Goal: Task Accomplishment & Management: Use online tool/utility

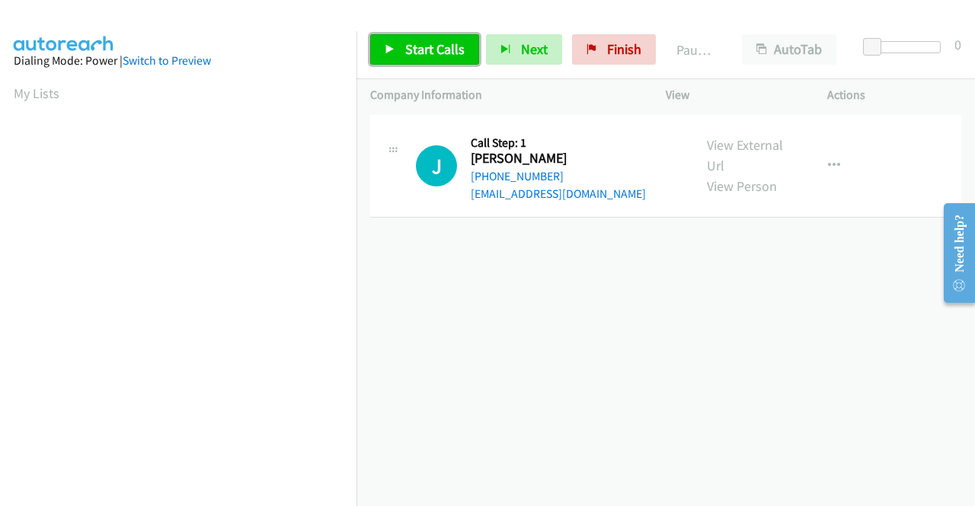
click at [436, 50] on span "Start Calls" at bounding box center [434, 49] width 59 height 18
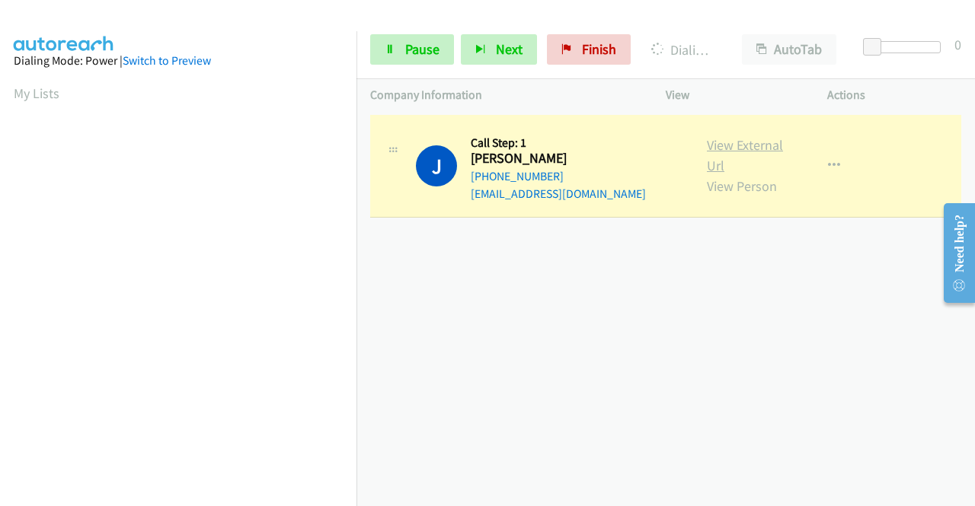
click at [720, 147] on link "View External Url" at bounding box center [745, 155] width 76 height 38
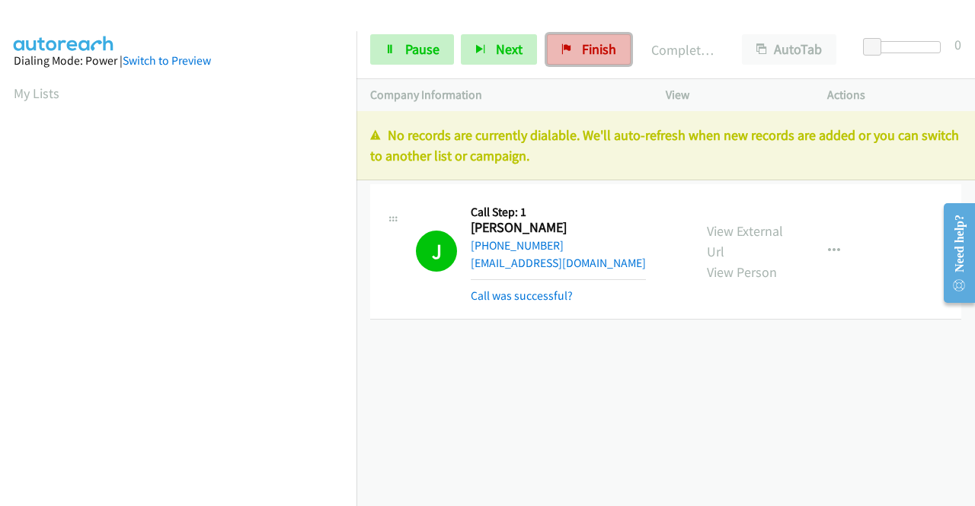
click at [593, 48] on span "Finish" at bounding box center [599, 49] width 34 height 18
click at [545, 301] on link "Call was successful?" at bounding box center [522, 296] width 102 height 14
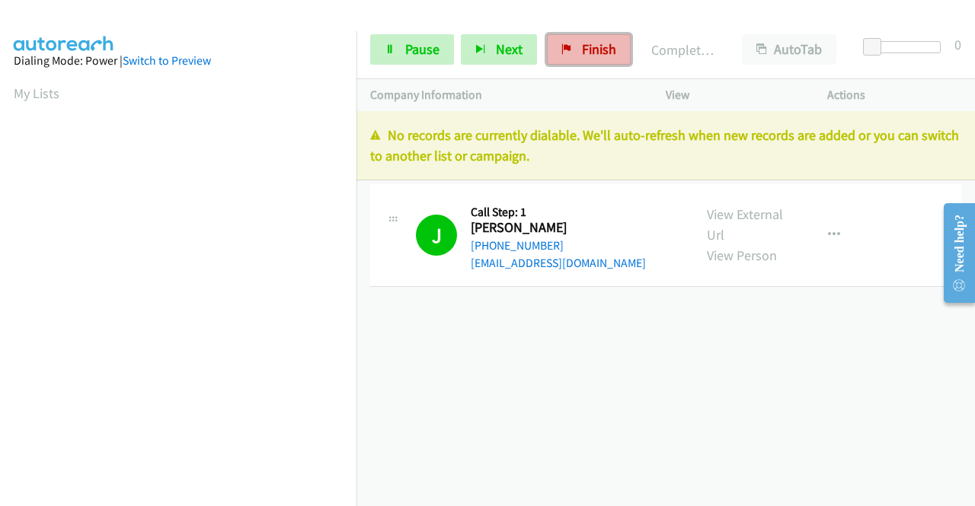
click at [596, 53] on span "Finish" at bounding box center [599, 49] width 34 height 18
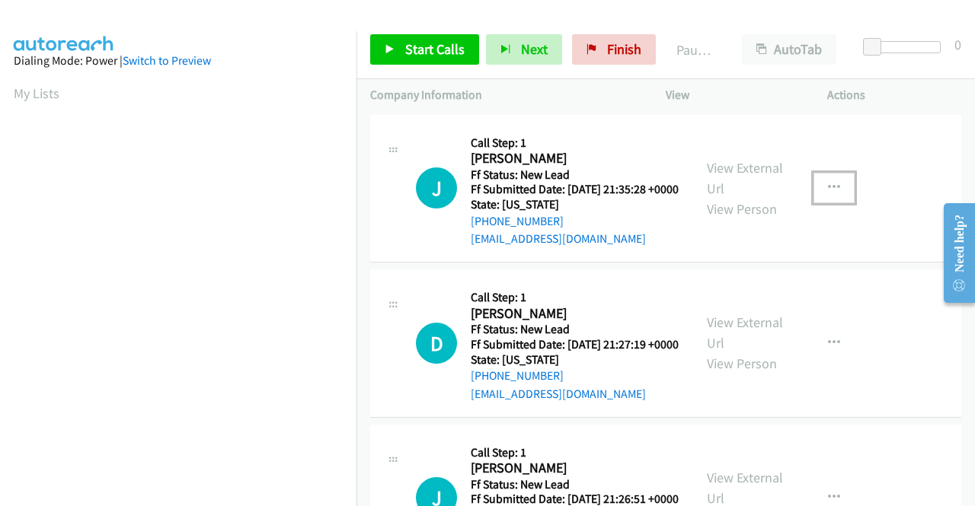
click at [828, 192] on icon "button" at bounding box center [834, 188] width 12 height 12
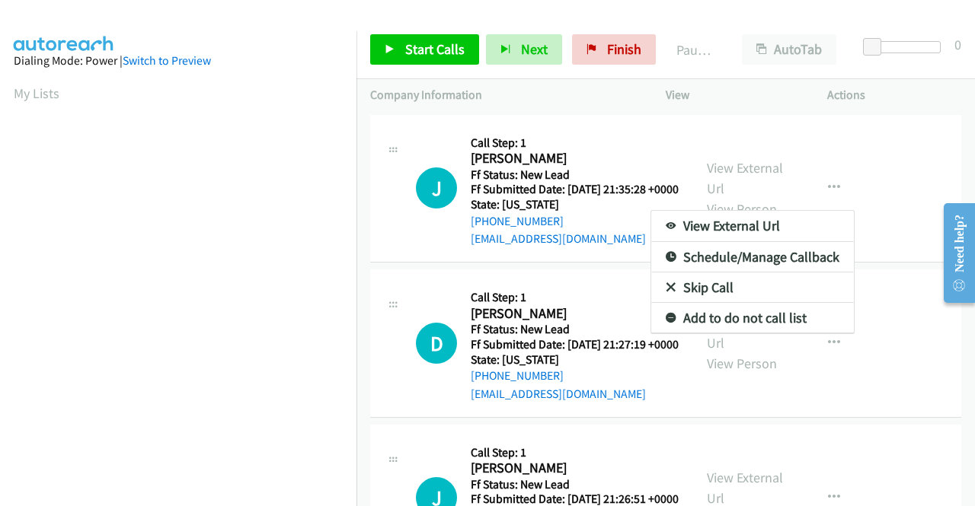
click at [756, 176] on div at bounding box center [487, 253] width 975 height 506
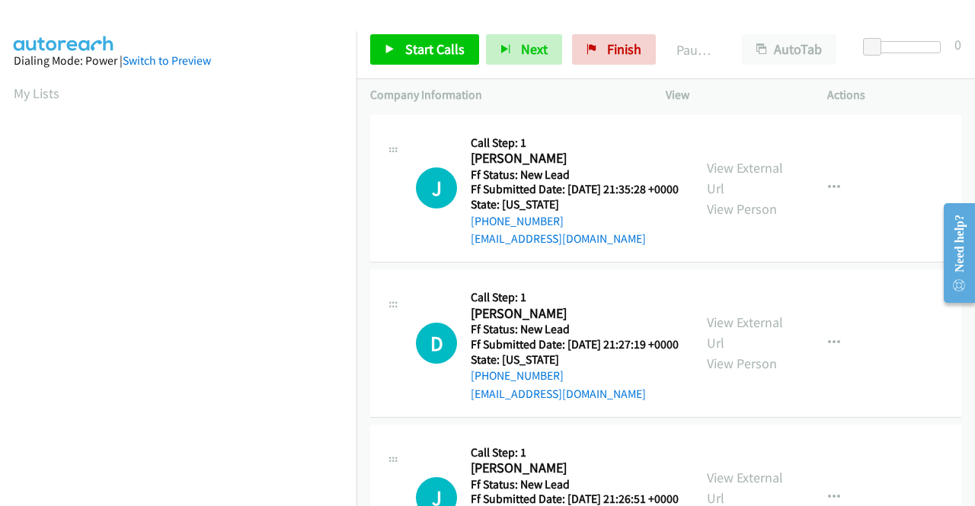
click at [756, 176] on link "View External Url" at bounding box center [745, 178] width 76 height 38
click at [768, 339] on link "View External Url" at bounding box center [745, 333] width 76 height 38
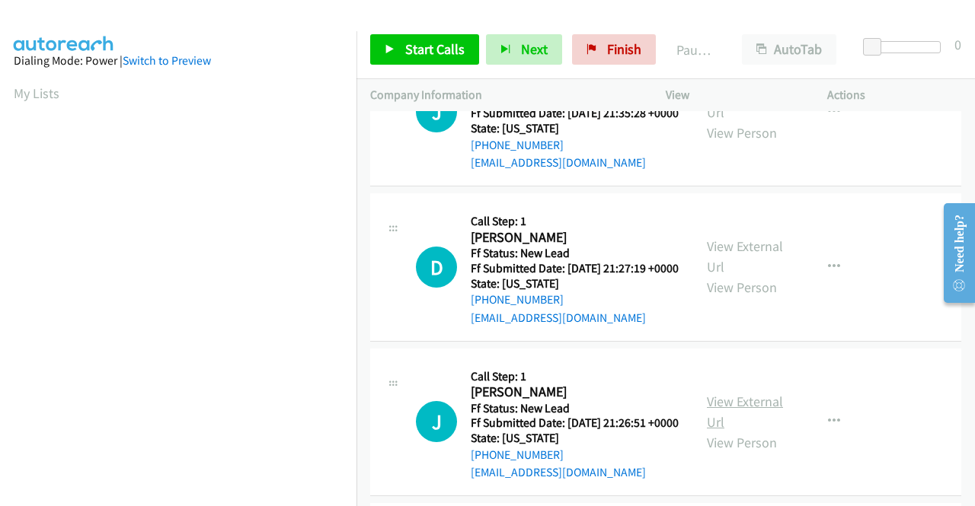
click at [746, 431] on link "View External Url" at bounding box center [745, 412] width 76 height 38
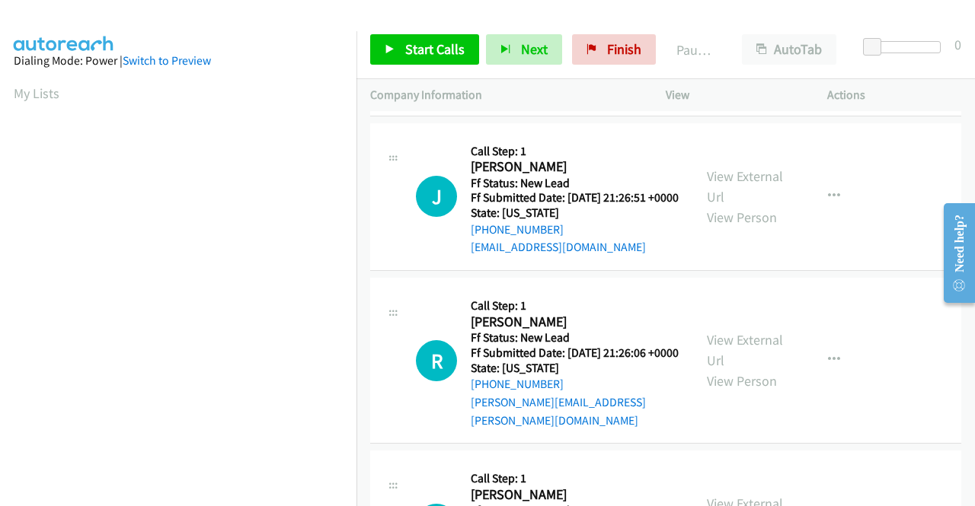
scroll to position [305, 0]
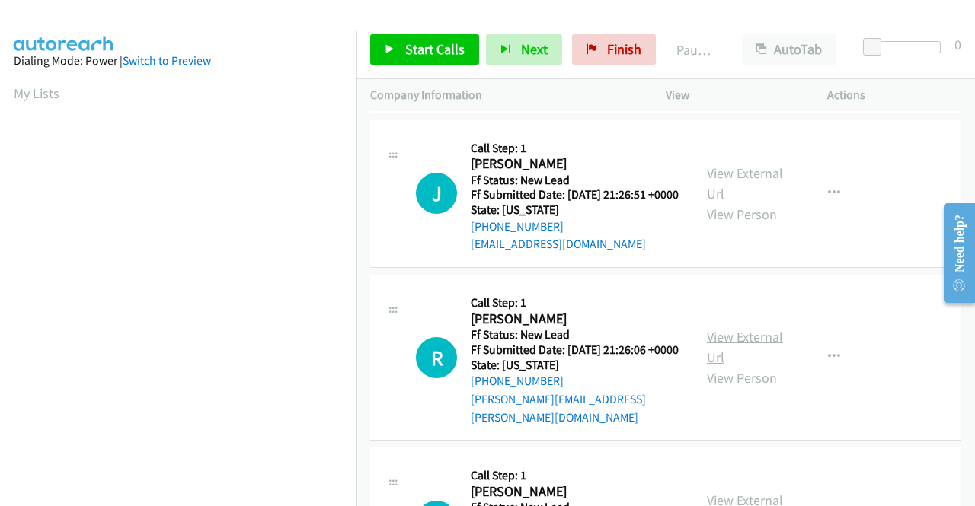
click at [745, 366] on link "View External Url" at bounding box center [745, 347] width 76 height 38
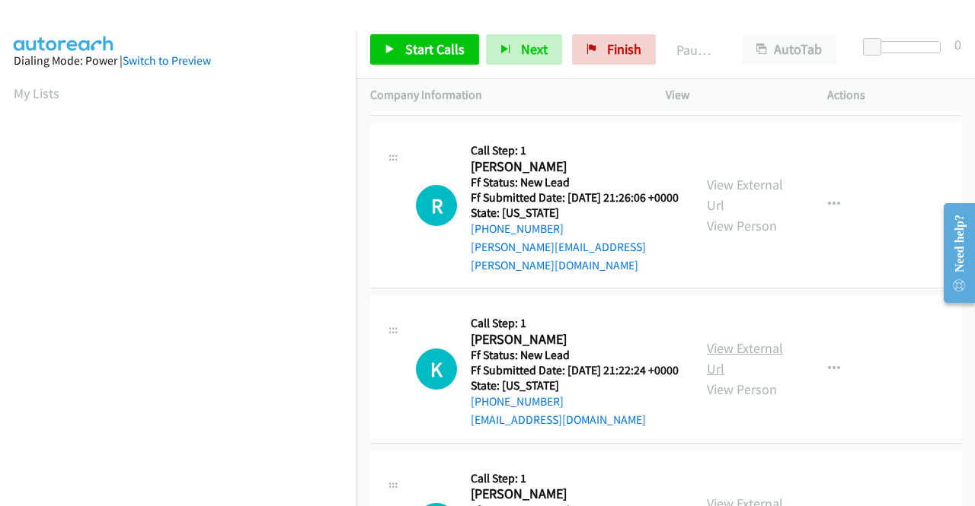
click at [730, 378] on link "View External Url" at bounding box center [745, 359] width 76 height 38
click at [402, 53] on link "Start Calls" at bounding box center [424, 49] width 109 height 30
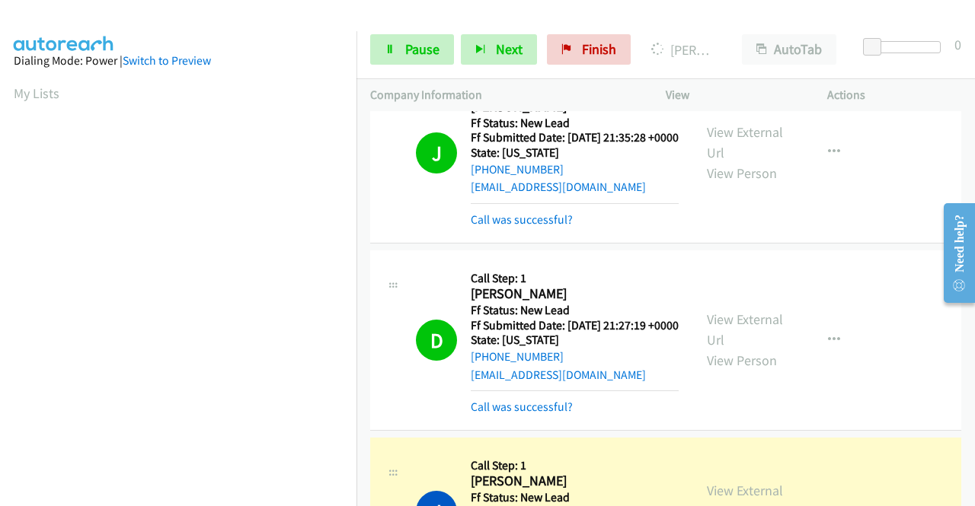
scroll to position [76, 0]
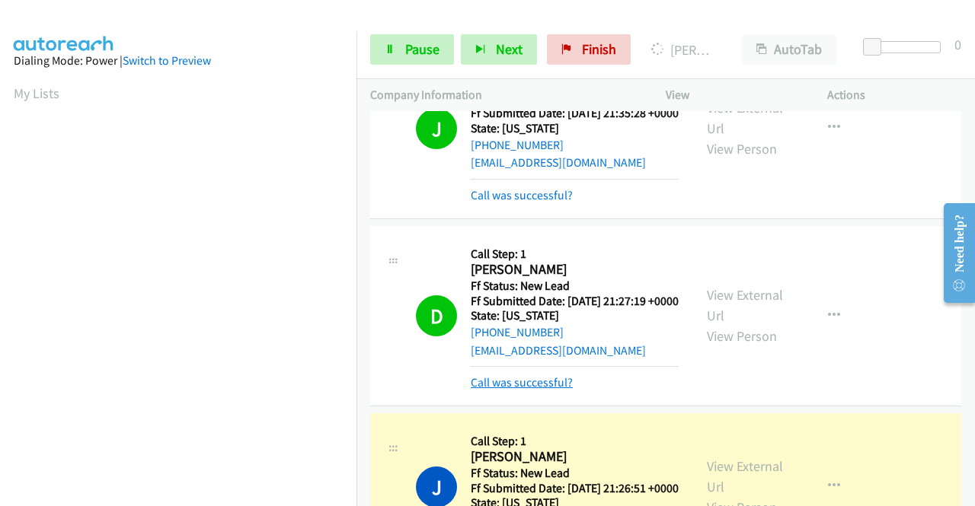
click at [565, 390] on link "Call was successful?" at bounding box center [522, 382] width 102 height 14
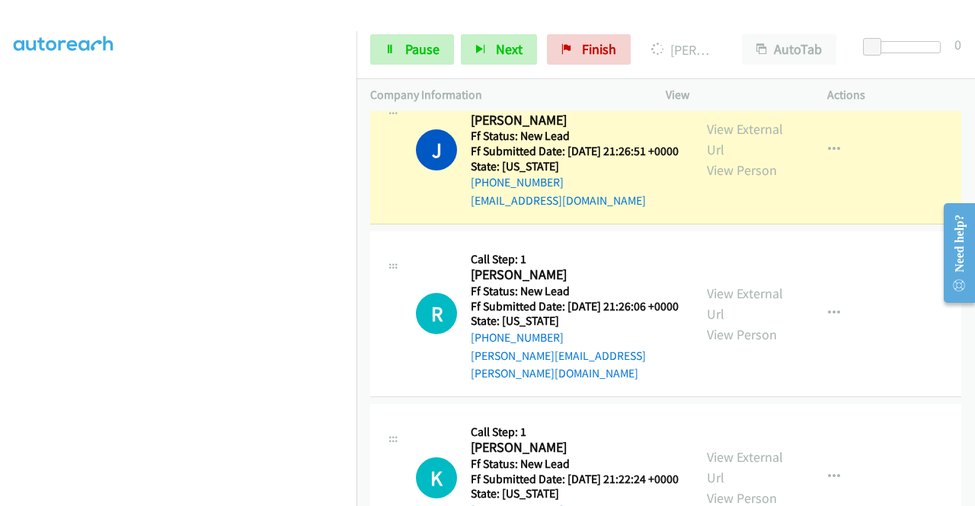
scroll to position [43, 0]
click at [415, 45] on span "Pause" at bounding box center [422, 49] width 34 height 18
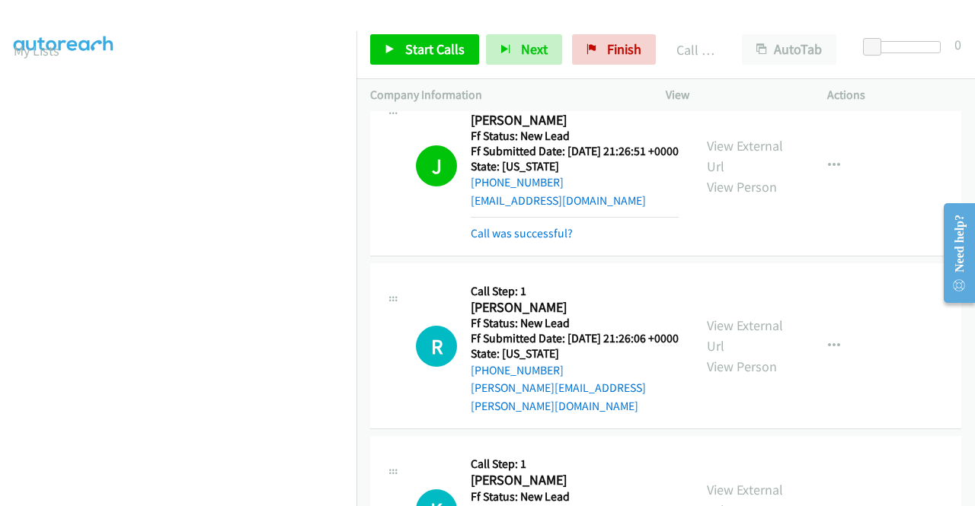
scroll to position [347, 0]
click at [547, 241] on link "Call was successful?" at bounding box center [522, 233] width 102 height 14
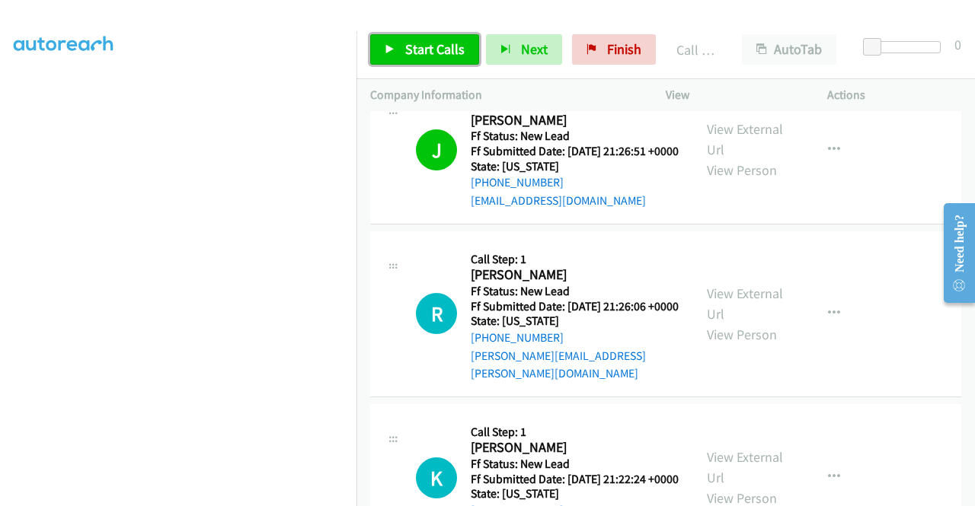
click at [423, 62] on link "Start Calls" at bounding box center [424, 49] width 109 height 30
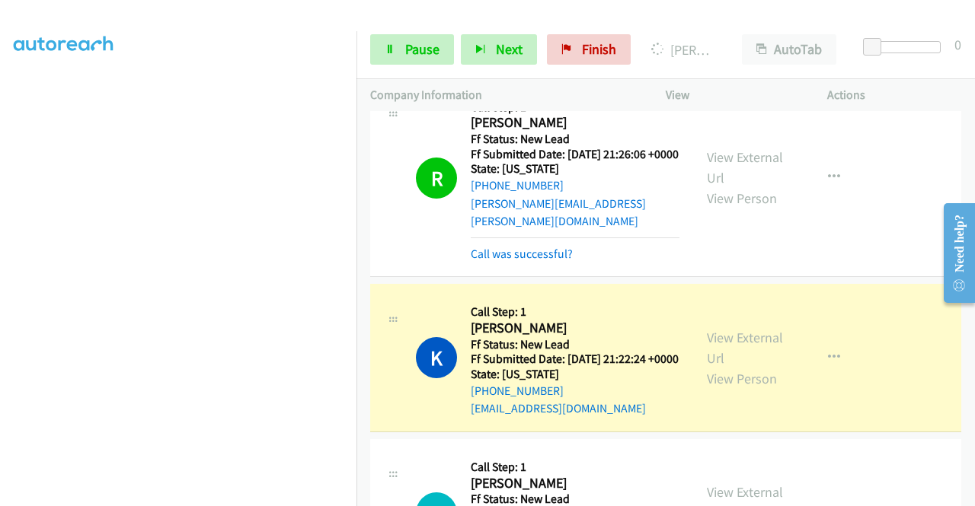
drag, startPoint x: 531, startPoint y: 293, endPoint x: 570, endPoint y: 327, distance: 51.9
click at [532, 261] on link "Call was successful?" at bounding box center [522, 254] width 102 height 14
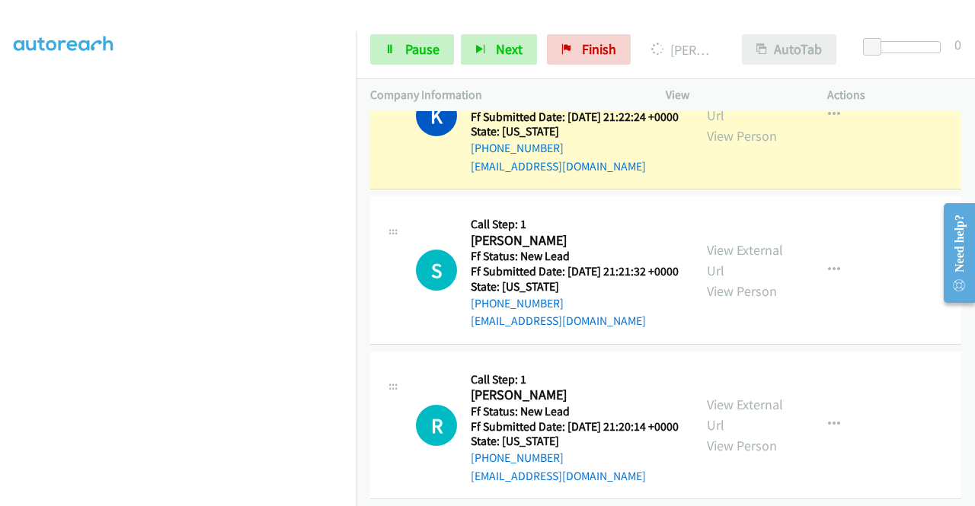
scroll to position [838, 0]
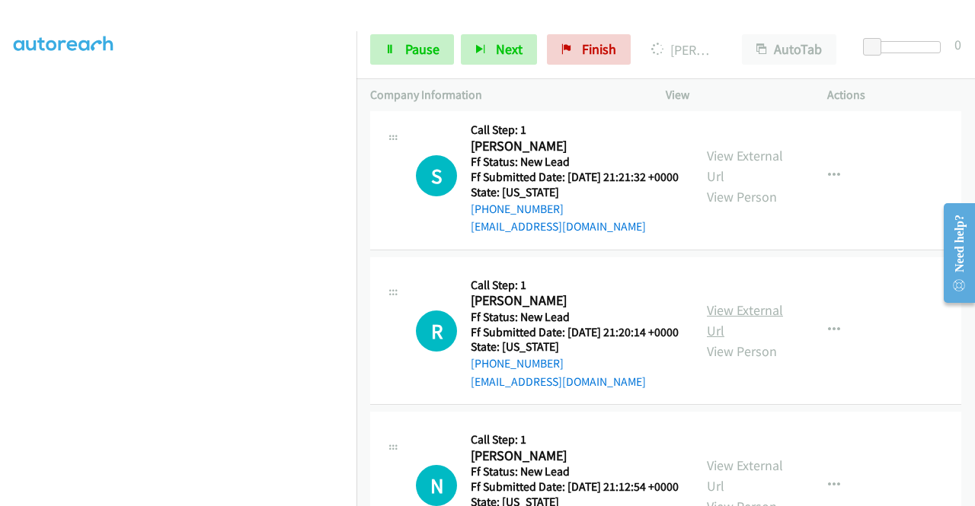
click at [754, 340] on link "View External Url" at bounding box center [745, 321] width 76 height 38
click at [768, 185] on link "View External Url" at bounding box center [745, 166] width 76 height 38
click at [751, 340] on link "View External Url" at bounding box center [745, 321] width 76 height 38
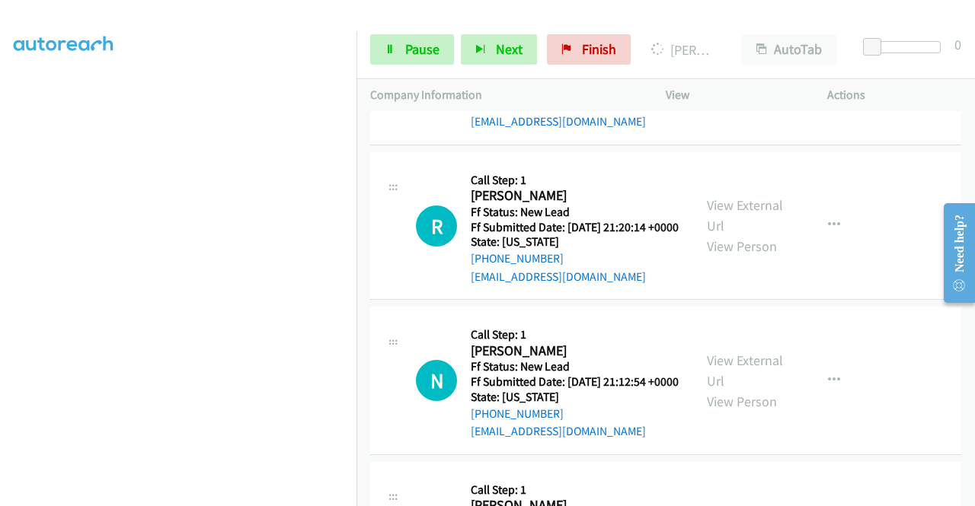
scroll to position [990, 0]
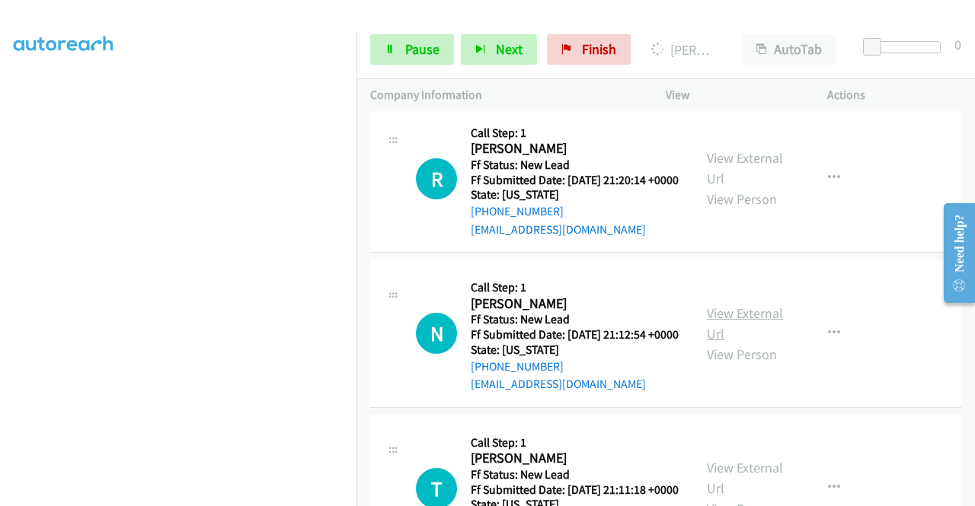
click at [777, 343] on link "View External Url" at bounding box center [745, 324] width 76 height 38
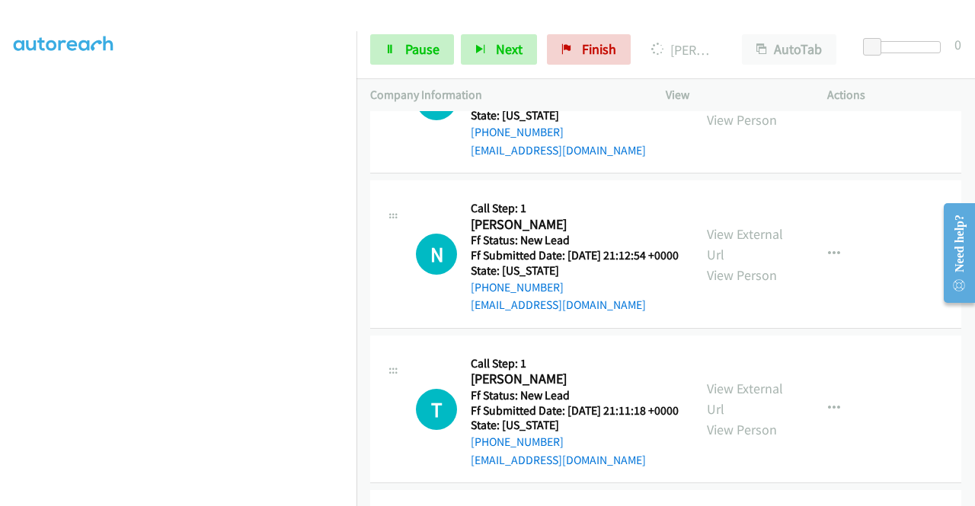
scroll to position [1219, 0]
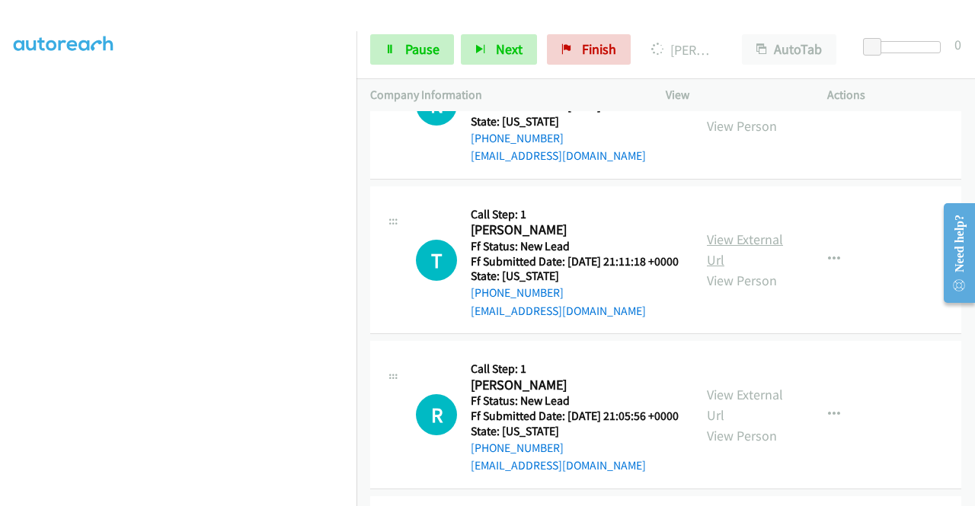
click at [765, 269] on link "View External Url" at bounding box center [745, 250] width 76 height 38
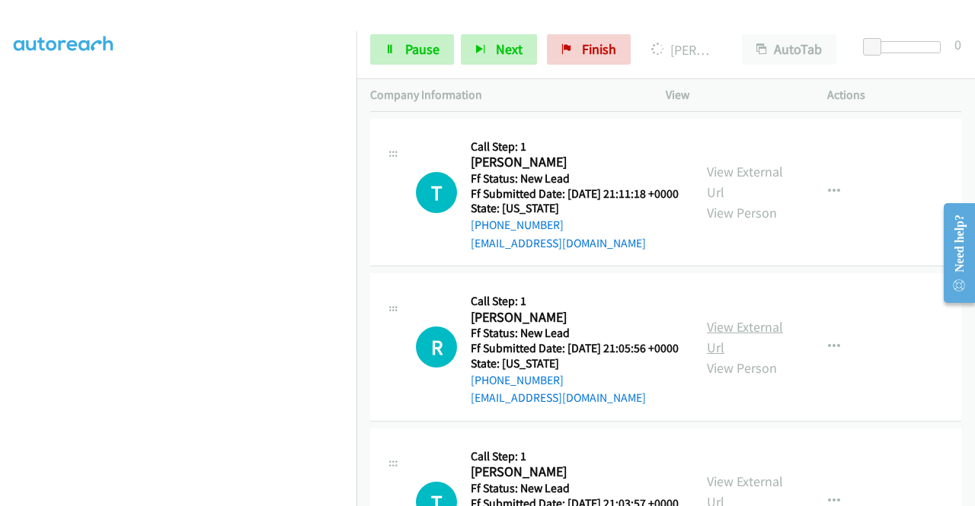
scroll to position [1371, 0]
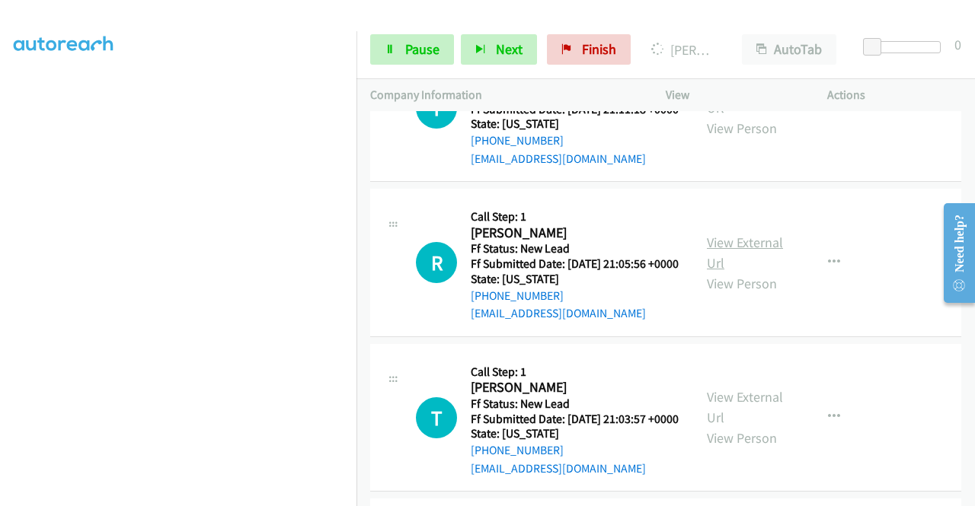
click at [738, 272] on link "View External Url" at bounding box center [745, 253] width 76 height 38
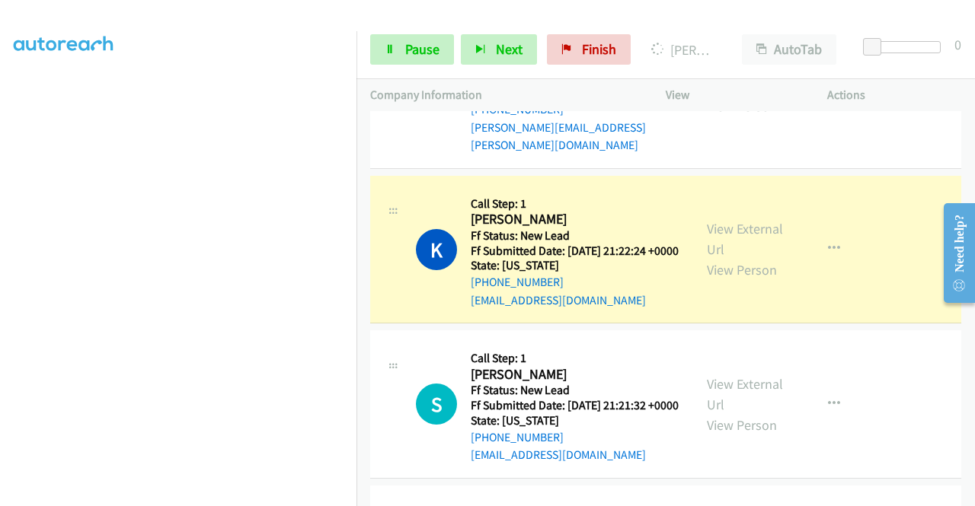
scroll to position [347, 0]
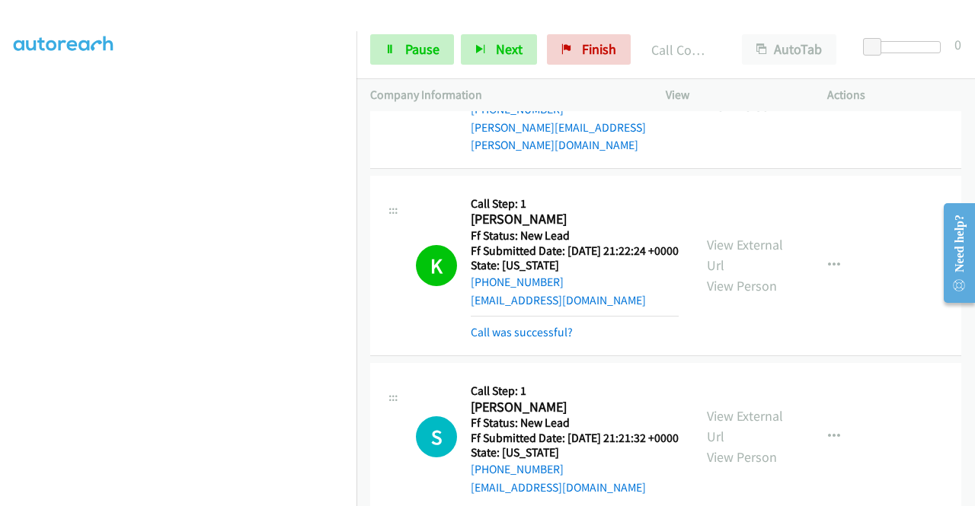
drag, startPoint x: 587, startPoint y: 12, endPoint x: 574, endPoint y: 11, distance: 13.0
click at [586, 12] on div at bounding box center [480, 29] width 961 height 59
click at [414, 37] on link "Pause" at bounding box center [412, 49] width 84 height 30
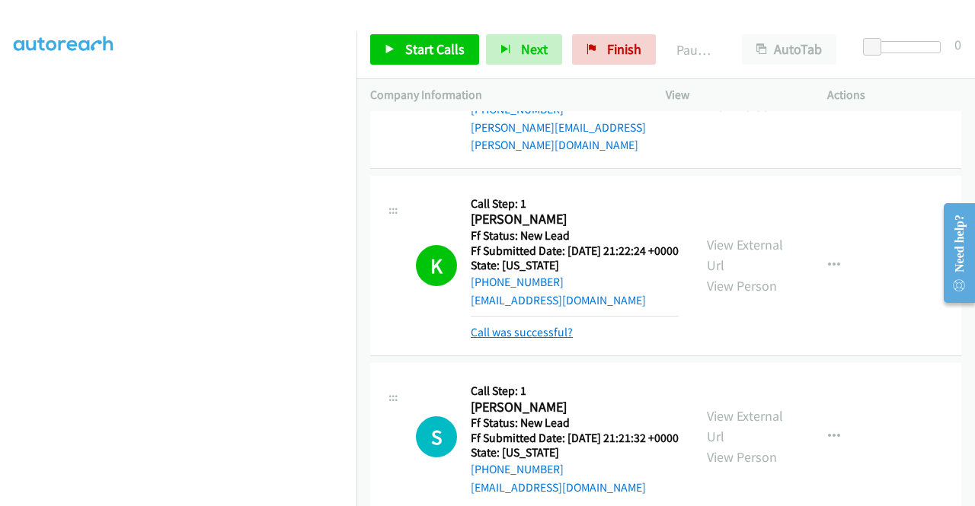
click at [555, 340] on link "Call was successful?" at bounding box center [522, 332] width 102 height 14
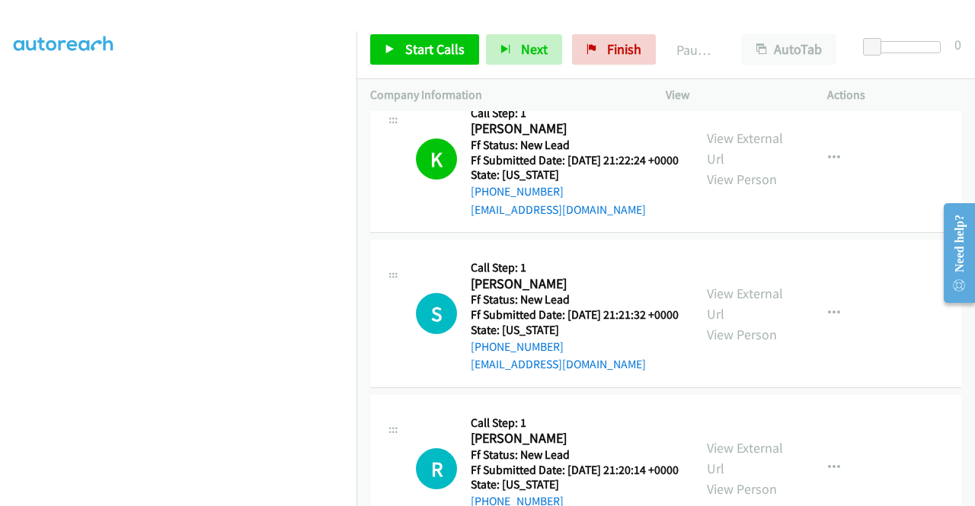
scroll to position [762, 0]
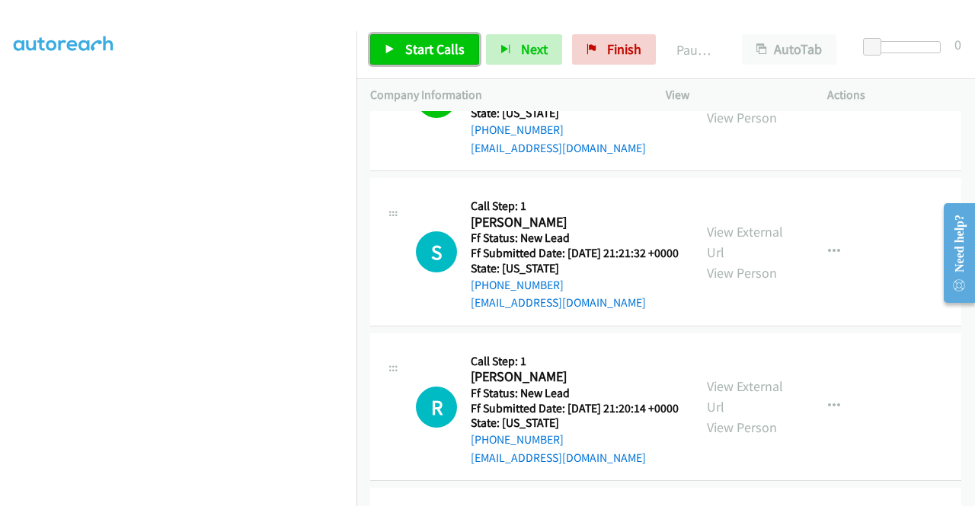
click at [432, 46] on span "Start Calls" at bounding box center [434, 49] width 59 height 18
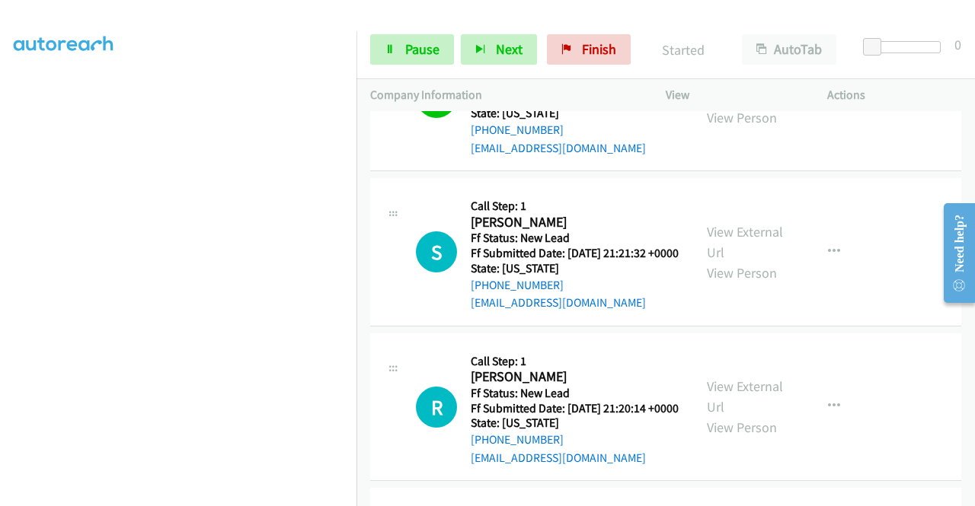
click at [790, 175] on td "K Callback Scheduled Call Step: 1 Kelli Zach America/New_York Ff Status: New Le…" at bounding box center [665, 97] width 618 height 155
drag, startPoint x: 361, startPoint y: 339, endPoint x: 362, endPoint y: 232, distance: 106.6
click at [361, 331] on td "S Callback Scheduled Call Step: 1 Sarah Toutebon America/Denver Ff Status: New …" at bounding box center [665, 252] width 618 height 155
click at [387, 47] on icon at bounding box center [390, 50] width 11 height 11
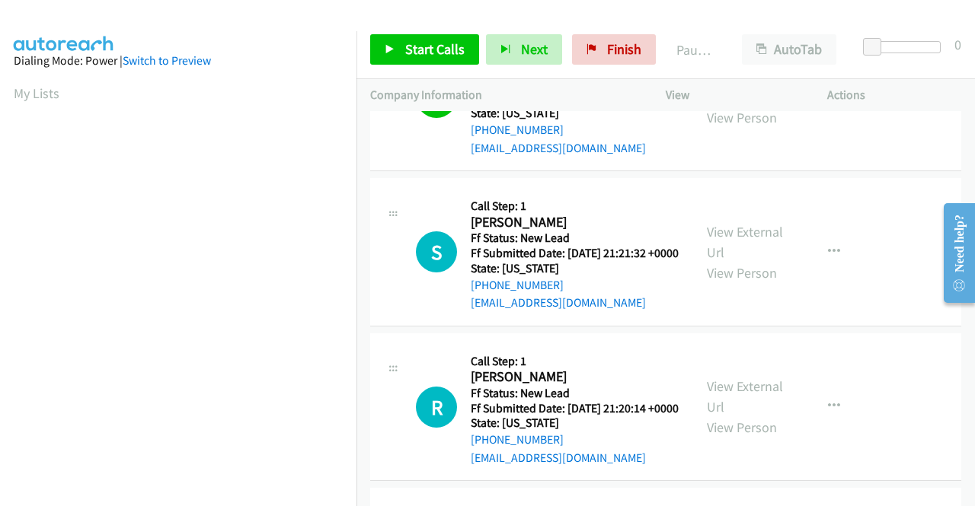
scroll to position [347, 0]
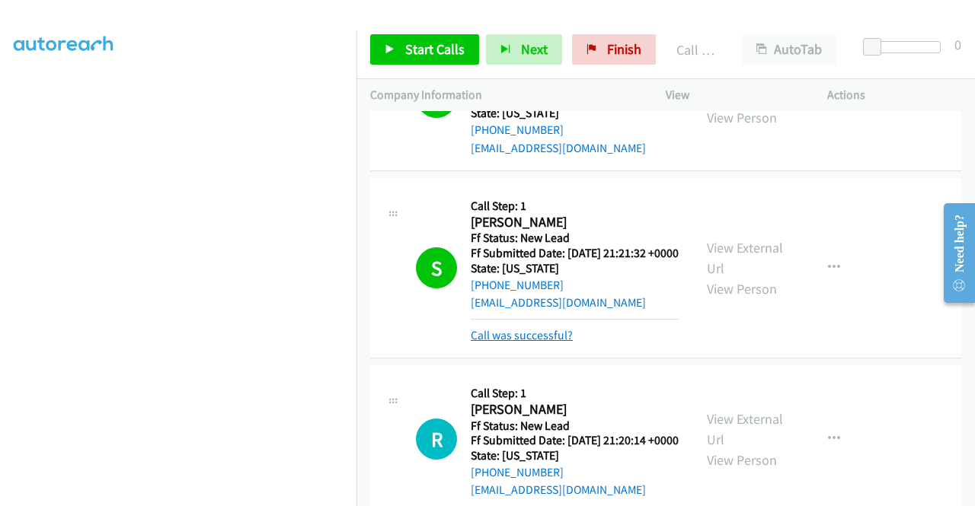
click at [554, 343] on link "Call was successful?" at bounding box center [522, 335] width 102 height 14
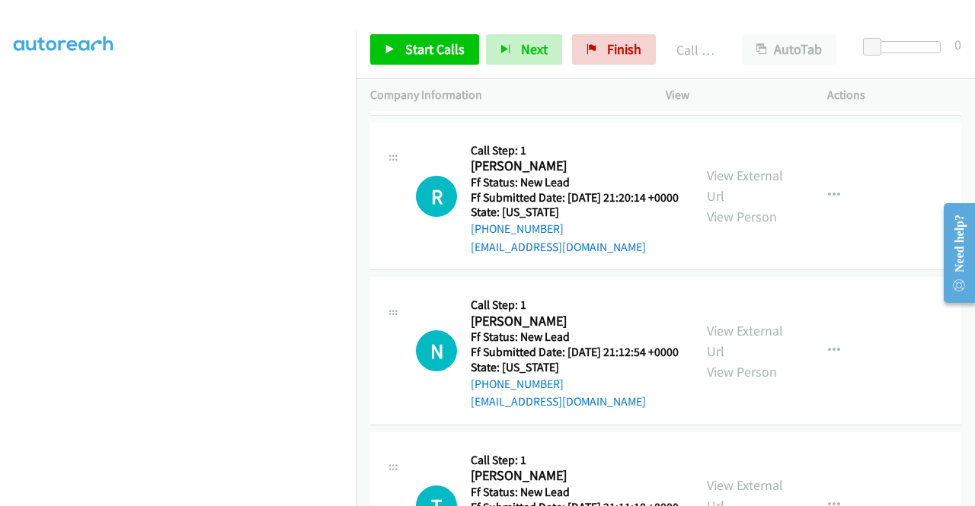
scroll to position [990, 0]
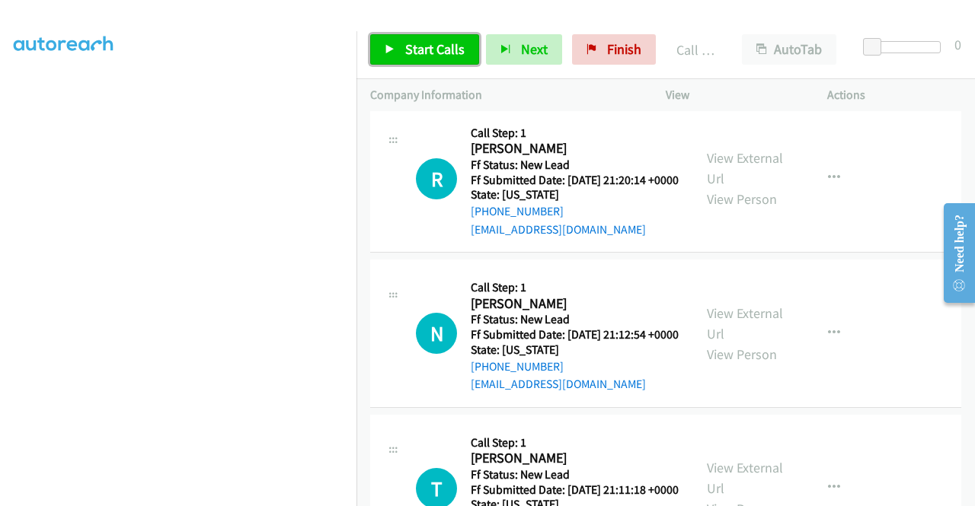
click at [434, 46] on span "Start Calls" at bounding box center [434, 49] width 59 height 18
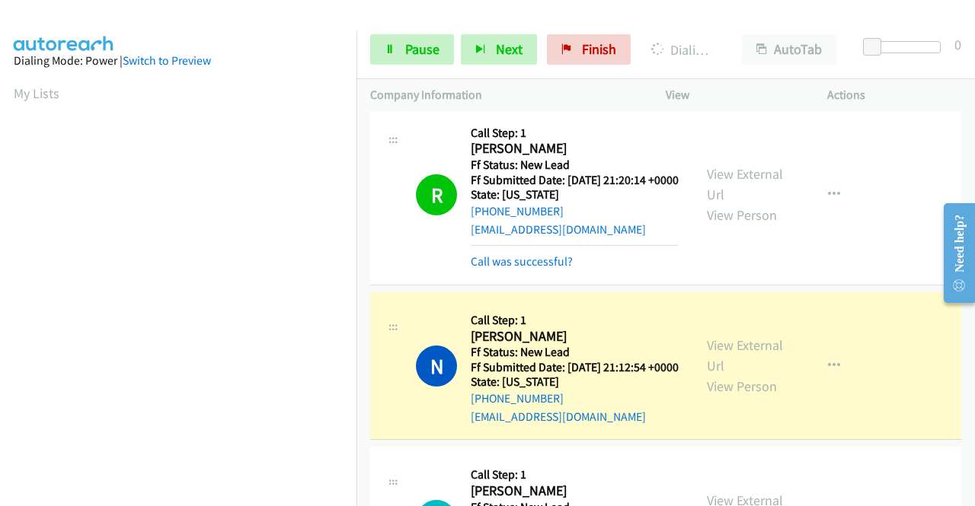
scroll to position [347, 0]
click at [547, 269] on link "Call was successful?" at bounding box center [522, 261] width 102 height 14
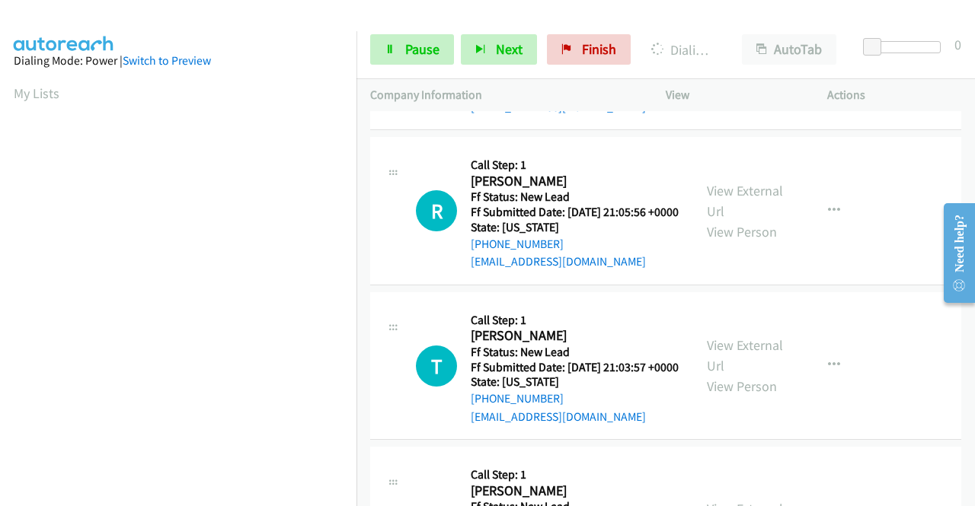
scroll to position [1447, 0]
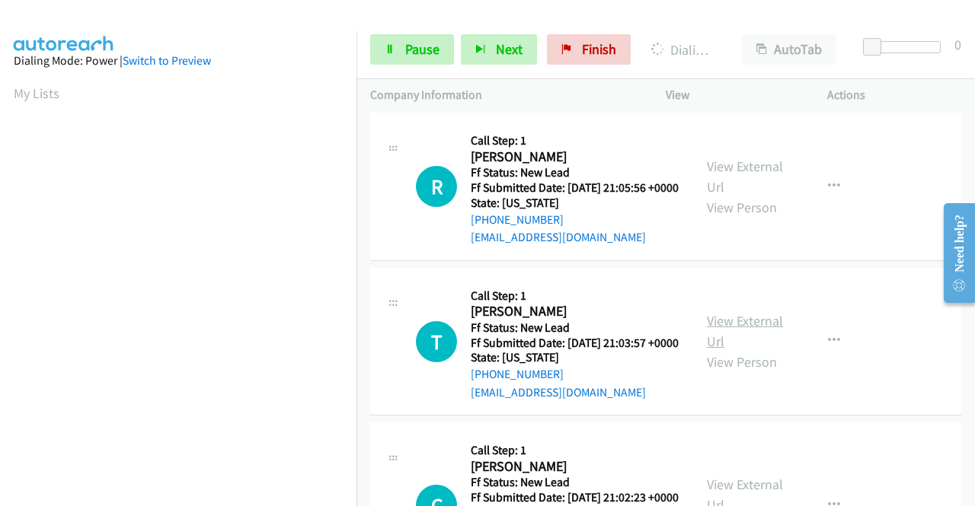
click at [736, 350] on link "View External Url" at bounding box center [745, 331] width 76 height 38
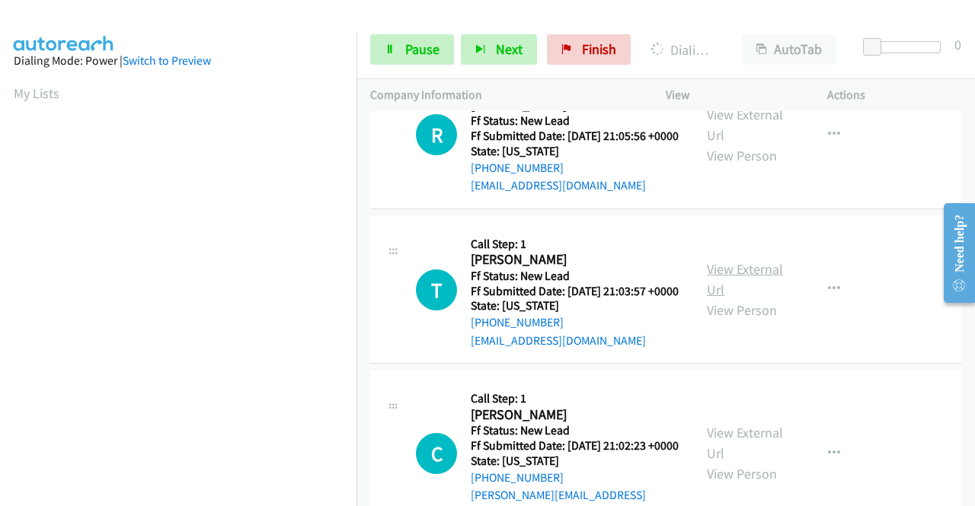
scroll to position [1599, 0]
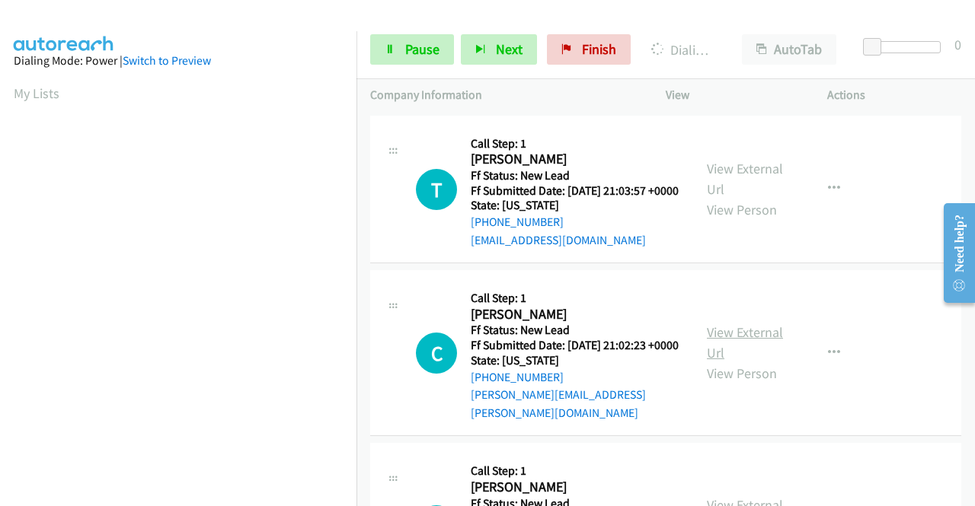
click at [759, 362] on link "View External Url" at bounding box center [745, 343] width 76 height 38
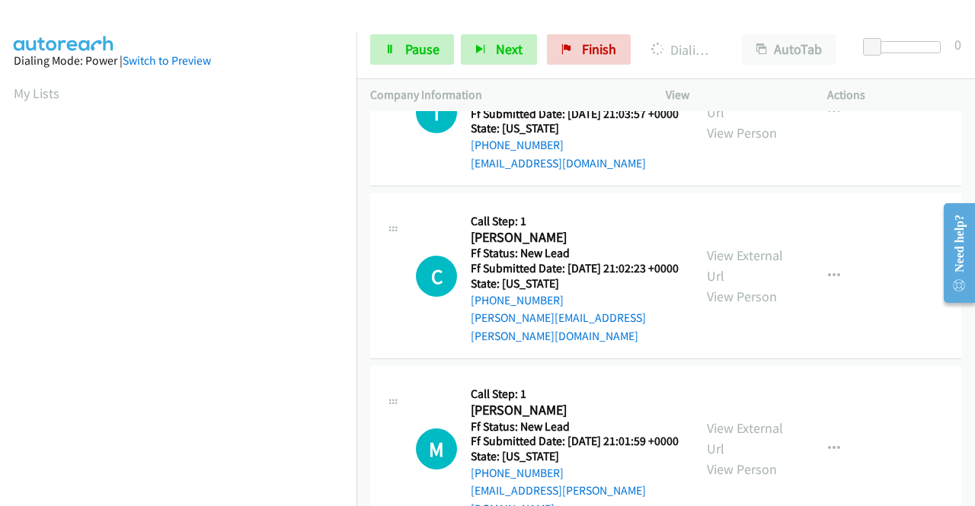
scroll to position [1904, 0]
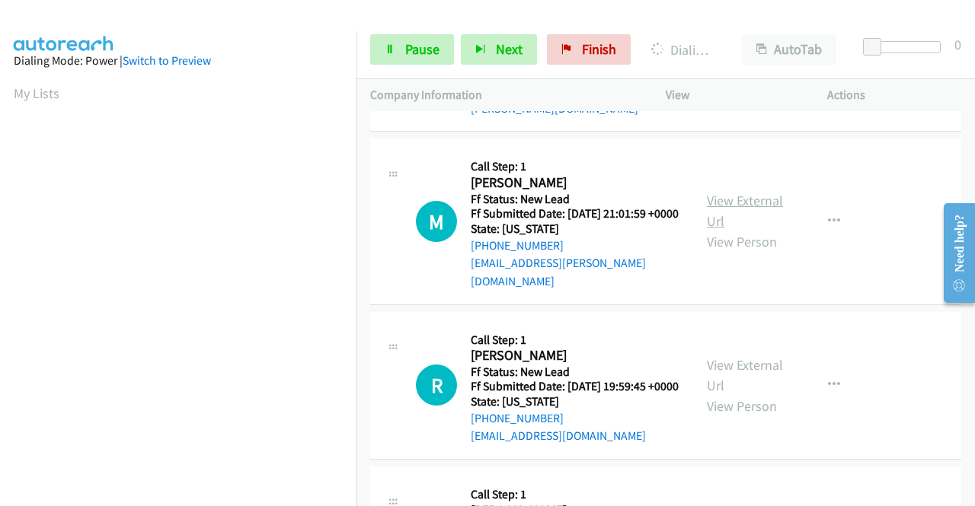
click at [748, 230] on link "View External Url" at bounding box center [745, 211] width 76 height 38
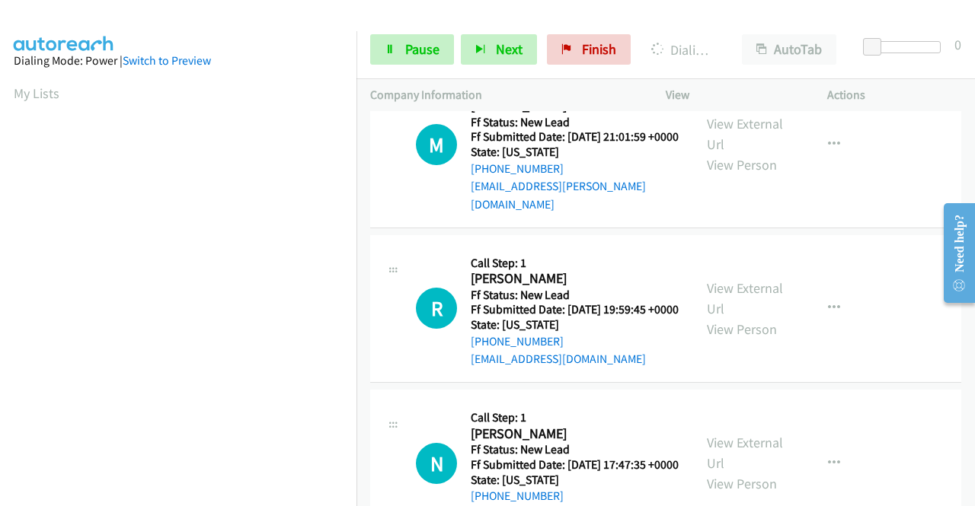
scroll to position [2056, 0]
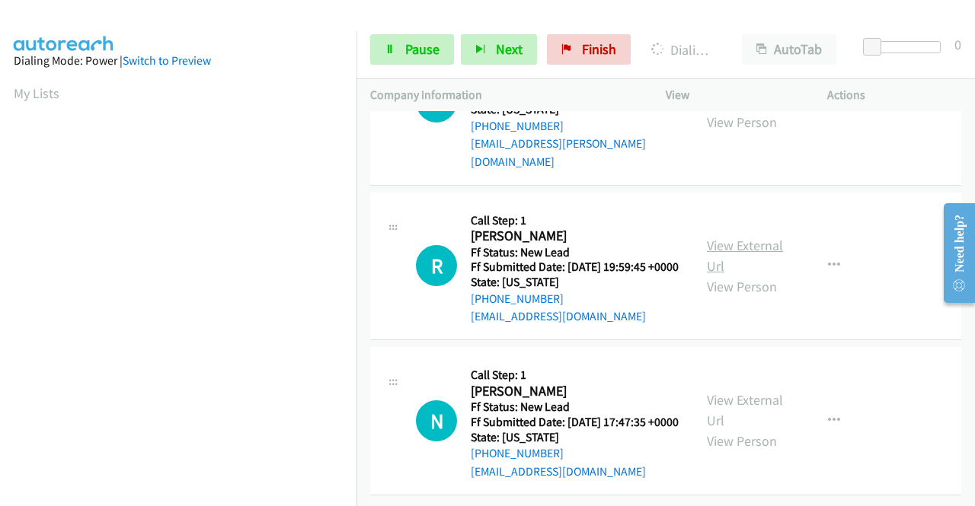
click at [749, 275] on link "View External Url" at bounding box center [745, 256] width 76 height 38
click at [748, 391] on link "View External Url" at bounding box center [745, 410] width 76 height 38
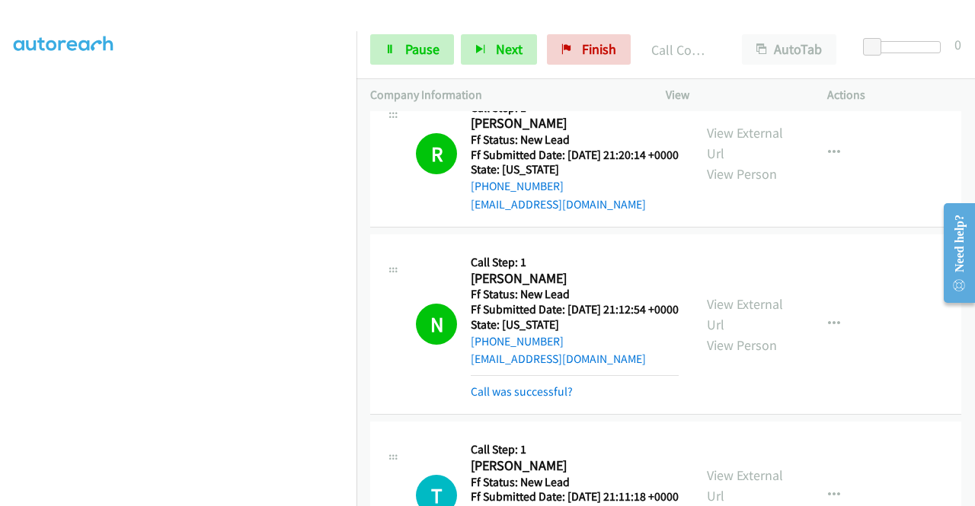
scroll to position [1168, 0]
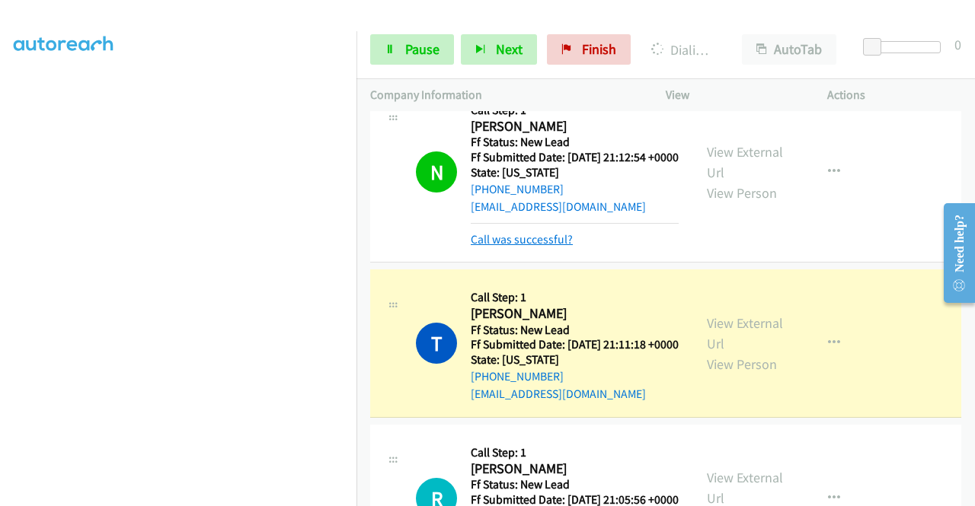
click at [562, 247] on link "Call was successful?" at bounding box center [522, 239] width 102 height 14
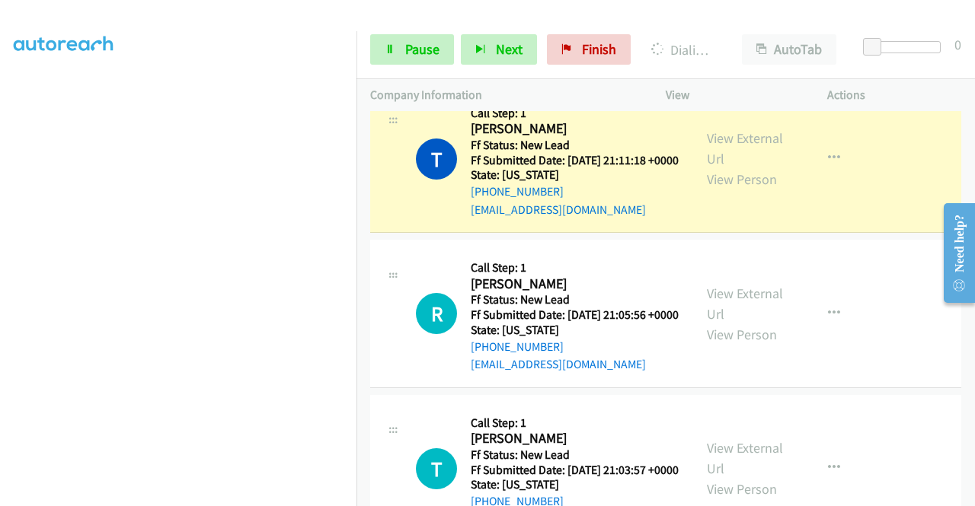
scroll to position [0, 0]
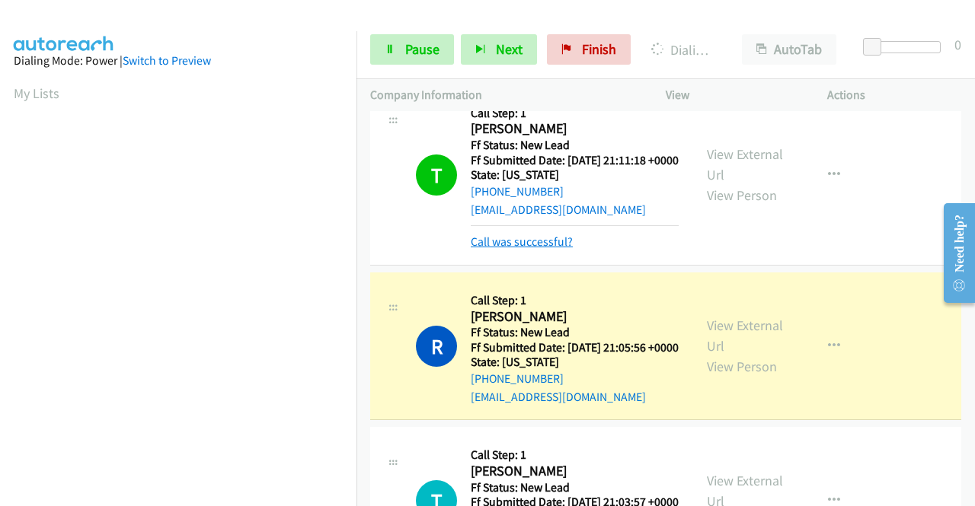
click at [486, 249] on link "Call was successful?" at bounding box center [522, 242] width 102 height 14
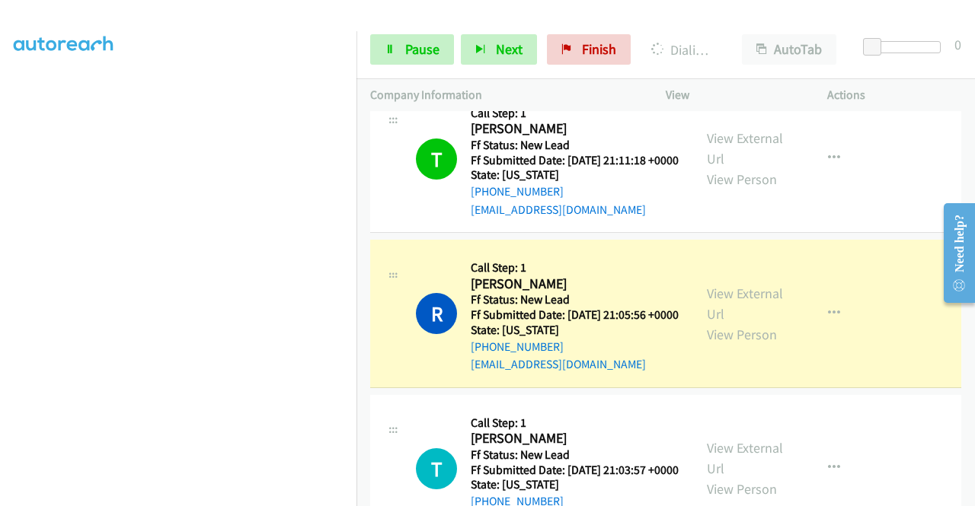
scroll to position [347, 0]
click at [428, 40] on span "Pause" at bounding box center [422, 49] width 34 height 18
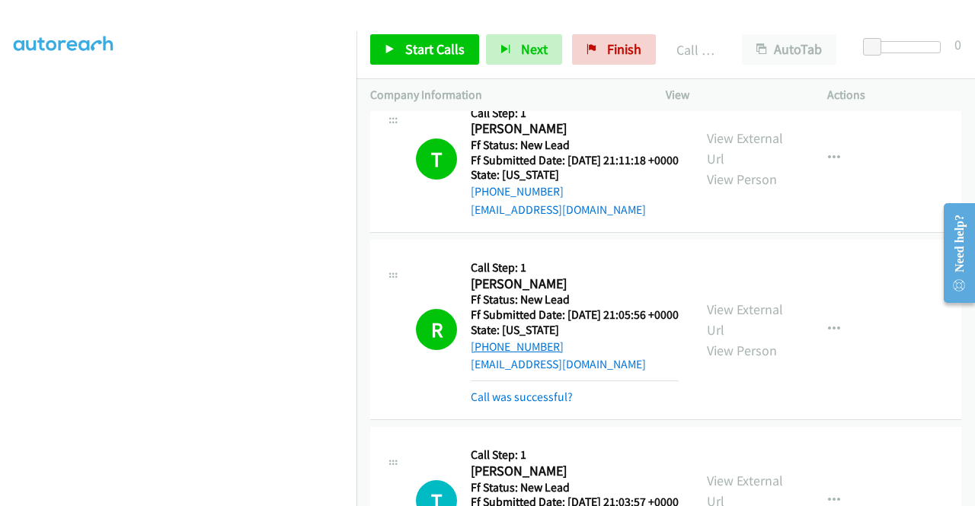
drag, startPoint x: 568, startPoint y: 472, endPoint x: 484, endPoint y: 479, distance: 84.8
click at [484, 356] on div "+1 760-763-3800" at bounding box center [575, 347] width 208 height 18
copy link "760-763-3800"
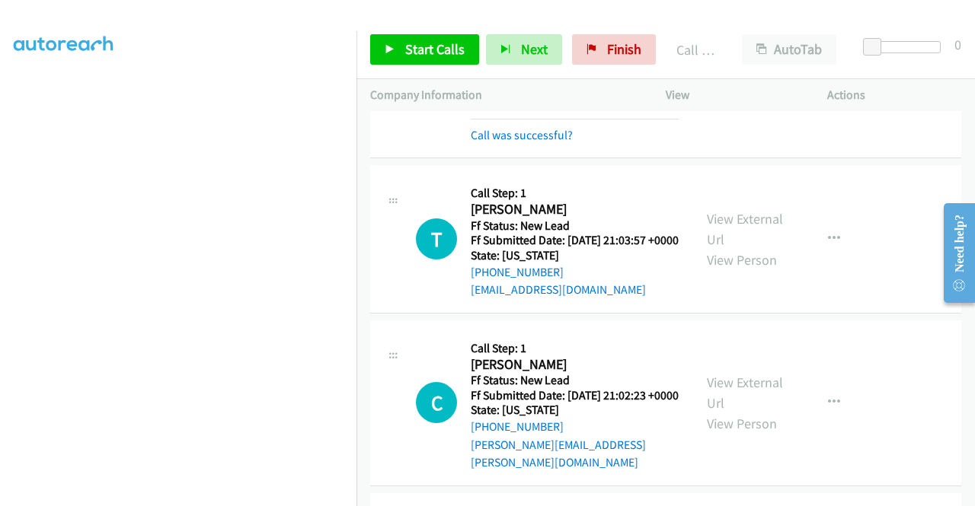
scroll to position [1548, 0]
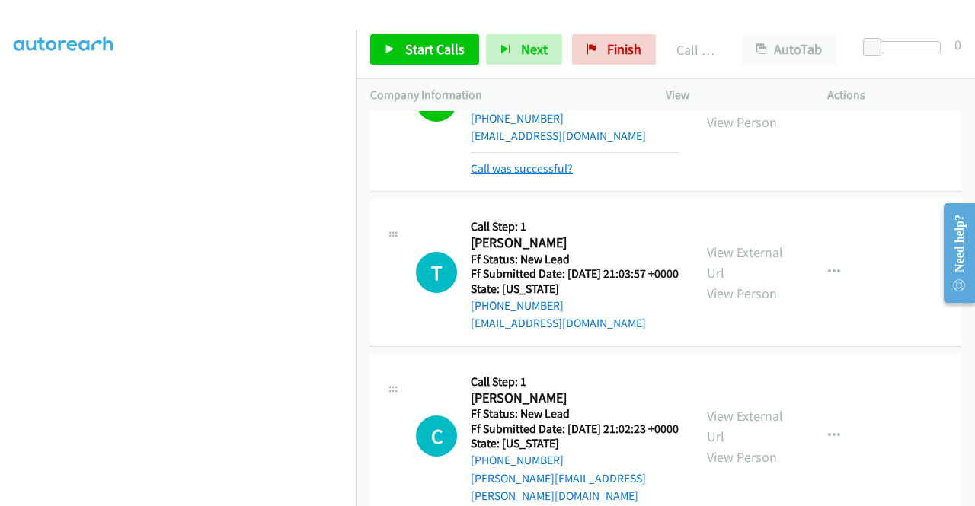
click at [539, 176] on link "Call was successful?" at bounding box center [522, 168] width 102 height 14
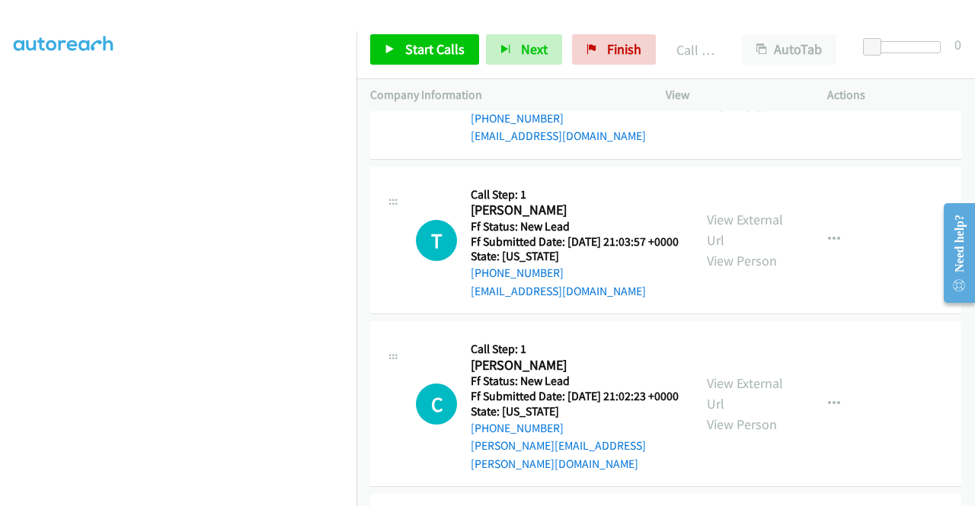
scroll to position [162, 0]
click at [413, 52] on span "Start Calls" at bounding box center [434, 49] width 59 height 18
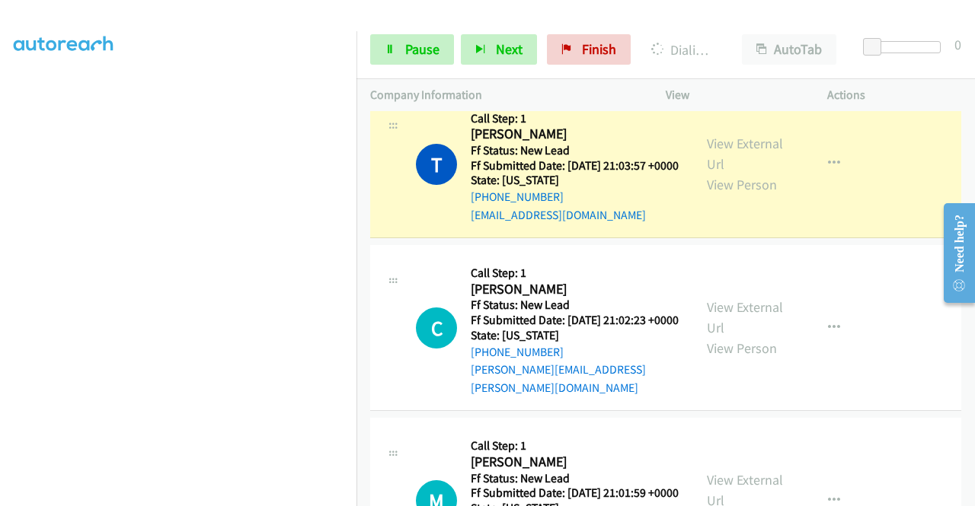
scroll to position [335, 0]
click at [414, 39] on link "Pause" at bounding box center [412, 49] width 84 height 30
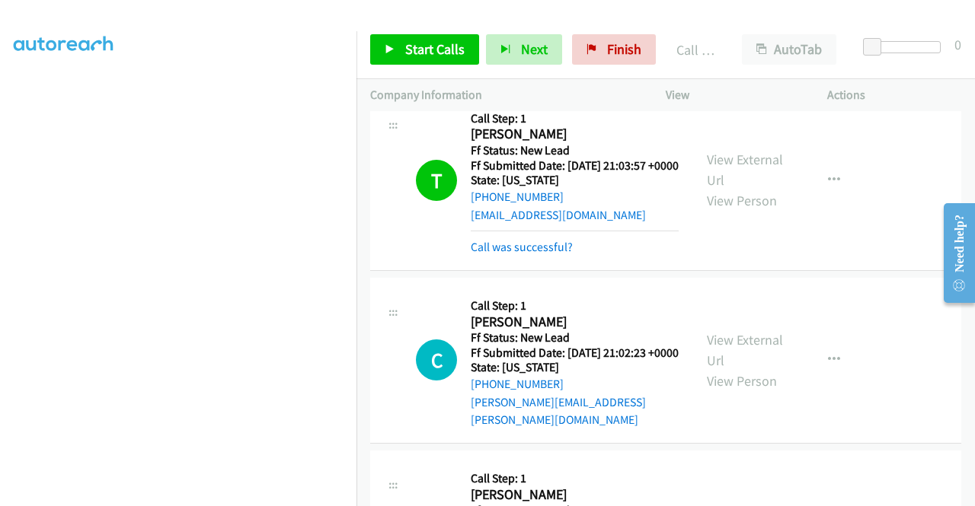
scroll to position [0, 0]
drag, startPoint x: 547, startPoint y: 393, endPoint x: 570, endPoint y: 347, distance: 51.8
click at [547, 254] on link "Call was successful?" at bounding box center [522, 247] width 102 height 14
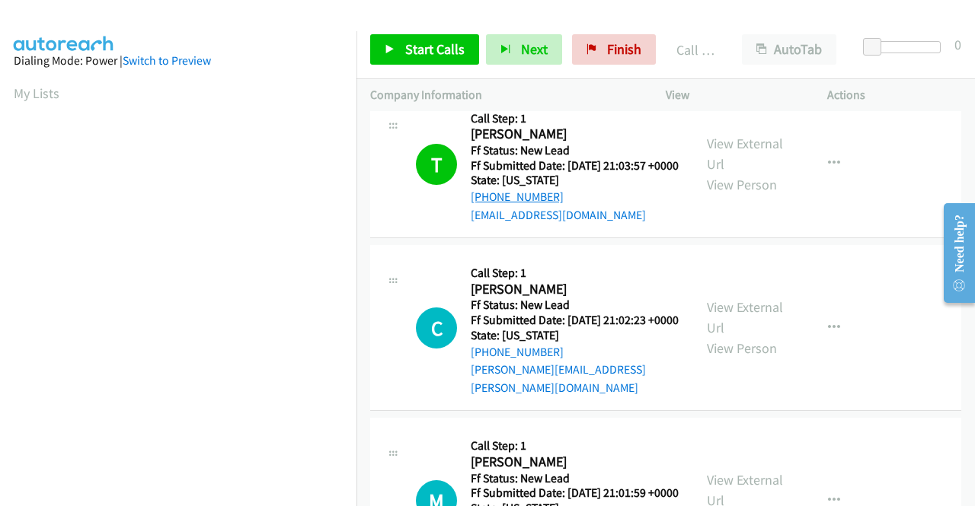
drag, startPoint x: 521, startPoint y: 340, endPoint x: 484, endPoint y: 342, distance: 36.6
click at [484, 206] on div "+1 503-309-6359" at bounding box center [575, 197] width 208 height 18
copy link "503-309-6359"
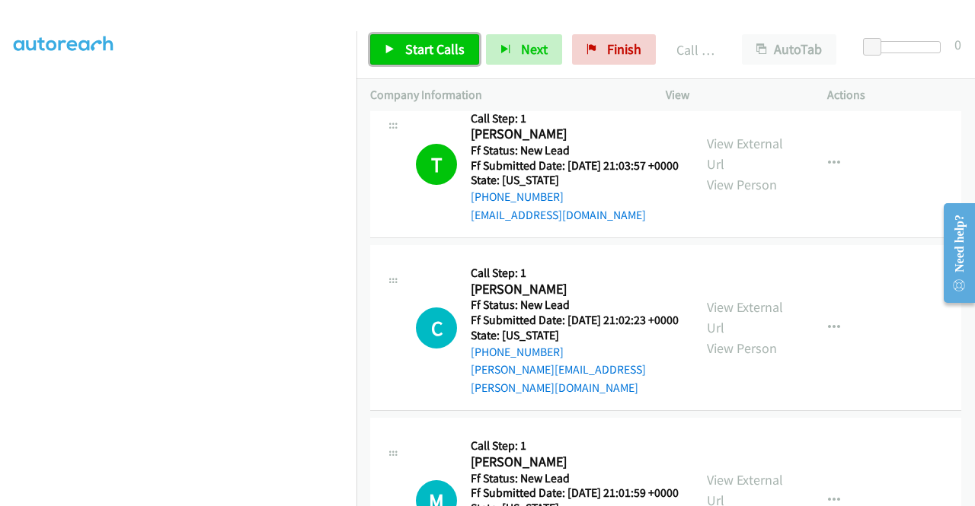
click at [425, 57] on span "Start Calls" at bounding box center [434, 49] width 59 height 18
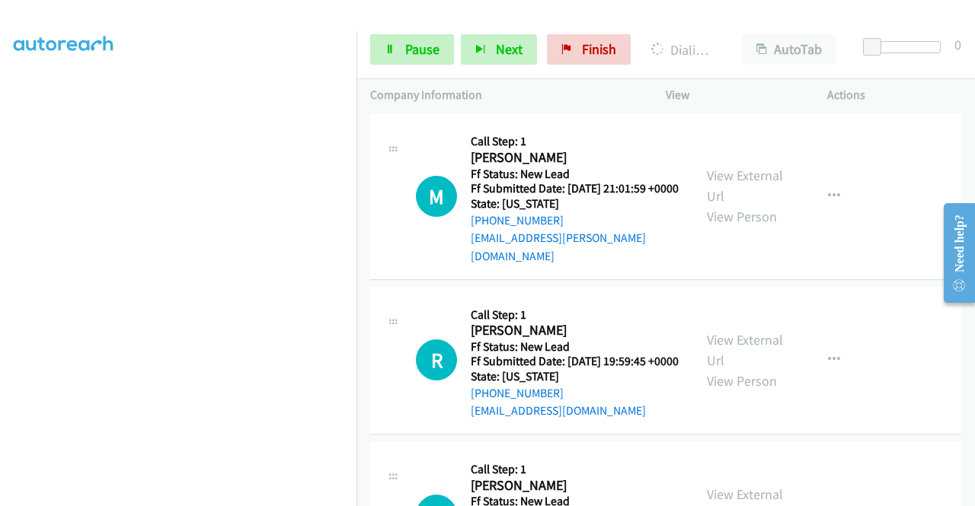
scroll to position [0, 0]
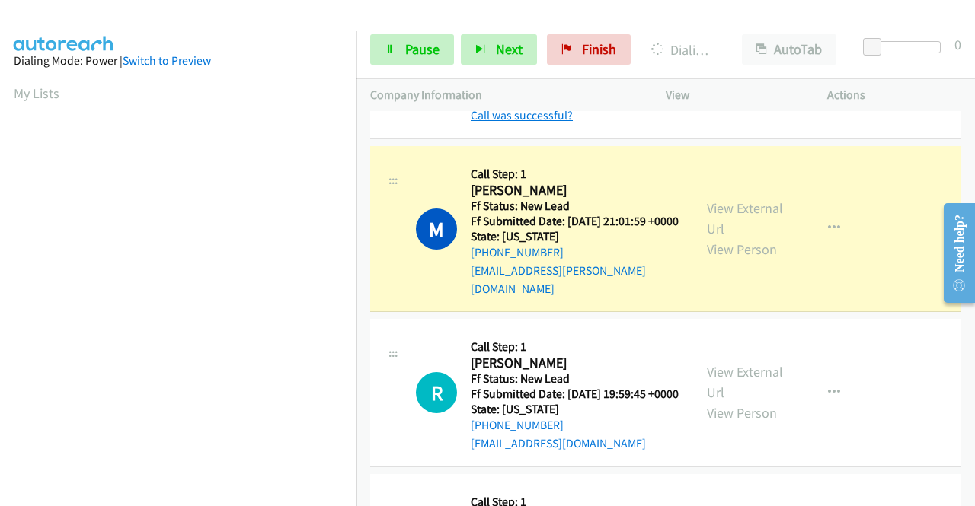
click at [510, 123] on link "Call was successful?" at bounding box center [522, 115] width 102 height 14
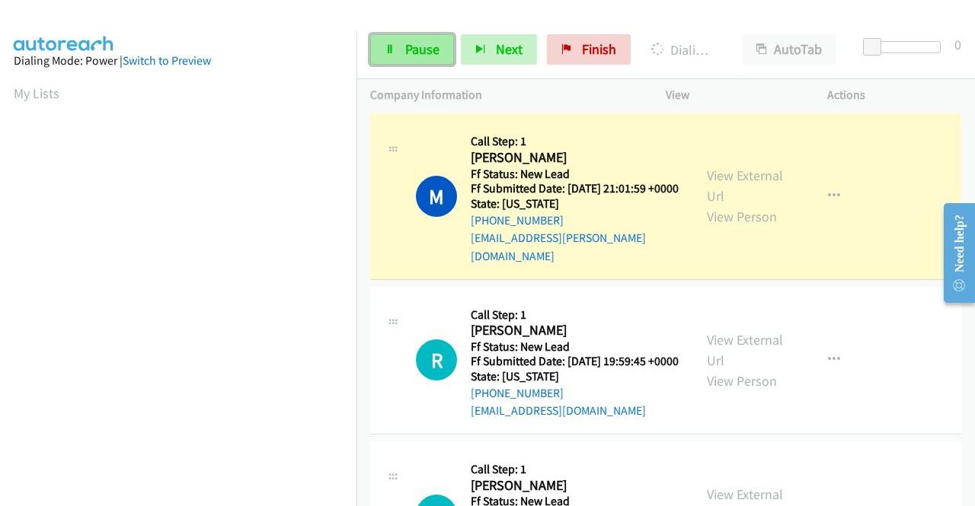
click at [402, 54] on link "Pause" at bounding box center [412, 49] width 84 height 30
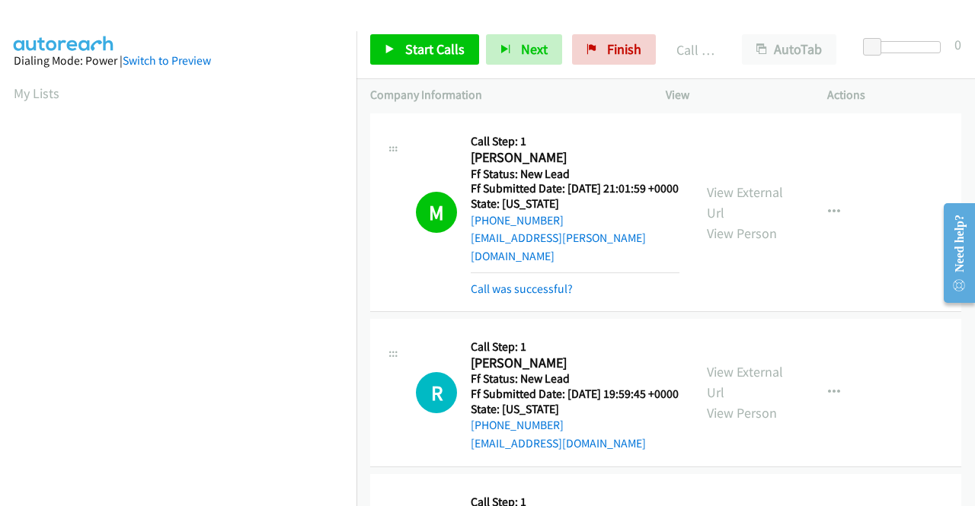
scroll to position [347, 0]
click at [540, 296] on link "Call was successful?" at bounding box center [522, 289] width 102 height 14
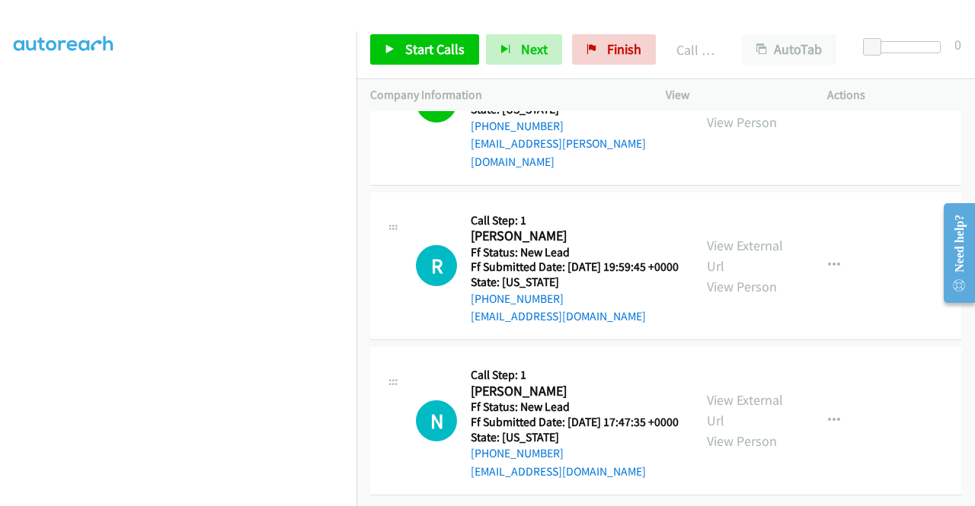
scroll to position [2202, 0]
click at [422, 53] on span "Start Calls" at bounding box center [434, 49] width 59 height 18
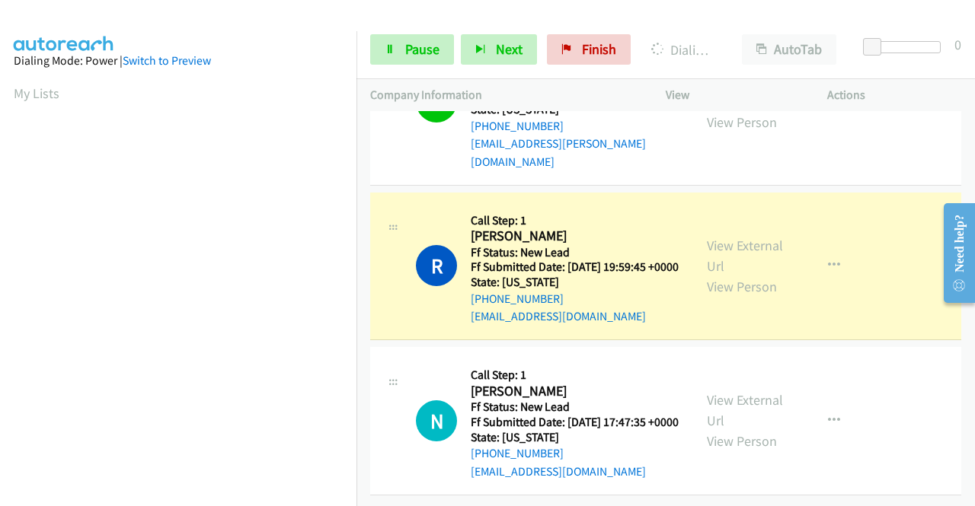
scroll to position [347, 0]
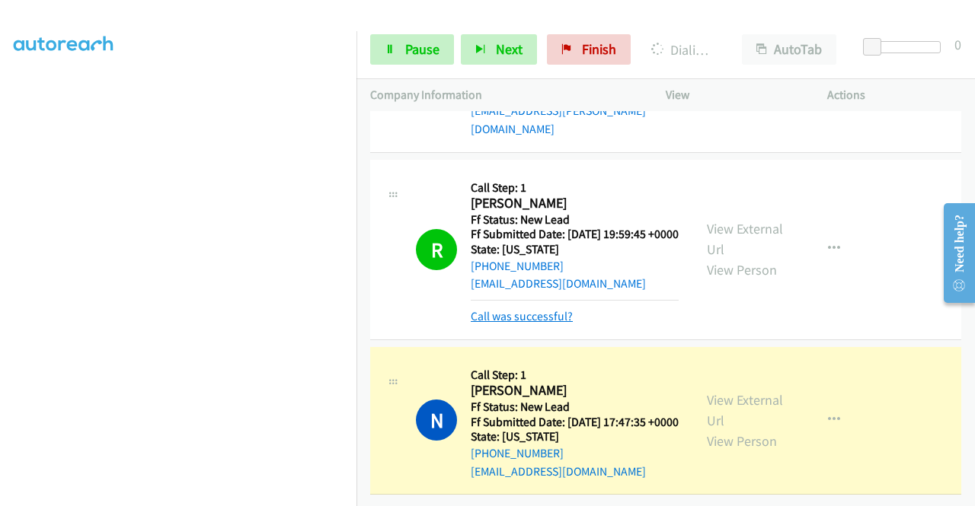
click at [487, 324] on link "Call was successful?" at bounding box center [522, 316] width 102 height 14
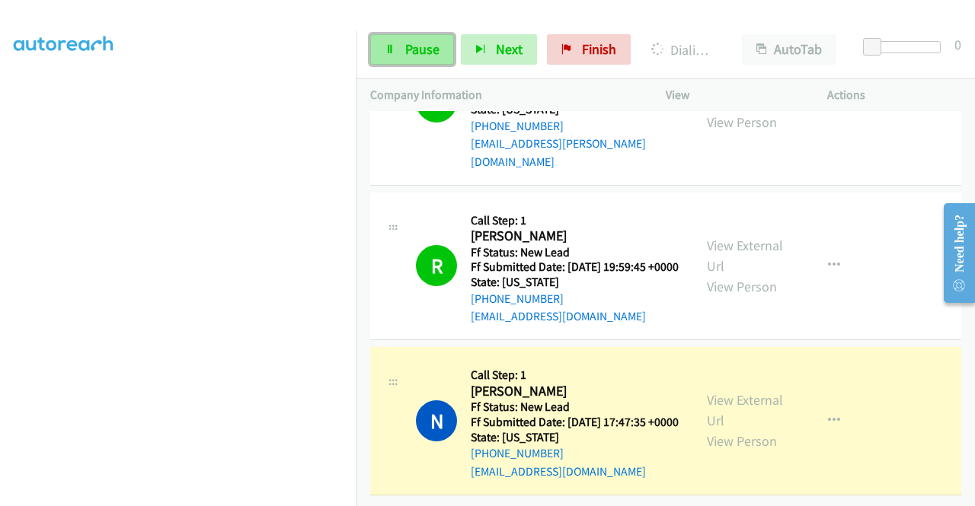
click at [425, 40] on span "Pause" at bounding box center [422, 49] width 34 height 18
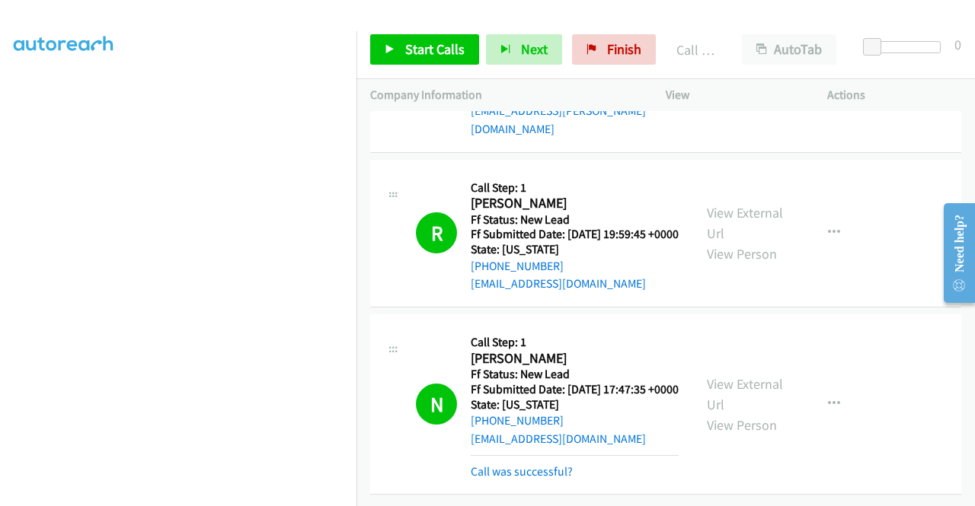
scroll to position [2303, 0]
click at [551, 466] on link "Call was successful?" at bounding box center [522, 472] width 102 height 14
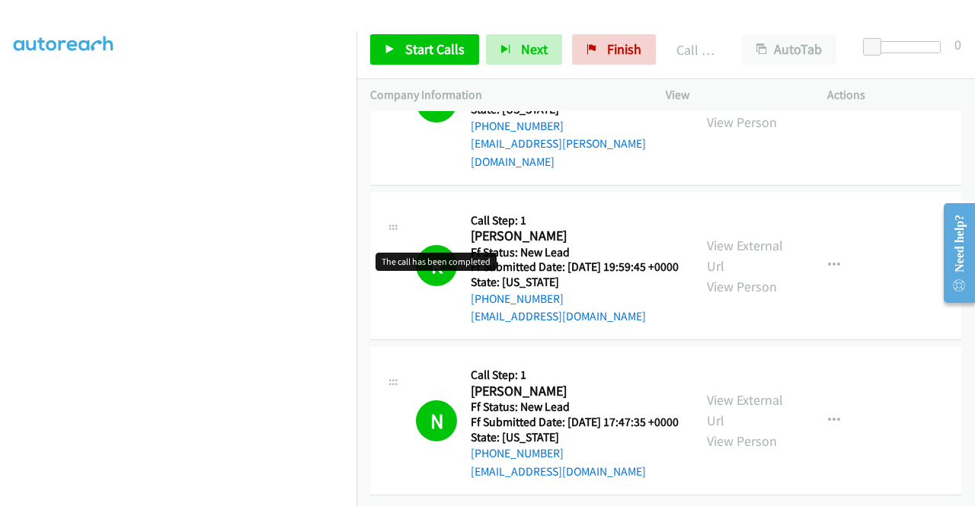
scroll to position [2271, 0]
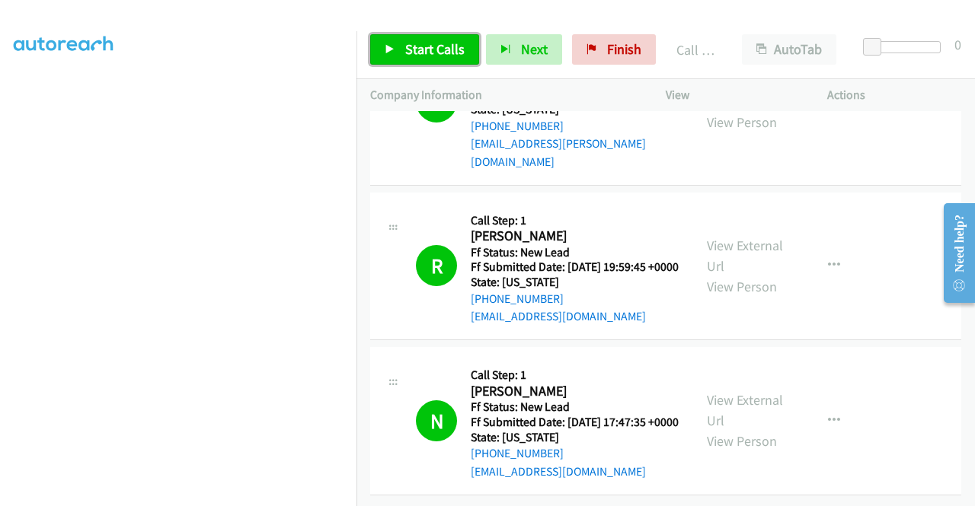
click at [408, 53] on span "Start Calls" at bounding box center [434, 49] width 59 height 18
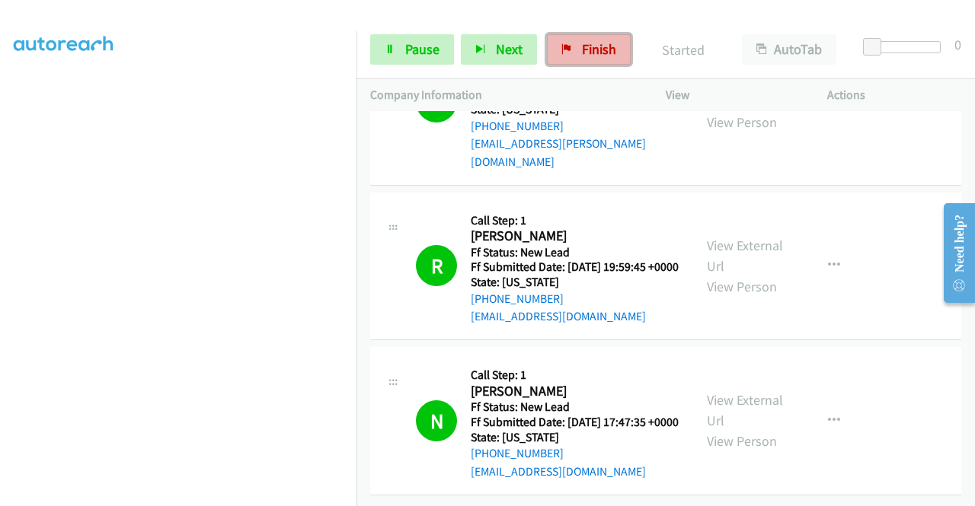
click at [570, 45] on link "Finish" at bounding box center [589, 49] width 84 height 30
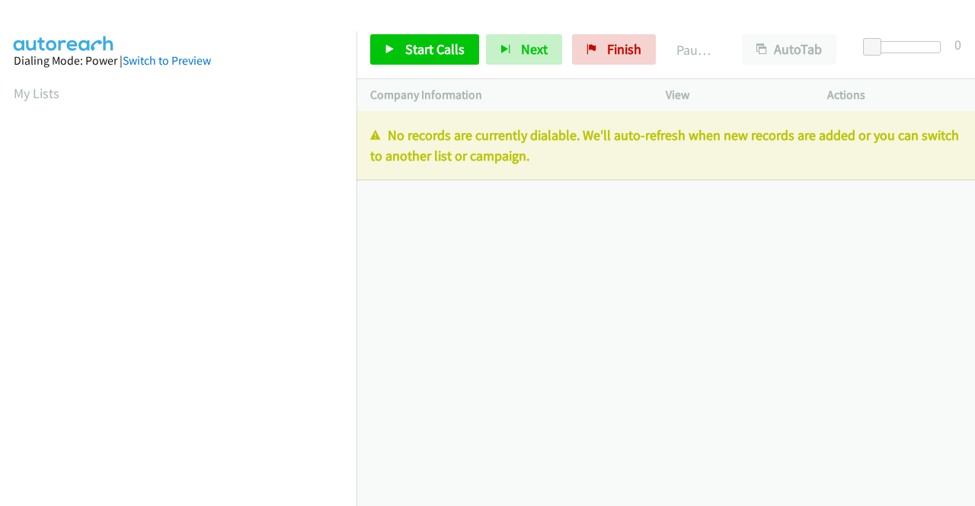
click at [605, 65] on div "Start Calls Pause Next Finish Paused AutoTab AutoTab 0" at bounding box center [665, 50] width 618 height 59
click at [596, 56] on link "Finish" at bounding box center [614, 49] width 84 height 30
click at [828, 264] on div "+1 415-964-1034 Call failed - Please reload the list and try again The Callbar …" at bounding box center [665, 308] width 618 height 395
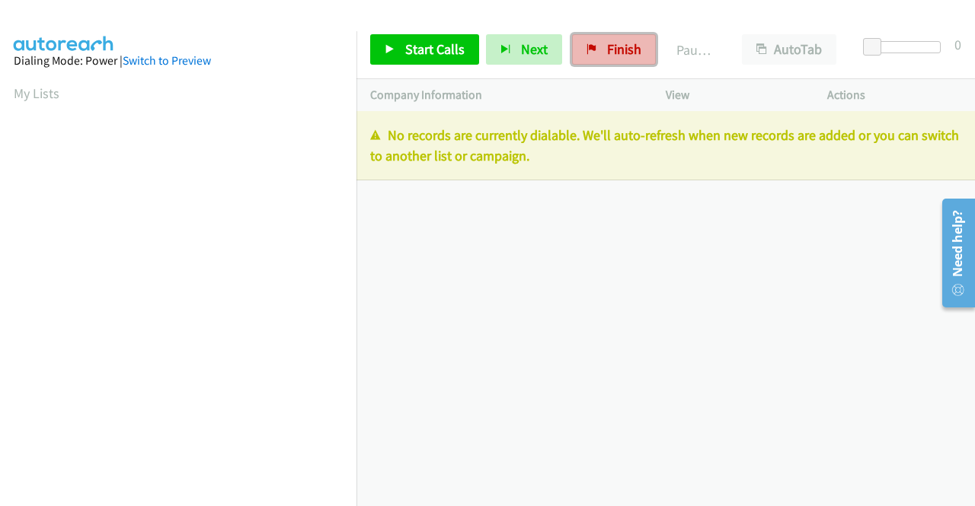
click at [577, 57] on link "Finish" at bounding box center [614, 49] width 84 height 30
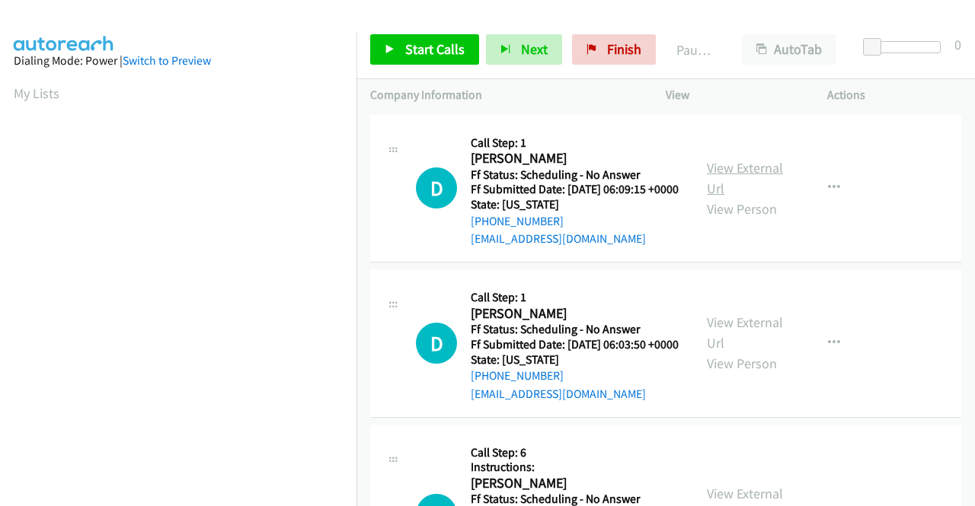
click at [761, 168] on link "View External Url" at bounding box center [745, 178] width 76 height 38
click at [759, 346] on link "View External Url" at bounding box center [745, 333] width 76 height 38
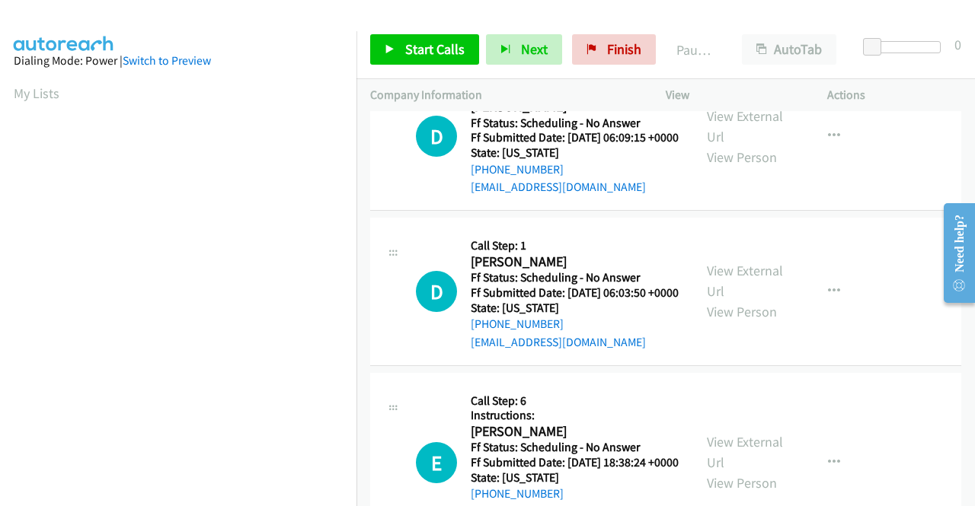
scroll to position [76, 0]
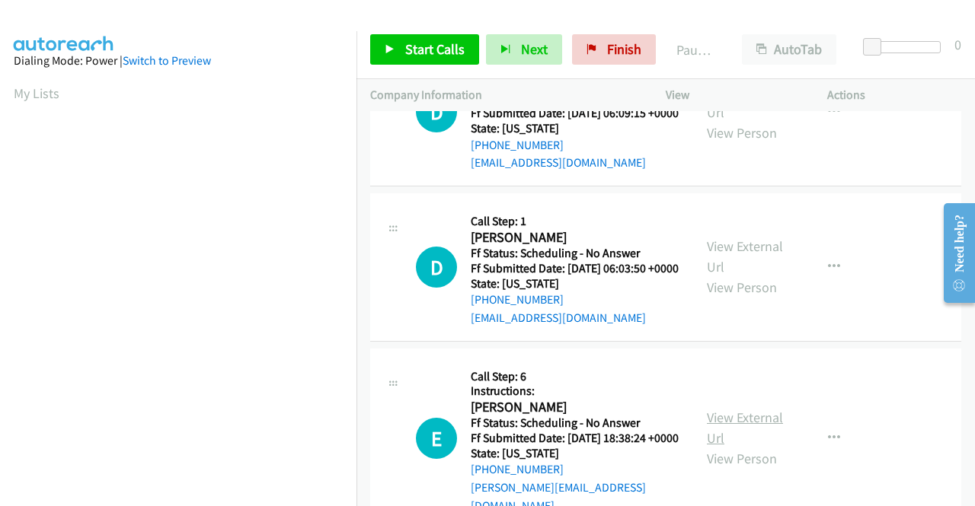
click at [765, 439] on link "View External Url" at bounding box center [745, 428] width 76 height 38
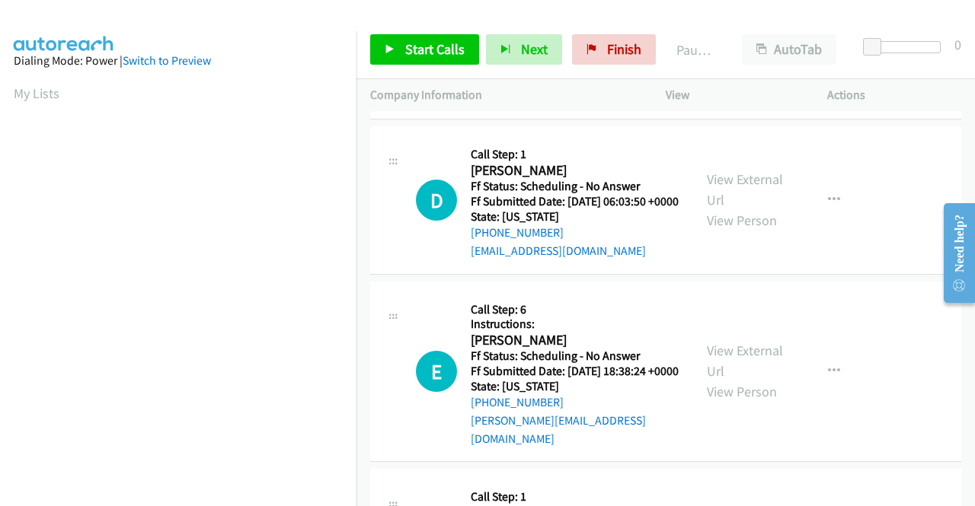
scroll to position [305, 0]
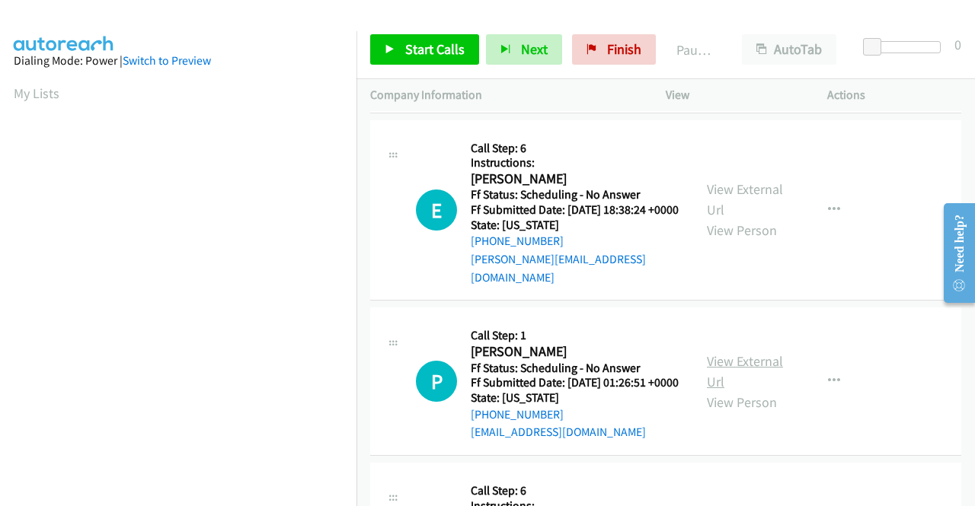
click at [766, 391] on link "View External Url" at bounding box center [745, 372] width 76 height 38
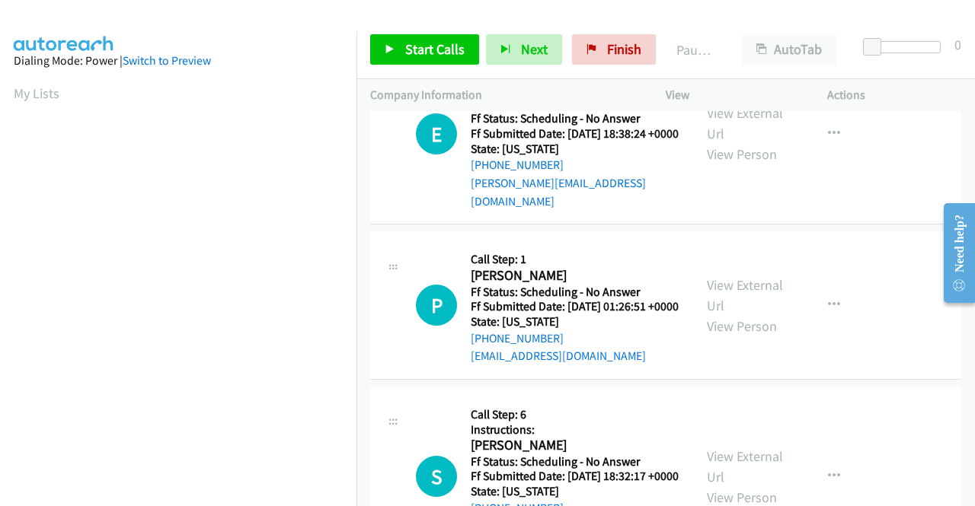
scroll to position [457, 0]
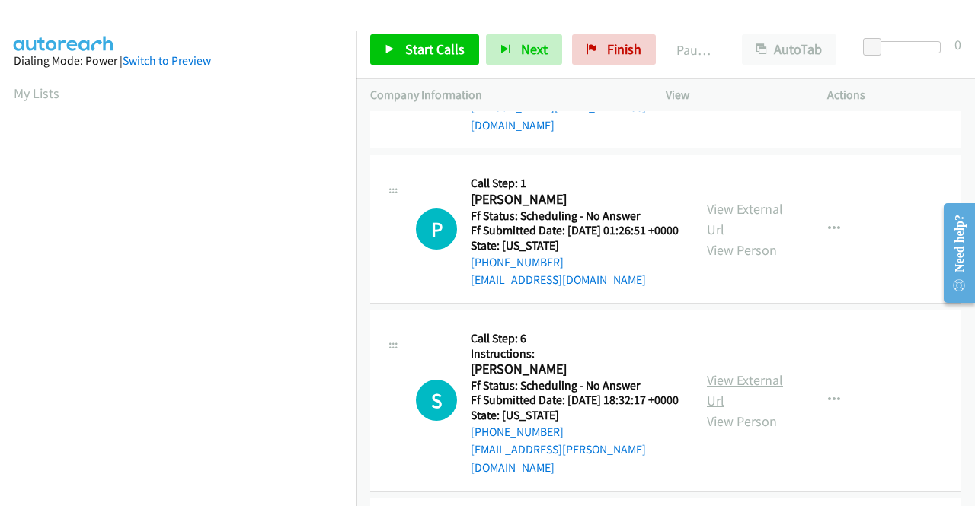
click at [761, 410] on link "View External Url" at bounding box center [745, 391] width 76 height 38
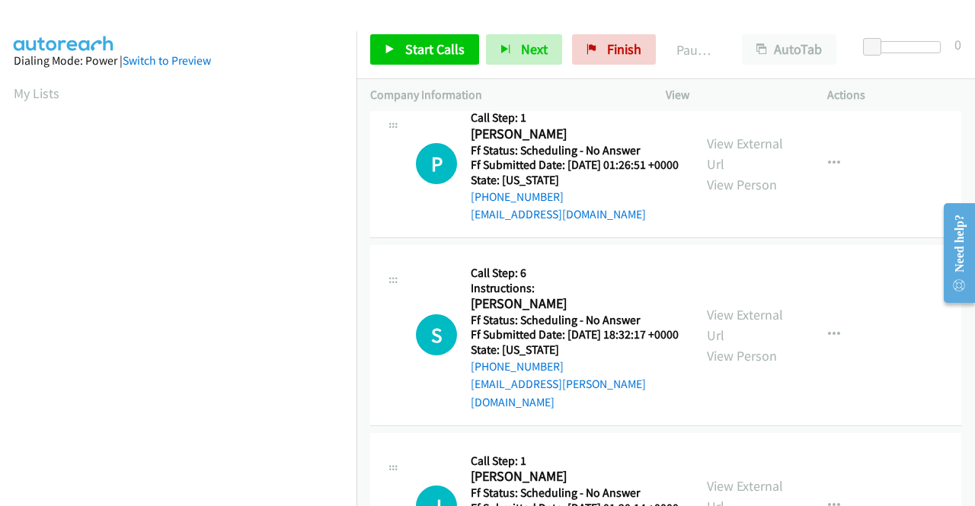
scroll to position [685, 0]
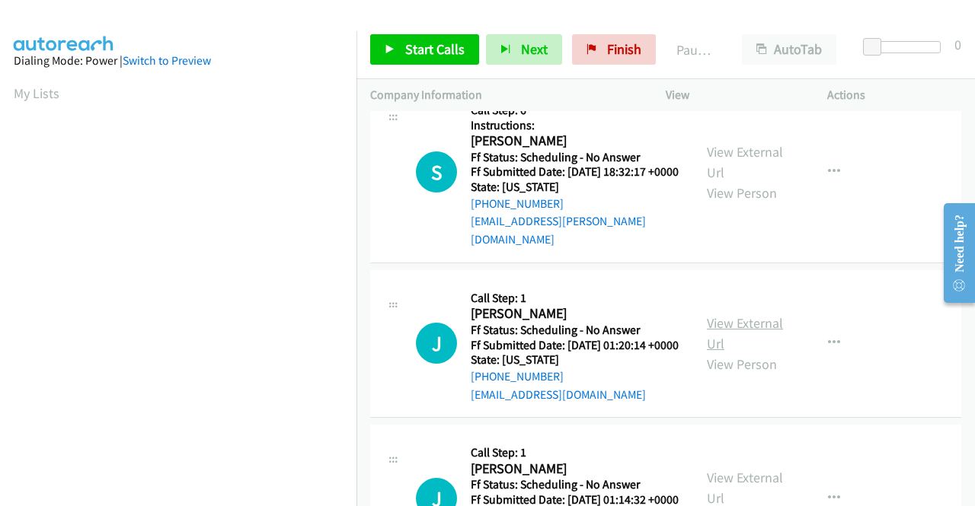
click at [726, 353] on link "View External Url" at bounding box center [745, 334] width 76 height 38
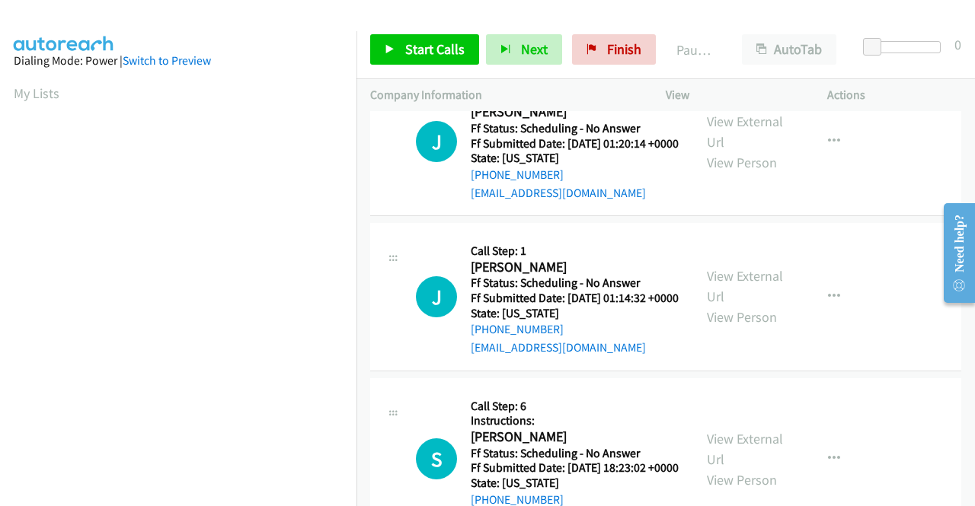
scroll to position [914, 0]
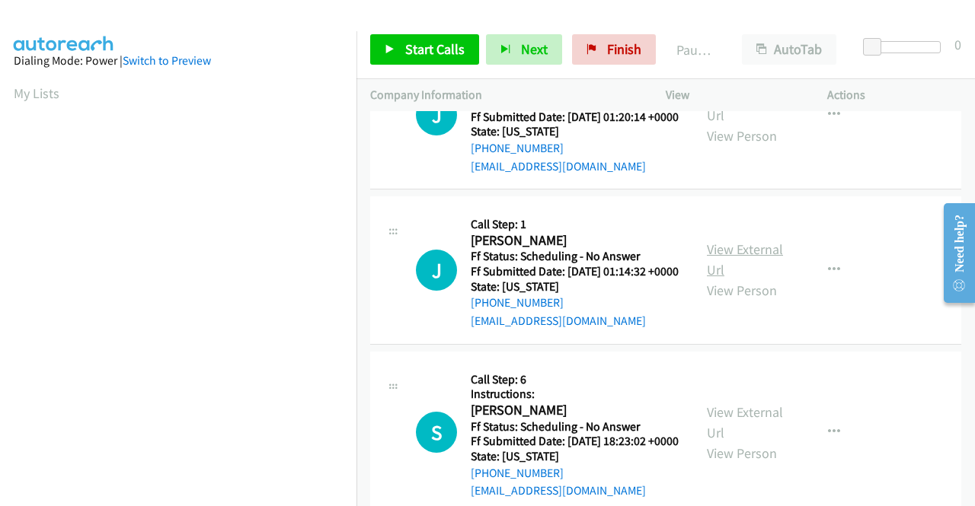
click at [728, 279] on link "View External Url" at bounding box center [745, 260] width 76 height 38
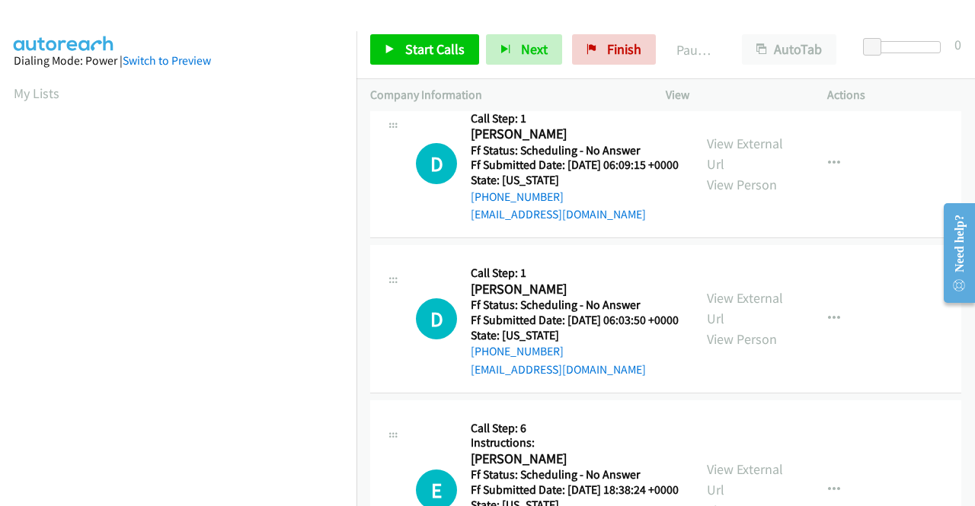
scroll to position [0, 0]
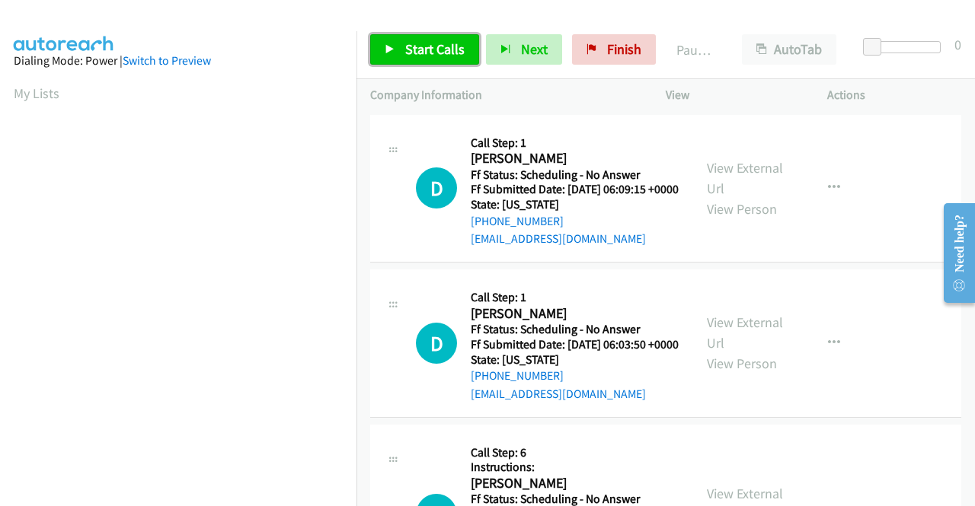
click at [414, 43] on span "Start Calls" at bounding box center [434, 49] width 59 height 18
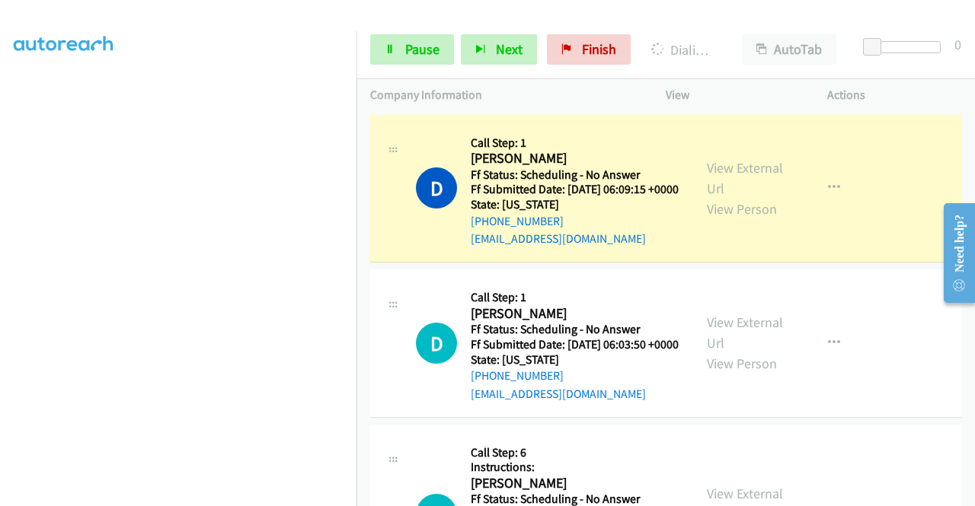
scroll to position [347, 0]
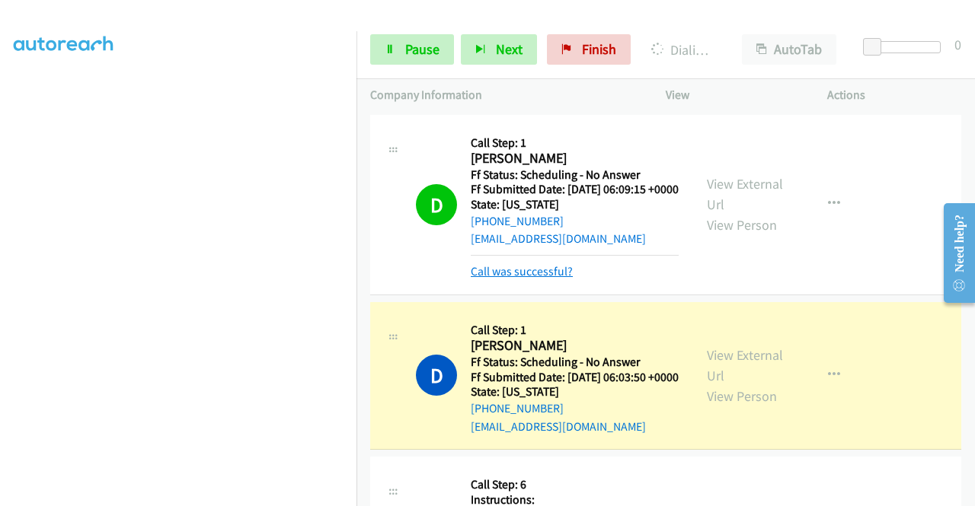
click at [488, 279] on link "Call was successful?" at bounding box center [522, 271] width 102 height 14
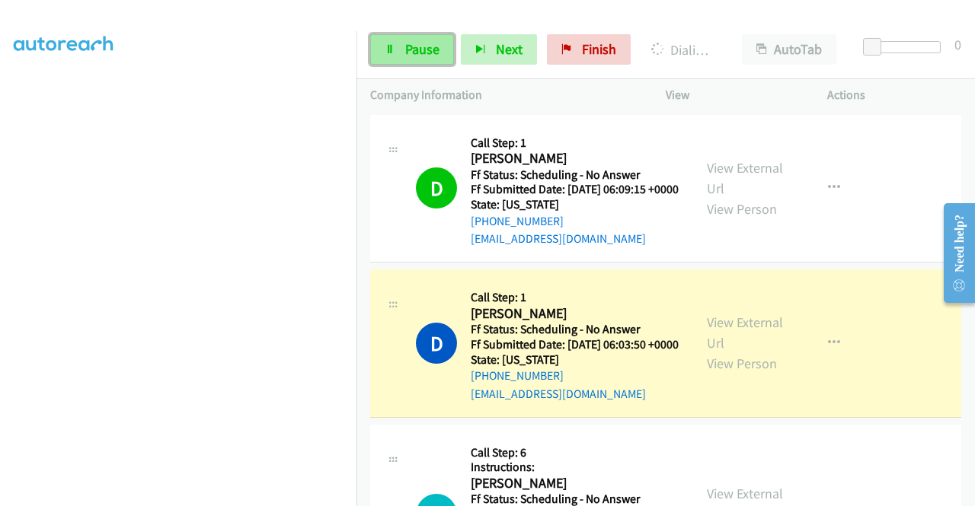
click at [390, 54] on link "Pause" at bounding box center [412, 49] width 84 height 30
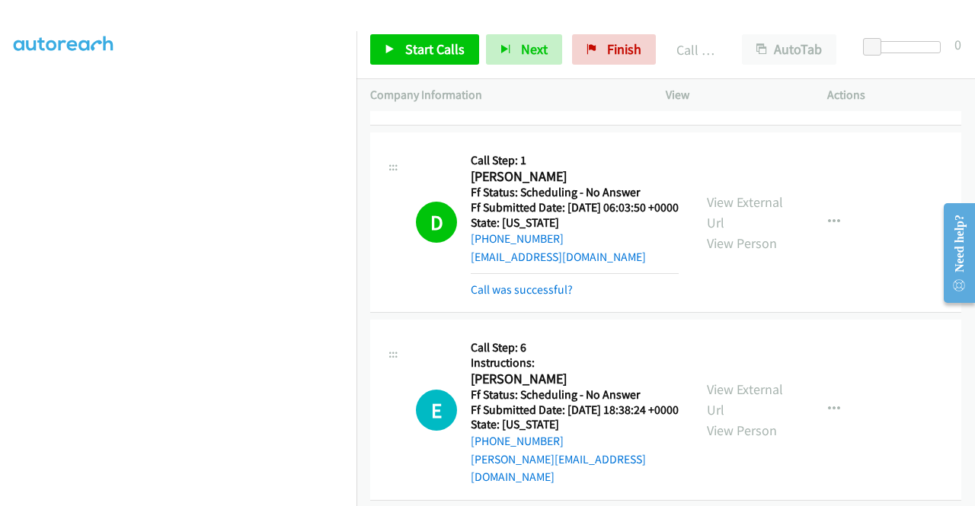
scroll to position [152, 0]
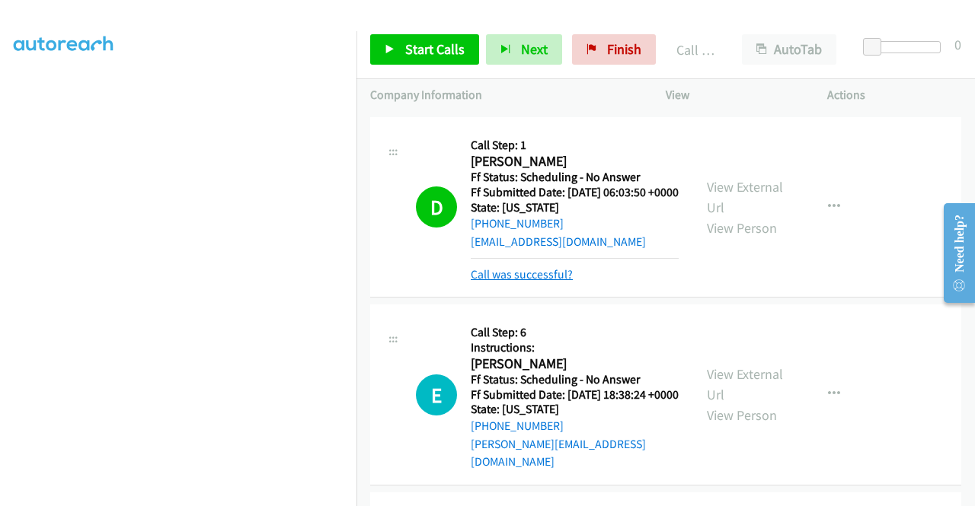
click at [530, 282] on link "Call was successful?" at bounding box center [522, 274] width 102 height 14
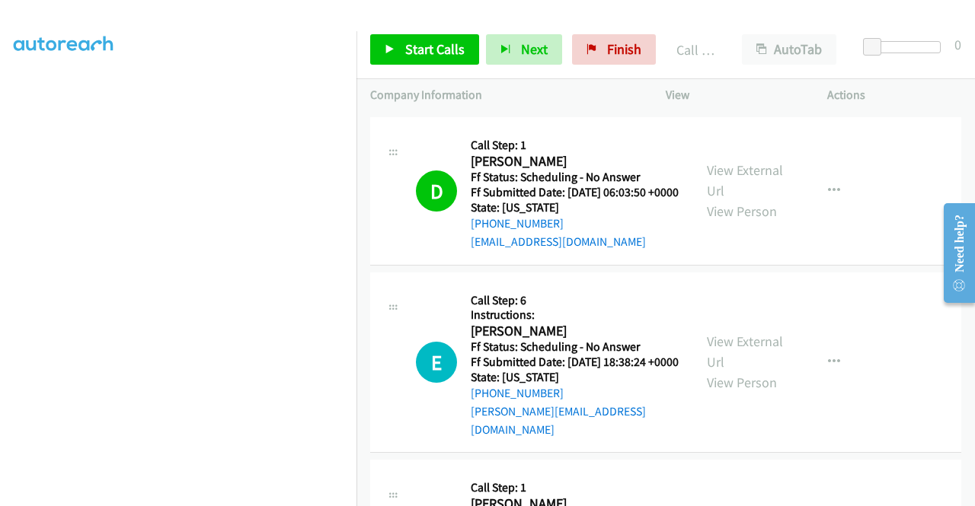
scroll to position [228, 0]
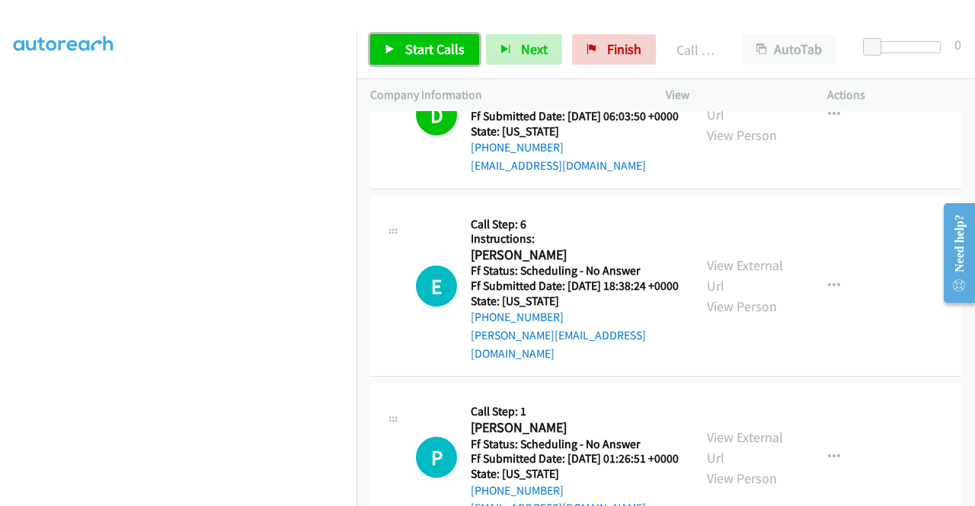
click at [413, 58] on link "Start Calls" at bounding box center [424, 49] width 109 height 30
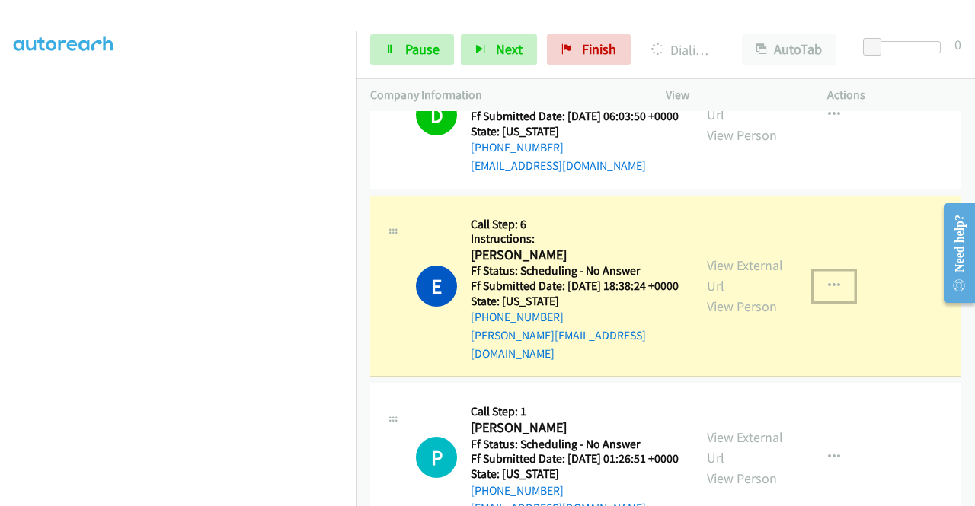
click at [837, 302] on button "button" at bounding box center [833, 286] width 41 height 30
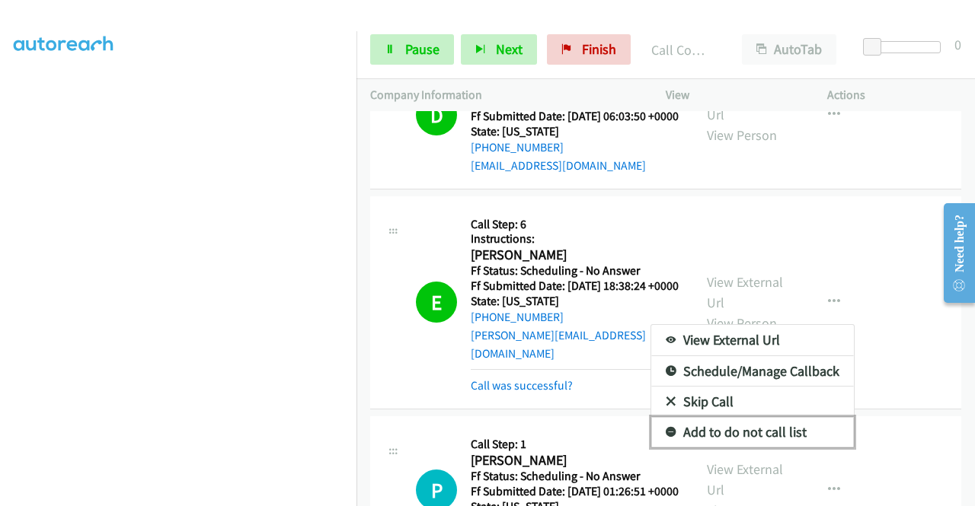
click at [744, 448] on link "Add to do not call list" at bounding box center [752, 432] width 203 height 30
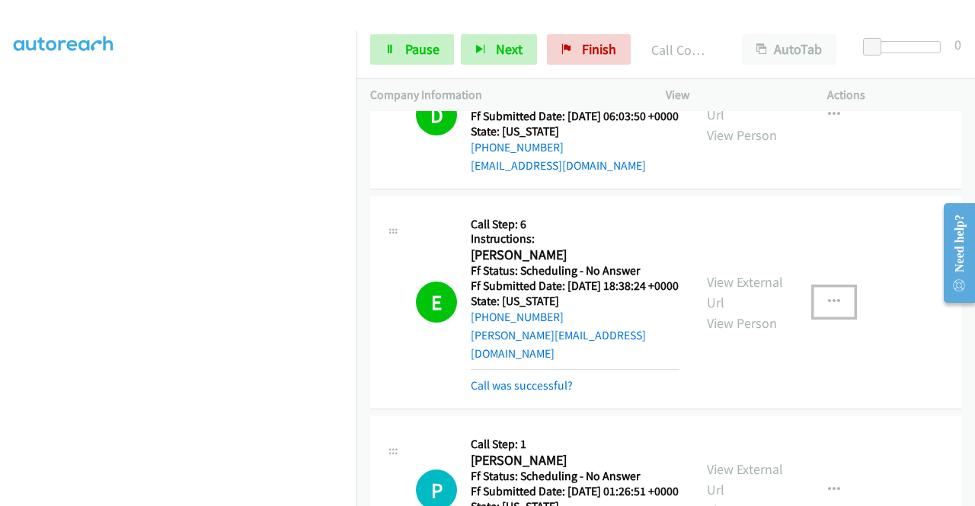
click at [835, 318] on button "button" at bounding box center [833, 302] width 41 height 30
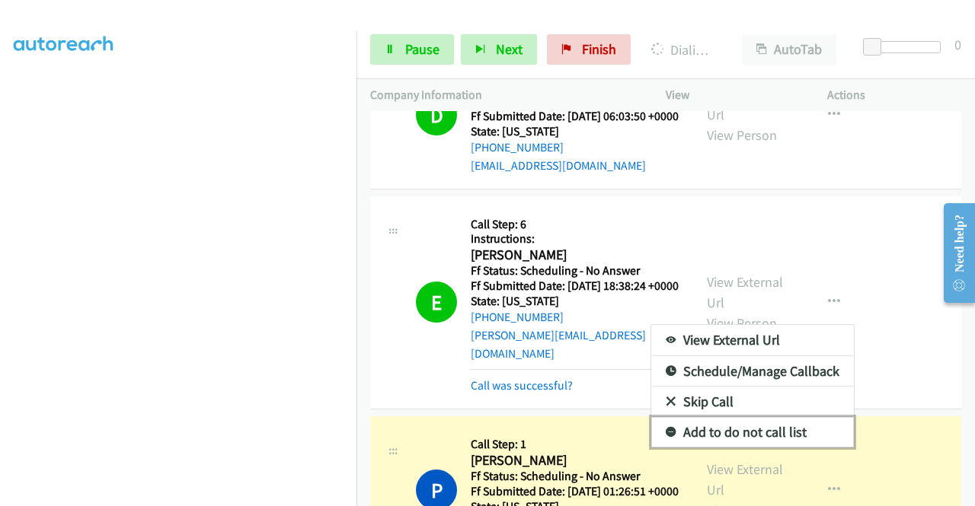
click at [772, 448] on link "Add to do not call list" at bounding box center [752, 432] width 203 height 30
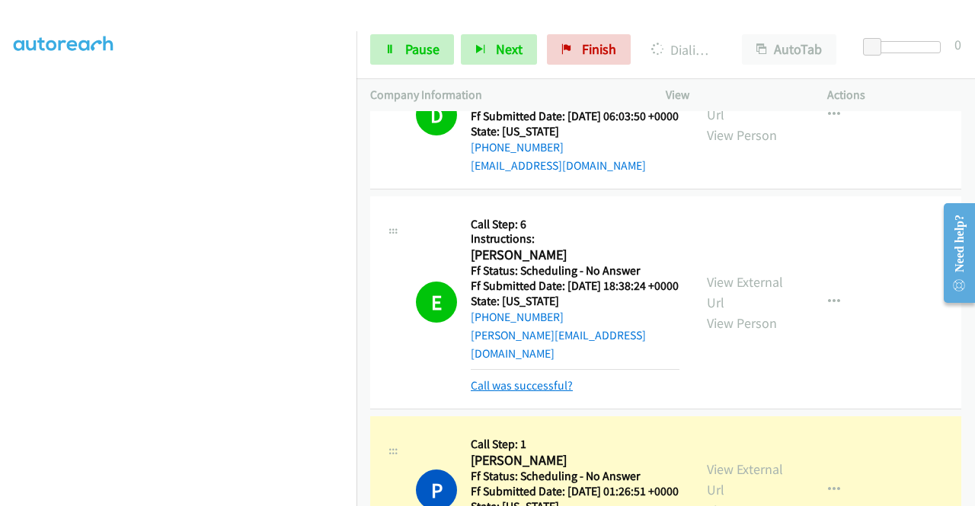
click at [545, 393] on link "Call was successful?" at bounding box center [522, 386] width 102 height 14
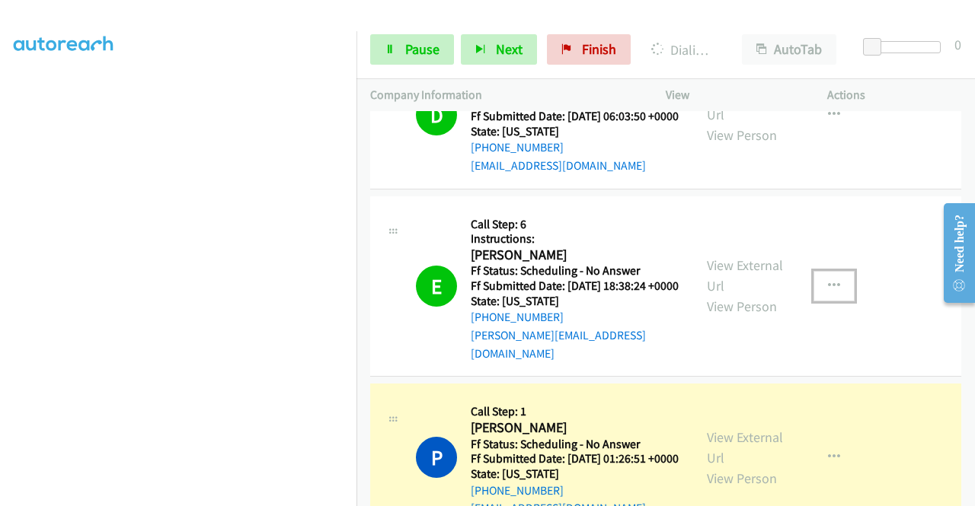
click at [828, 292] on icon "button" at bounding box center [834, 286] width 12 height 12
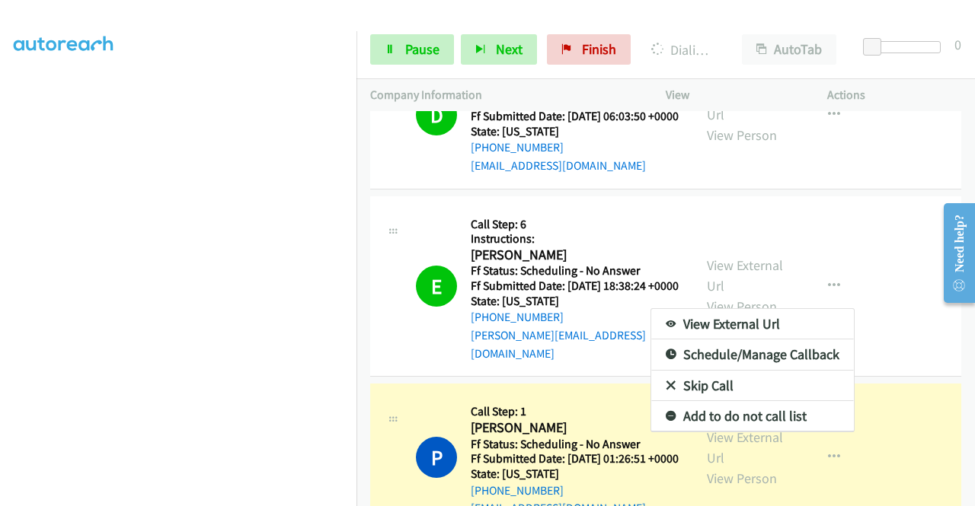
click at [594, 377] on div at bounding box center [487, 253] width 975 height 506
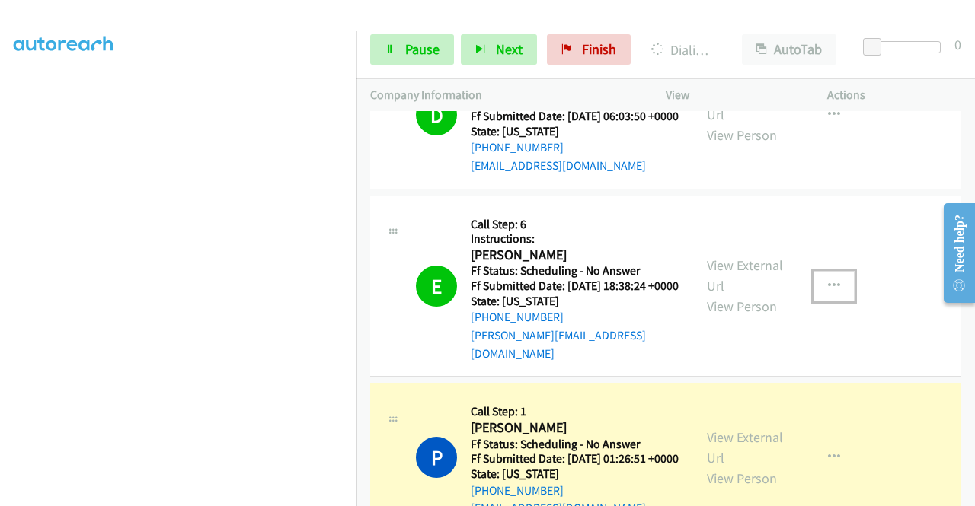
click at [828, 292] on icon "button" at bounding box center [834, 286] width 12 height 12
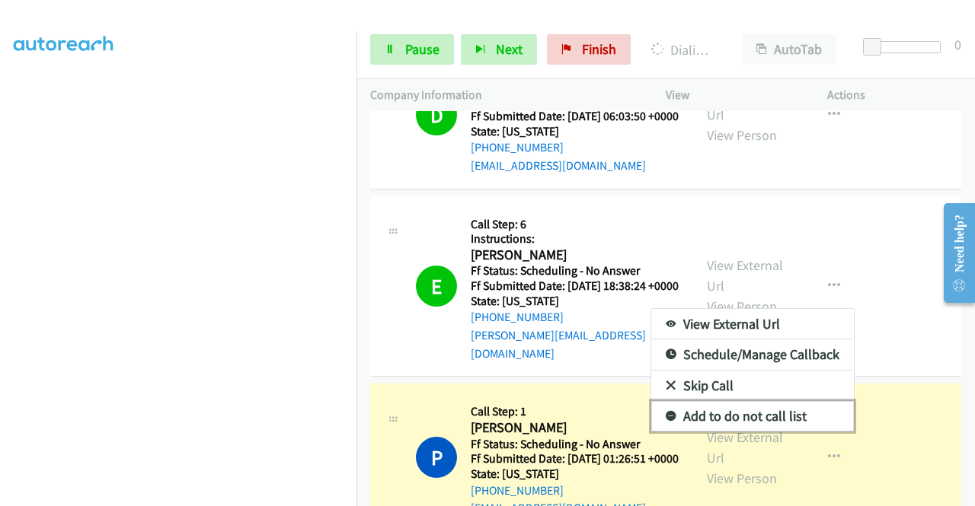
click at [719, 432] on link "Add to do not call list" at bounding box center [752, 416] width 203 height 30
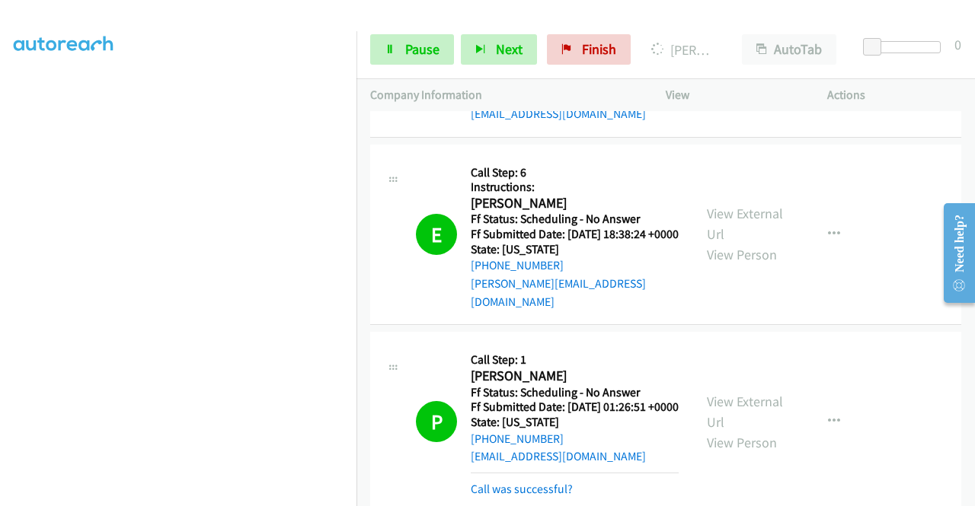
scroll to position [305, 0]
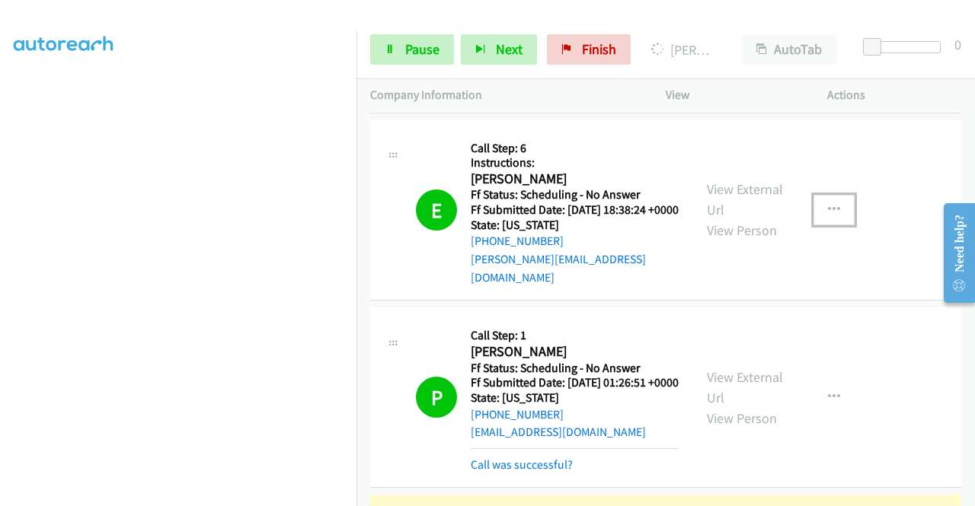
click at [828, 216] on icon "button" at bounding box center [834, 210] width 12 height 12
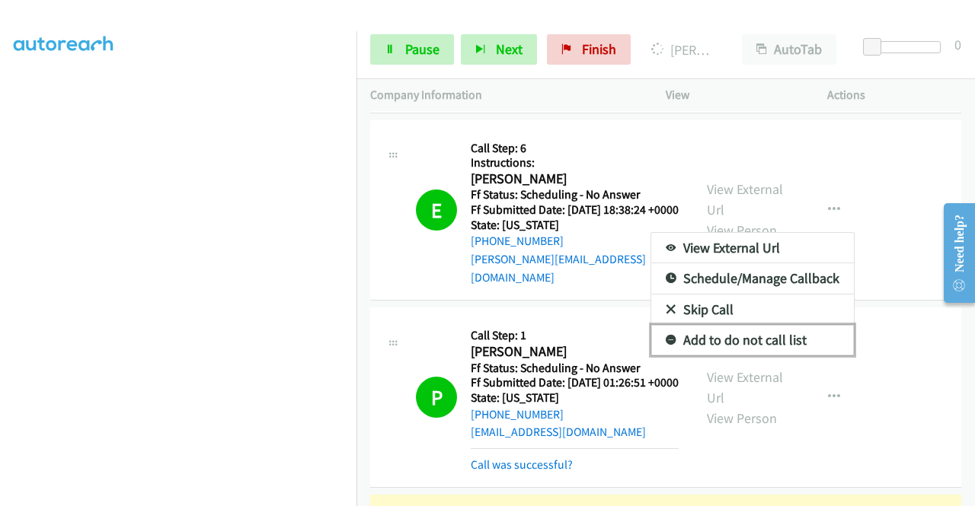
click at [689, 356] on link "Add to do not call list" at bounding box center [752, 340] width 203 height 30
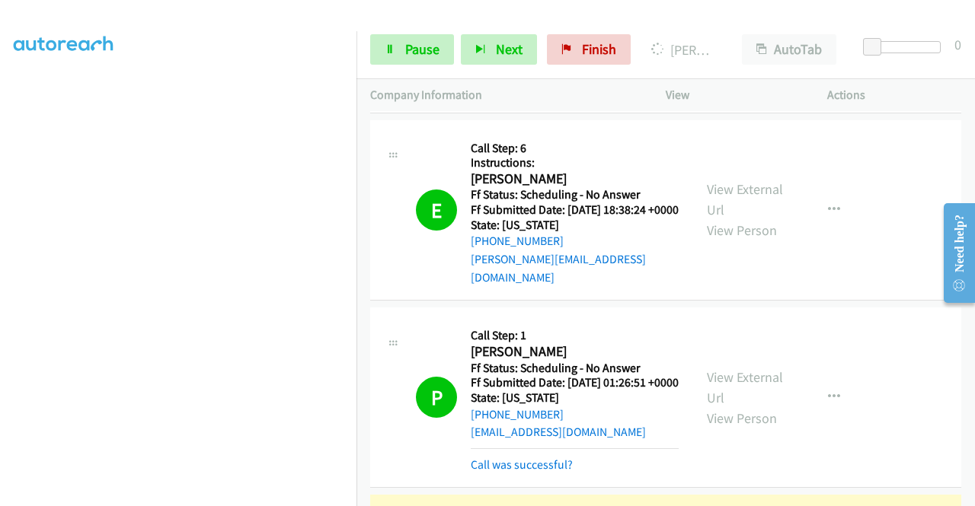
scroll to position [43, 0]
click at [413, 63] on link "Pause" at bounding box center [412, 49] width 84 height 30
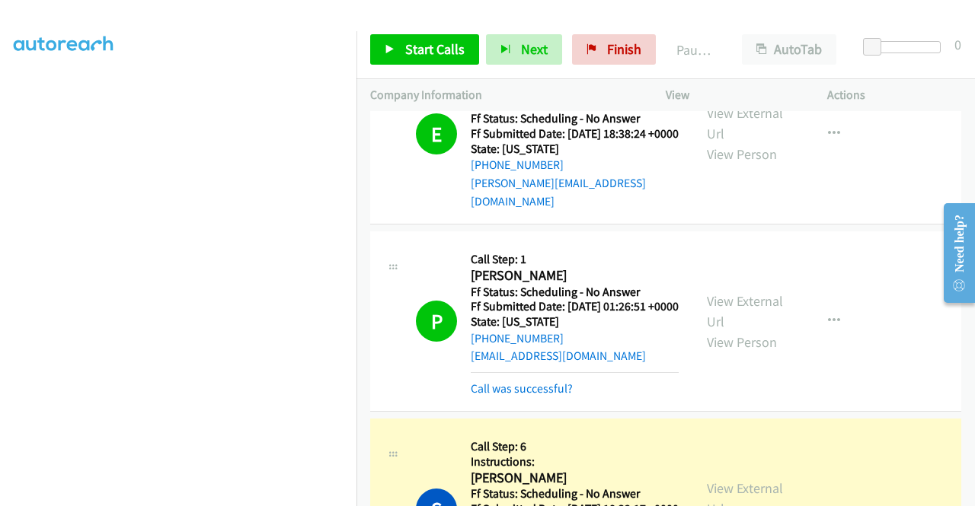
scroll to position [347, 0]
click at [494, 396] on link "Call was successful?" at bounding box center [522, 389] width 102 height 14
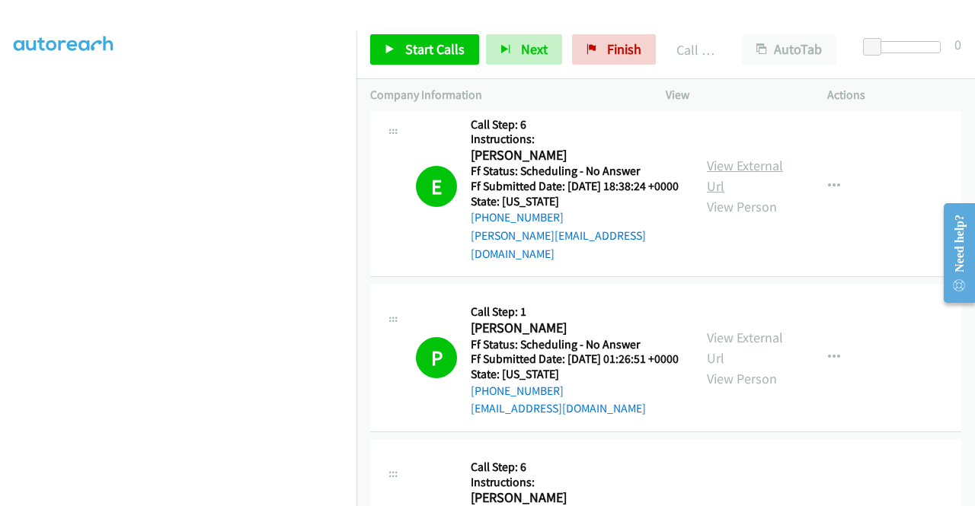
scroll to position [305, 0]
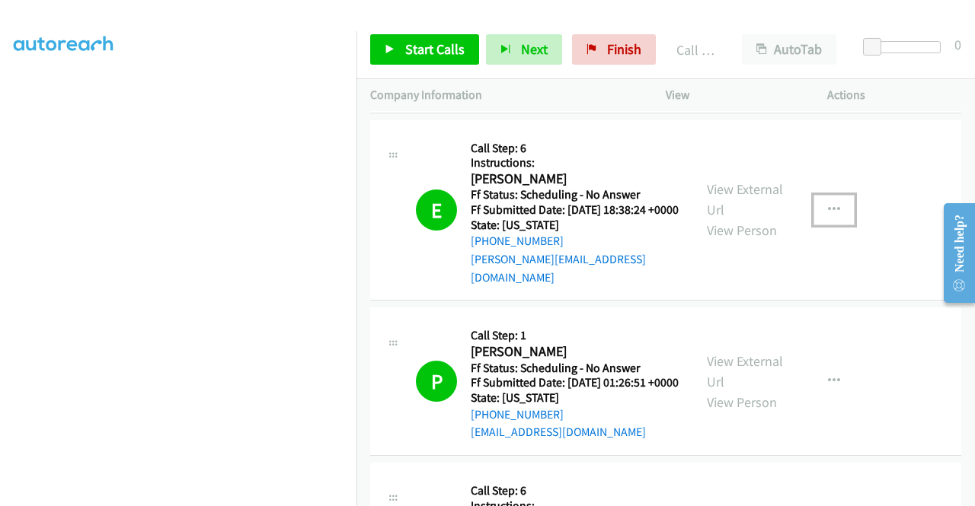
click at [818, 225] on button "button" at bounding box center [833, 210] width 41 height 30
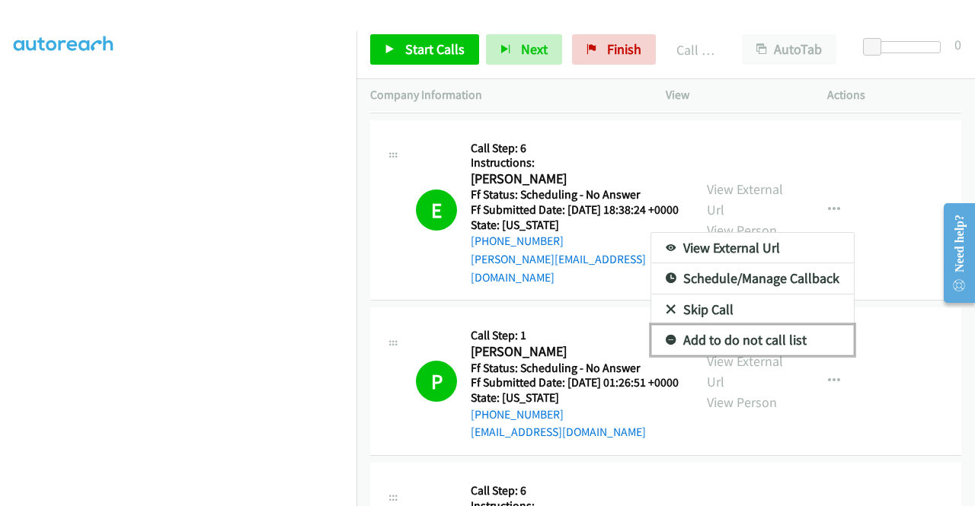
click at [730, 356] on link "Add to do not call list" at bounding box center [752, 340] width 203 height 30
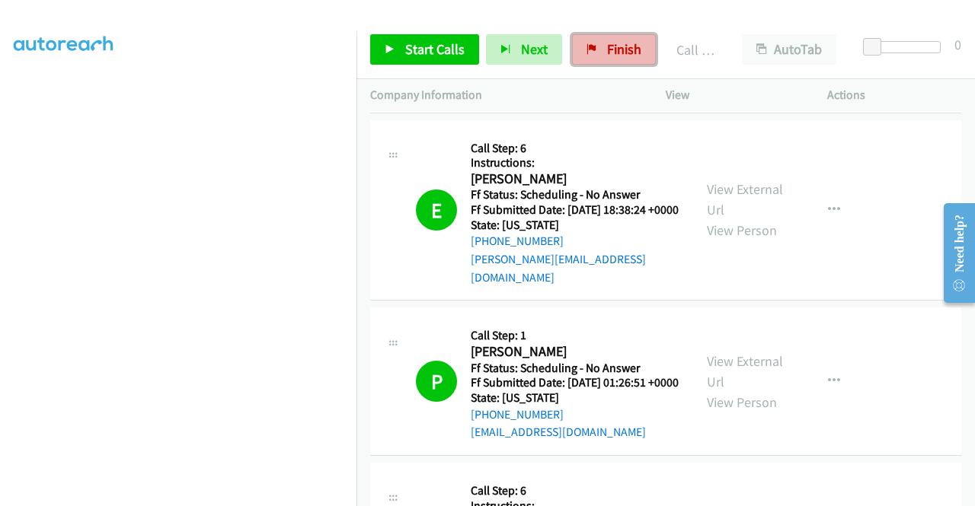
click at [625, 43] on span "Finish" at bounding box center [624, 49] width 34 height 18
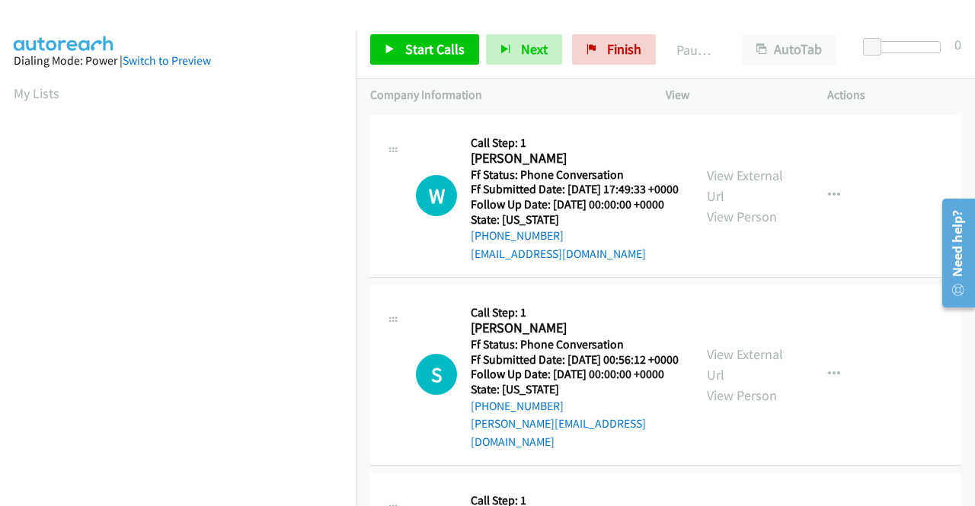
drag, startPoint x: 760, startPoint y: 191, endPoint x: 757, endPoint y: 130, distance: 61.0
click at [760, 191] on link "View External Url" at bounding box center [745, 186] width 76 height 38
click at [756, 384] on link "View External Url" at bounding box center [745, 365] width 76 height 38
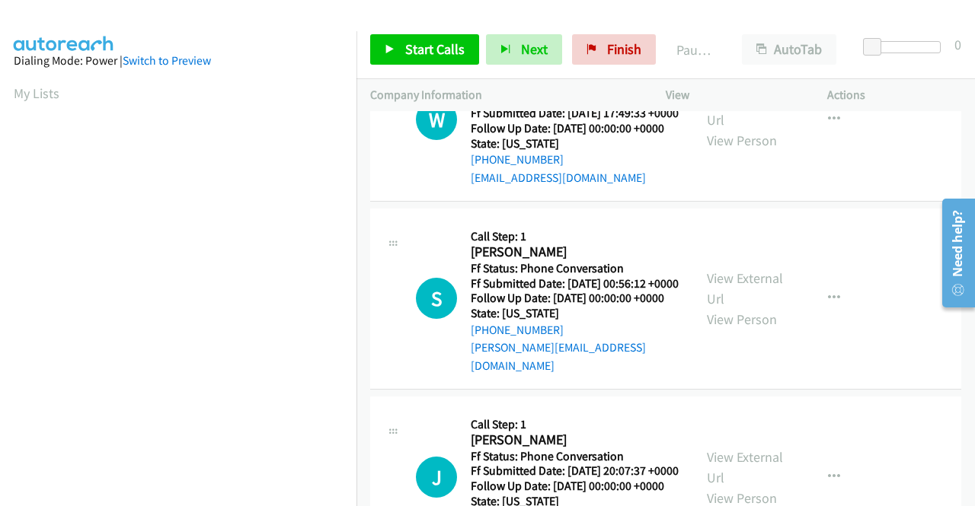
scroll to position [152, 0]
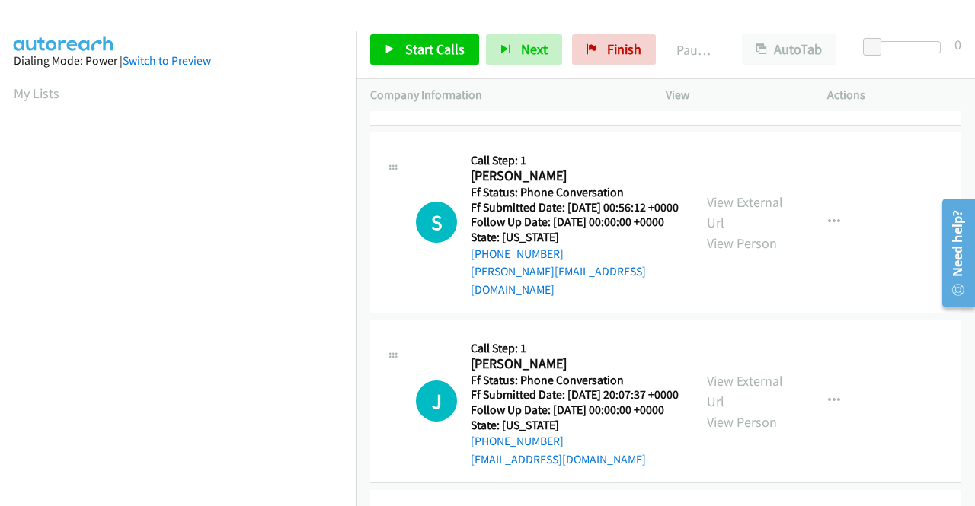
click at [755, 433] on div "View External Url View Person" at bounding box center [746, 402] width 79 height 62
click at [752, 411] on link "View External Url" at bounding box center [745, 391] width 76 height 38
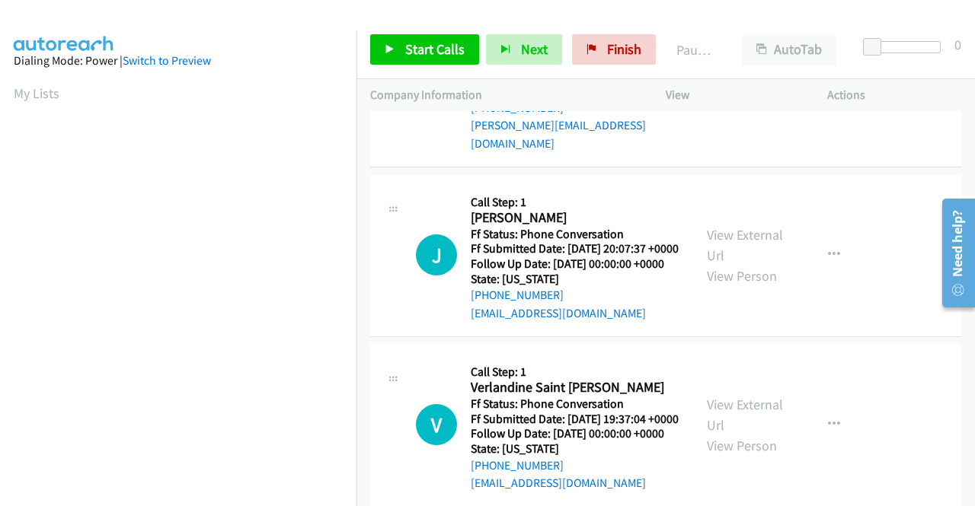
scroll to position [305, 0]
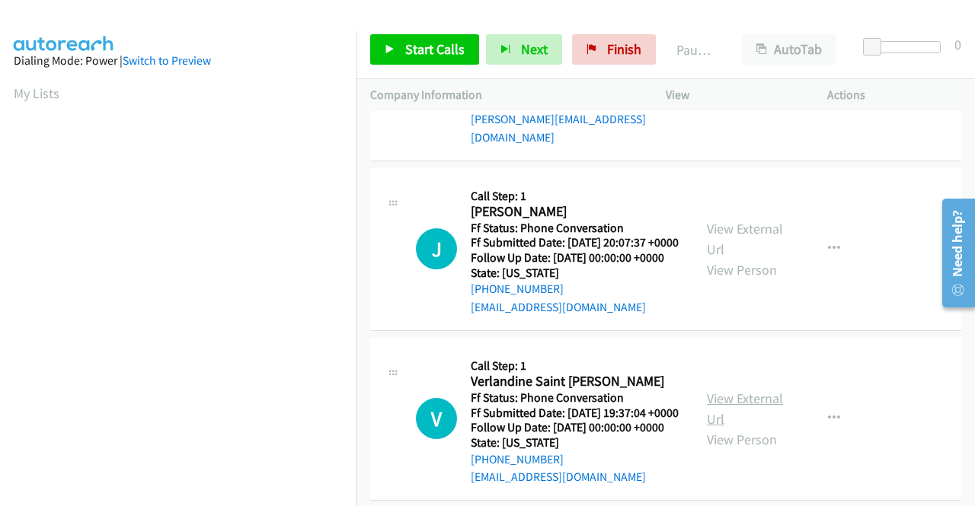
click at [758, 428] on link "View External Url" at bounding box center [745, 409] width 76 height 38
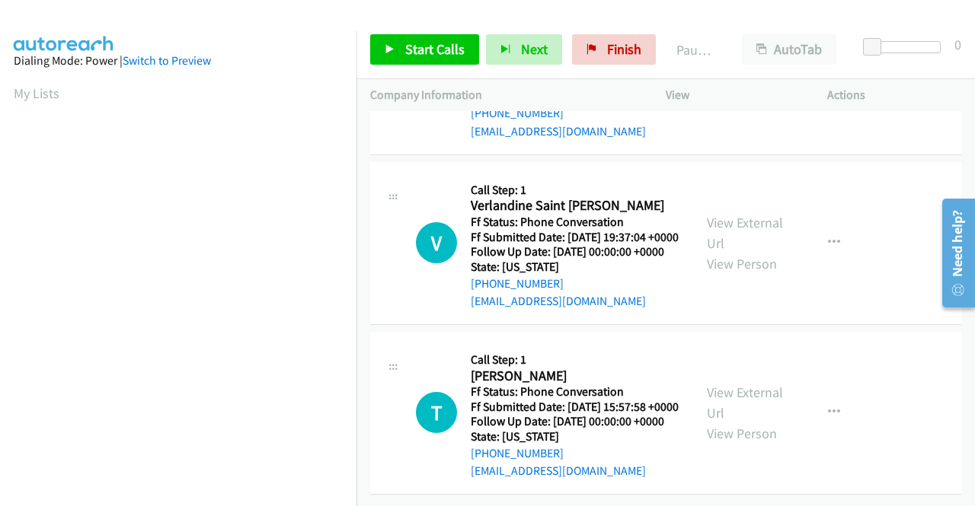
scroll to position [609, 0]
click at [760, 384] on link "View External Url" at bounding box center [745, 403] width 76 height 38
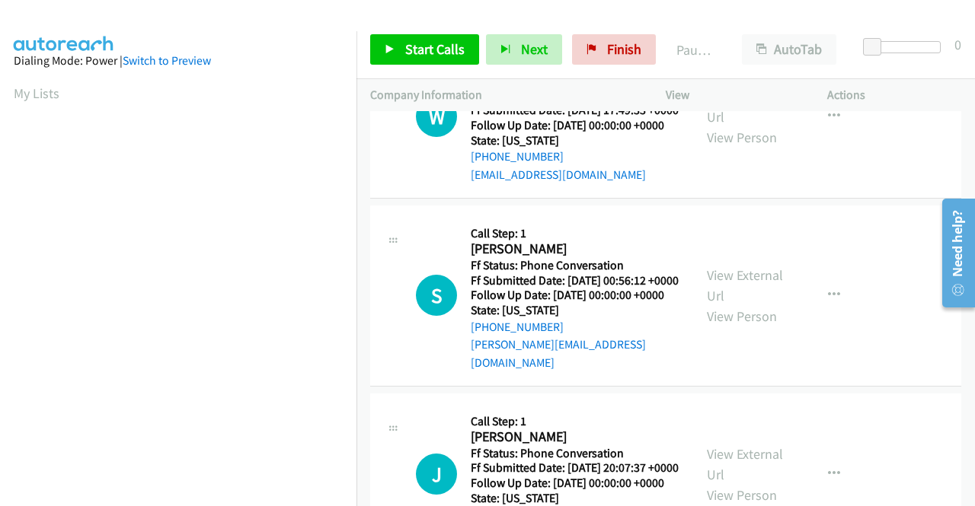
scroll to position [0, 0]
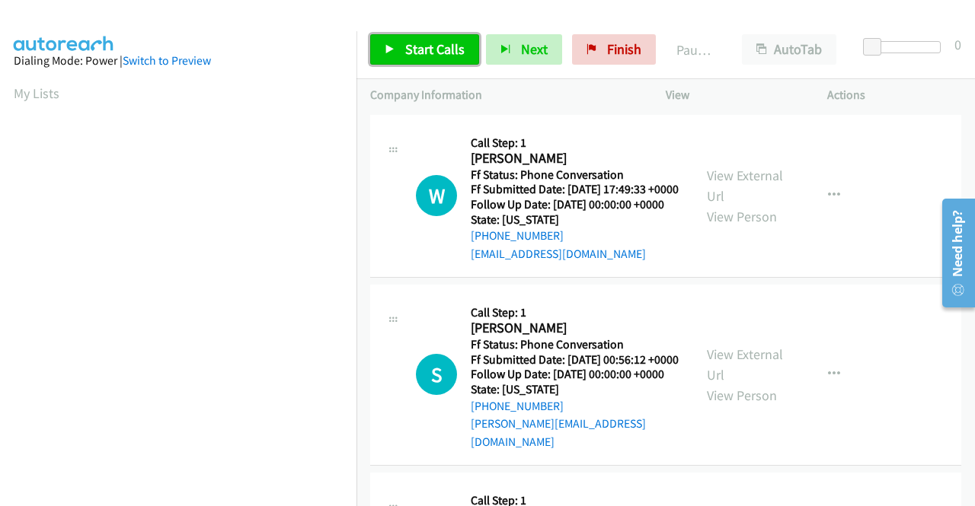
click at [407, 42] on span "Start Calls" at bounding box center [434, 49] width 59 height 18
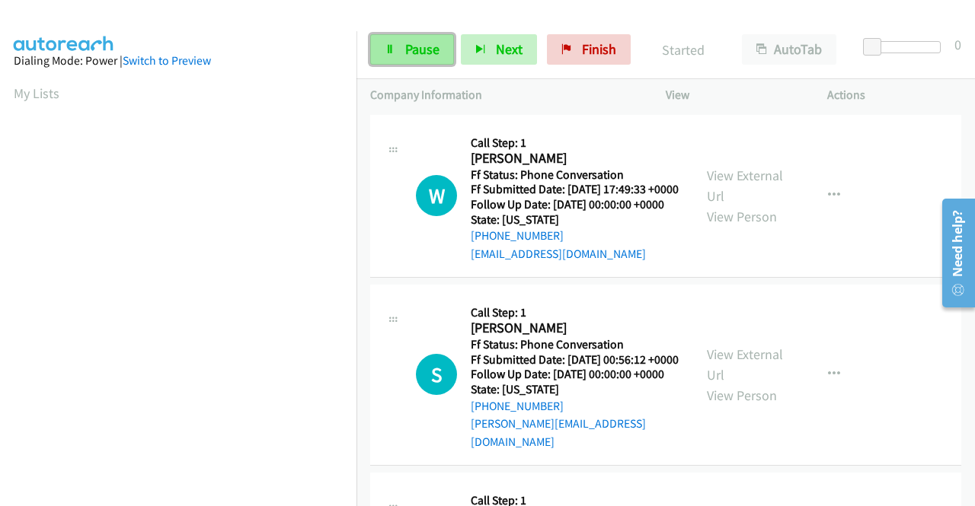
click at [417, 43] on span "Pause" at bounding box center [422, 49] width 34 height 18
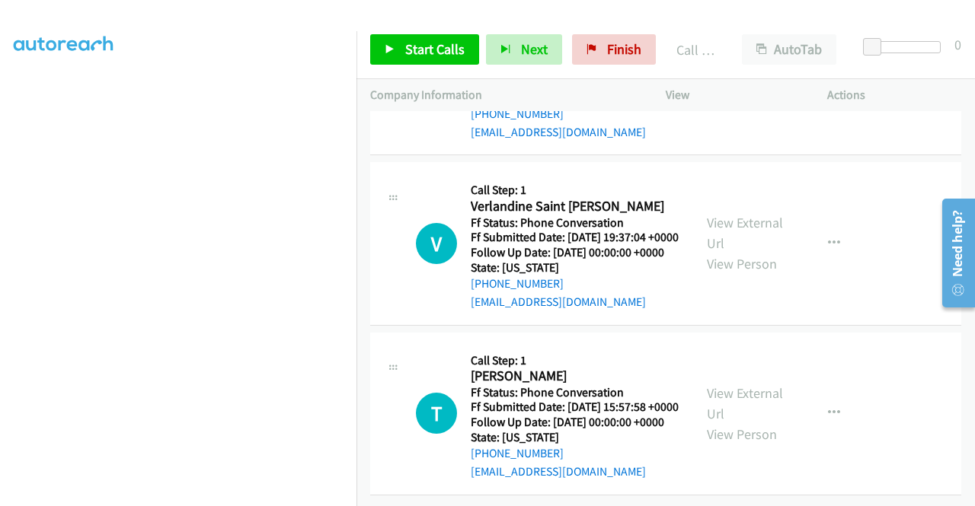
scroll to position [654, 0]
click at [769, 286] on td "V Callback Scheduled Call Step: 1 Verlandine Saint Jean America/New_York Ff Sta…" at bounding box center [665, 244] width 618 height 170
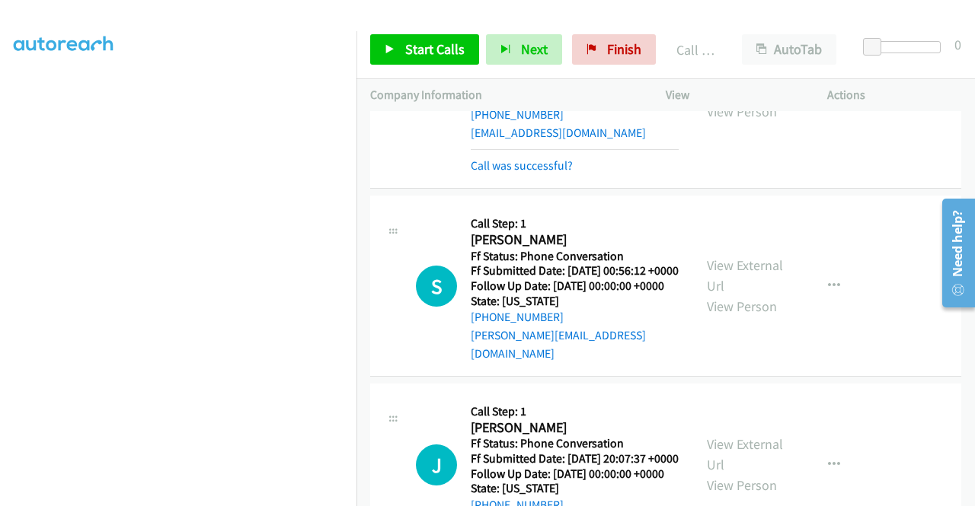
scroll to position [0, 0]
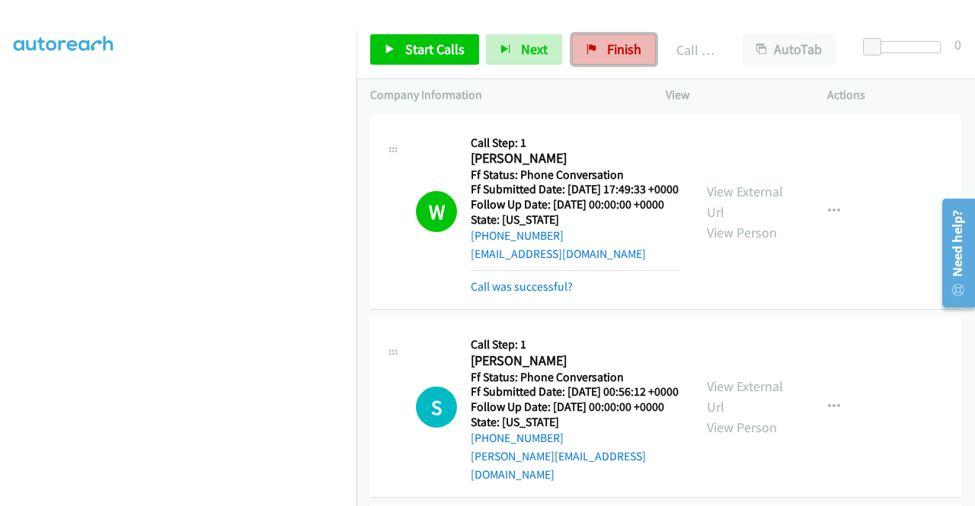
click at [612, 55] on span "Finish" at bounding box center [624, 49] width 34 height 18
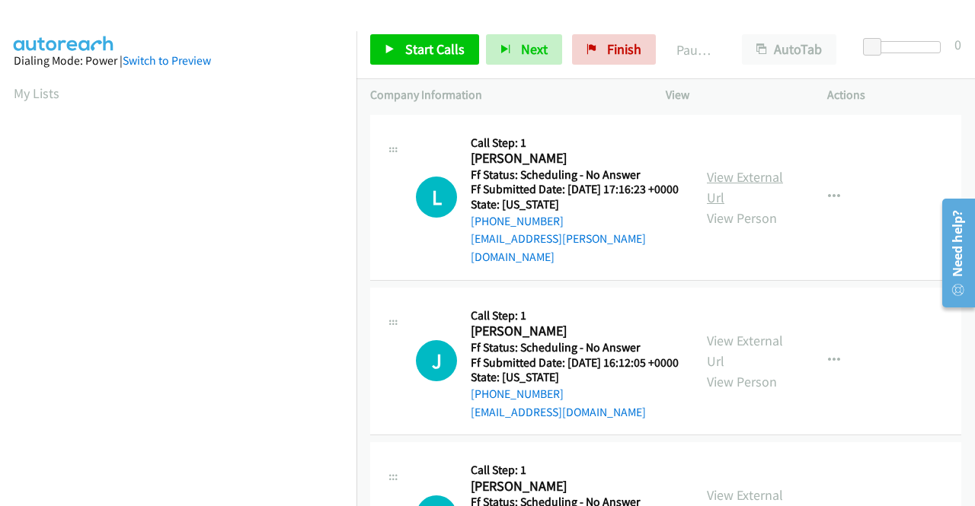
click at [760, 180] on link "View External Url" at bounding box center [745, 187] width 76 height 38
click at [756, 343] on link "View External Url" at bounding box center [745, 351] width 76 height 38
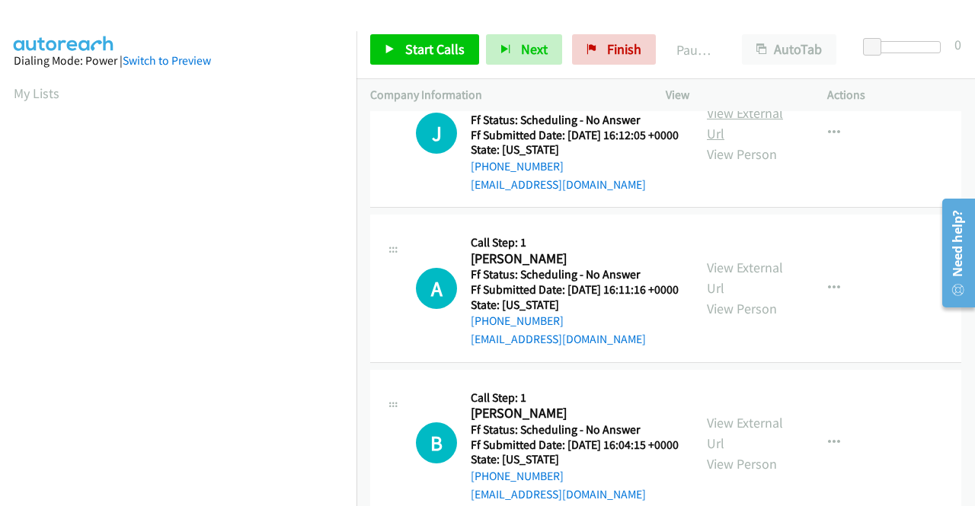
scroll to position [228, 0]
click at [750, 276] on div "View External Url View Person" at bounding box center [746, 288] width 79 height 62
click at [756, 285] on link "View External Url" at bounding box center [745, 277] width 76 height 38
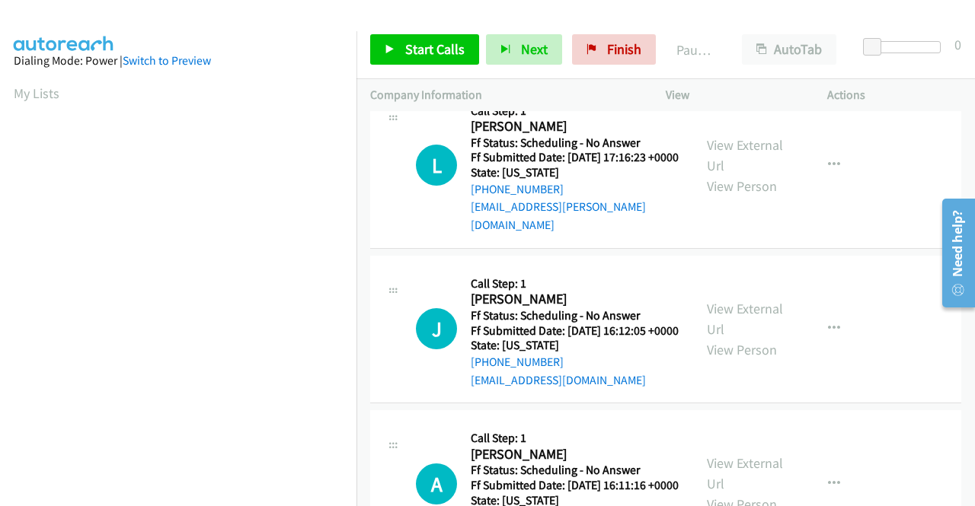
scroll to position [0, 0]
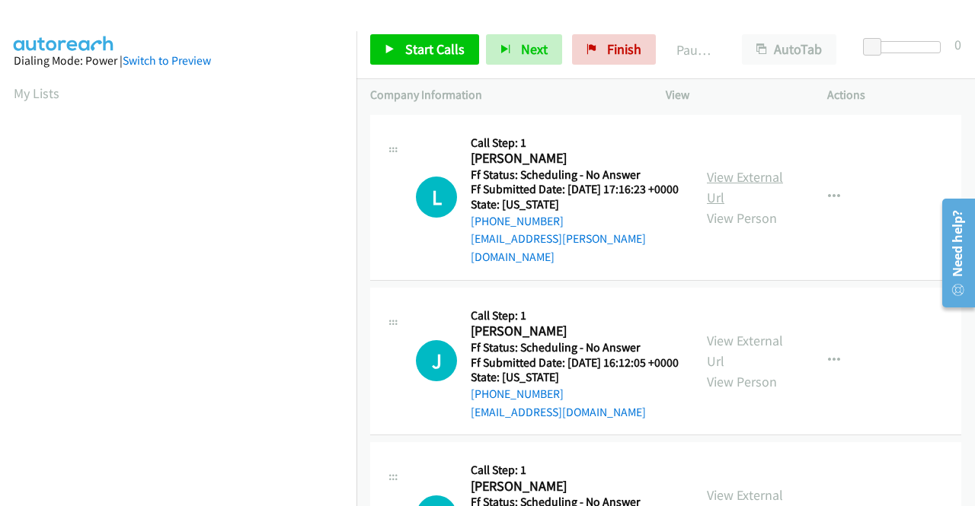
click at [750, 173] on link "View External Url" at bounding box center [745, 187] width 76 height 38
click at [751, 351] on link "View External Url" at bounding box center [745, 351] width 76 height 38
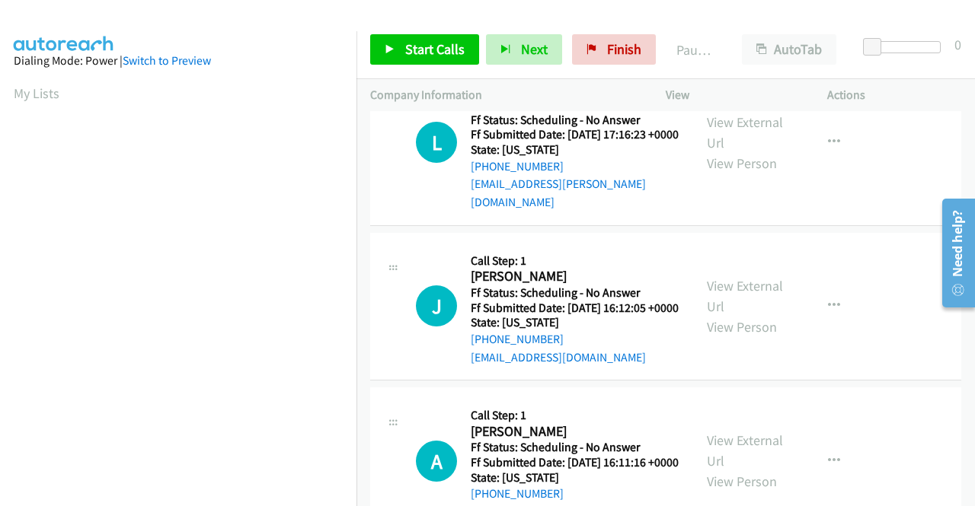
scroll to position [76, 0]
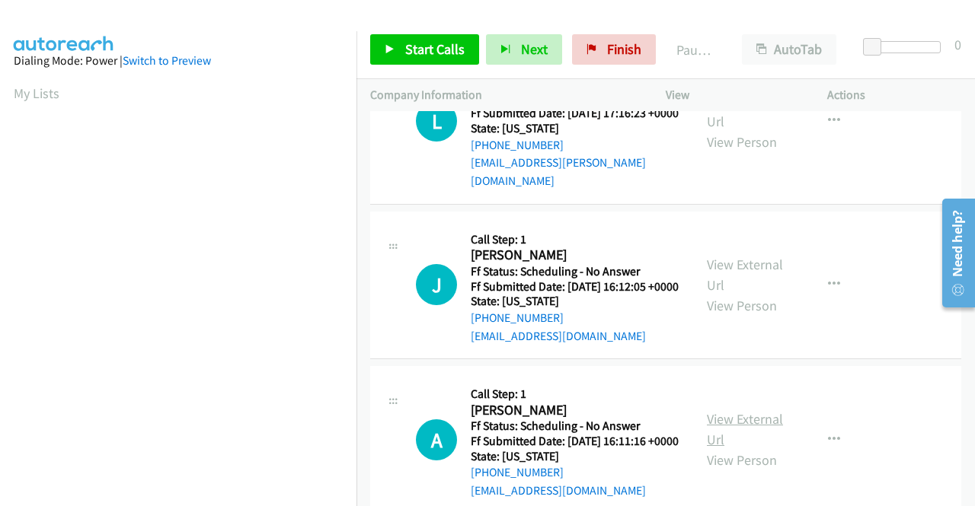
click at [748, 437] on link "View External Url" at bounding box center [745, 430] width 76 height 38
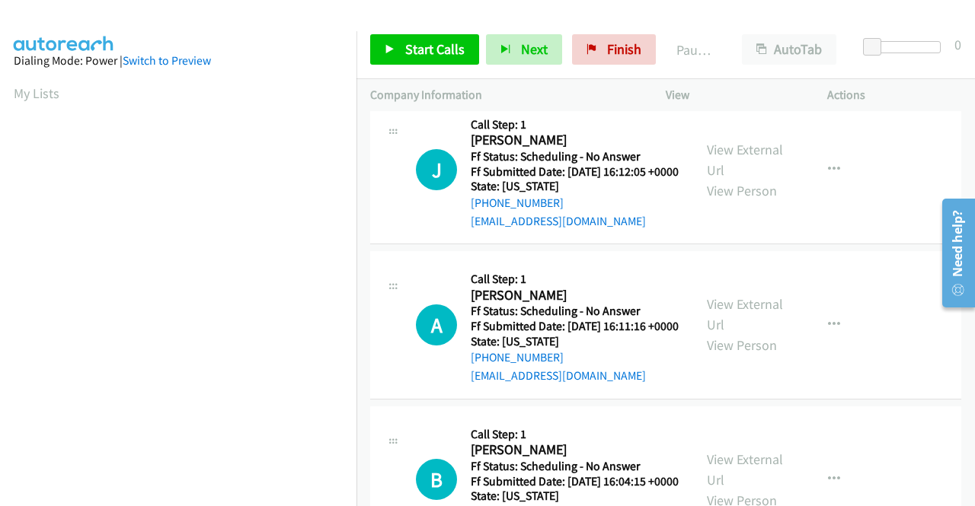
scroll to position [228, 0]
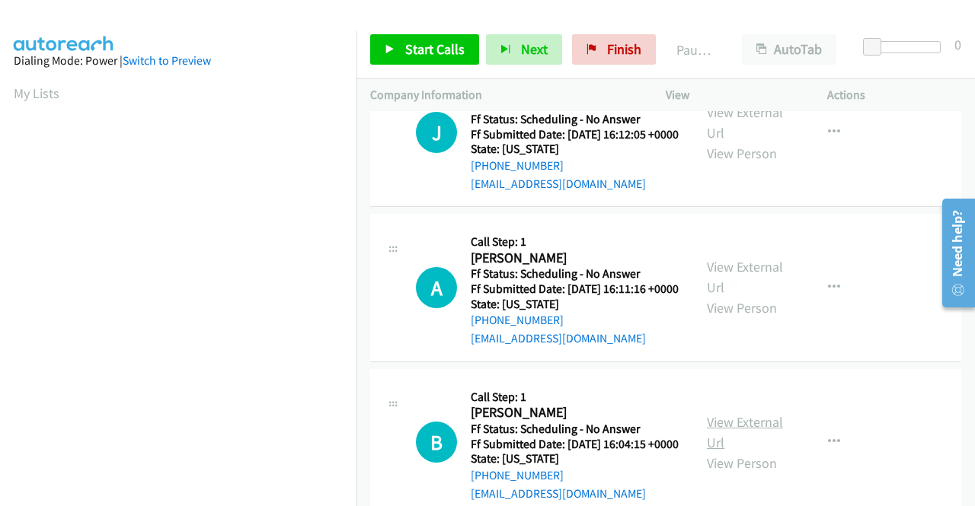
click at [760, 452] on link "View External Url" at bounding box center [745, 433] width 76 height 38
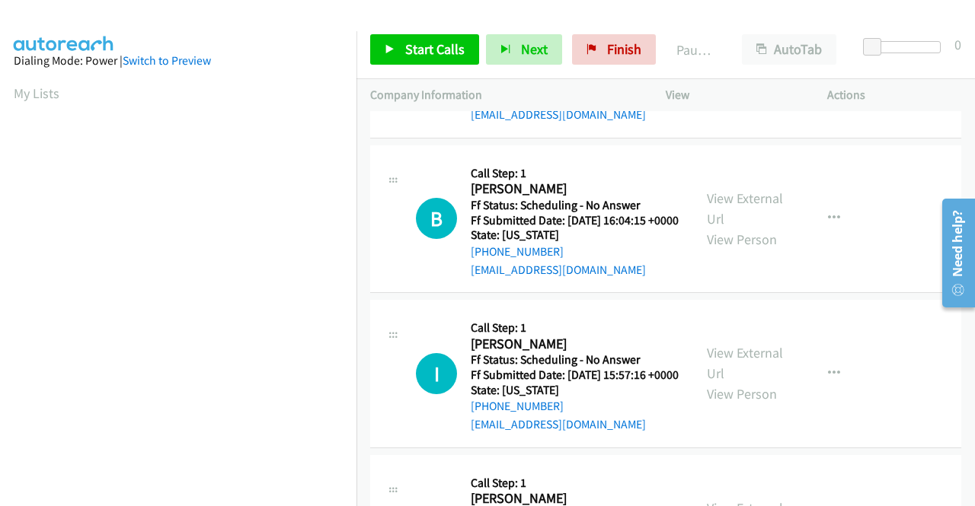
scroll to position [457, 0]
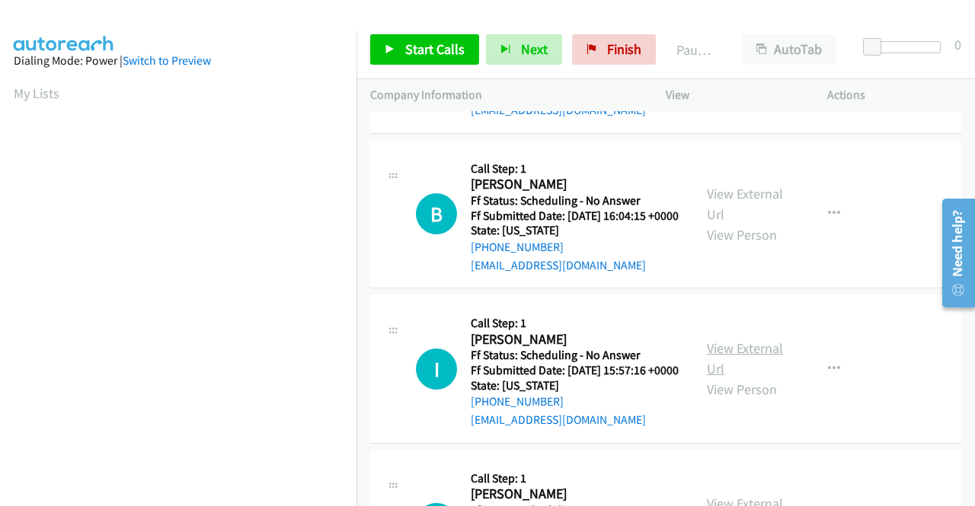
click at [765, 378] on link "View External Url" at bounding box center [745, 359] width 76 height 38
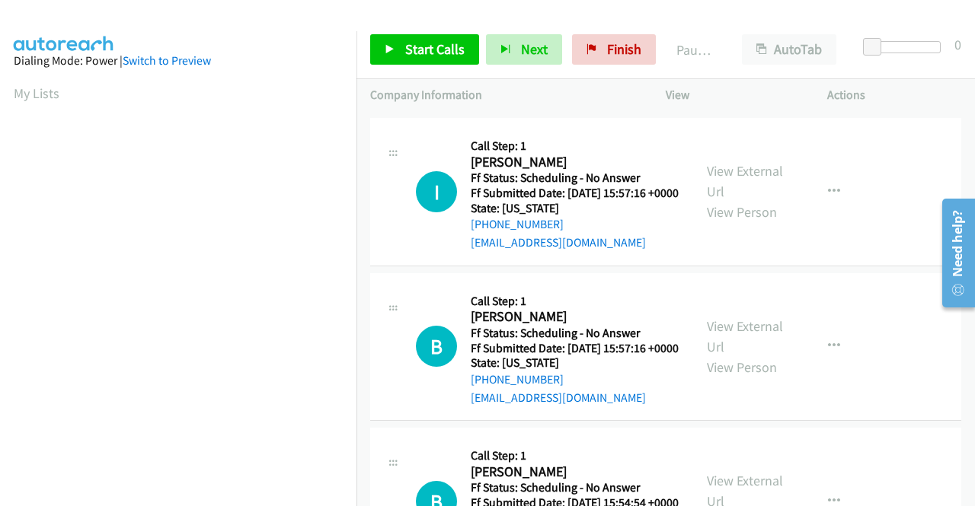
scroll to position [685, 0]
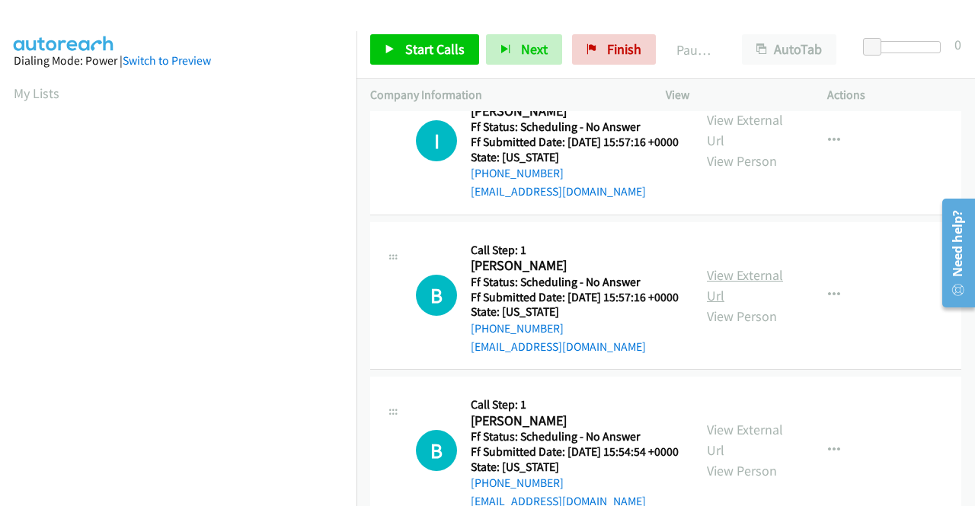
click at [752, 305] on link "View External Url" at bounding box center [745, 286] width 76 height 38
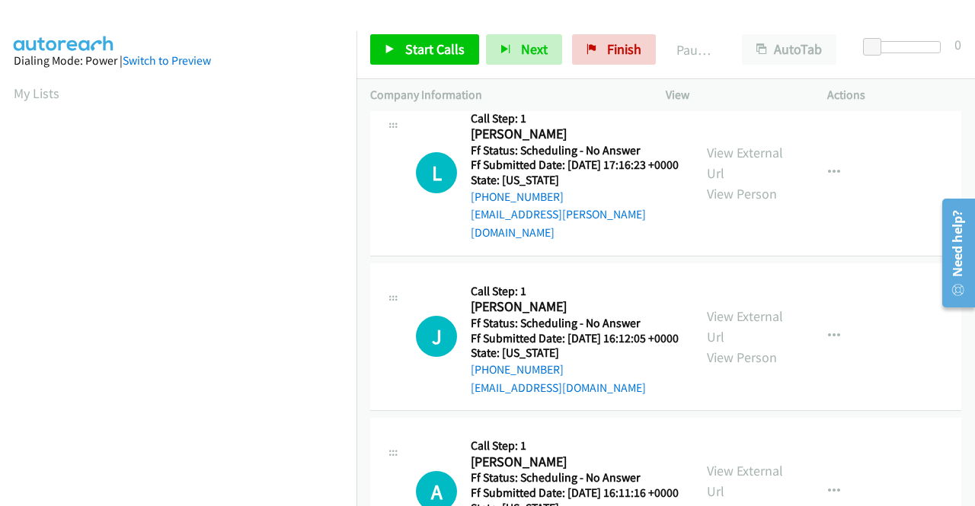
scroll to position [0, 0]
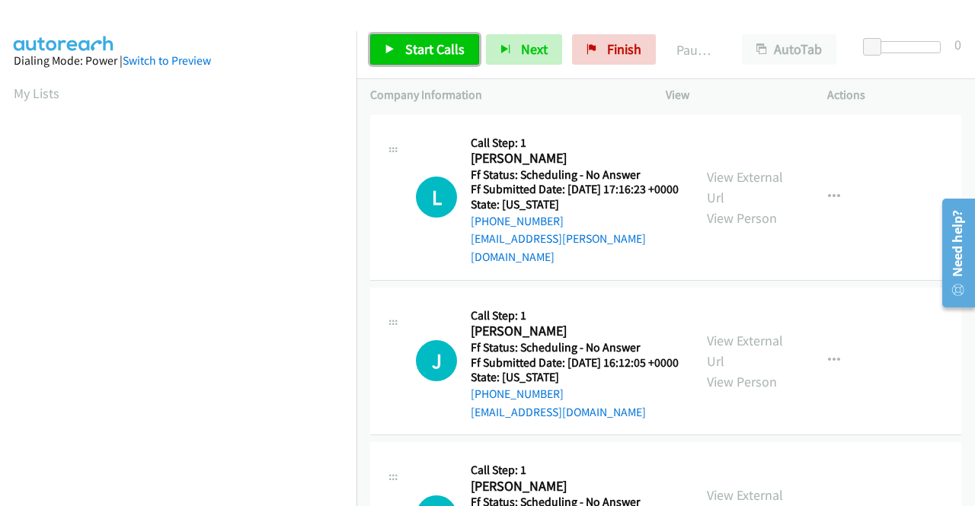
click at [427, 51] on span "Start Calls" at bounding box center [434, 49] width 59 height 18
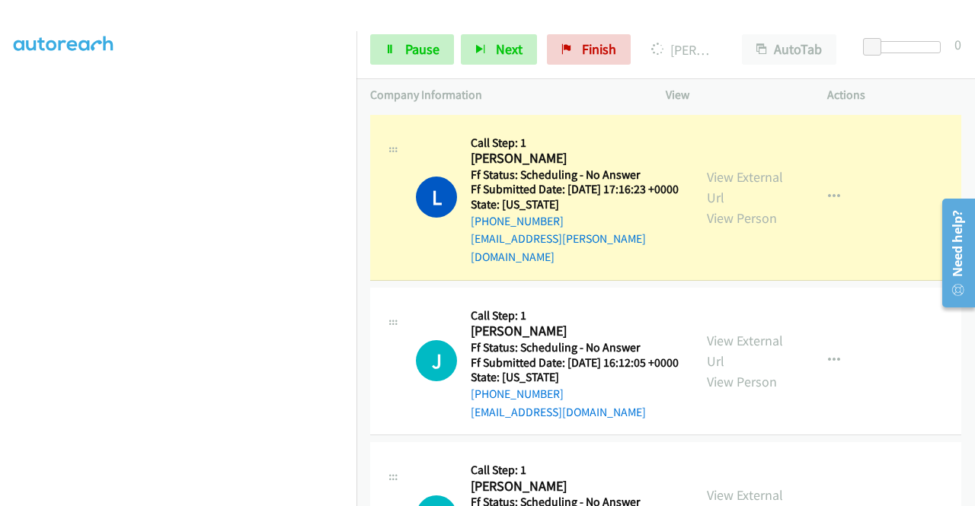
scroll to position [315, 0]
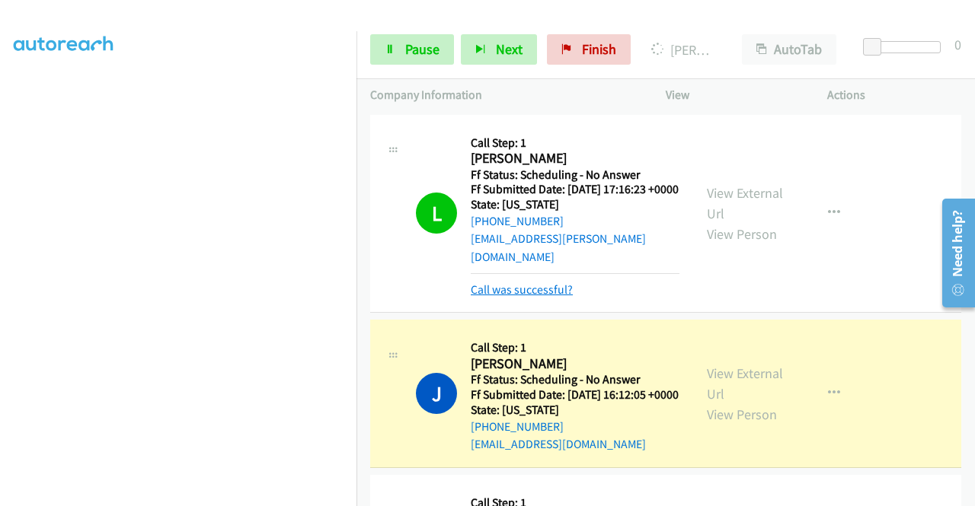
click at [520, 286] on link "Call was successful?" at bounding box center [522, 290] width 102 height 14
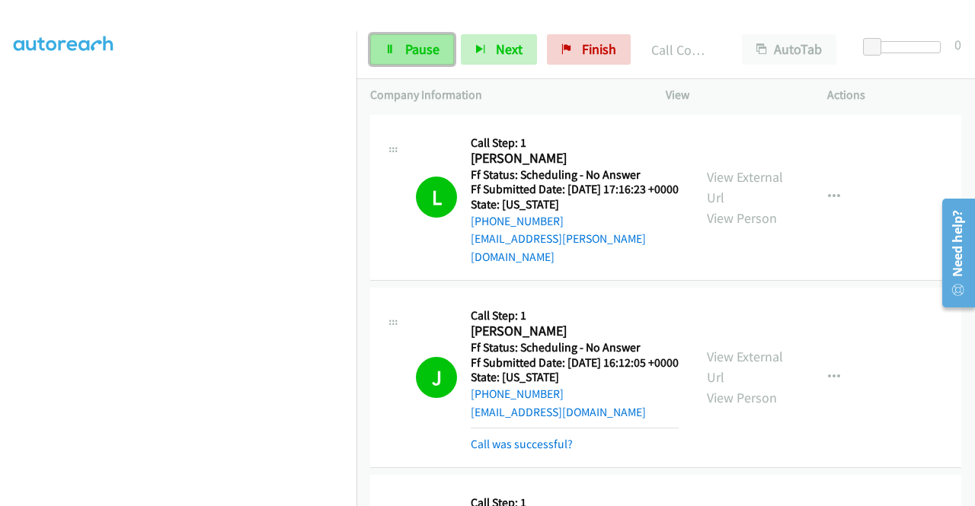
click at [421, 43] on span "Pause" at bounding box center [422, 49] width 34 height 18
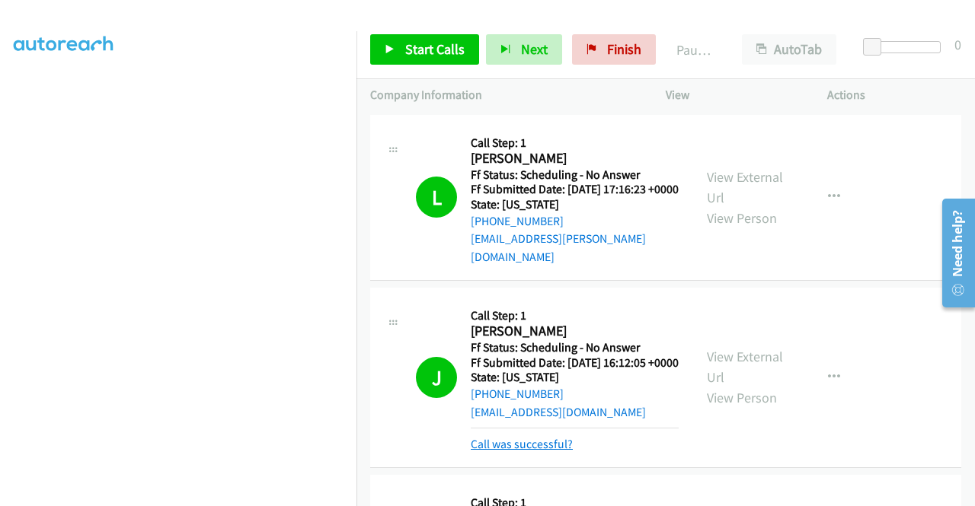
click at [558, 452] on link "Call was successful?" at bounding box center [522, 444] width 102 height 14
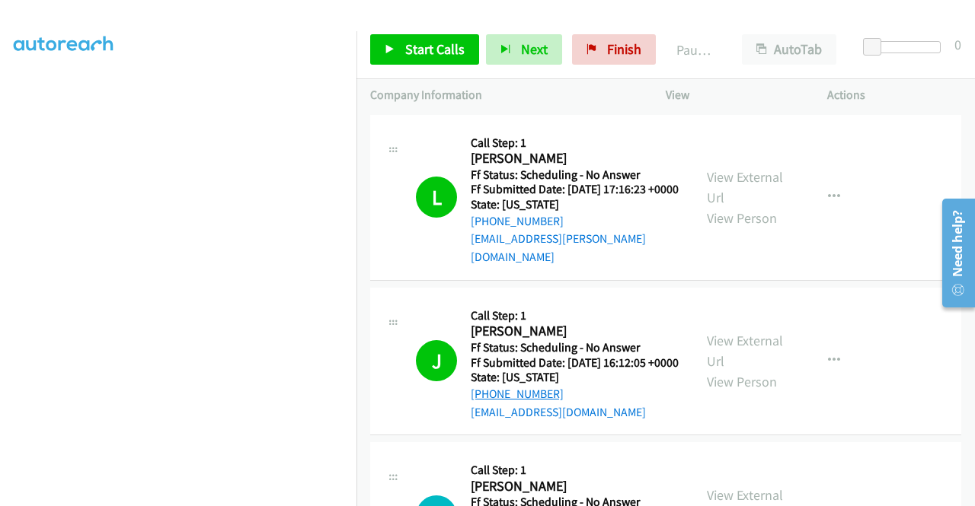
drag, startPoint x: 561, startPoint y: 405, endPoint x: 487, endPoint y: 410, distance: 74.0
click at [487, 404] on div "[PHONE_NUMBER]" at bounding box center [575, 394] width 208 height 18
copy link "[PHONE_NUMBER]"
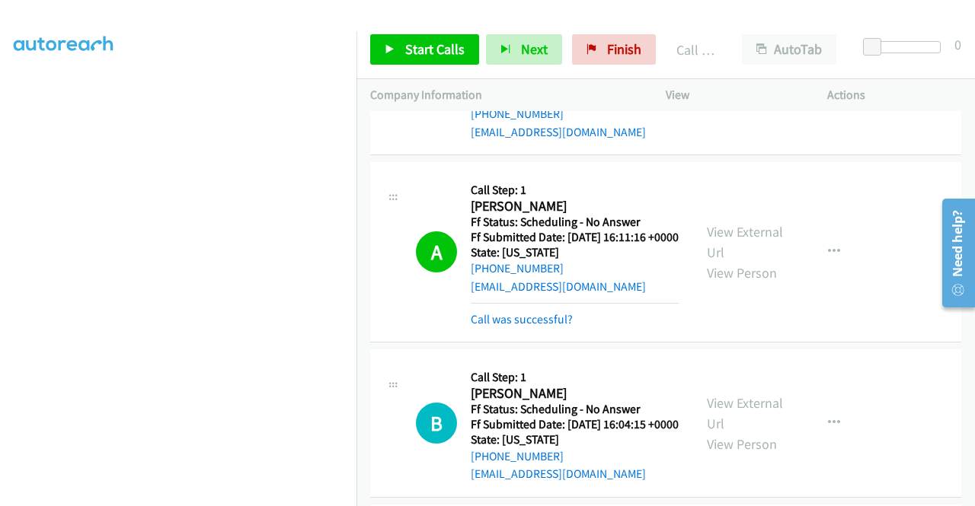
scroll to position [305, 0]
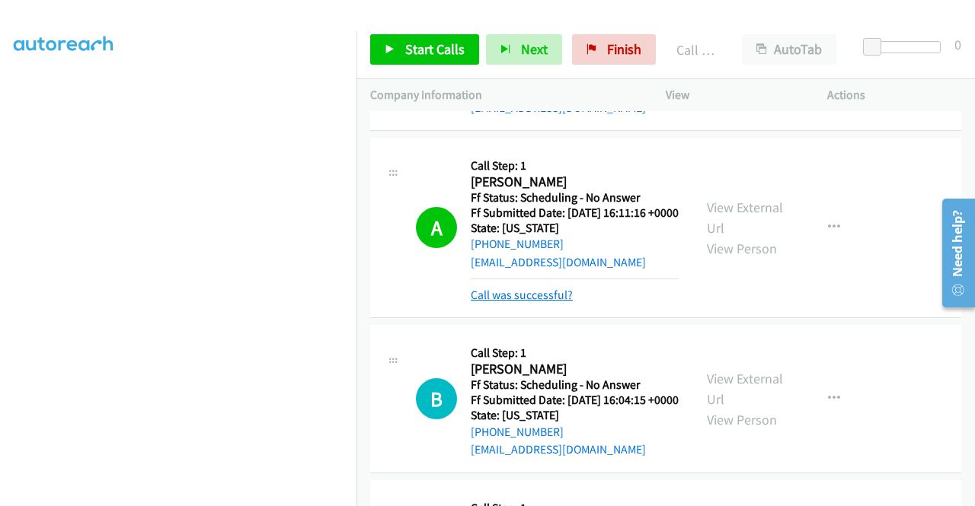
click at [557, 302] on link "Call was successful?" at bounding box center [522, 295] width 102 height 14
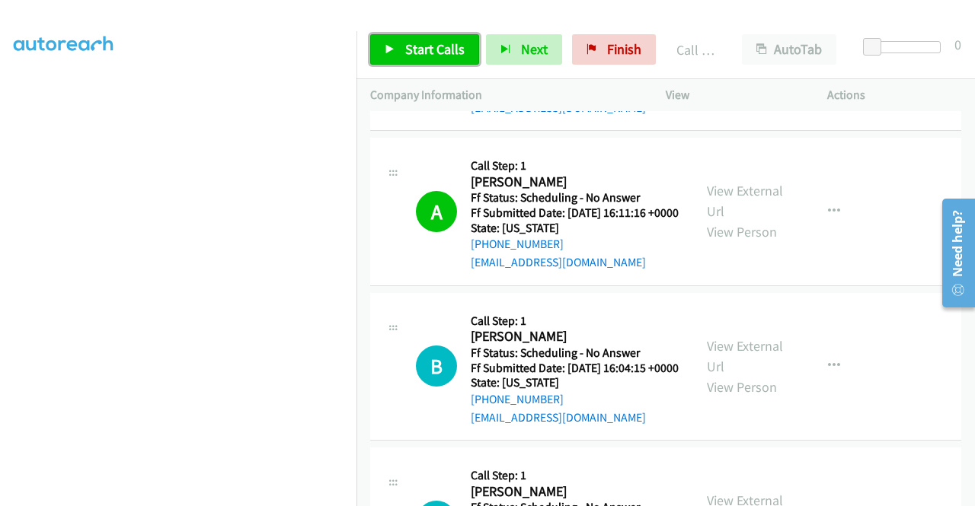
click at [428, 56] on span "Start Calls" at bounding box center [434, 49] width 59 height 18
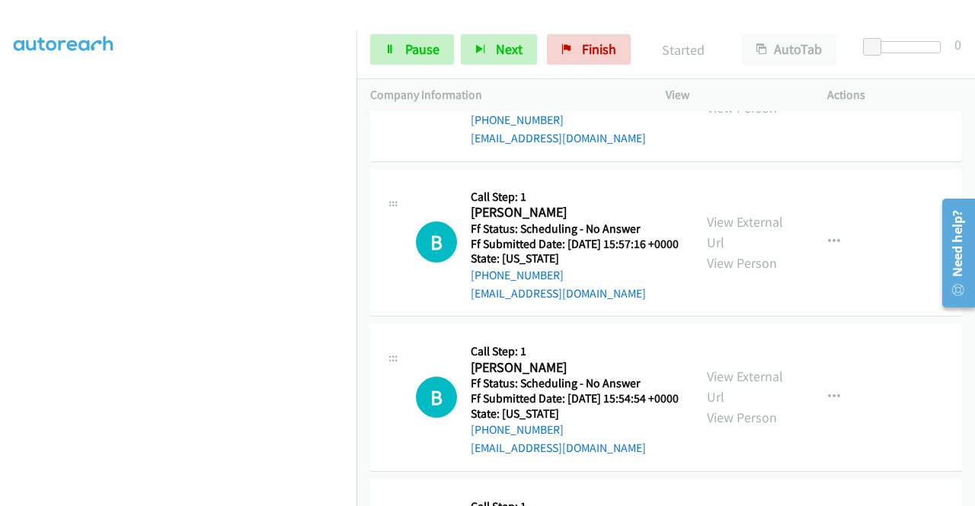
scroll to position [762, 0]
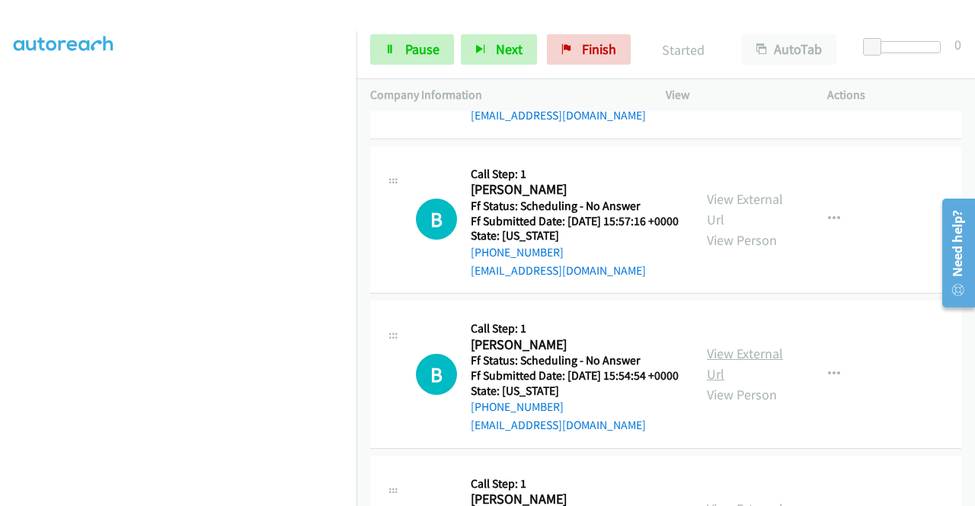
click at [745, 383] on link "View External Url" at bounding box center [745, 364] width 76 height 38
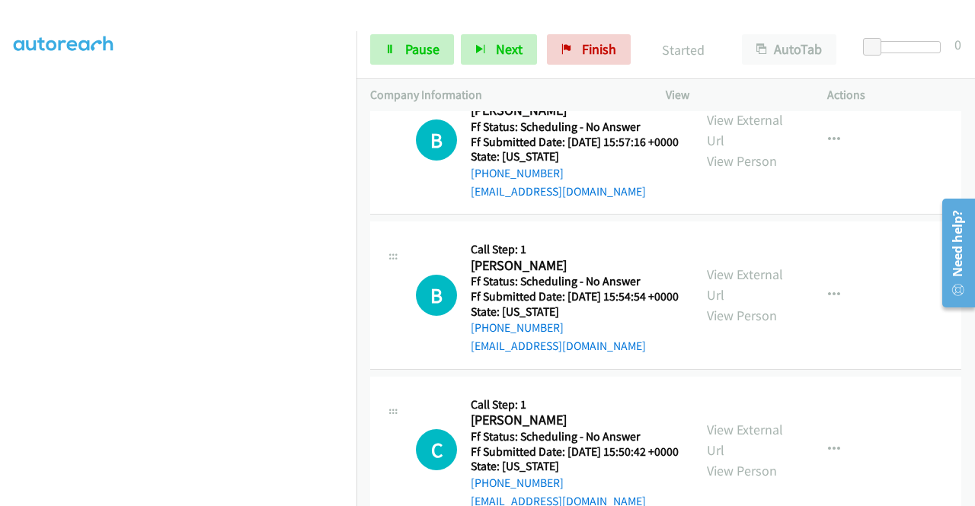
scroll to position [914, 0]
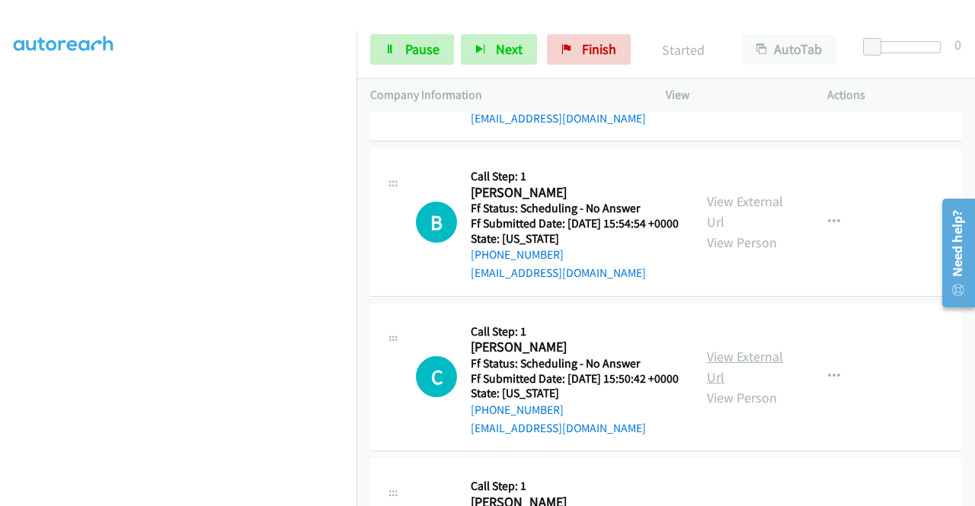
click at [768, 386] on link "View External Url" at bounding box center [745, 367] width 76 height 38
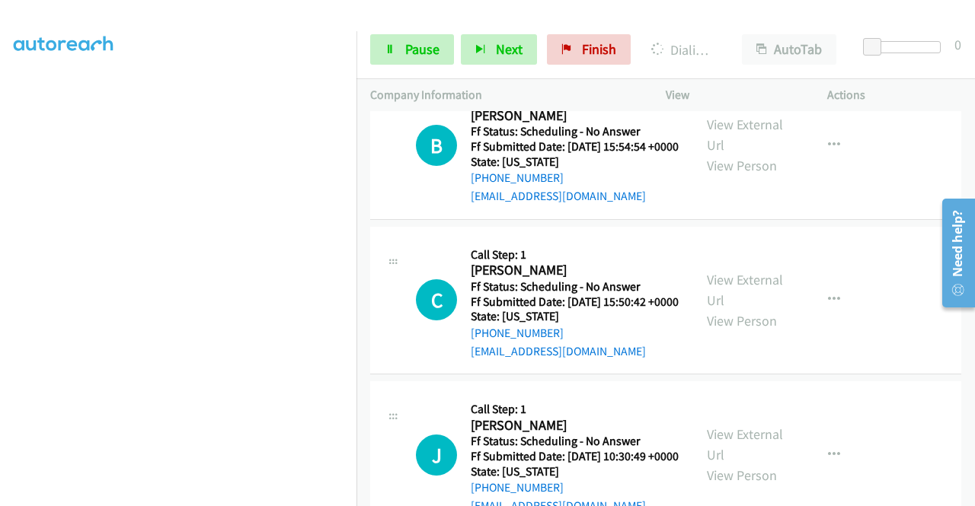
scroll to position [1066, 0]
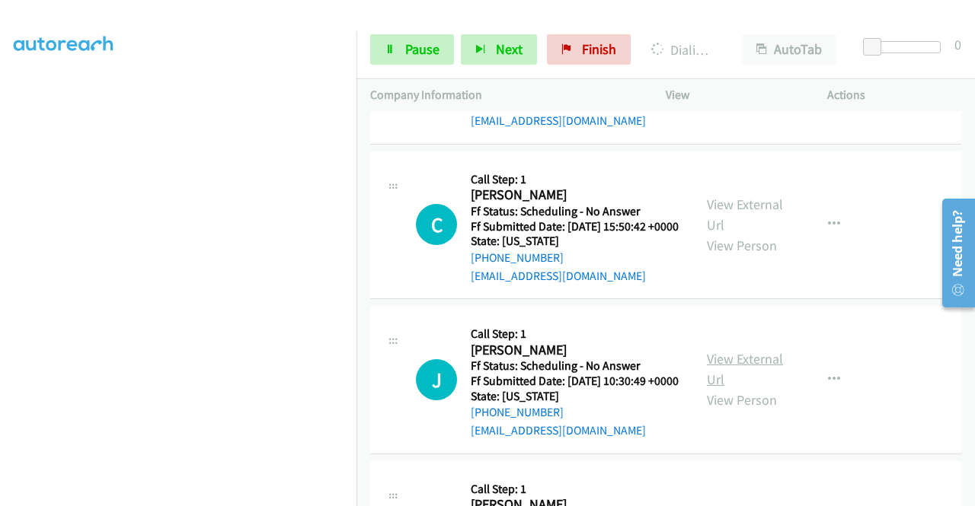
click at [769, 388] on link "View External Url" at bounding box center [745, 369] width 76 height 38
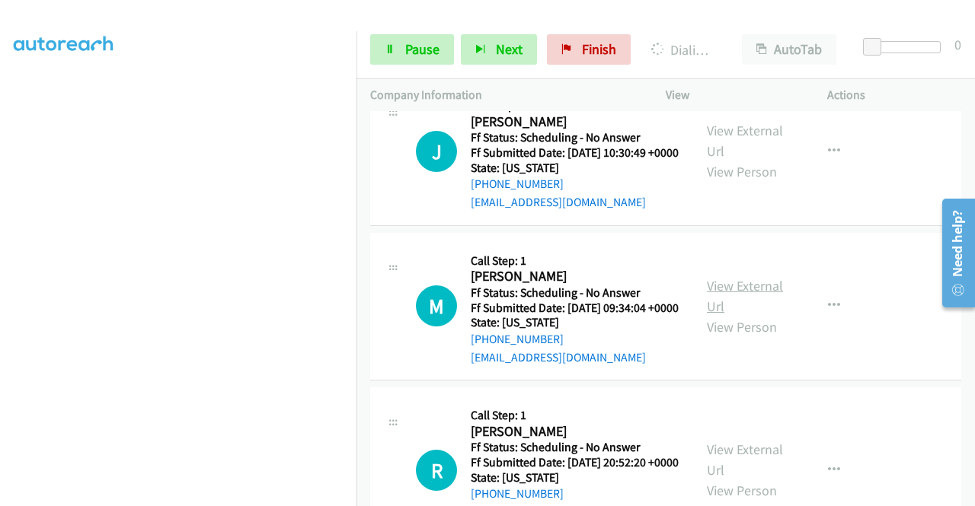
click at [754, 315] on link "View External Url" at bounding box center [745, 296] width 76 height 38
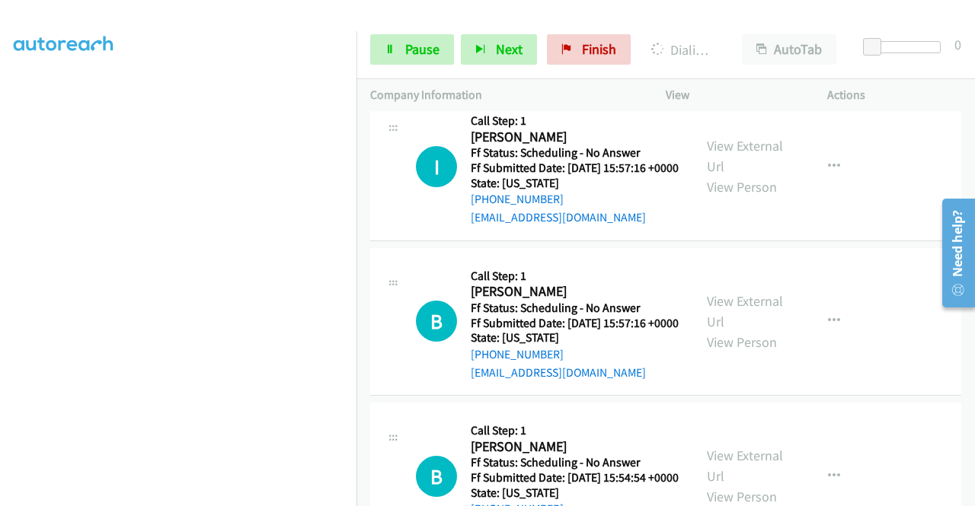
scroll to position [533, 0]
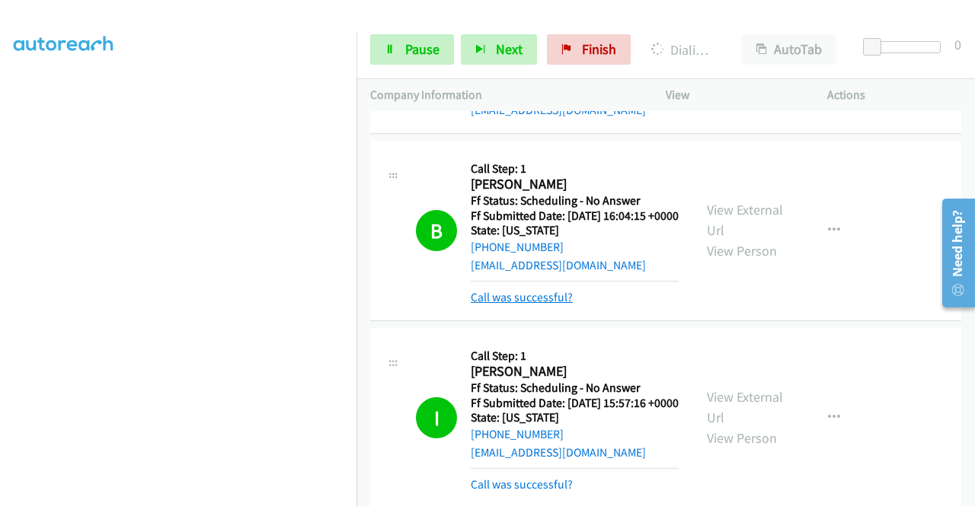
click at [553, 305] on link "Call was successful?" at bounding box center [522, 297] width 102 height 14
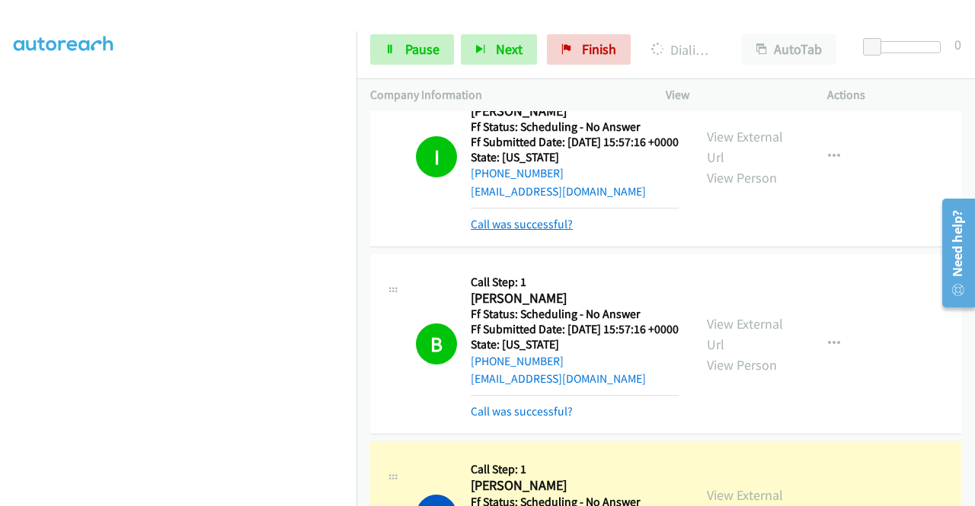
click at [564, 232] on link "Call was successful?" at bounding box center [522, 224] width 102 height 14
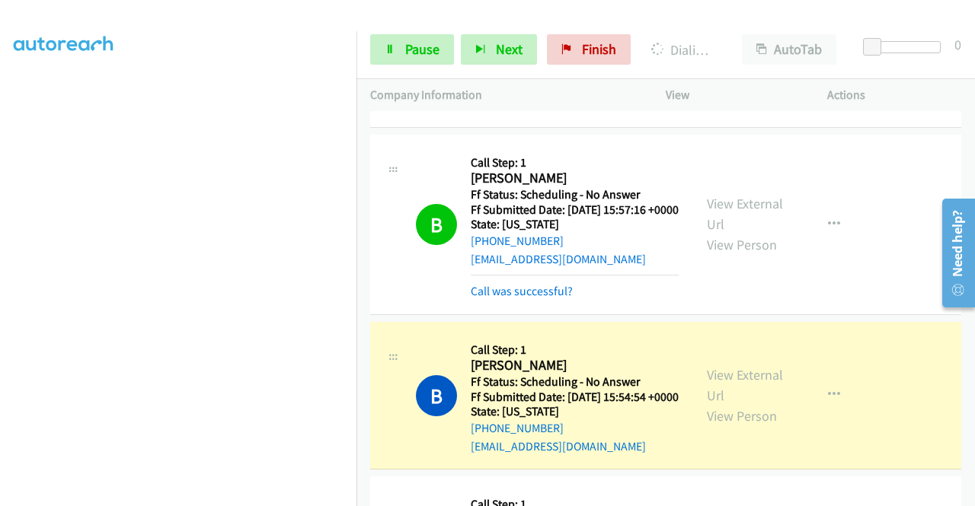
scroll to position [838, 0]
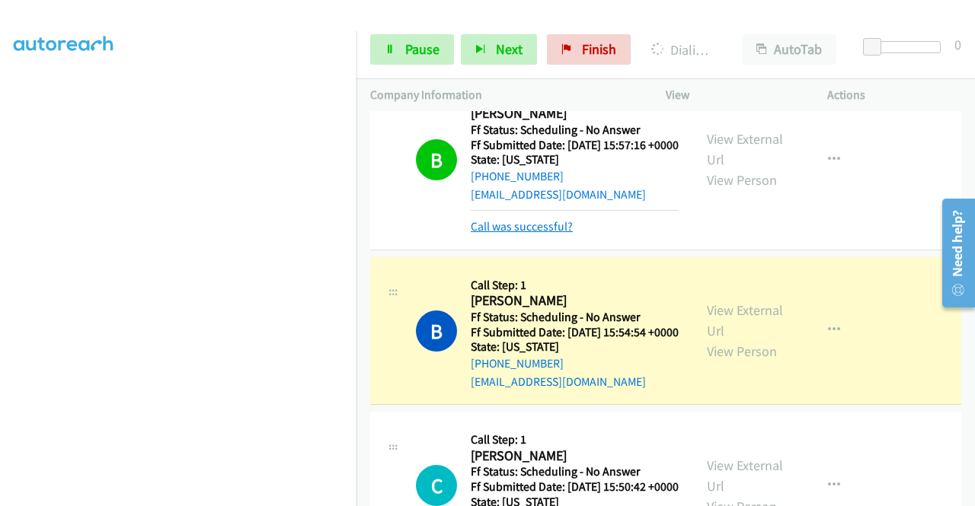
click at [553, 234] on link "Call was successful?" at bounding box center [522, 226] width 102 height 14
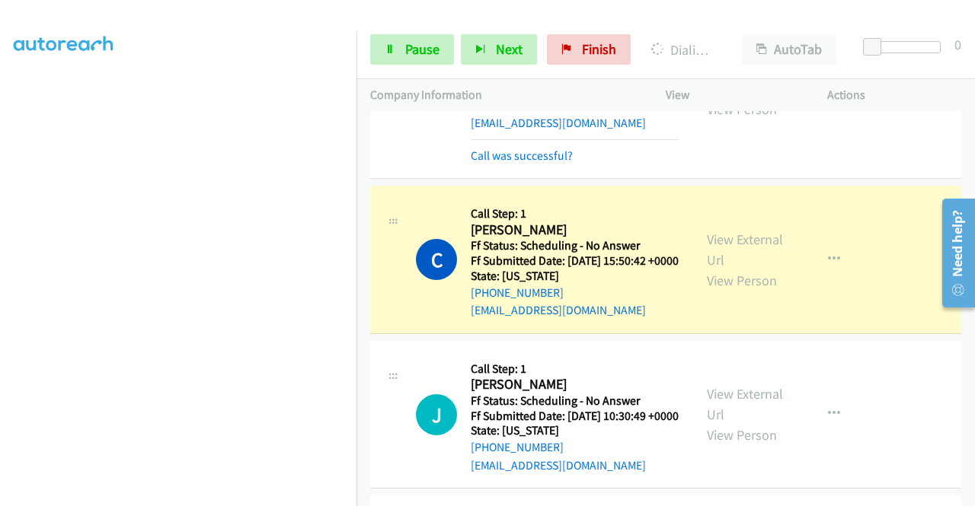
scroll to position [1066, 0]
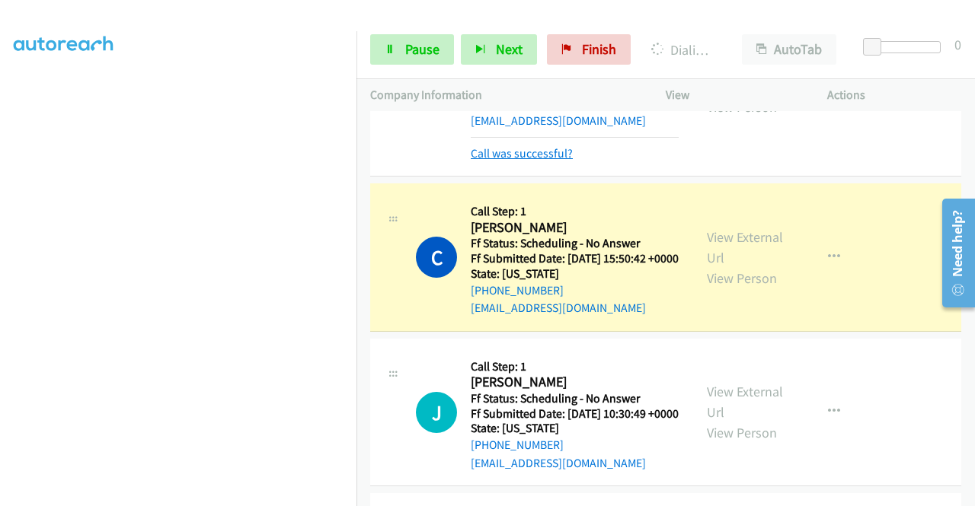
click at [556, 161] on link "Call was successful?" at bounding box center [522, 153] width 102 height 14
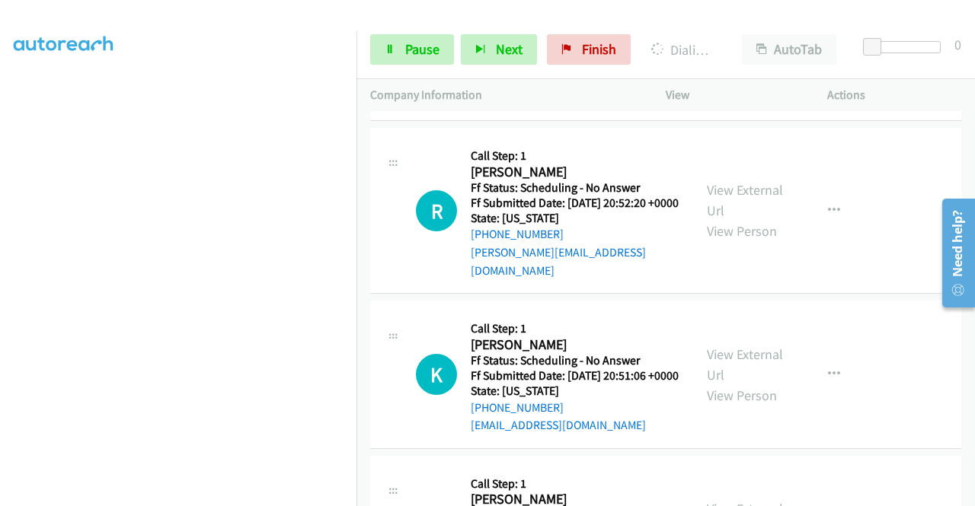
scroll to position [1599, 0]
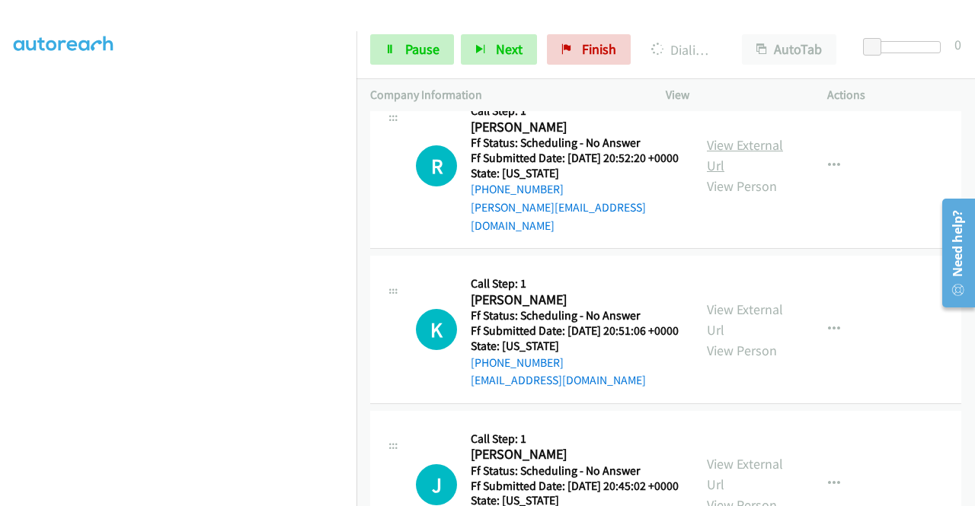
click at [766, 174] on link "View External Url" at bounding box center [745, 155] width 76 height 38
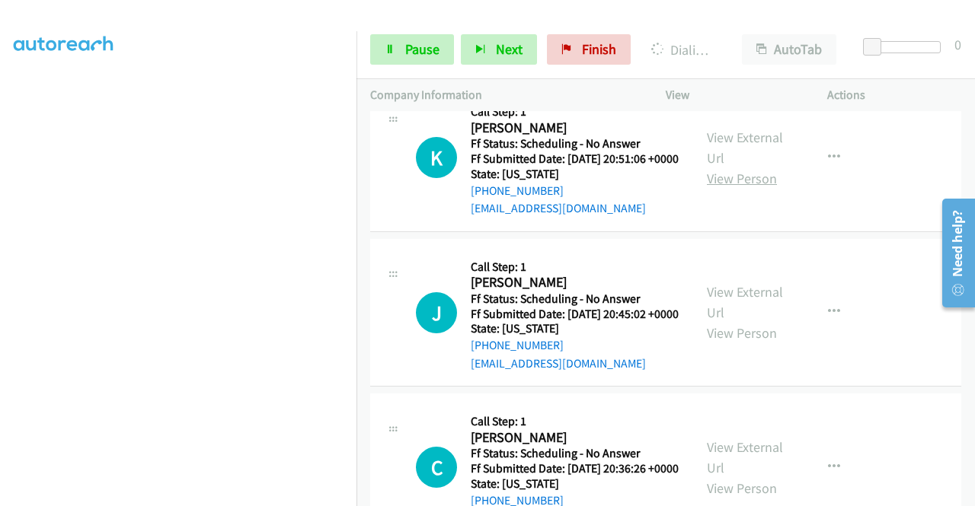
scroll to position [1828, 0]
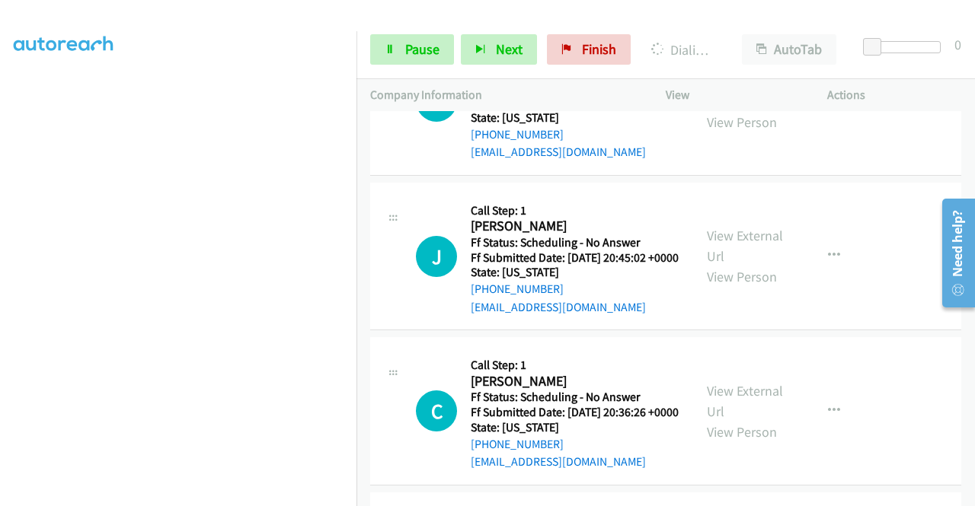
click at [736, 110] on link "View External Url" at bounding box center [745, 91] width 76 height 38
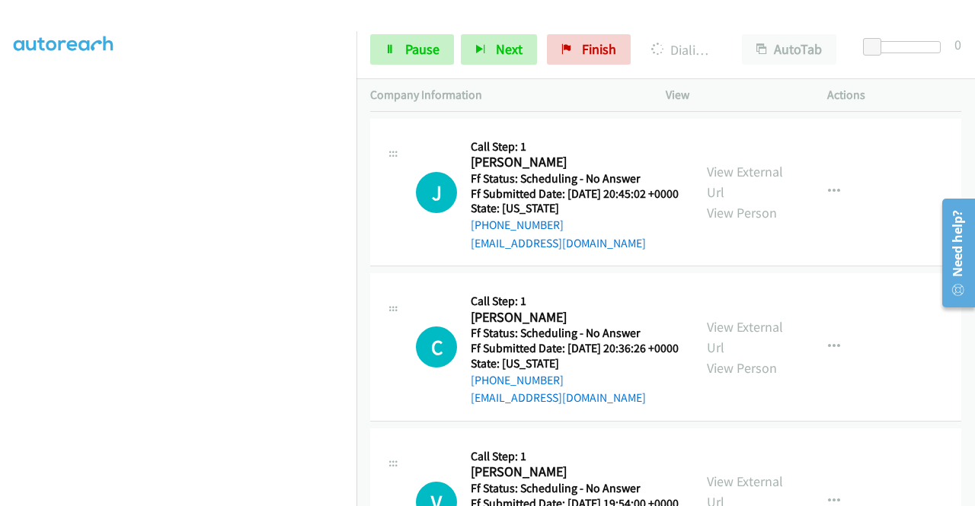
scroll to position [1980, 0]
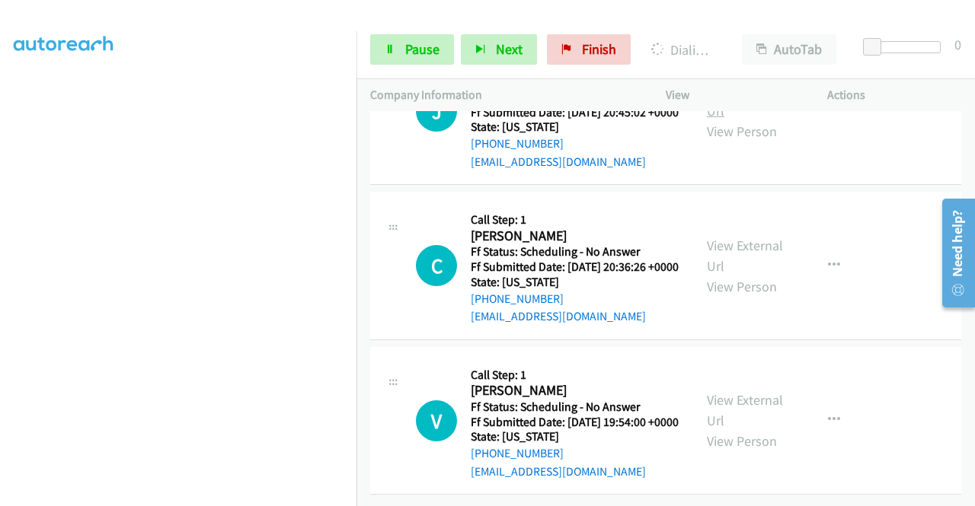
click at [749, 120] on link "View External Url" at bounding box center [745, 100] width 76 height 38
click at [748, 275] on link "View External Url" at bounding box center [745, 256] width 76 height 38
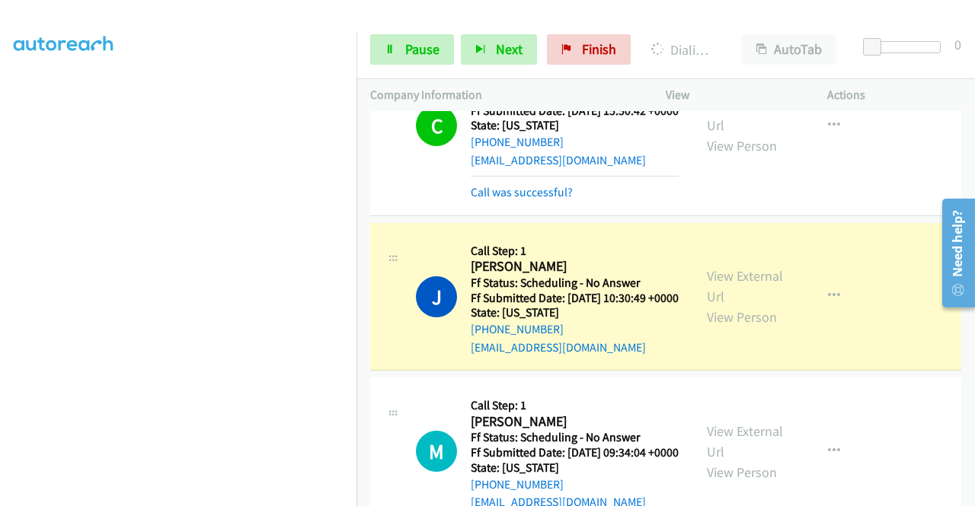
scroll to position [1251, 0]
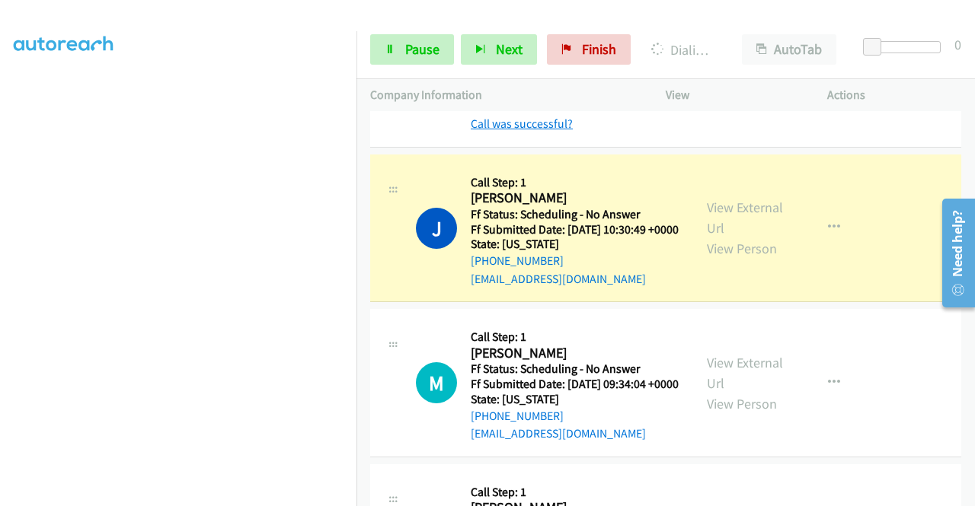
drag, startPoint x: 529, startPoint y: 223, endPoint x: 540, endPoint y: 246, distance: 25.5
click at [528, 131] on link "Call was successful?" at bounding box center [522, 124] width 102 height 14
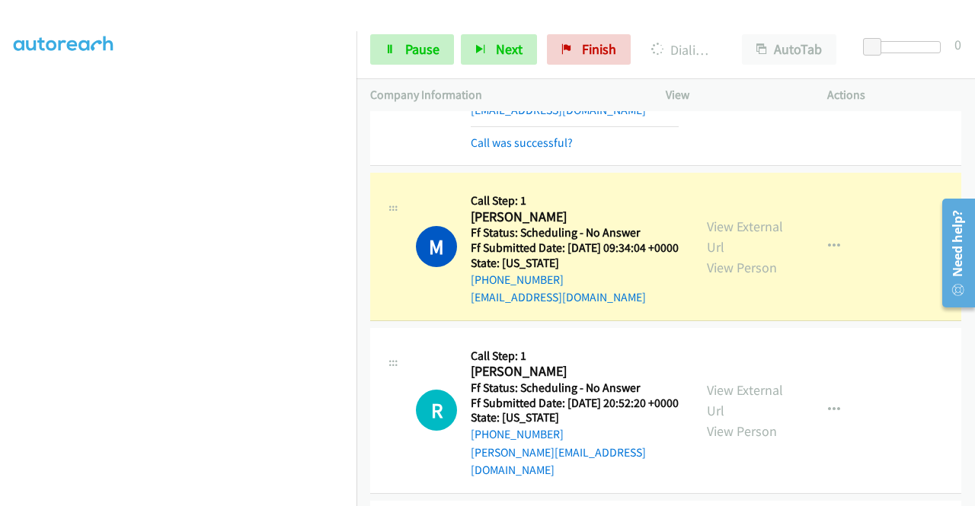
scroll to position [1463, 0]
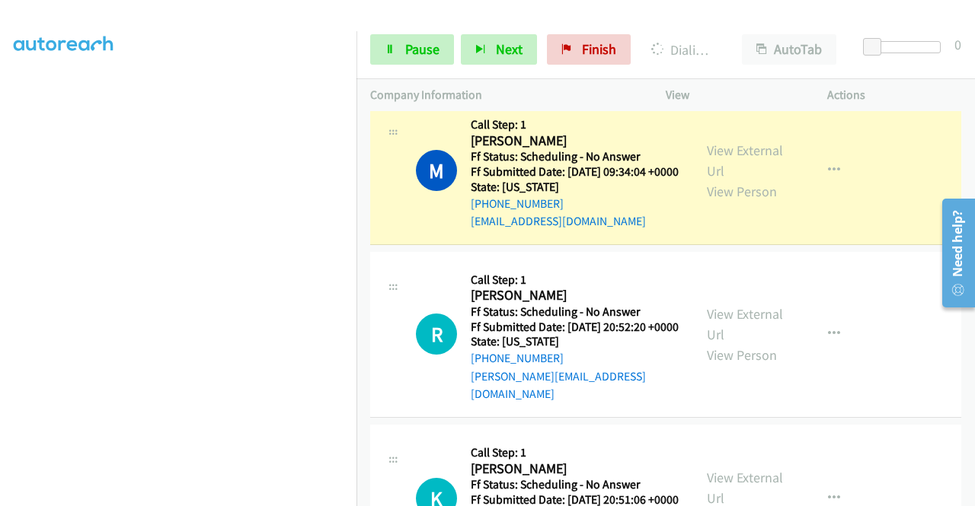
click at [551, 74] on link "Call was successful?" at bounding box center [522, 66] width 102 height 14
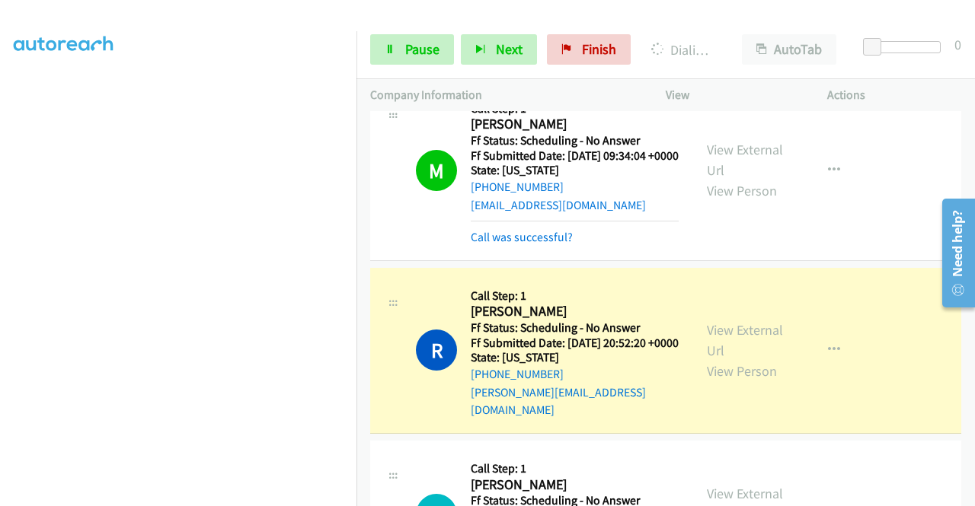
scroll to position [347, 0]
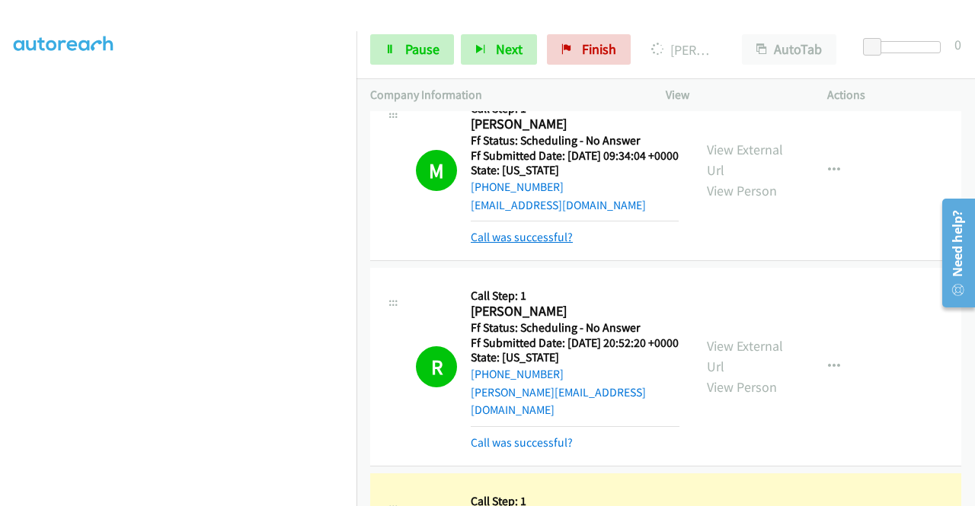
click at [521, 244] on link "Call was successful?" at bounding box center [522, 237] width 102 height 14
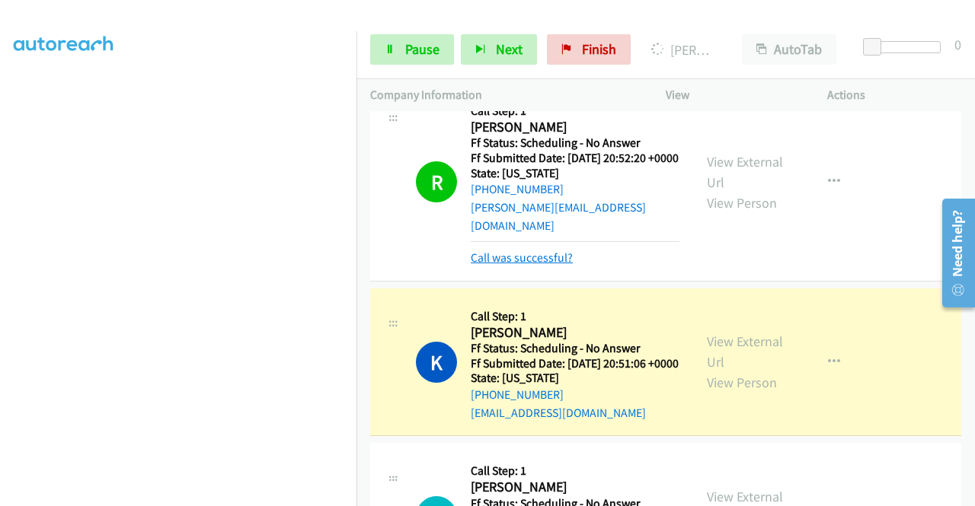
click at [551, 265] on link "Call was successful?" at bounding box center [522, 258] width 102 height 14
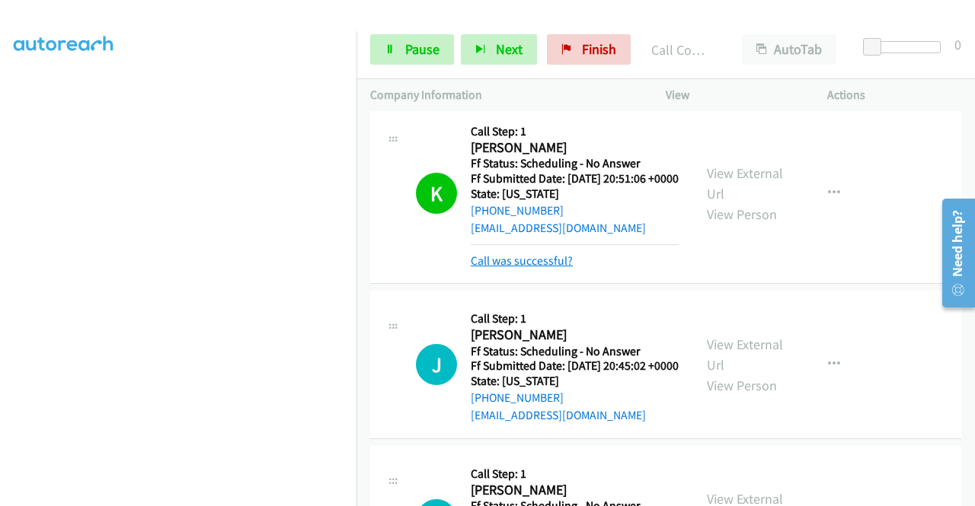
click at [547, 268] on link "Call was successful?" at bounding box center [522, 261] width 102 height 14
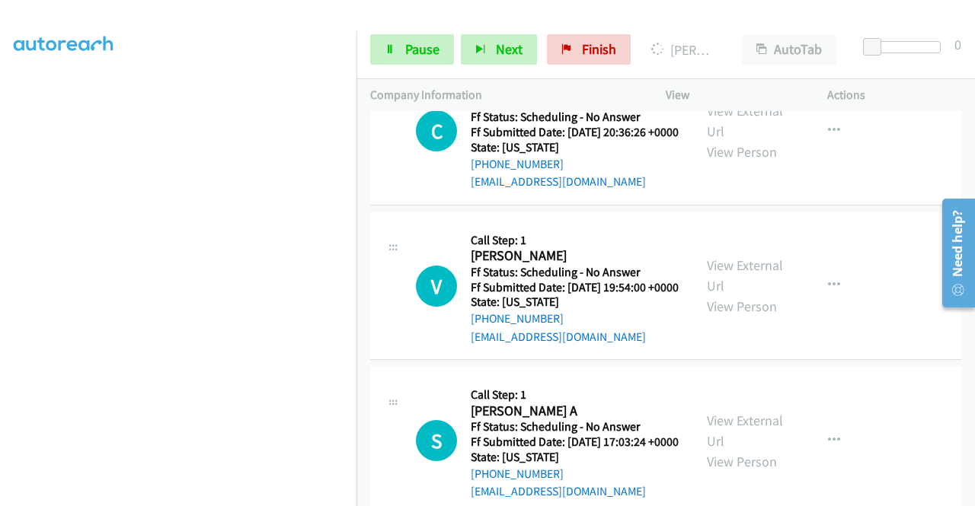
scroll to position [2132, 0]
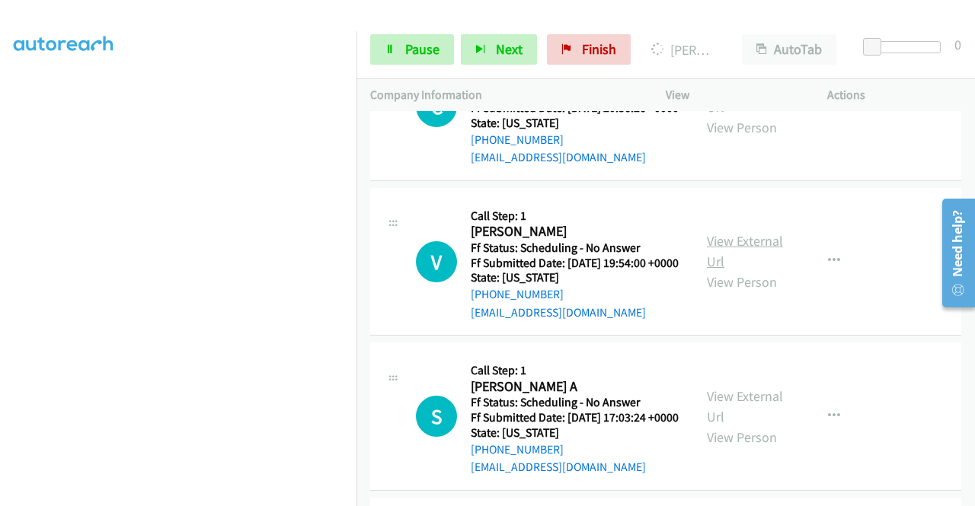
click at [756, 270] on link "View External Url" at bounding box center [745, 251] width 76 height 38
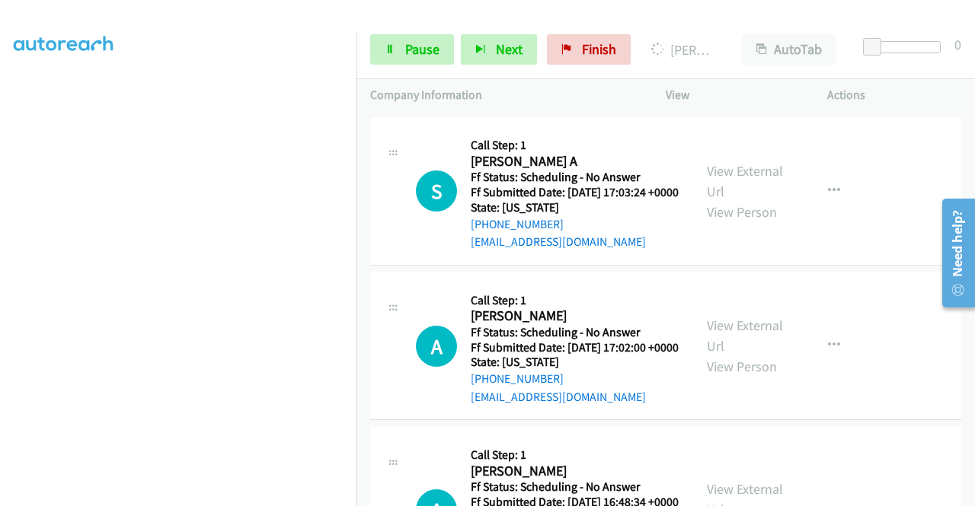
scroll to position [2361, 0]
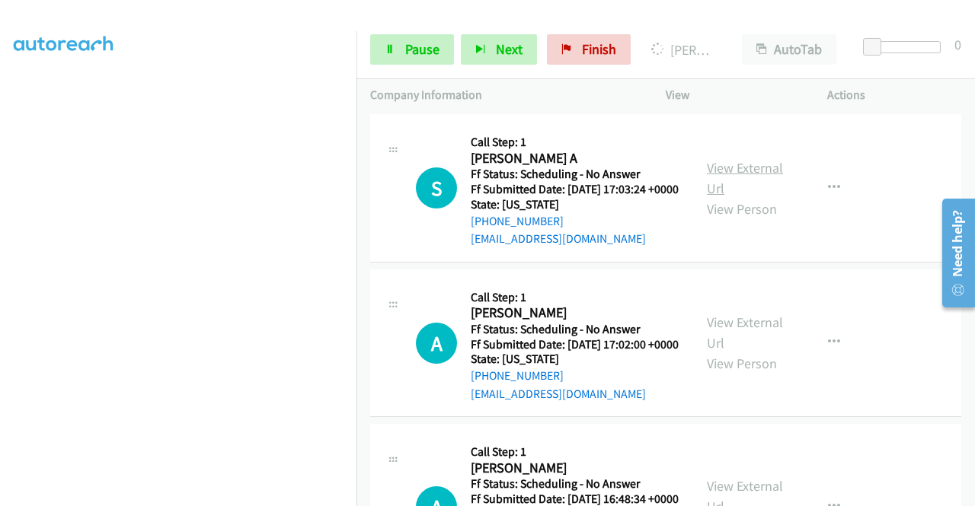
click at [723, 197] on link "View External Url" at bounding box center [745, 178] width 76 height 38
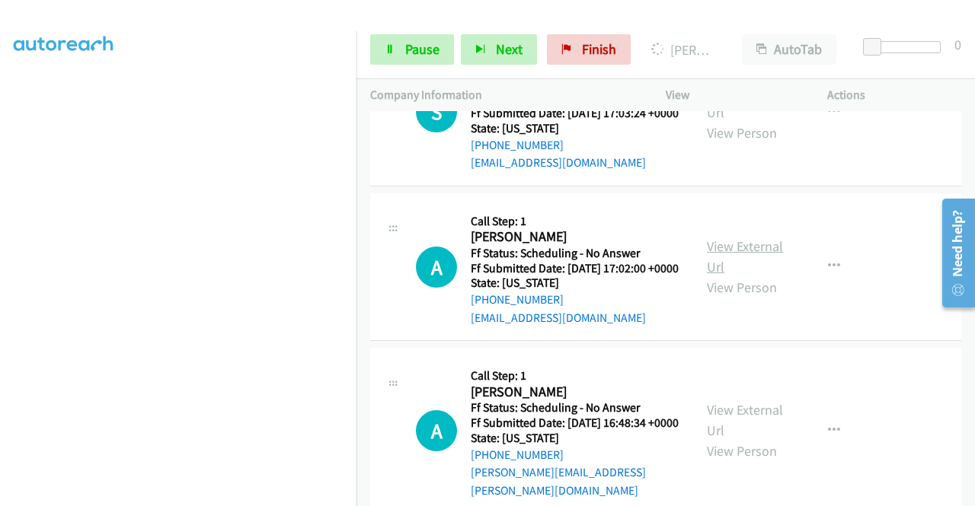
scroll to position [2513, 0]
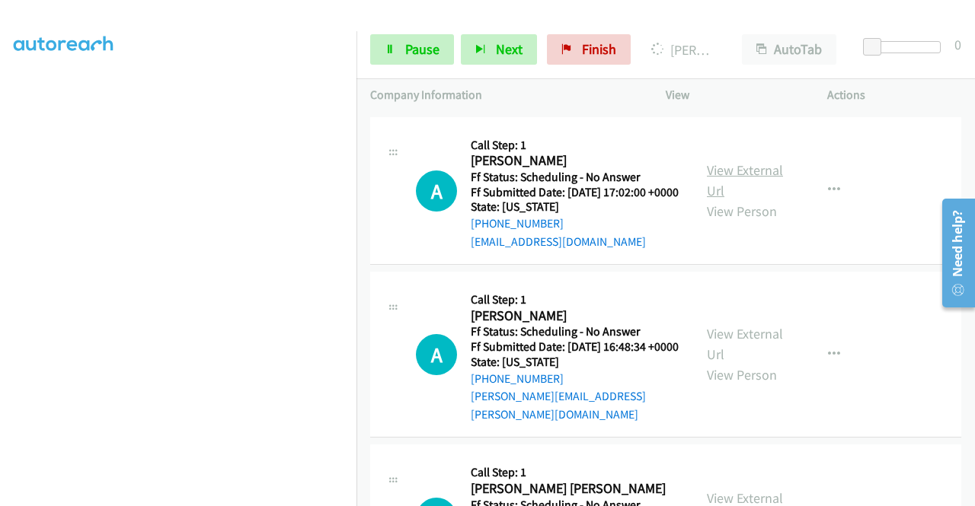
click at [762, 200] on link "View External Url" at bounding box center [745, 180] width 76 height 38
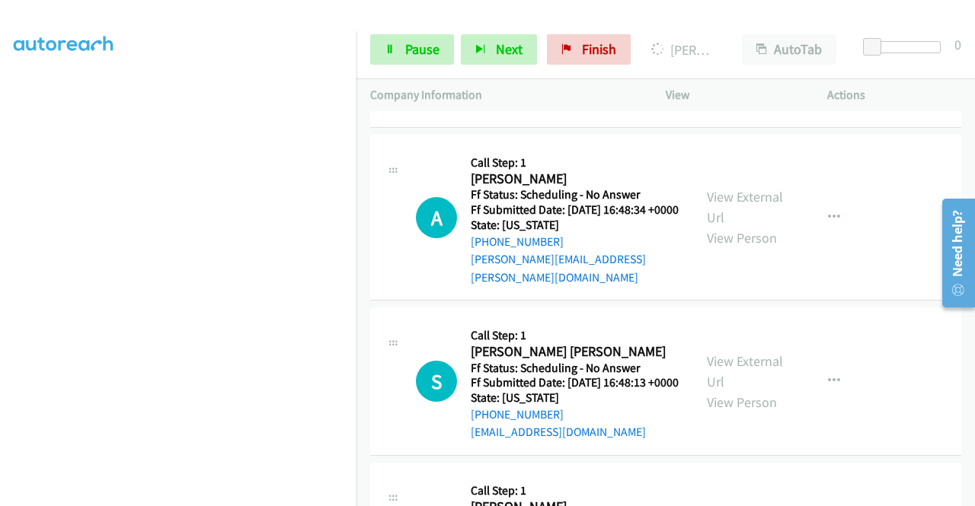
scroll to position [2666, 0]
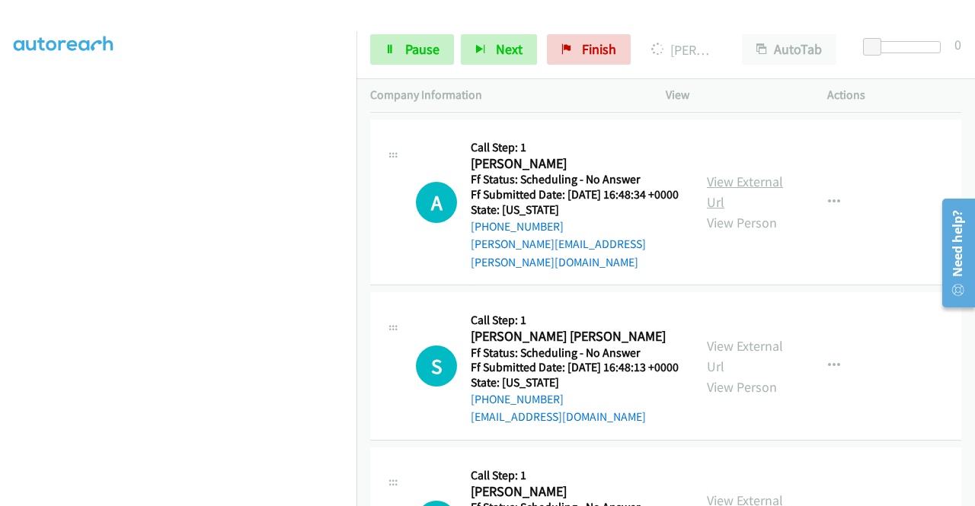
click at [742, 211] on link "View External Url" at bounding box center [745, 192] width 76 height 38
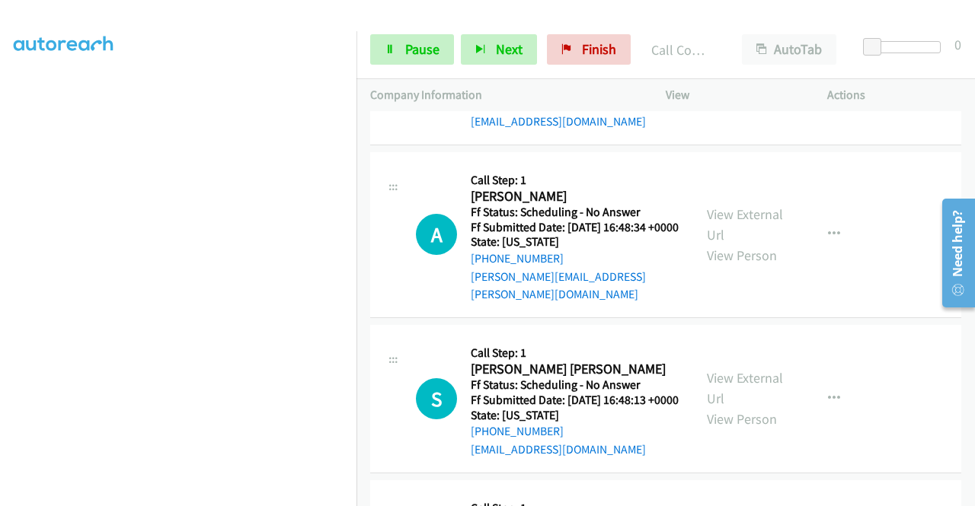
scroll to position [2698, 0]
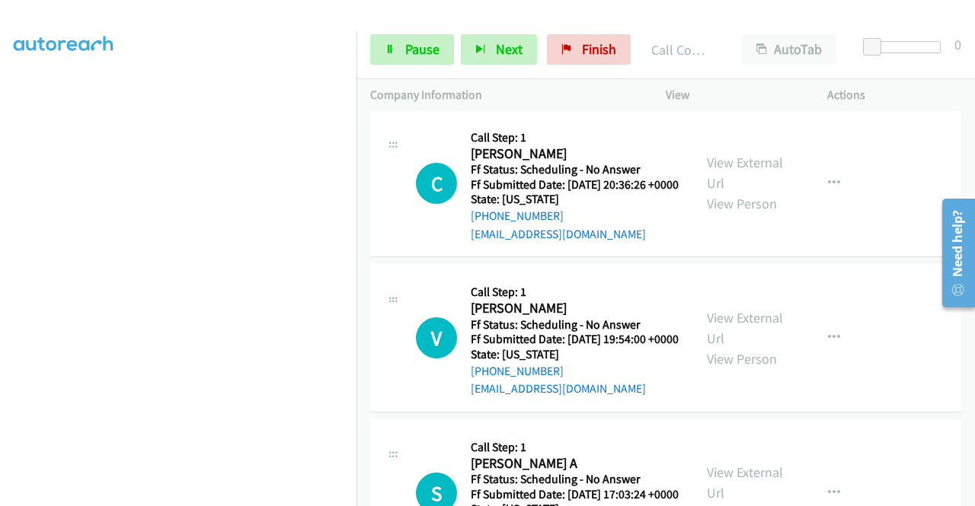
click at [532, 86] on link "Call was successful?" at bounding box center [522, 79] width 102 height 14
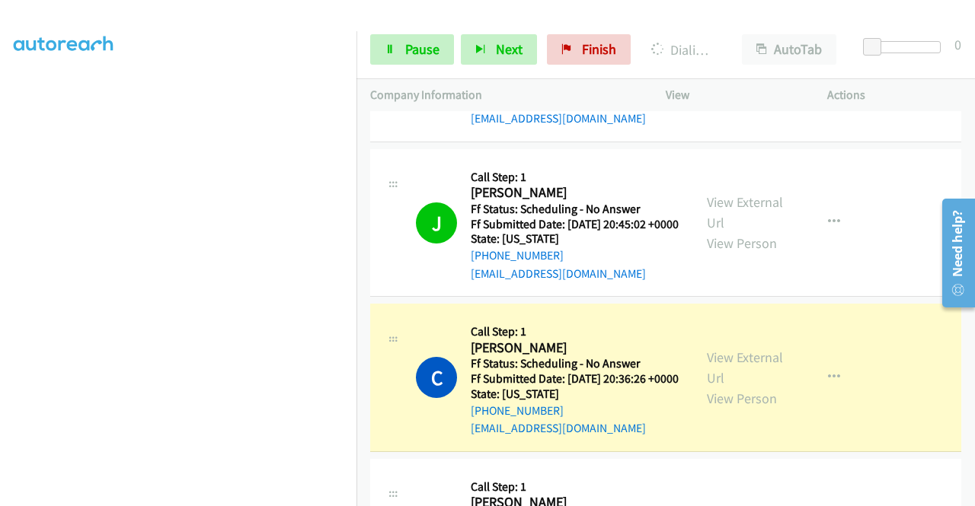
scroll to position [1860, 0]
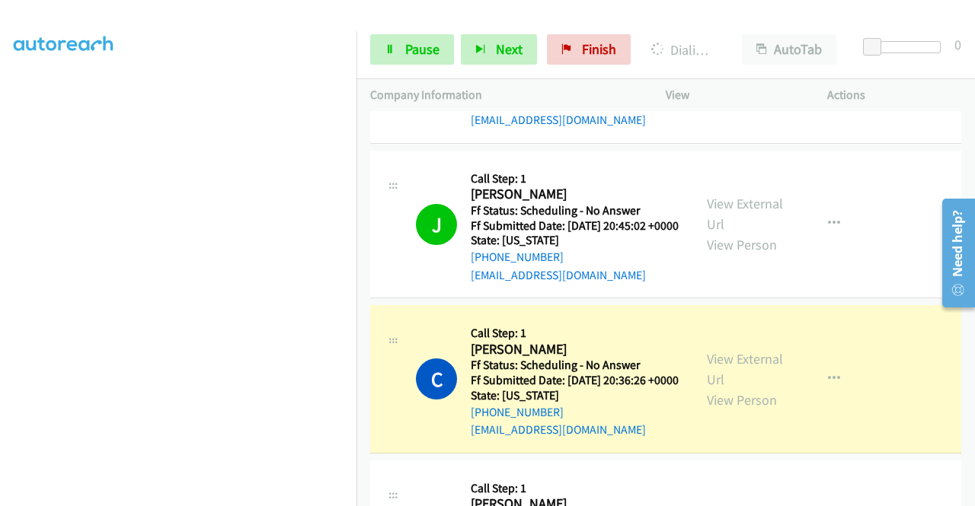
click at [957, 302] on td "J Callback Scheduled Call Step: 1 [PERSON_NAME] America/Los_Angeles Ff Status: …" at bounding box center [665, 224] width 618 height 155
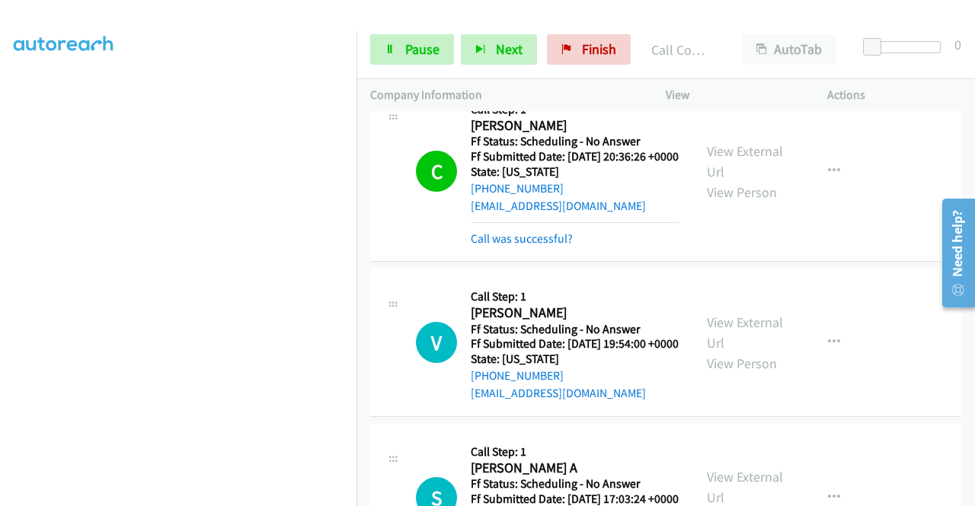
scroll to position [2088, 0]
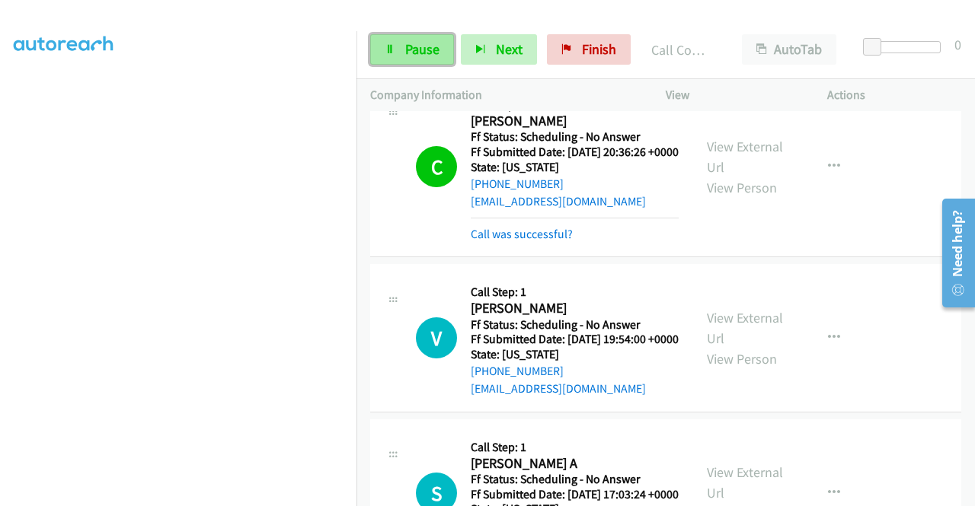
click at [396, 53] on link "Pause" at bounding box center [412, 49] width 84 height 30
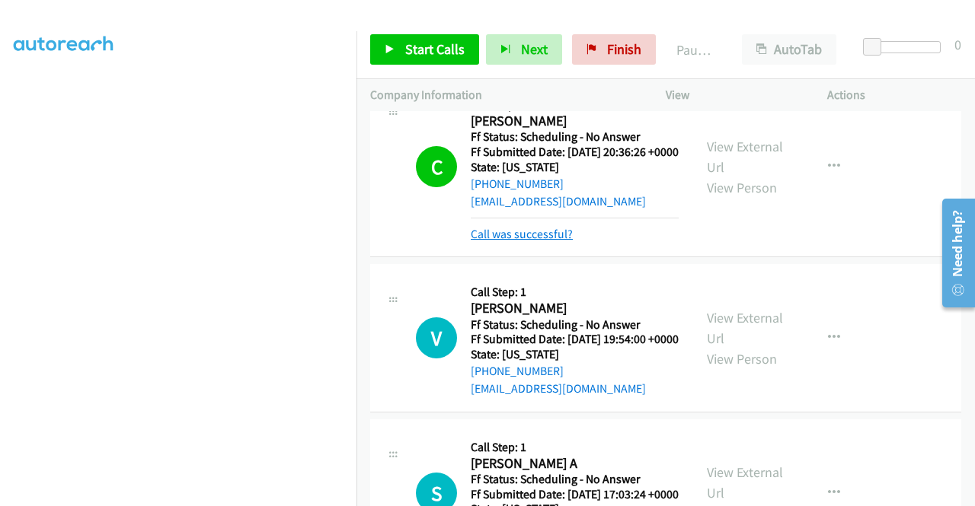
click at [542, 241] on link "Call was successful?" at bounding box center [522, 234] width 102 height 14
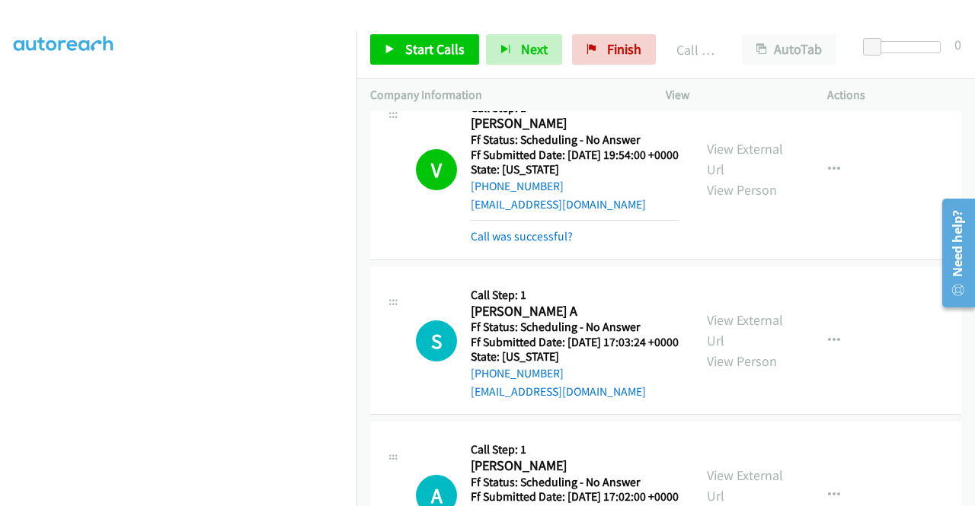
scroll to position [2317, 0]
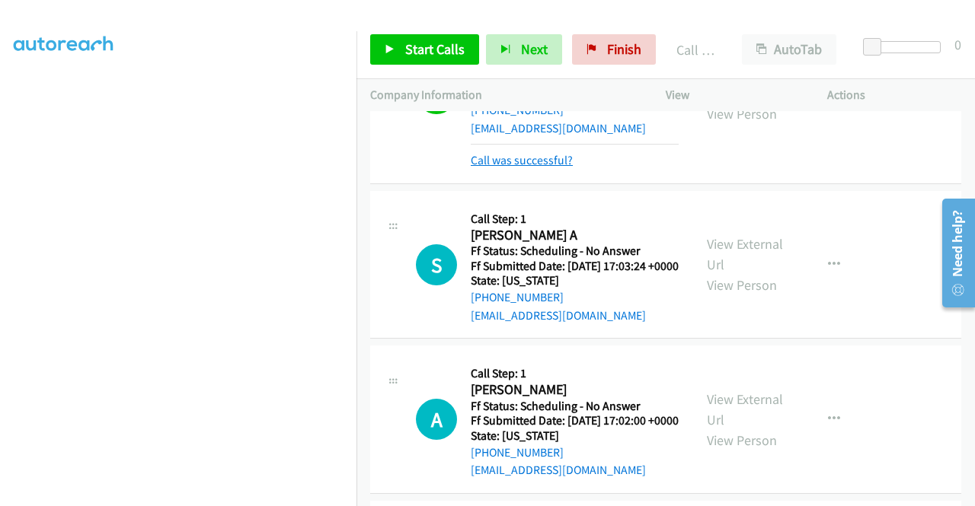
click at [539, 168] on link "Call was successful?" at bounding box center [522, 160] width 102 height 14
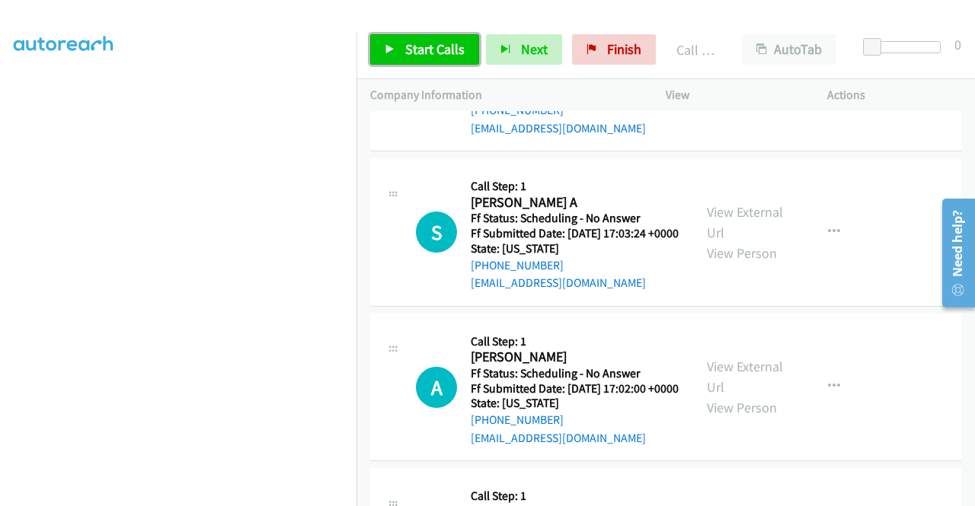
drag, startPoint x: 434, startPoint y: 50, endPoint x: 465, endPoint y: 50, distance: 30.5
click at [434, 50] on span "Start Calls" at bounding box center [434, 49] width 59 height 18
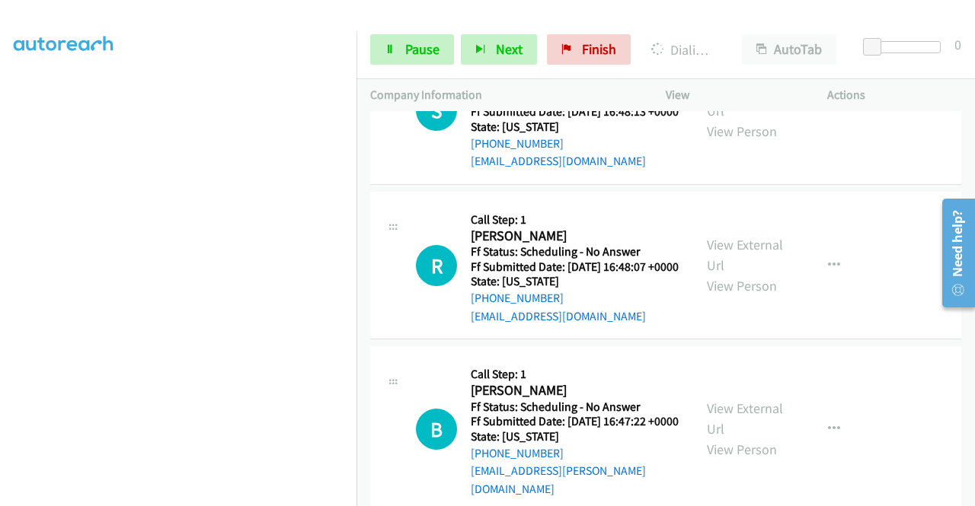
scroll to position [3002, 0]
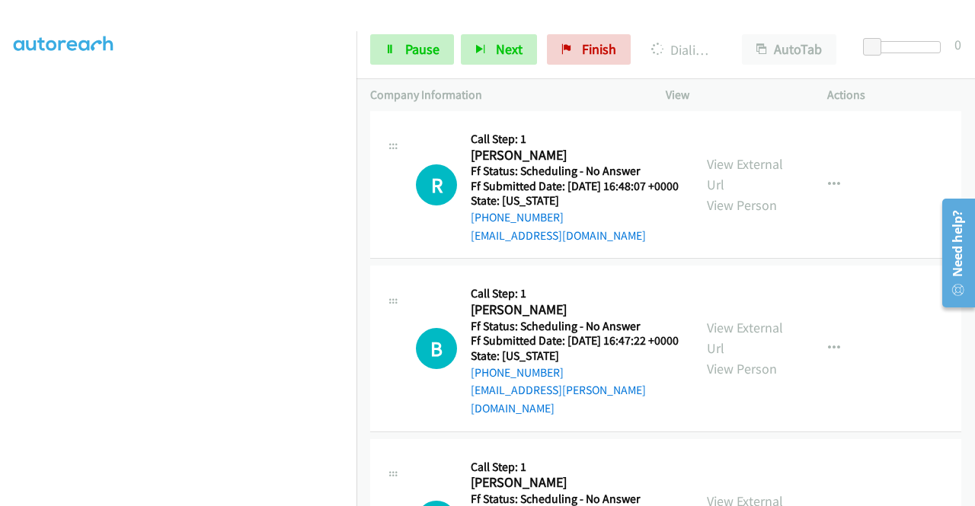
click at [742, 39] on link "View External Url" at bounding box center [745, 20] width 76 height 38
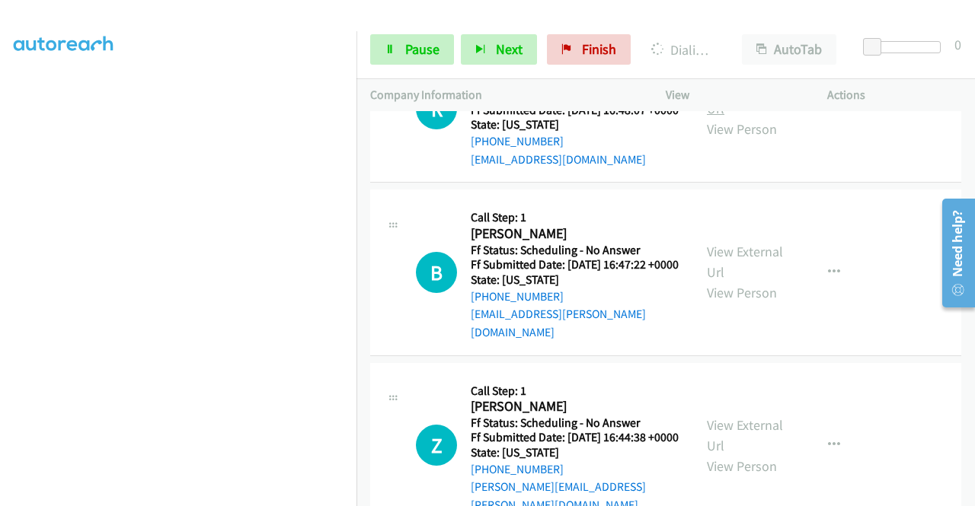
click at [740, 117] on link "View External Url" at bounding box center [745, 98] width 76 height 38
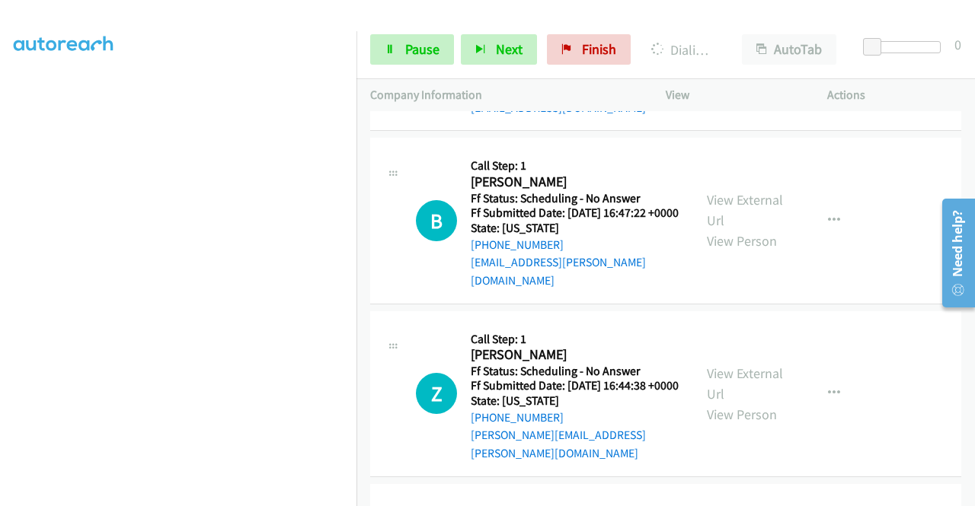
scroll to position [3155, 0]
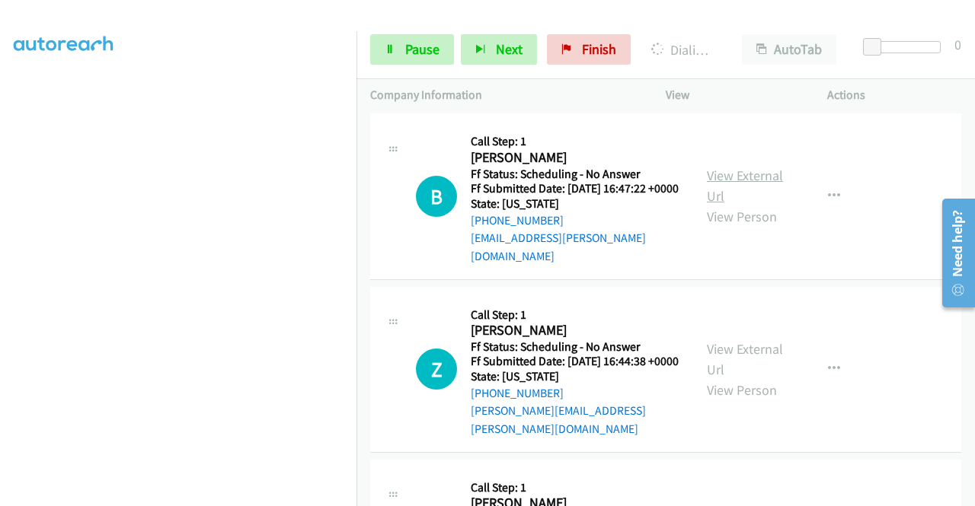
click at [742, 205] on link "View External Url" at bounding box center [745, 186] width 76 height 38
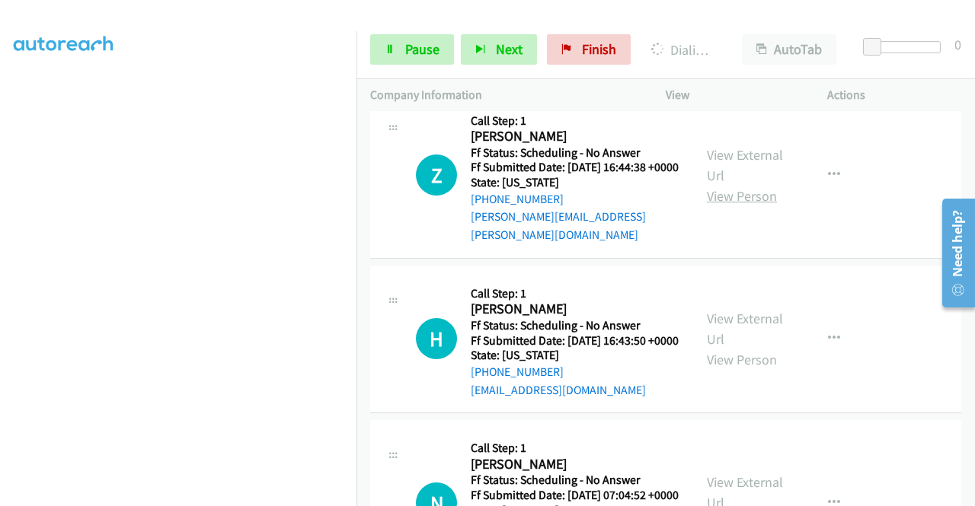
scroll to position [3383, 0]
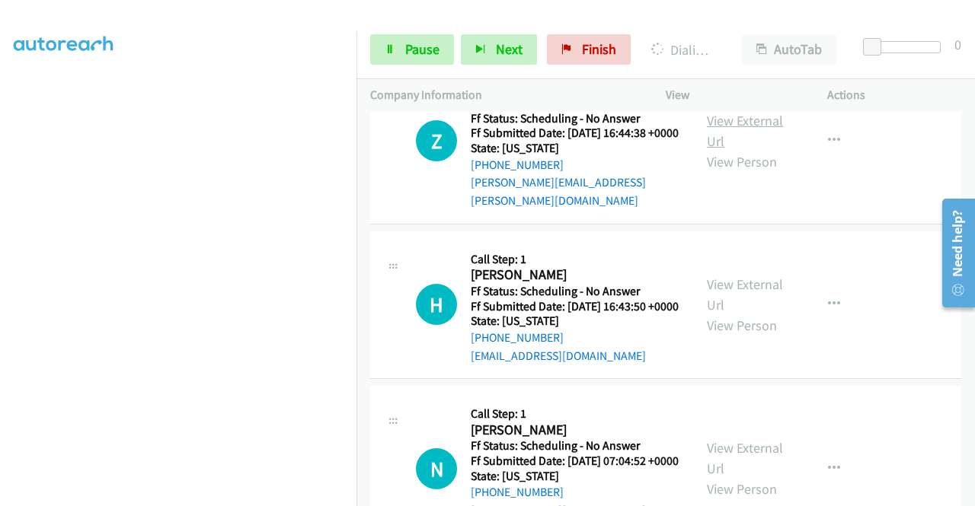
click at [733, 150] on link "View External Url" at bounding box center [745, 131] width 76 height 38
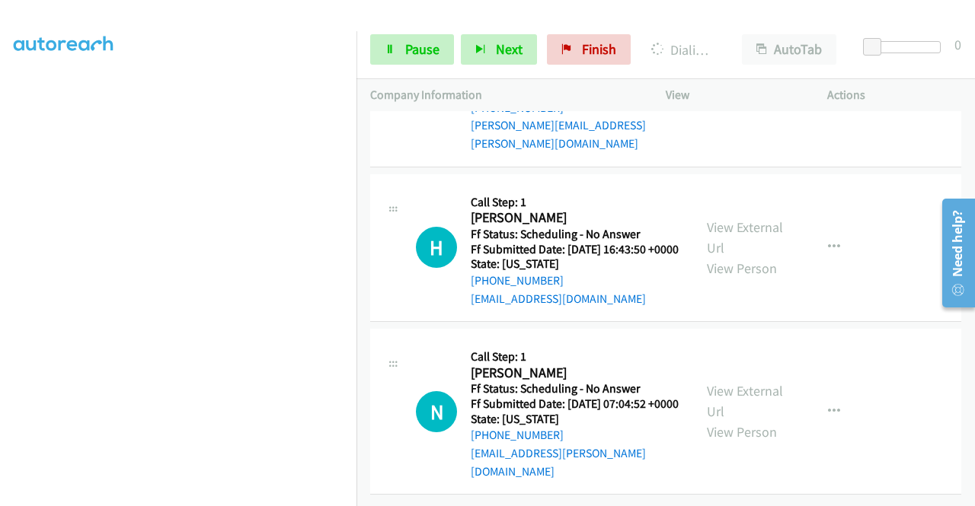
click at [736, 279] on div "View External Url View Person" at bounding box center [746, 248] width 79 height 62
click at [734, 257] on link "View External Url" at bounding box center [745, 238] width 76 height 38
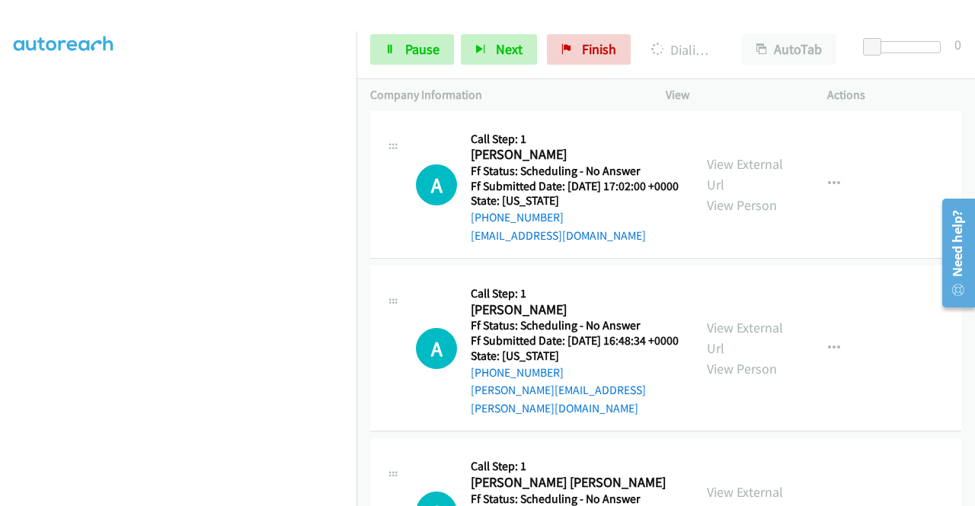
scroll to position [2469, 0]
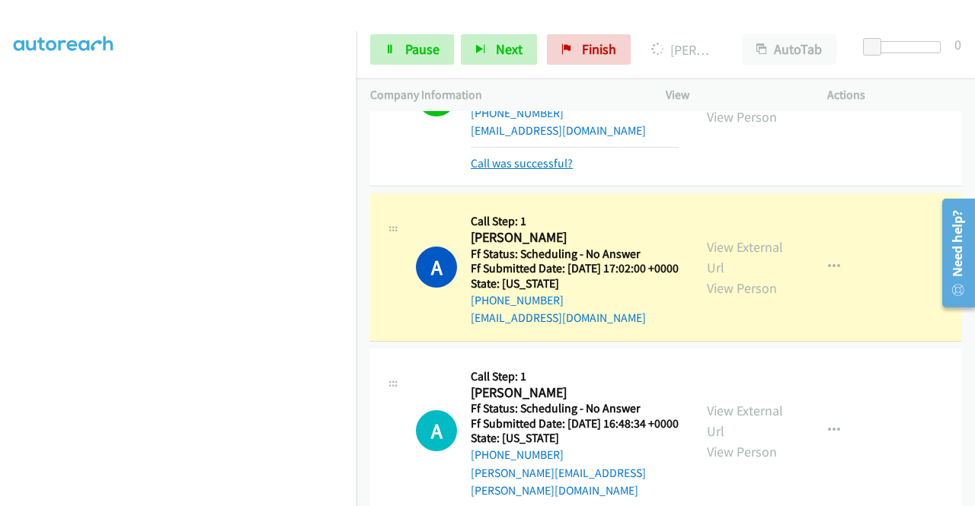
click at [547, 171] on link "Call was successful?" at bounding box center [522, 163] width 102 height 14
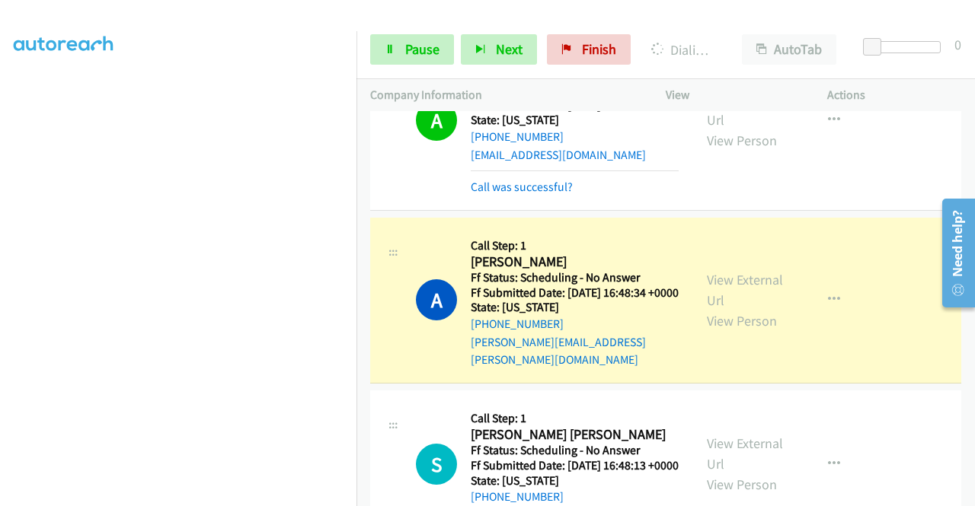
scroll to position [2621, 0]
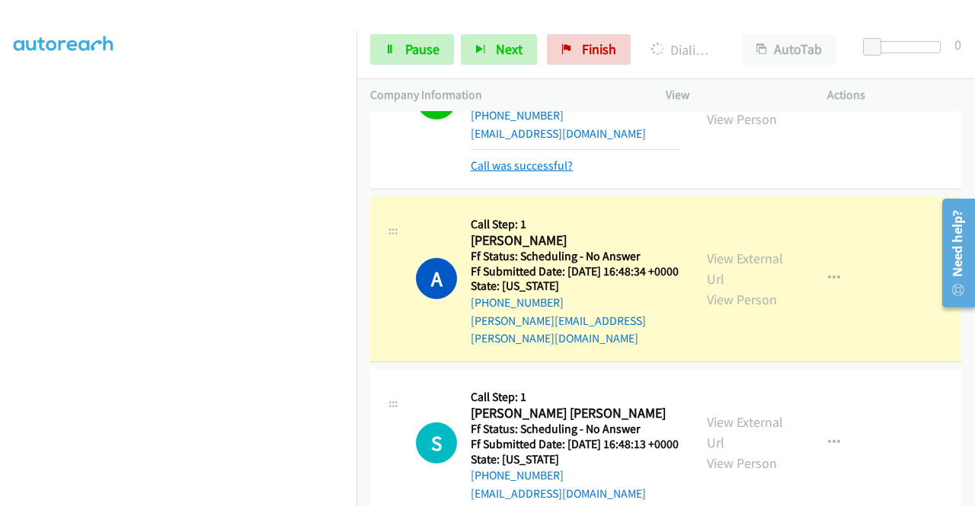
click at [551, 173] on link "Call was successful?" at bounding box center [522, 165] width 102 height 14
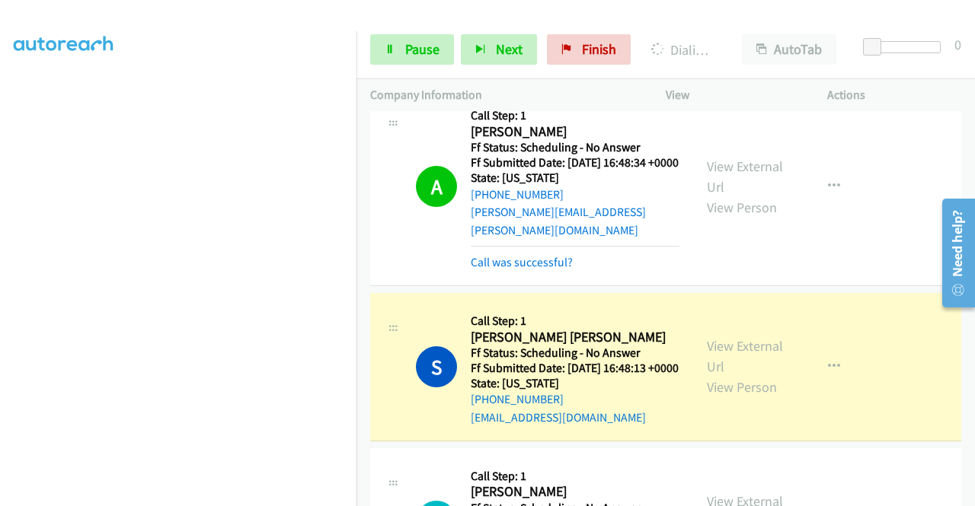
scroll to position [2926, 0]
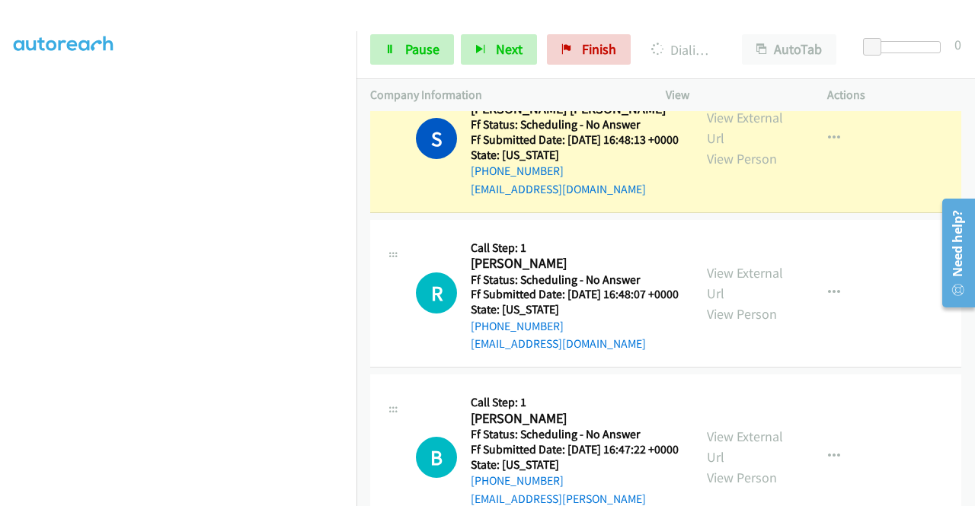
click at [548, 41] on link "Call was successful?" at bounding box center [522, 34] width 102 height 14
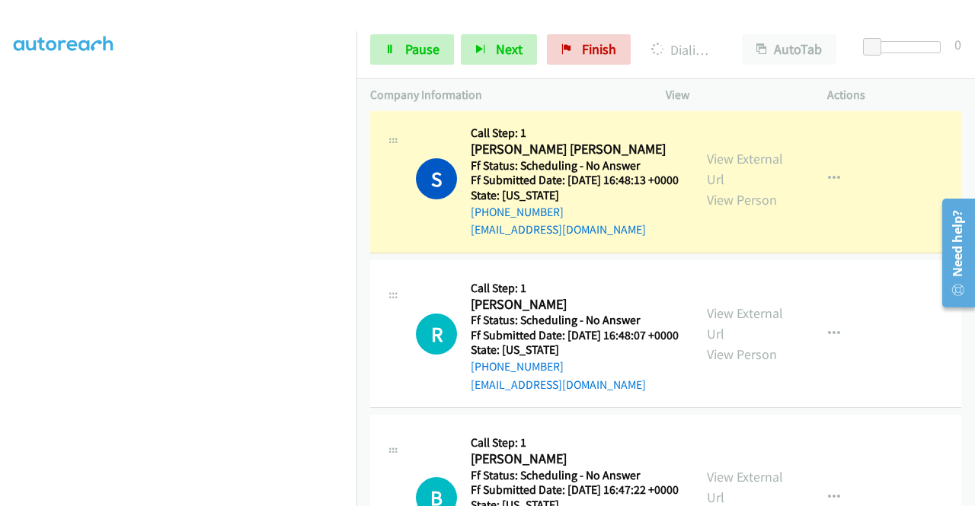
scroll to position [2850, 0]
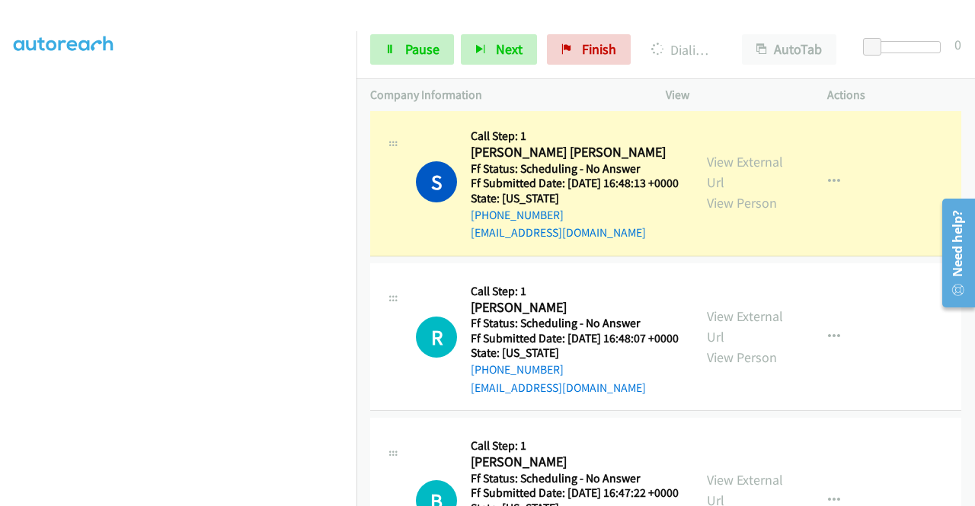
click at [746, 27] on link "View External Url" at bounding box center [745, 8] width 76 height 38
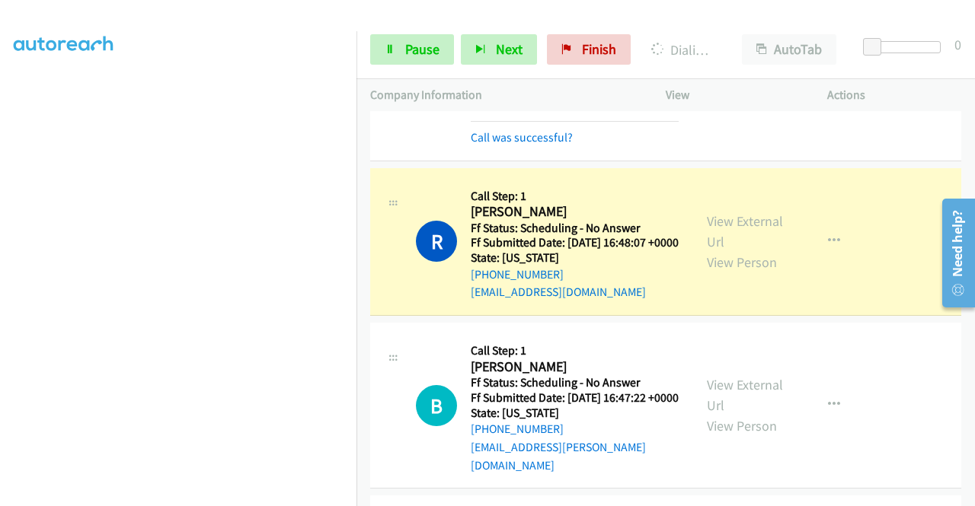
scroll to position [3002, 0]
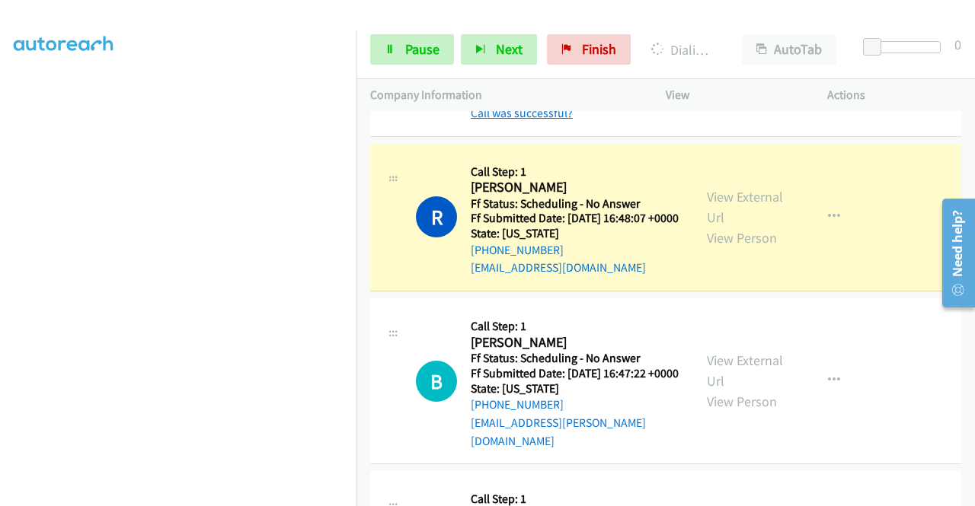
click at [533, 120] on link "Call was successful?" at bounding box center [522, 113] width 102 height 14
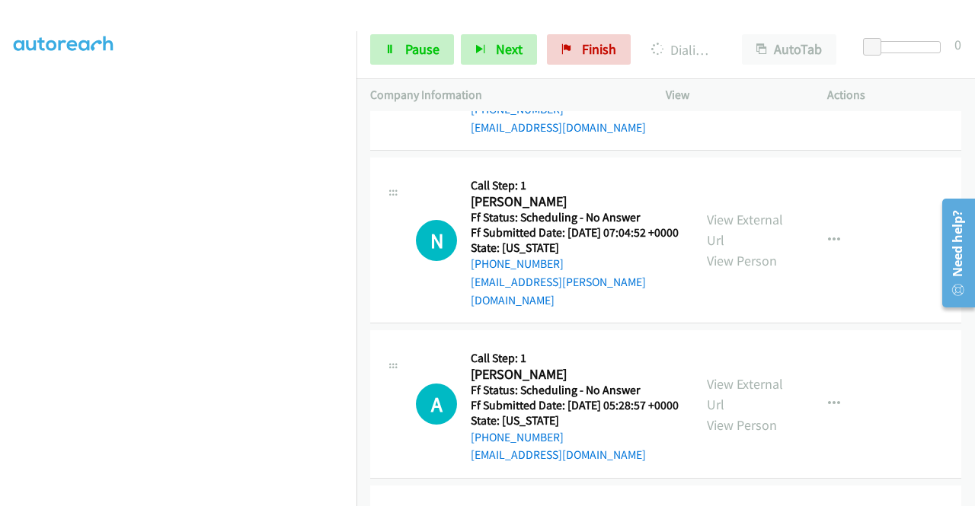
scroll to position [3764, 0]
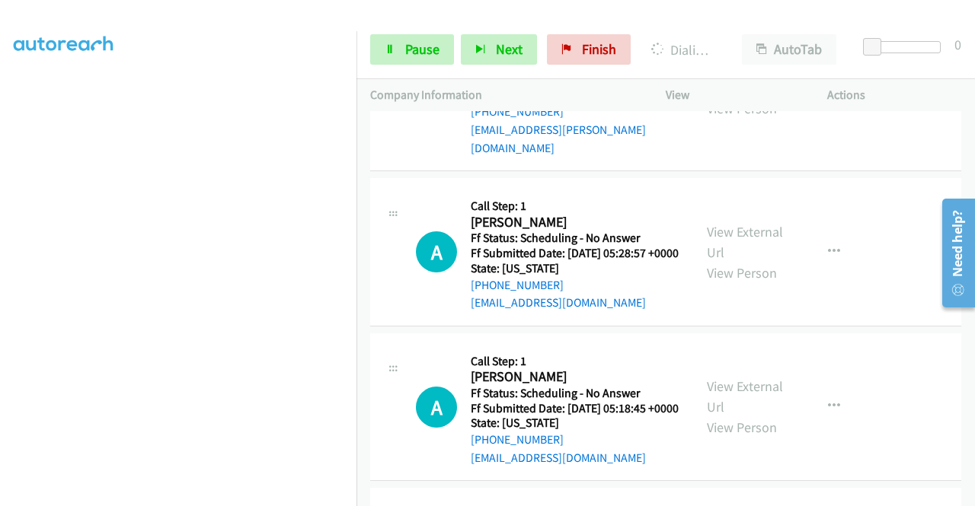
click at [744, 97] on link "View External Url" at bounding box center [745, 78] width 76 height 38
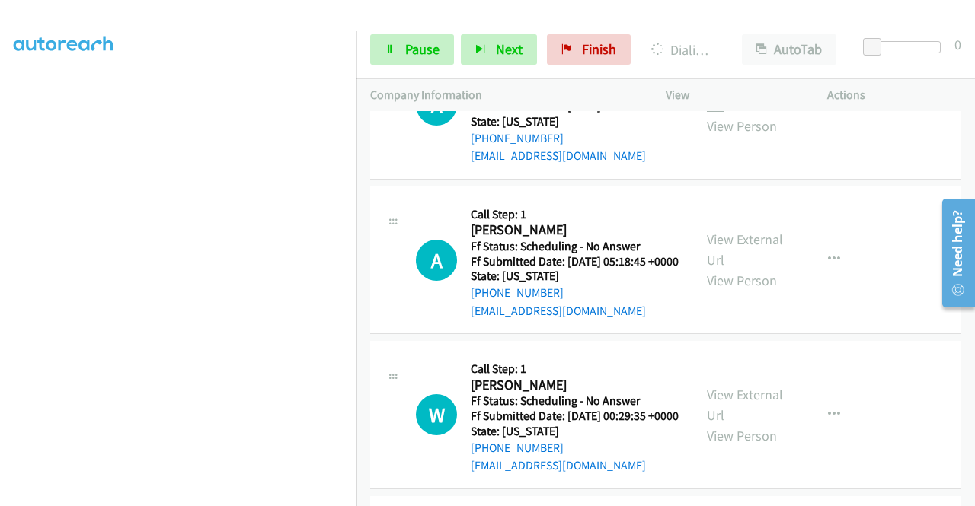
scroll to position [3916, 0]
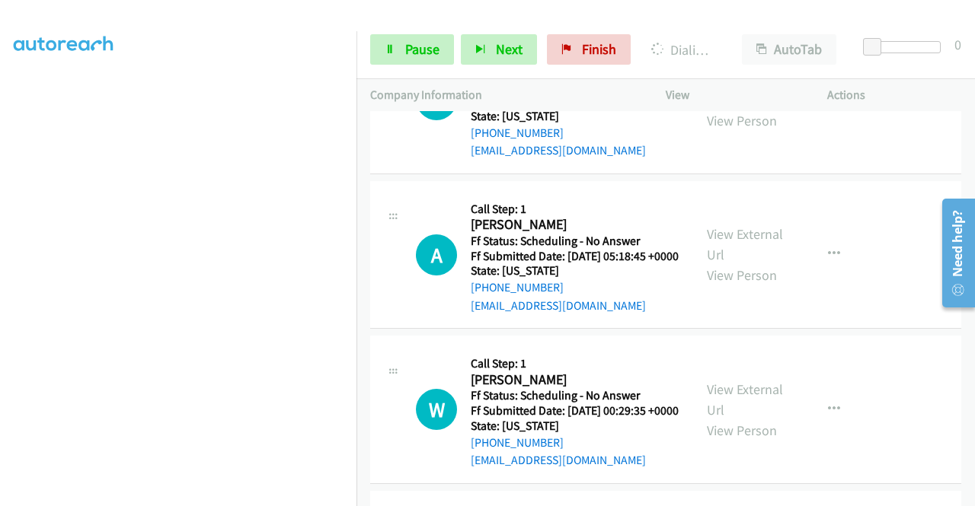
click at [730, 109] on link "View External Url" at bounding box center [745, 90] width 76 height 38
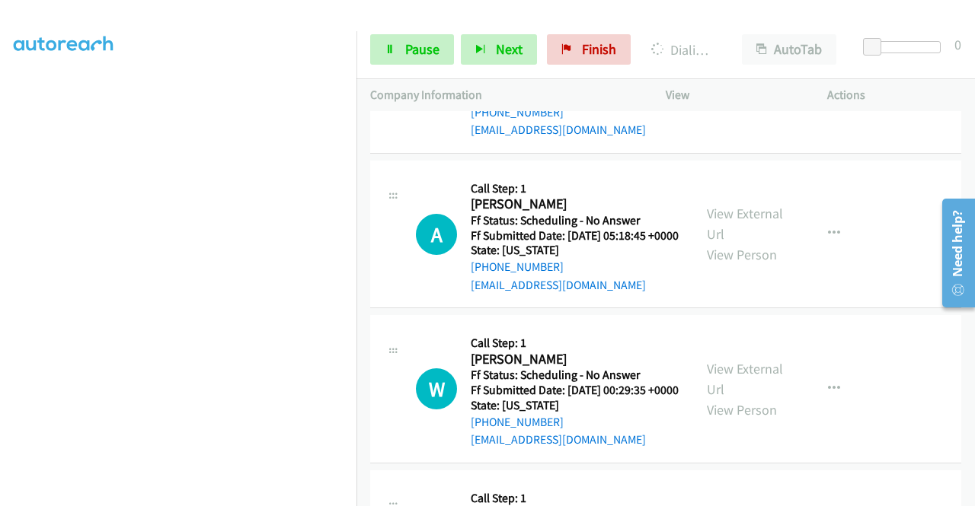
scroll to position [3992, 0]
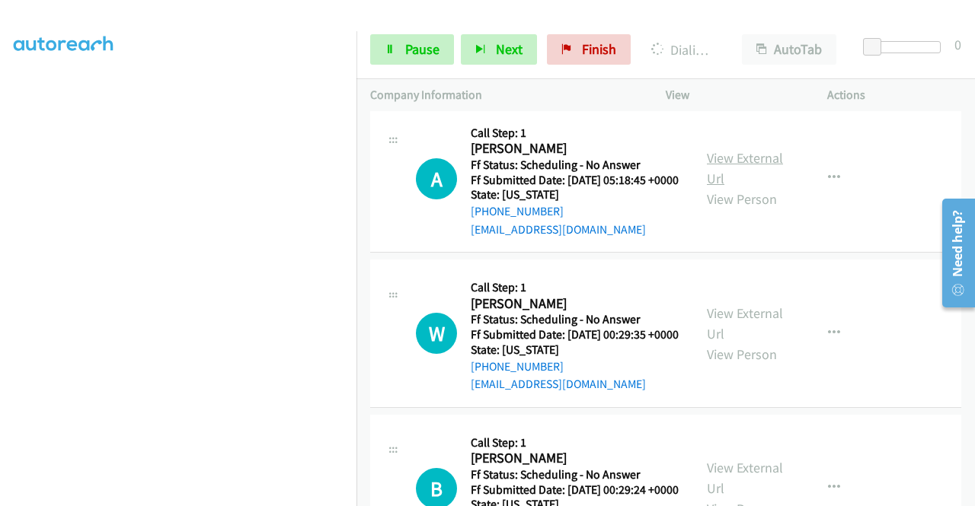
click at [746, 187] on link "View External Url" at bounding box center [745, 168] width 76 height 38
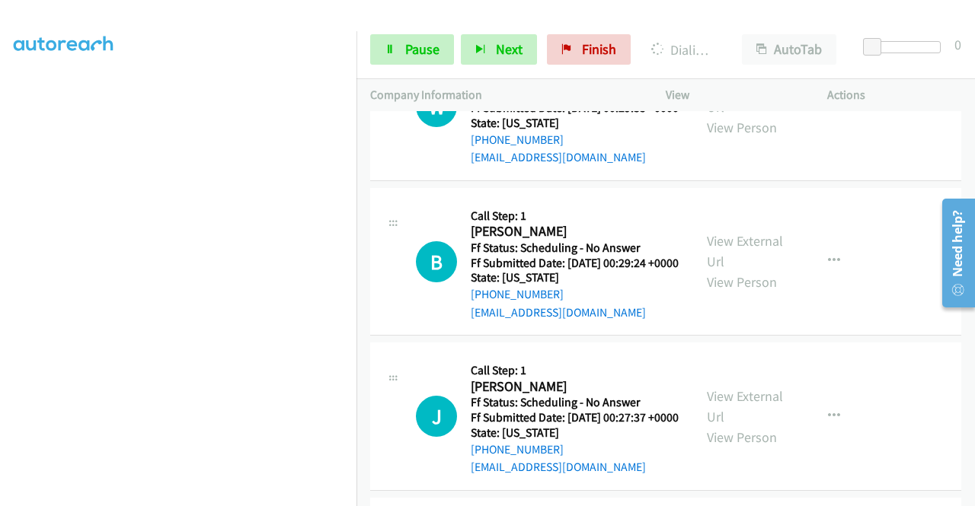
scroll to position [4221, 0]
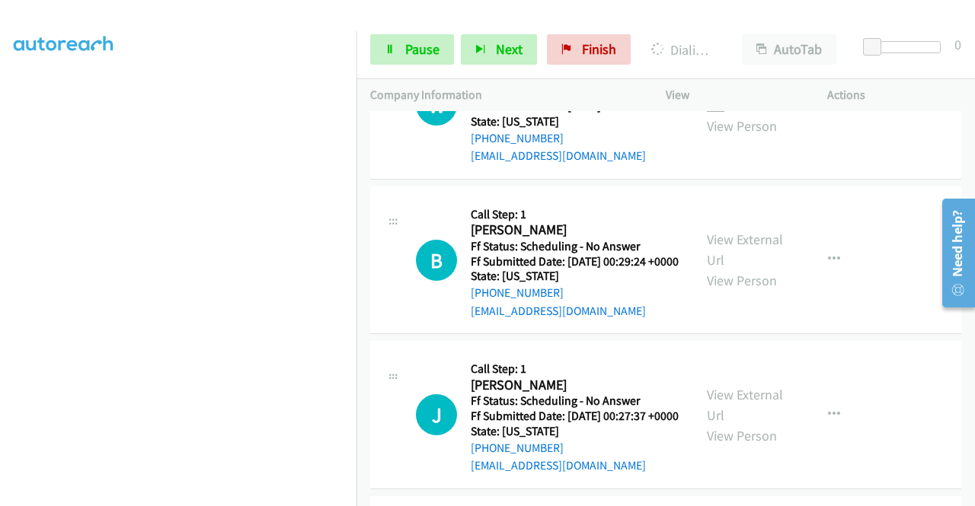
click at [746, 114] on link "View External Url" at bounding box center [745, 95] width 76 height 38
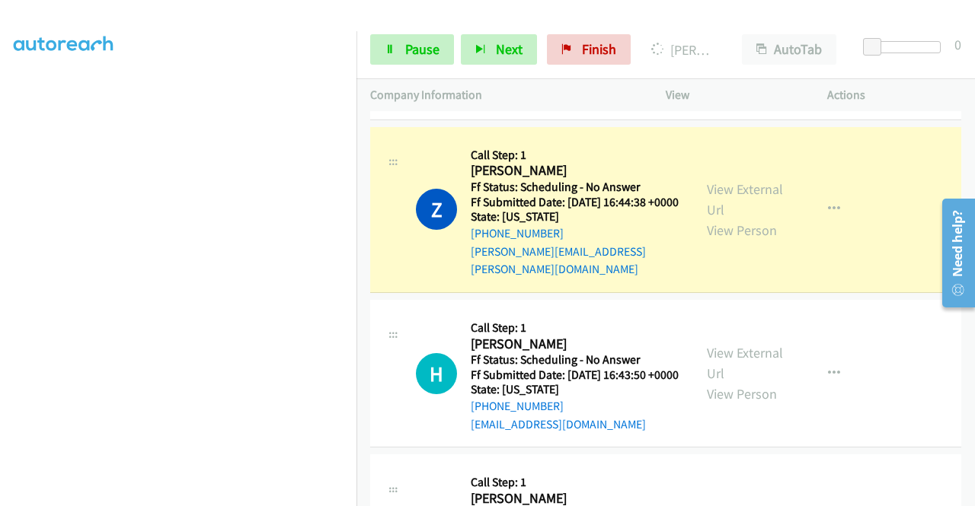
scroll to position [3383, 0]
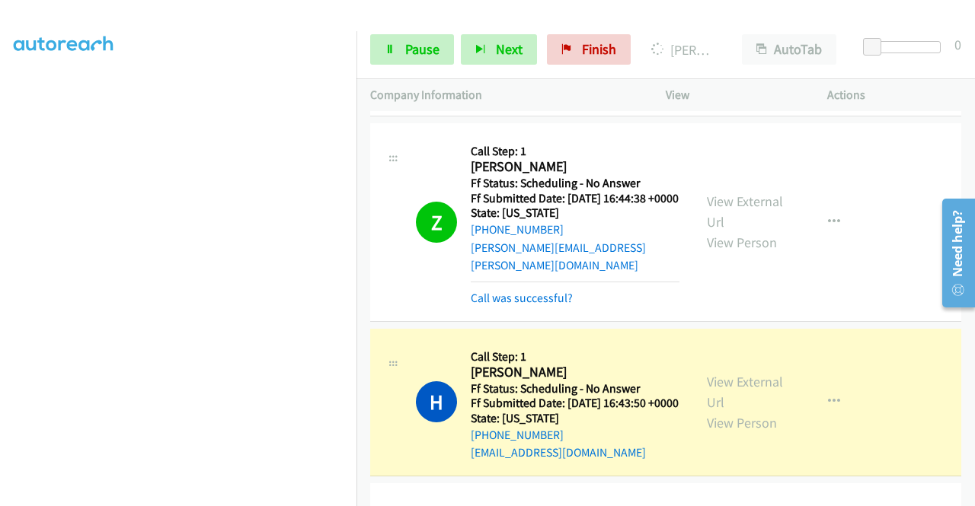
click at [551, 100] on link "Call was successful?" at bounding box center [522, 92] width 102 height 14
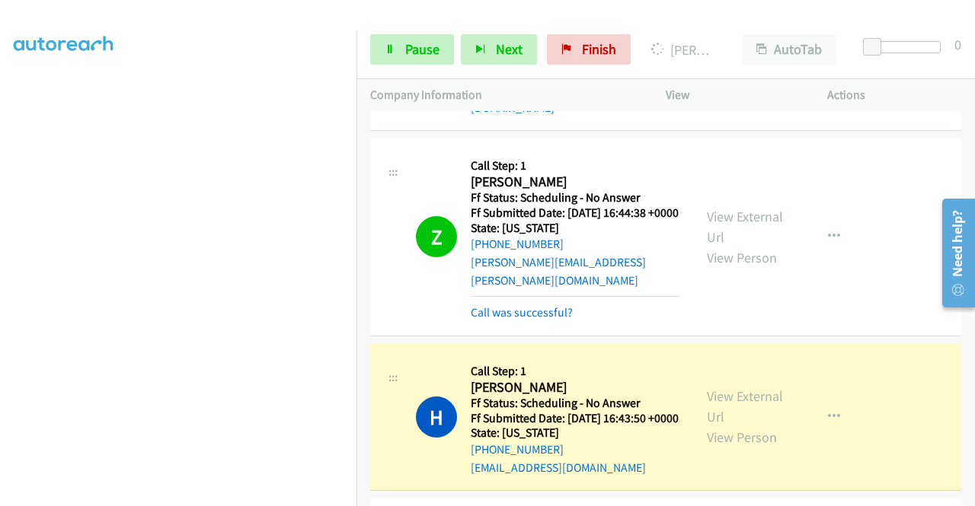
scroll to position [3307, 0]
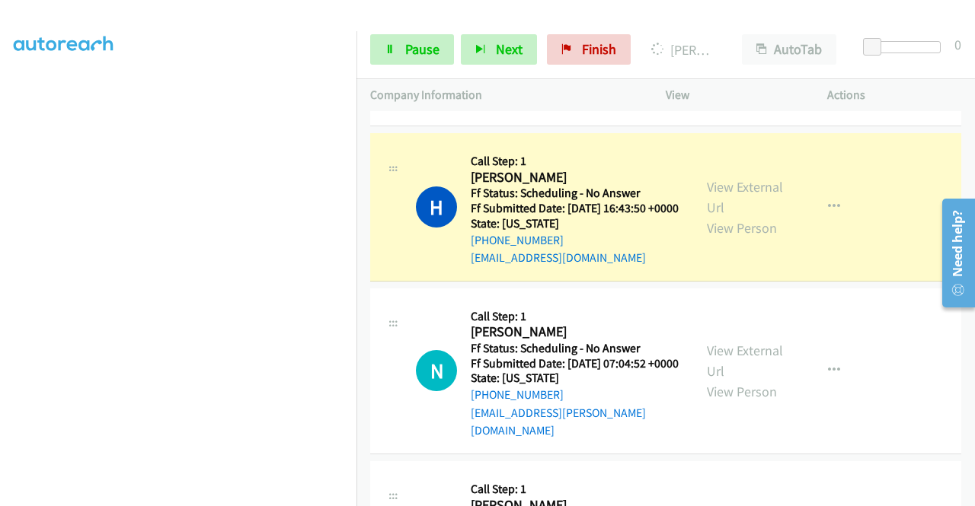
scroll to position [3519, 0]
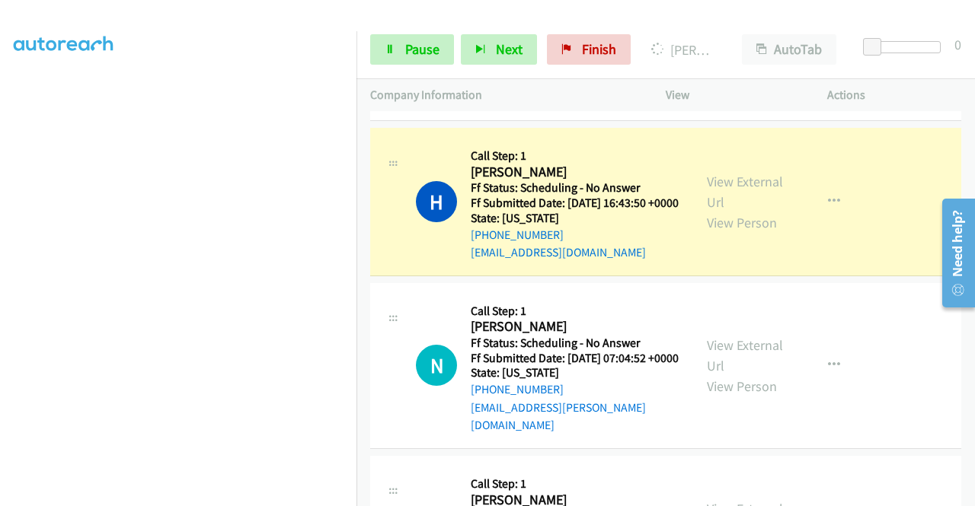
click at [532, 105] on link "Call was successful?" at bounding box center [522, 98] width 102 height 14
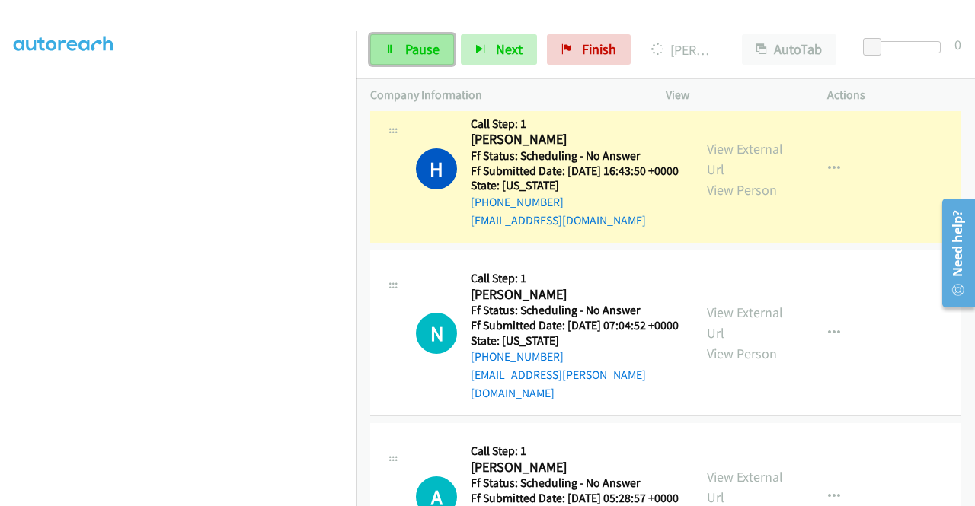
click at [411, 36] on link "Pause" at bounding box center [412, 49] width 84 height 30
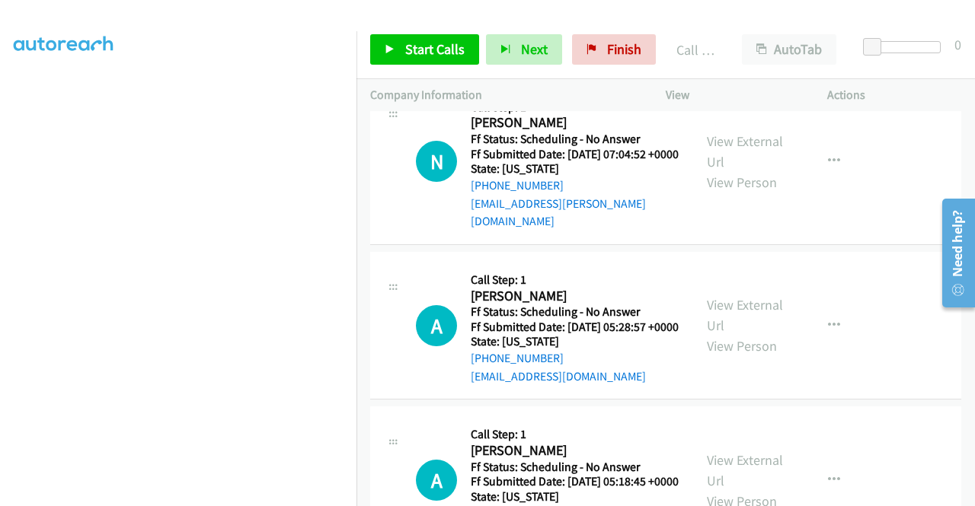
scroll to position [3747, 0]
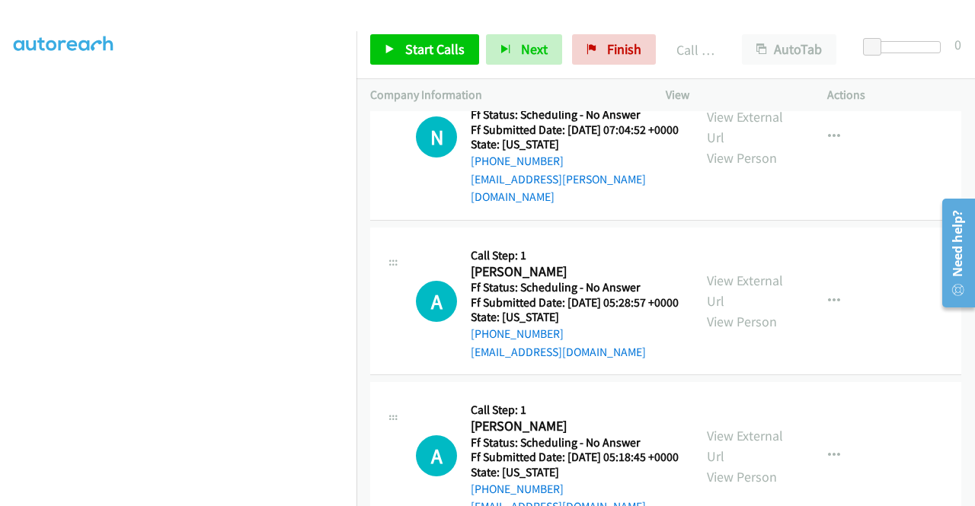
click at [558, 31] on link "Call was successful?" at bounding box center [522, 24] width 102 height 14
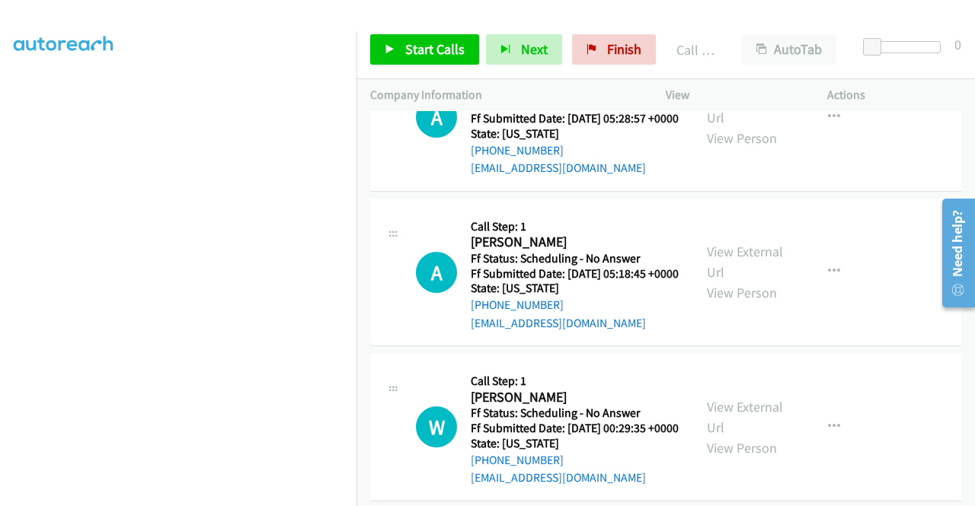
scroll to position [3899, 0]
click at [434, 42] on span "Start Calls" at bounding box center [434, 49] width 59 height 18
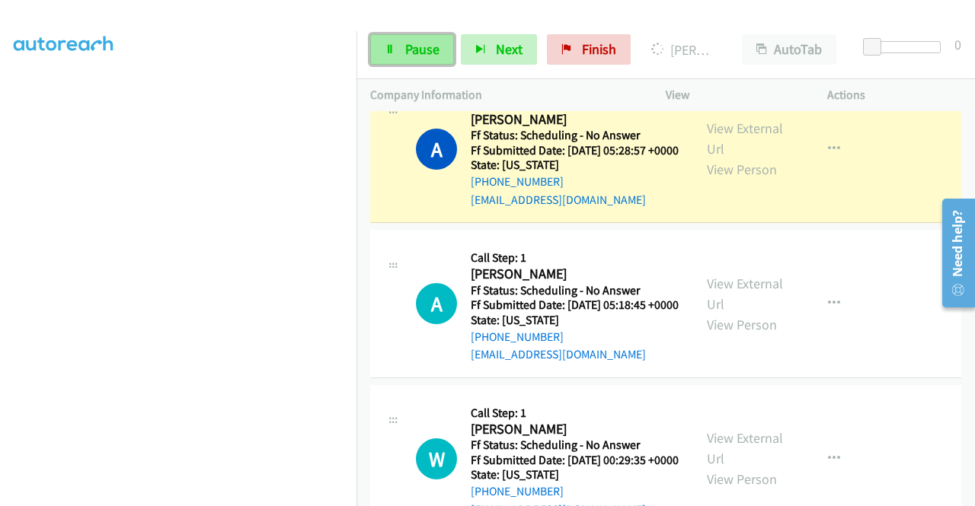
click at [390, 50] on icon at bounding box center [390, 50] width 11 height 11
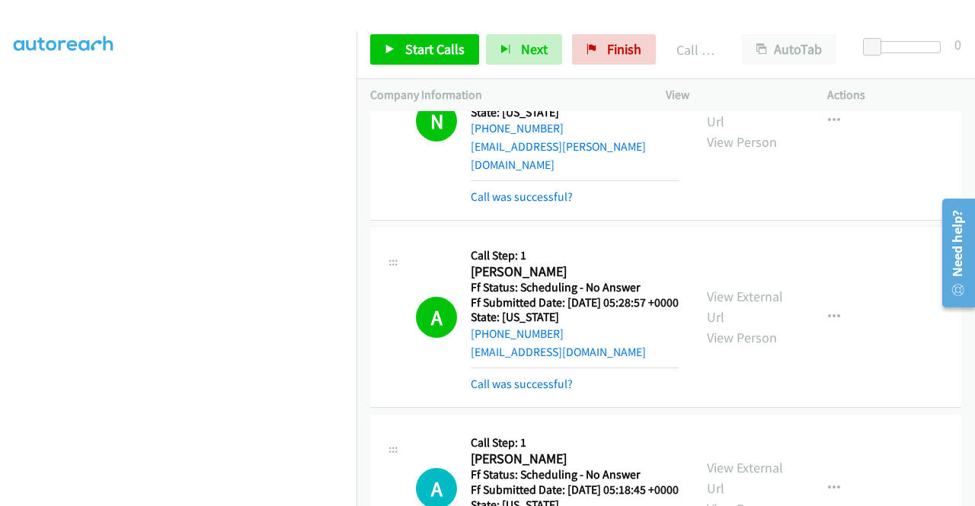
scroll to position [3823, 0]
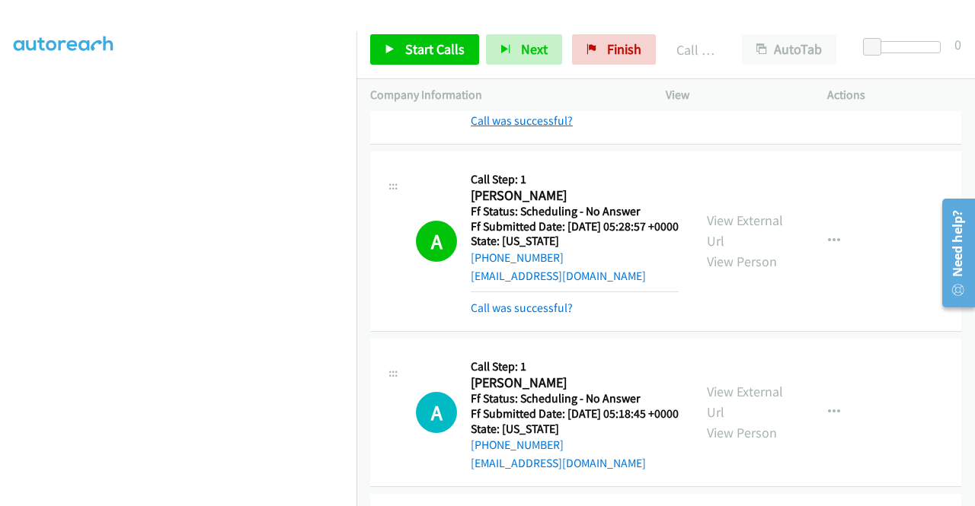
click at [561, 128] on link "Call was successful?" at bounding box center [522, 120] width 102 height 14
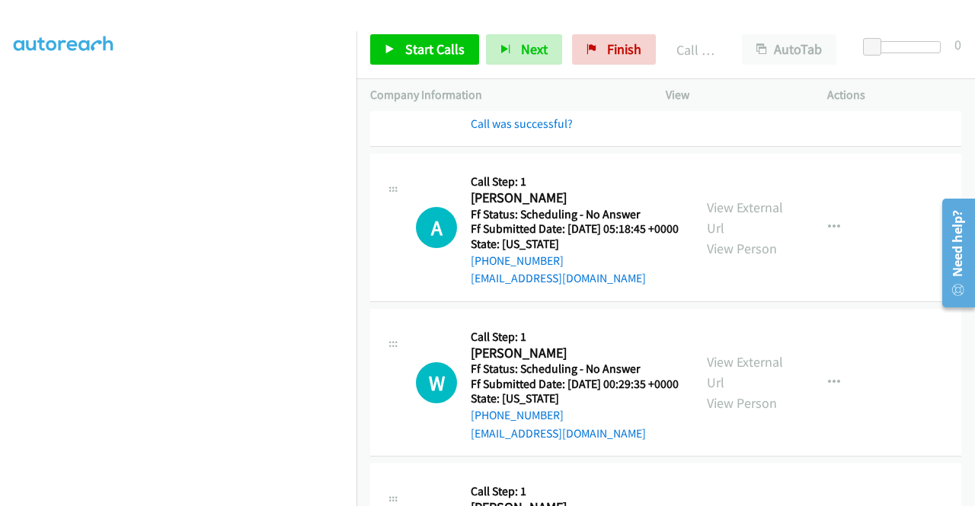
scroll to position [3976, 0]
click at [548, 131] on link "Call was successful?" at bounding box center [522, 124] width 102 height 14
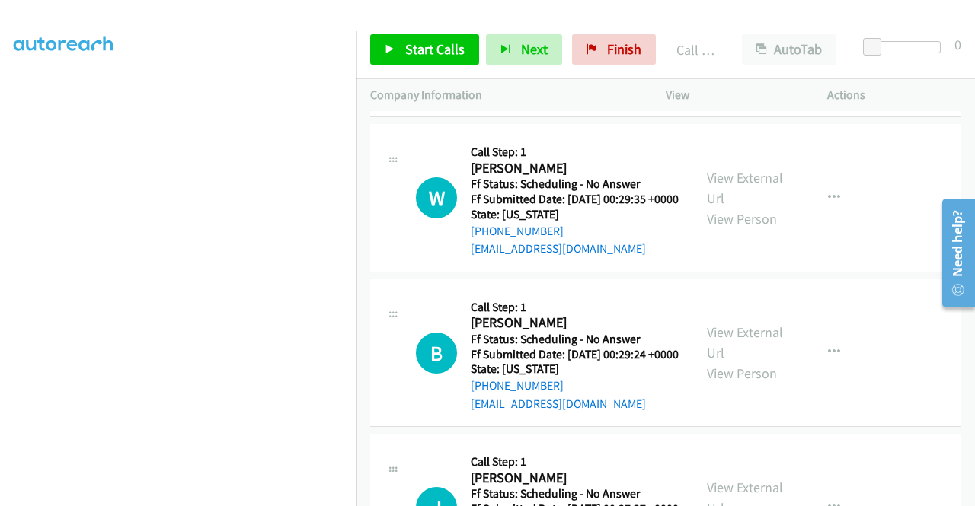
scroll to position [347, 0]
click at [743, 52] on link "View External Url" at bounding box center [745, 33] width 76 height 38
click at [752, 207] on link "View External Url" at bounding box center [745, 188] width 76 height 38
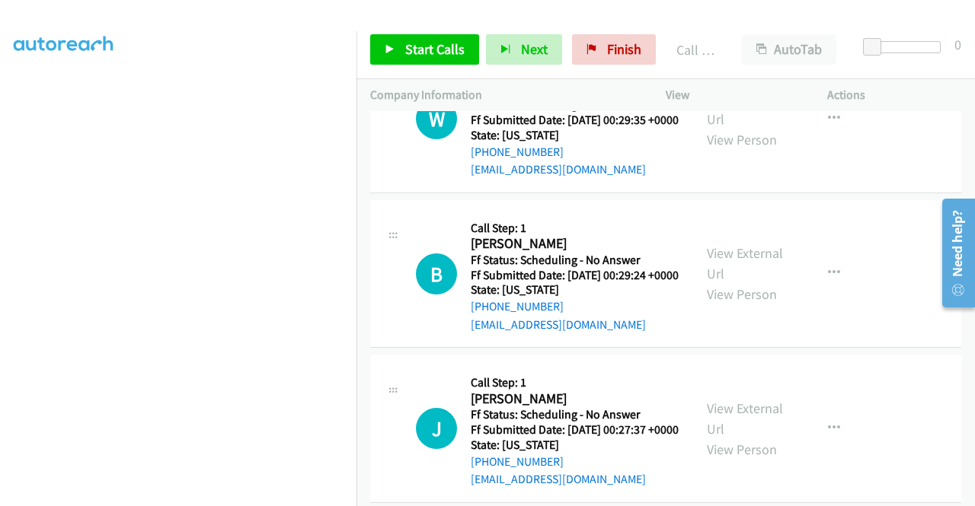
scroll to position [4280, 0]
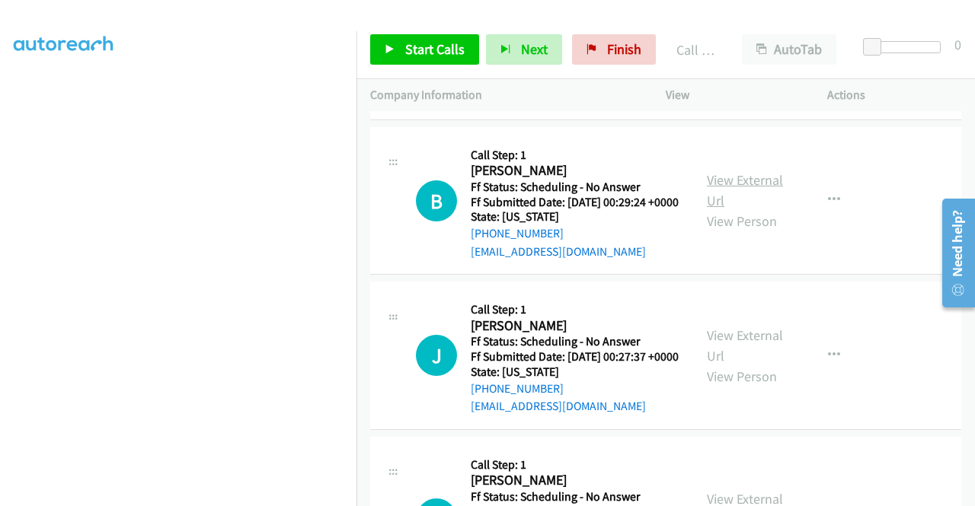
click at [756, 209] on link "View External Url" at bounding box center [745, 190] width 76 height 38
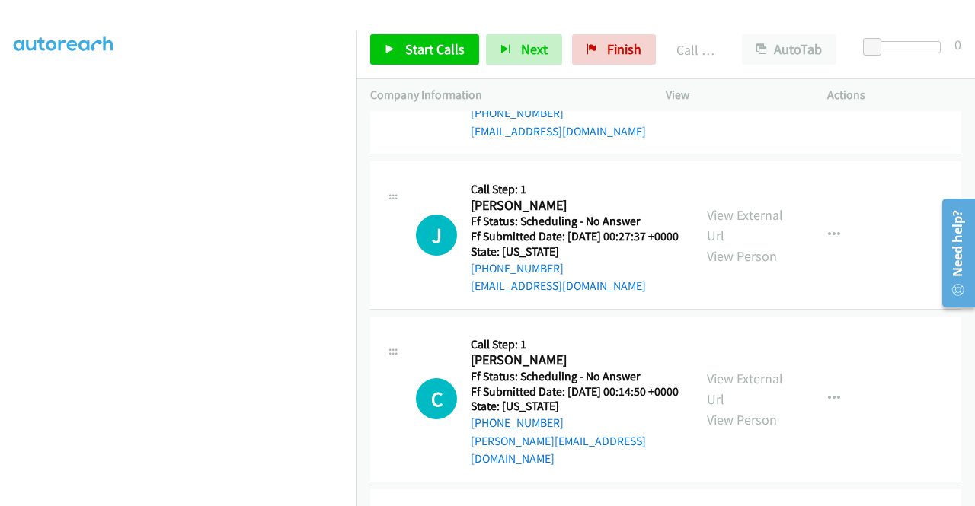
scroll to position [4509, 0]
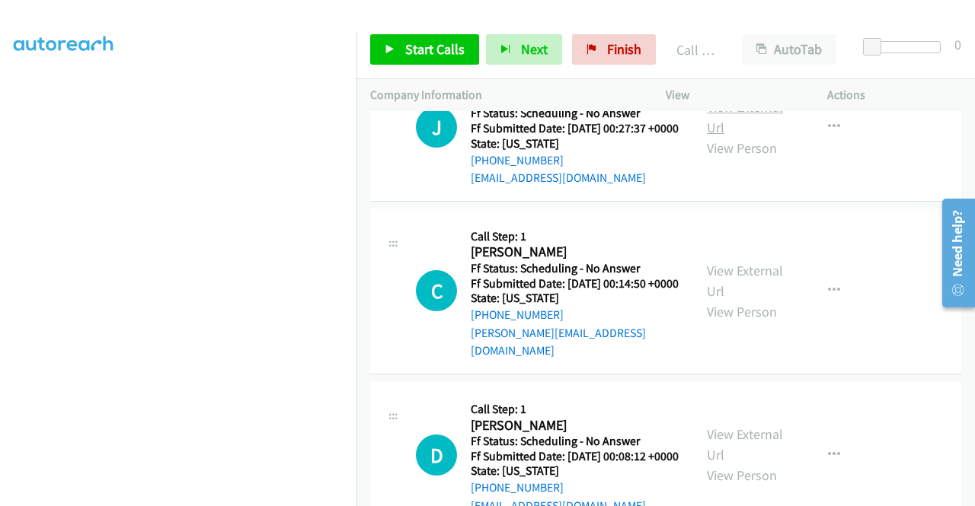
click at [748, 136] on link "View External Url" at bounding box center [745, 117] width 76 height 38
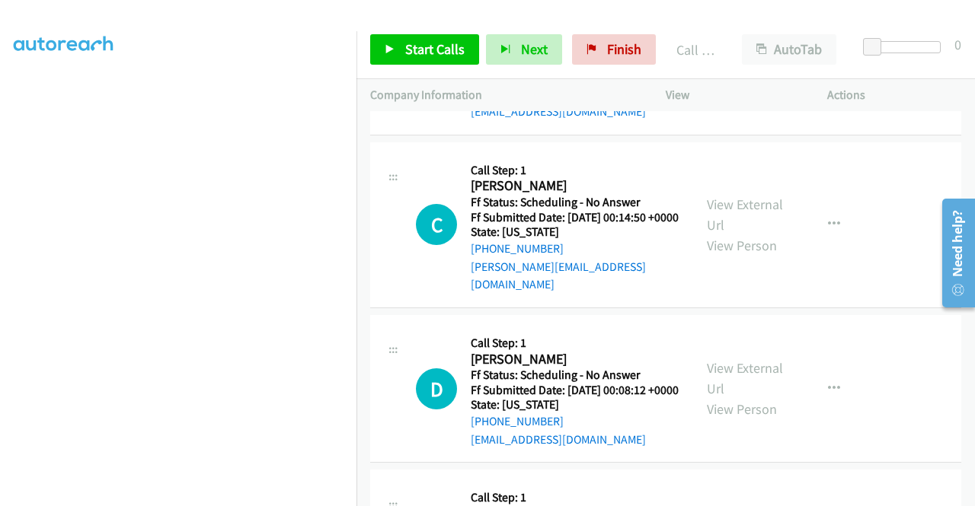
scroll to position [4661, 0]
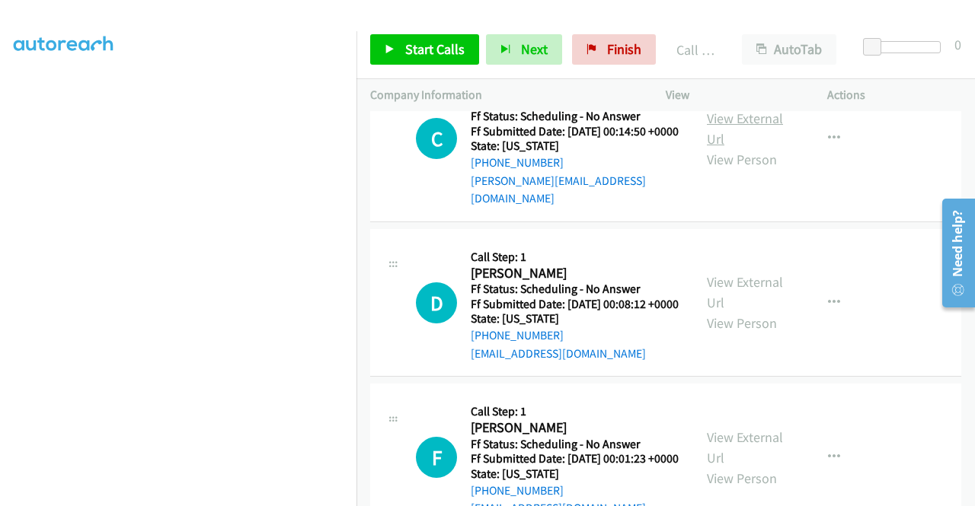
click at [766, 148] on link "View External Url" at bounding box center [745, 129] width 76 height 38
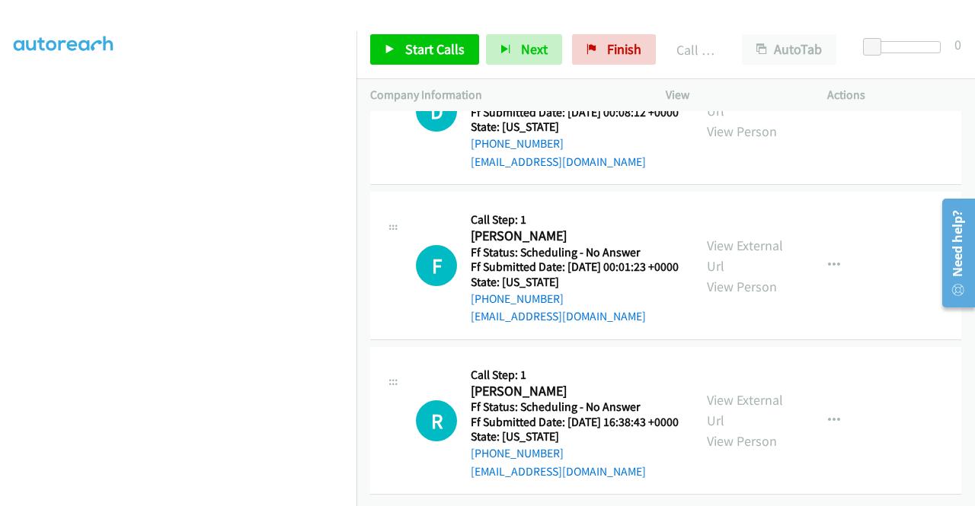
scroll to position [4889, 0]
click at [727, 120] on link "View External Url" at bounding box center [745, 100] width 76 height 38
click at [733, 275] on link "View External Url" at bounding box center [745, 256] width 76 height 38
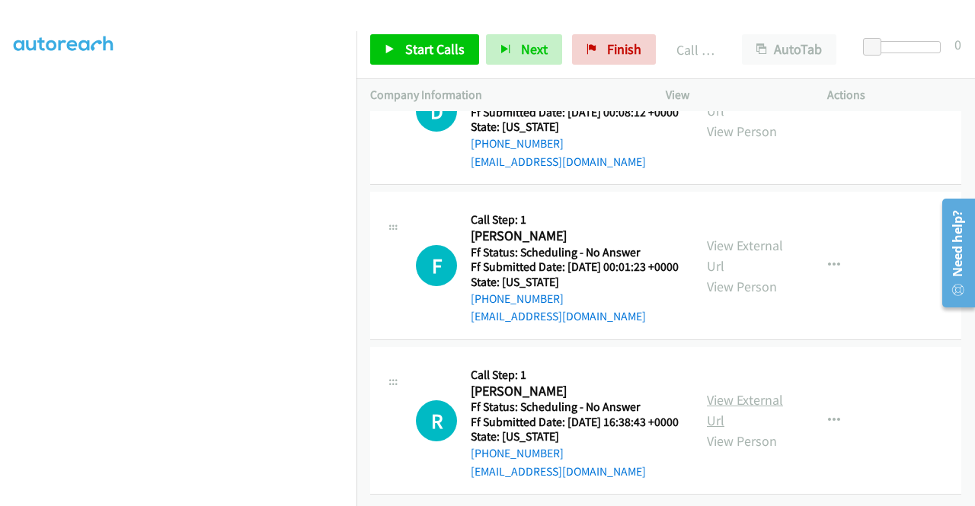
click at [730, 416] on link "View External Url" at bounding box center [745, 410] width 76 height 38
click at [420, 51] on span "Start Calls" at bounding box center [434, 49] width 59 height 18
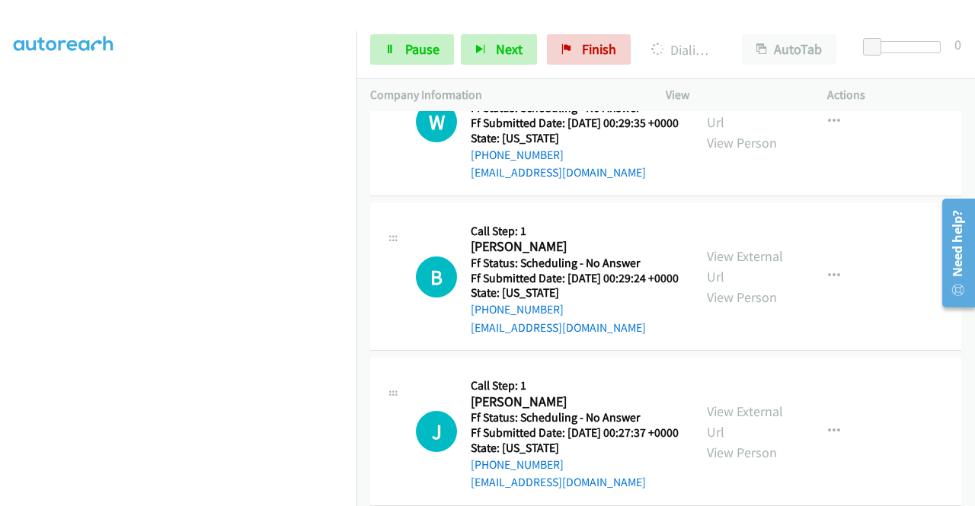
scroll to position [347, 0]
click at [433, 48] on span "Pause" at bounding box center [422, 49] width 34 height 18
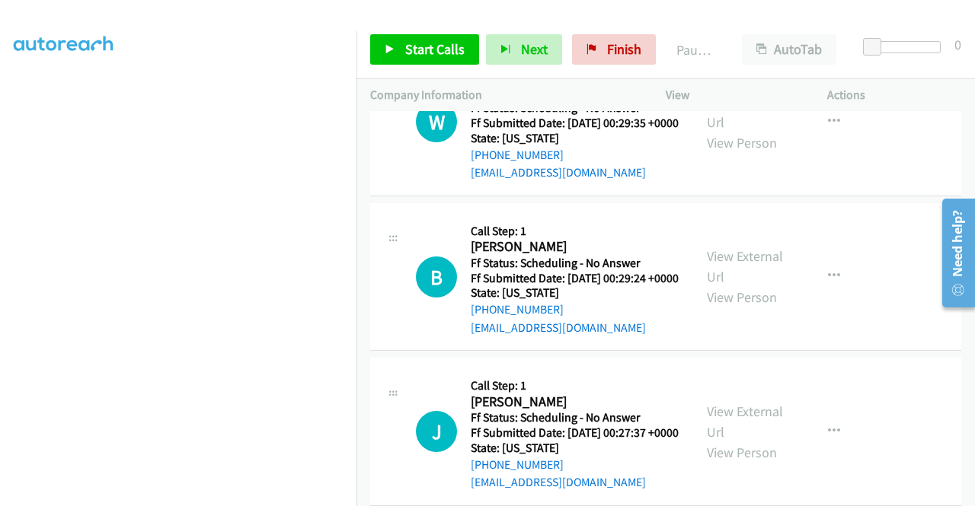
scroll to position [0, 0]
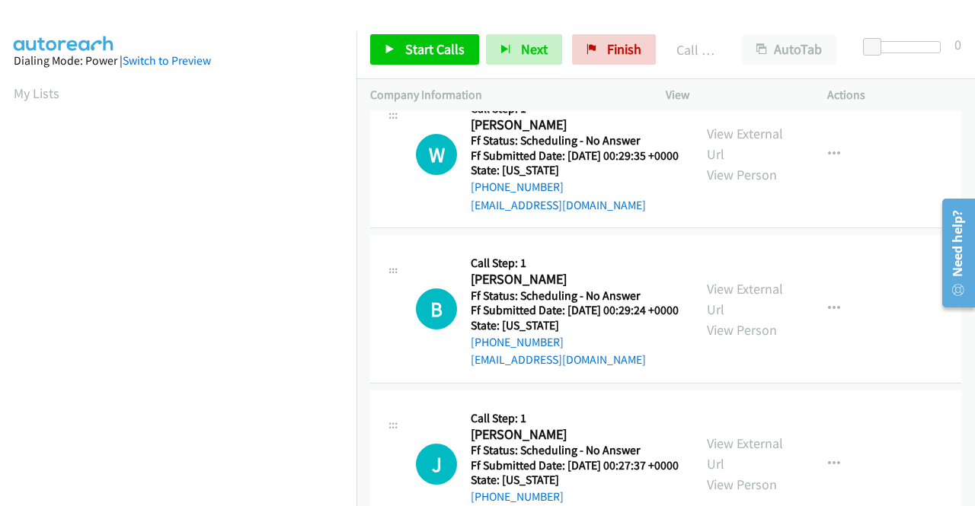
click at [422, 57] on span "Start Calls" at bounding box center [434, 49] width 59 height 18
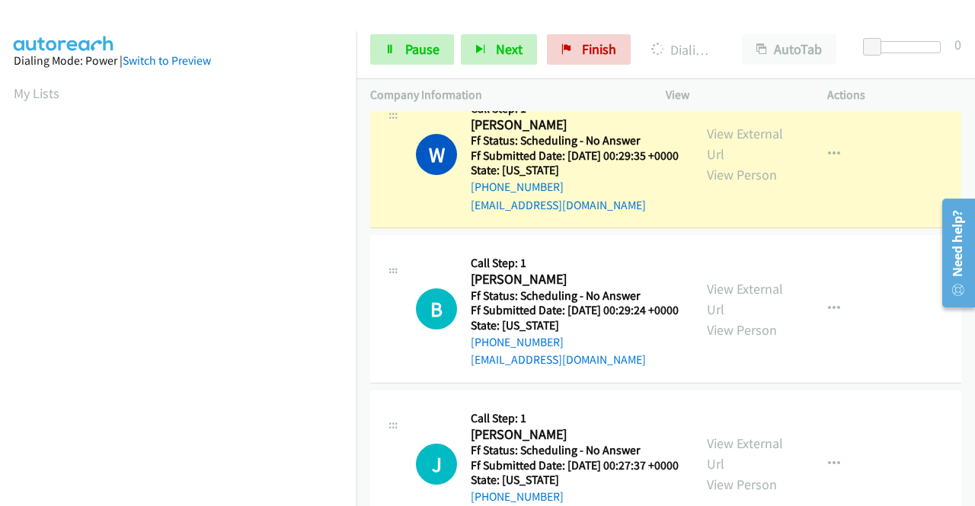
click at [553, 57] on link "Call was successful?" at bounding box center [522, 50] width 102 height 14
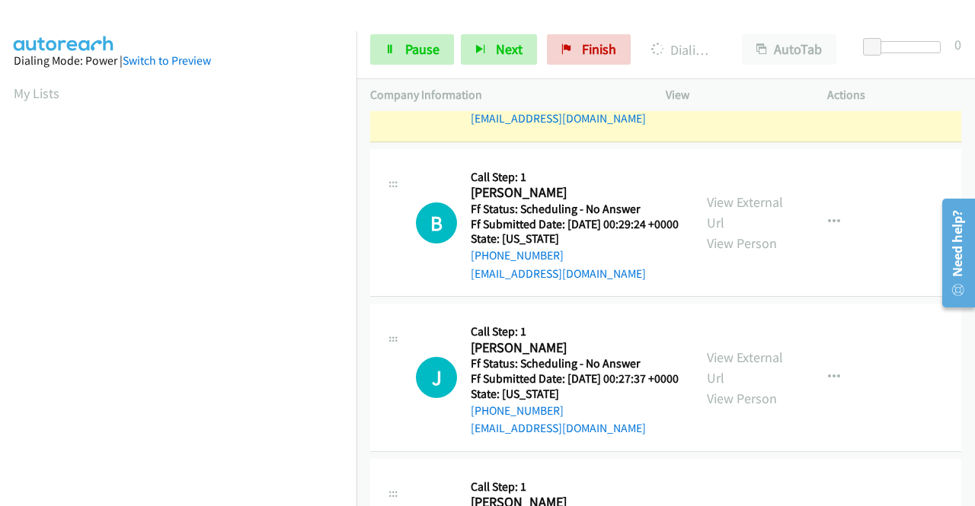
scroll to position [4280, 0]
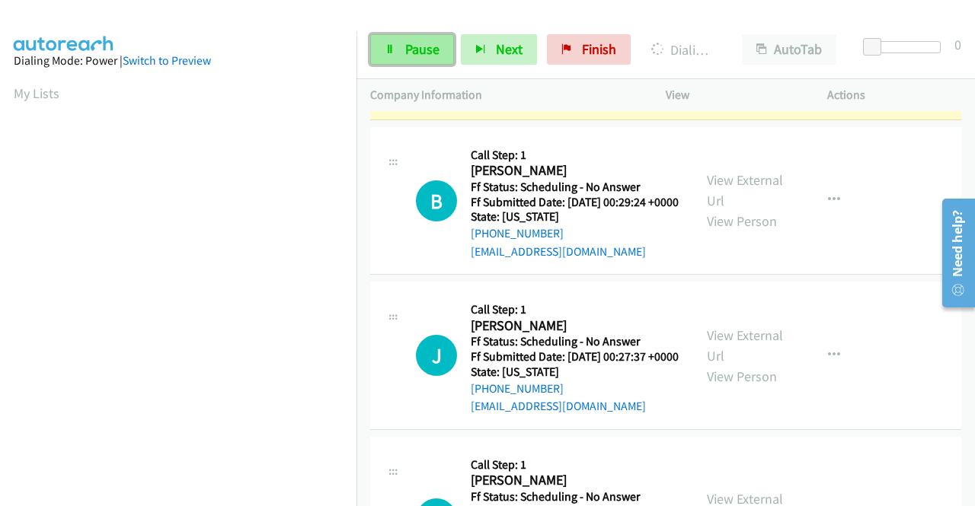
click at [415, 56] on span "Pause" at bounding box center [422, 49] width 34 height 18
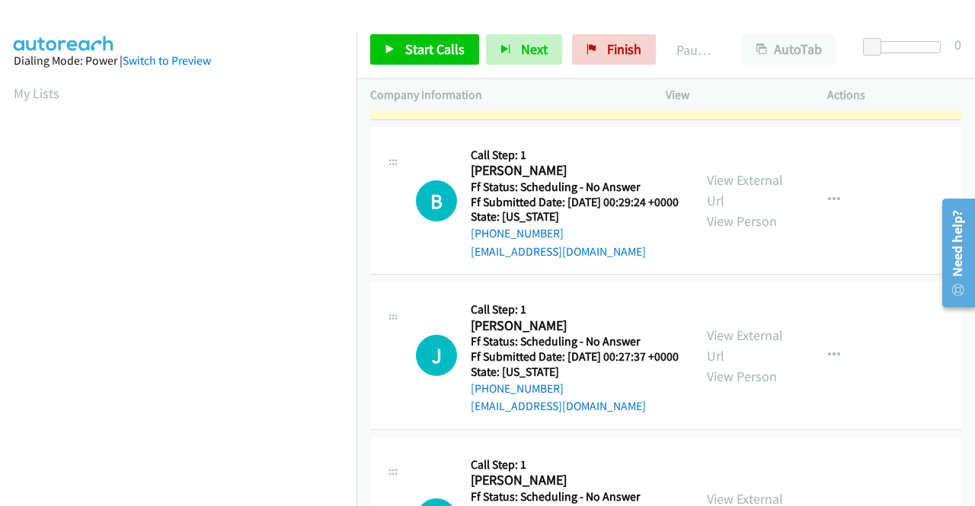
scroll to position [347, 0]
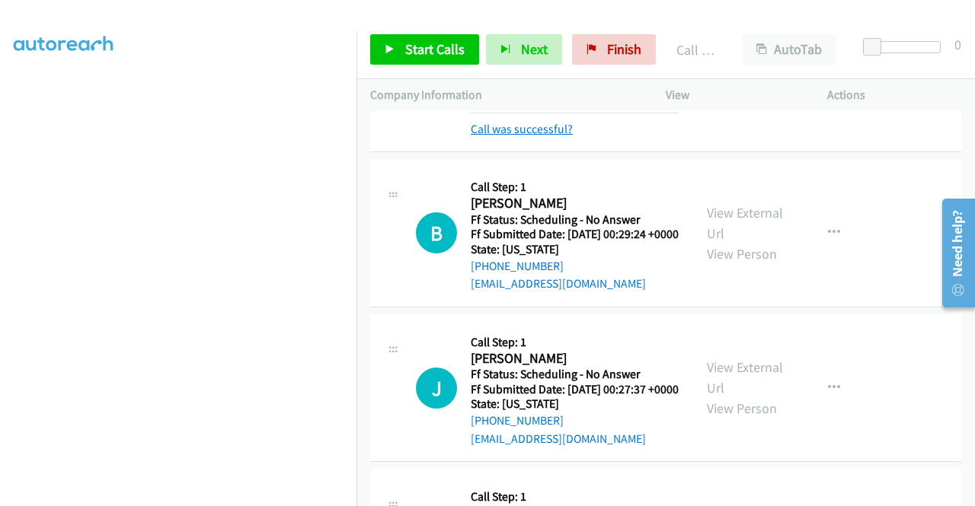
click at [541, 136] on link "Call was successful?" at bounding box center [522, 129] width 102 height 14
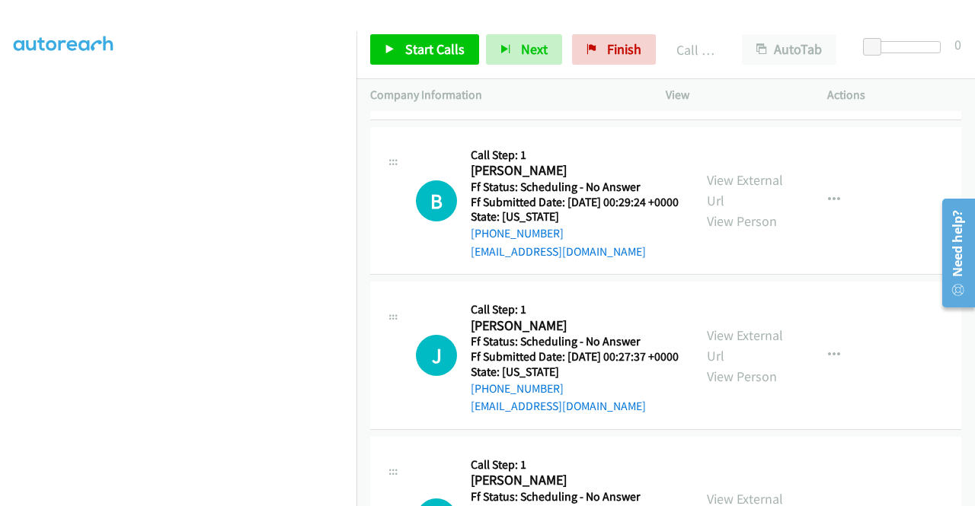
scroll to position [4433, 0]
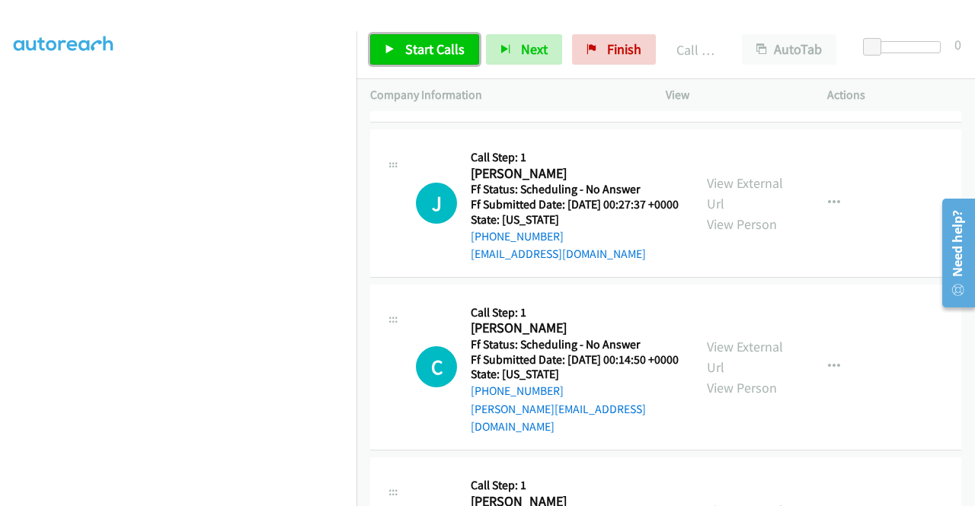
click at [434, 37] on link "Start Calls" at bounding box center [424, 49] width 109 height 30
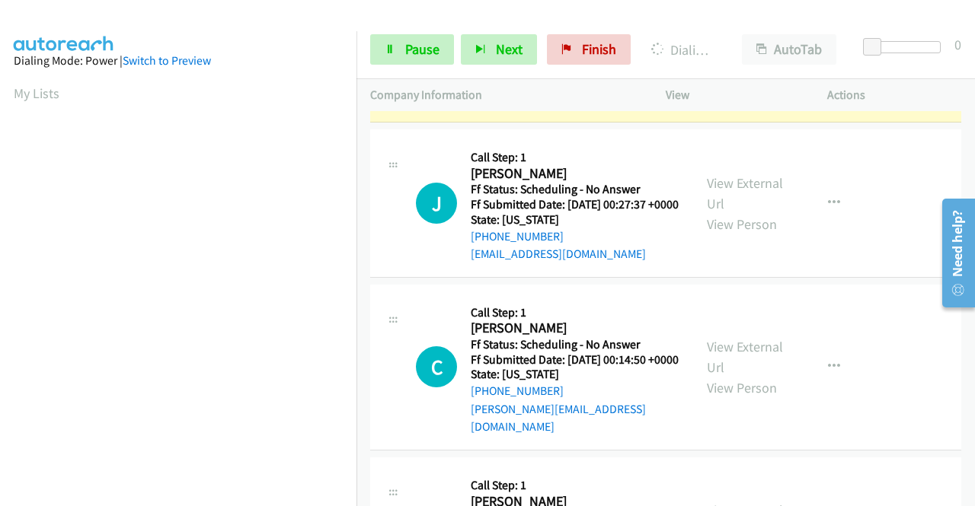
scroll to position [347, 0]
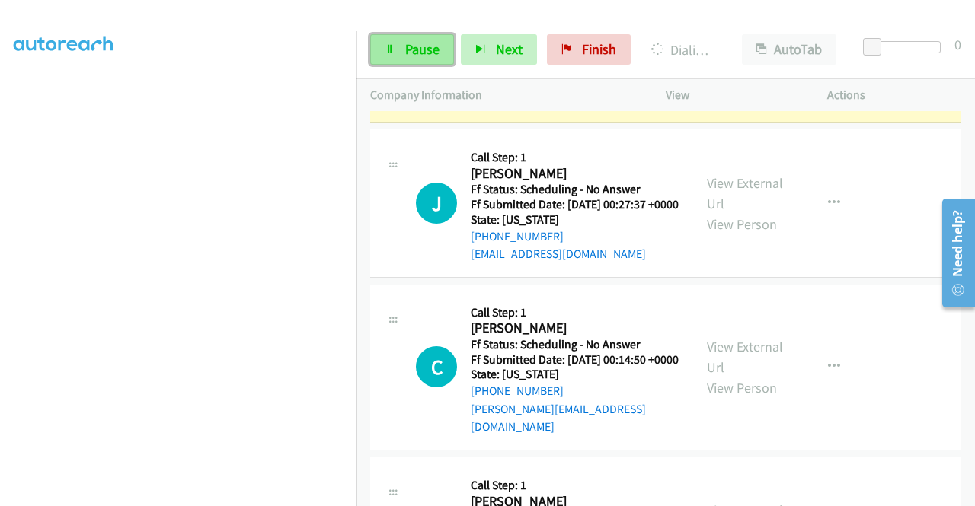
click at [396, 59] on link "Pause" at bounding box center [412, 49] width 84 height 30
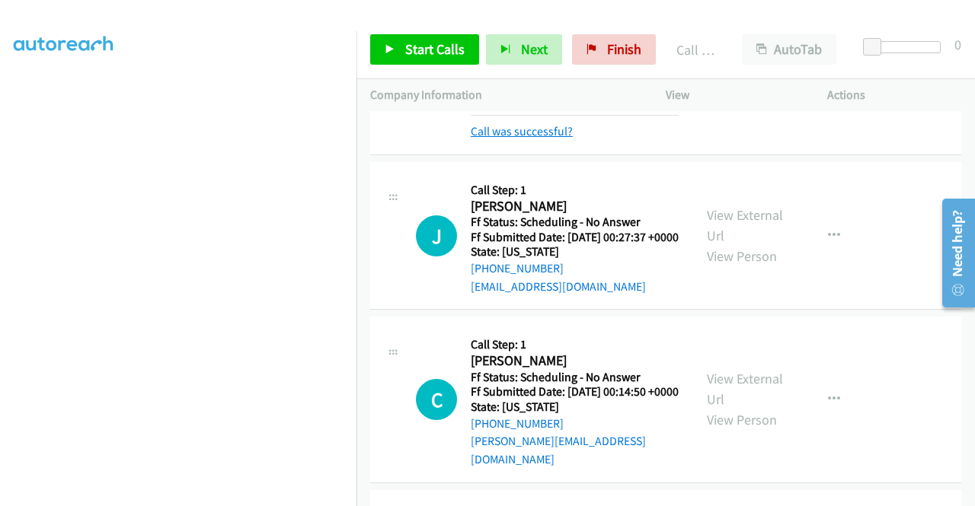
click at [538, 139] on link "Call was successful?" at bounding box center [522, 131] width 102 height 14
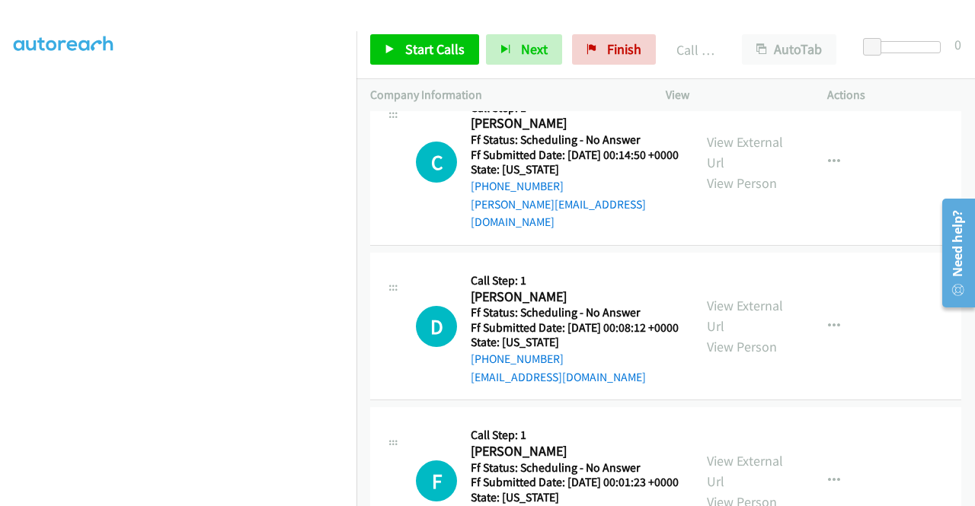
scroll to position [4661, 0]
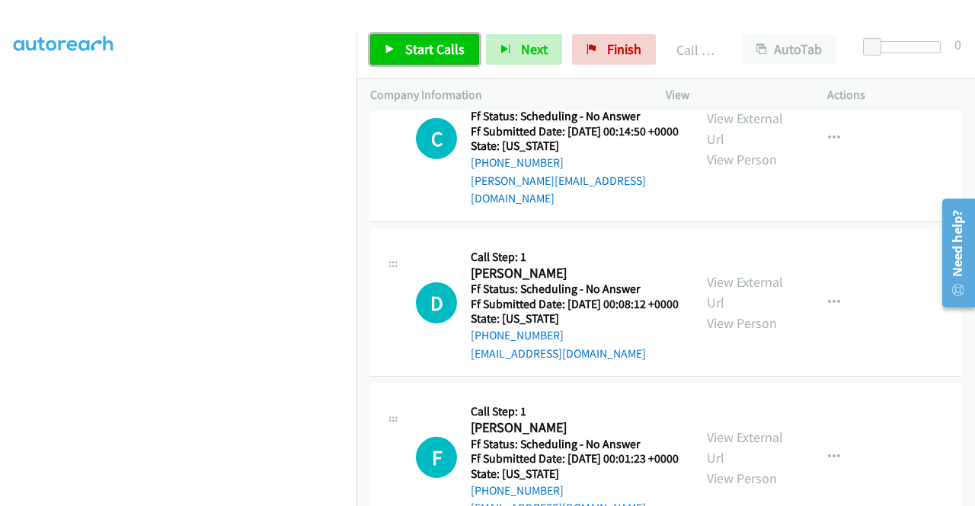
click at [407, 49] on span "Start Calls" at bounding box center [434, 49] width 59 height 18
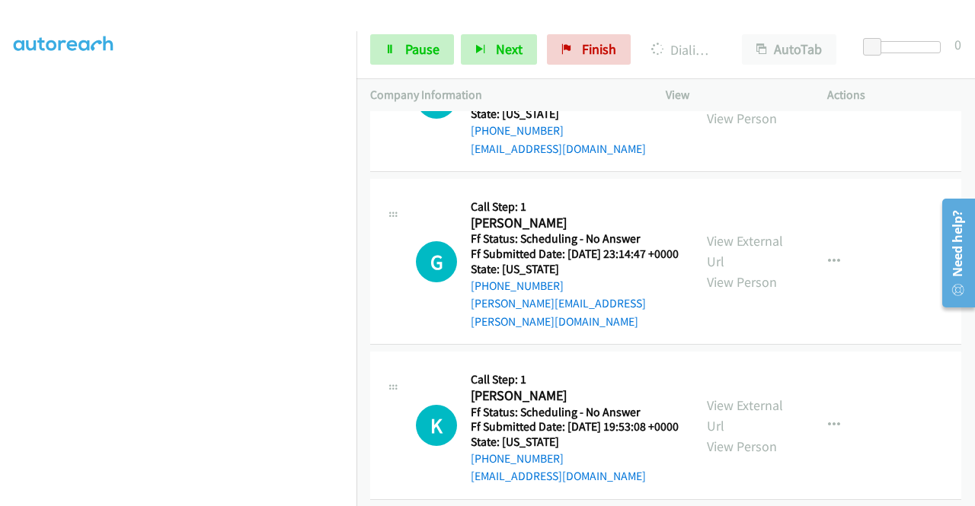
scroll to position [5575, 0]
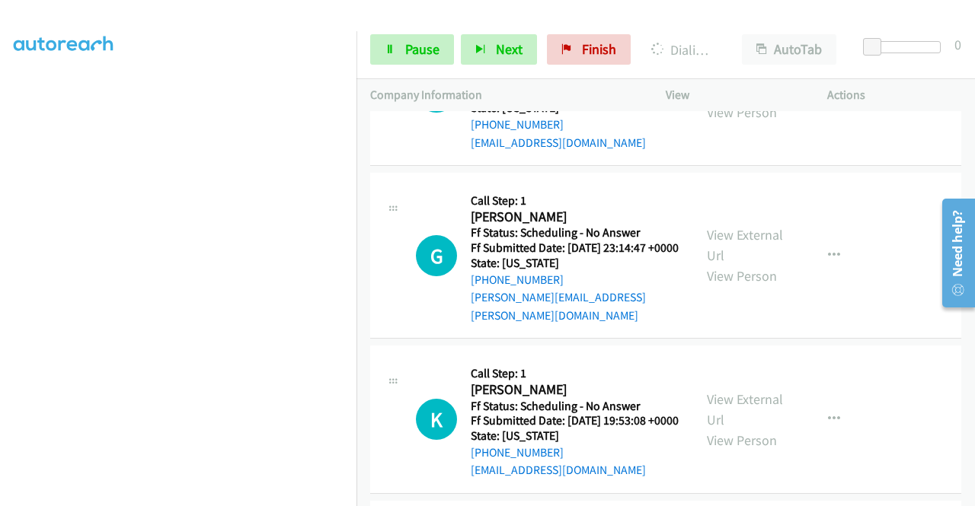
click at [745, 101] on link "View External Url" at bounding box center [745, 82] width 76 height 38
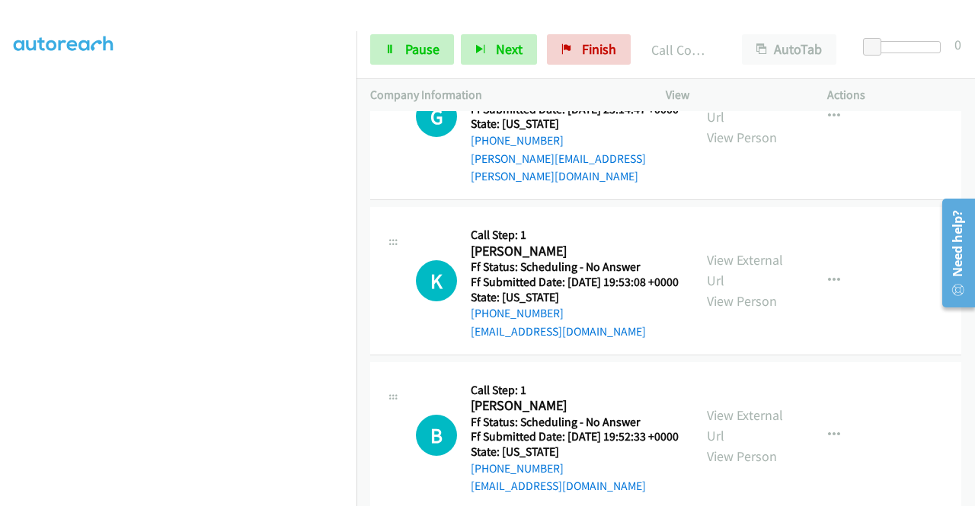
scroll to position [5759, 0]
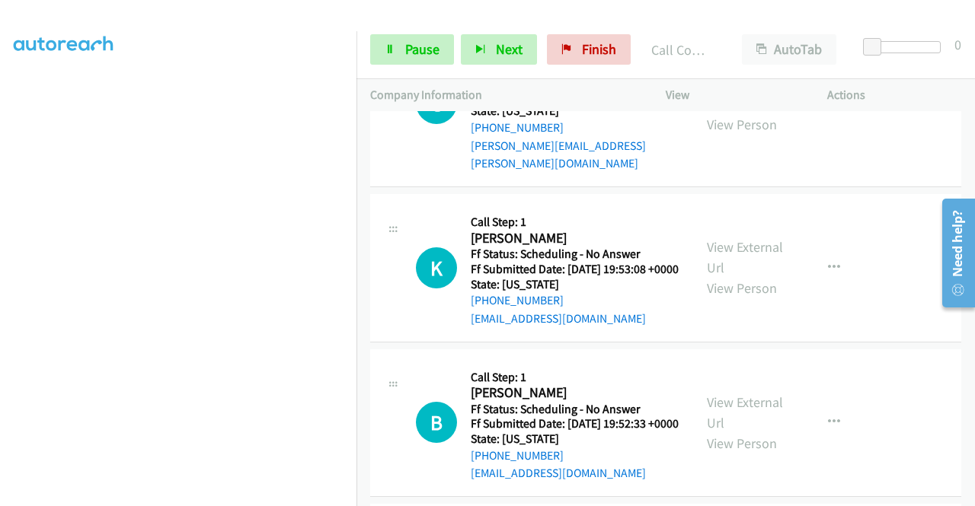
click at [742, 113] on link "View External Url" at bounding box center [745, 94] width 76 height 38
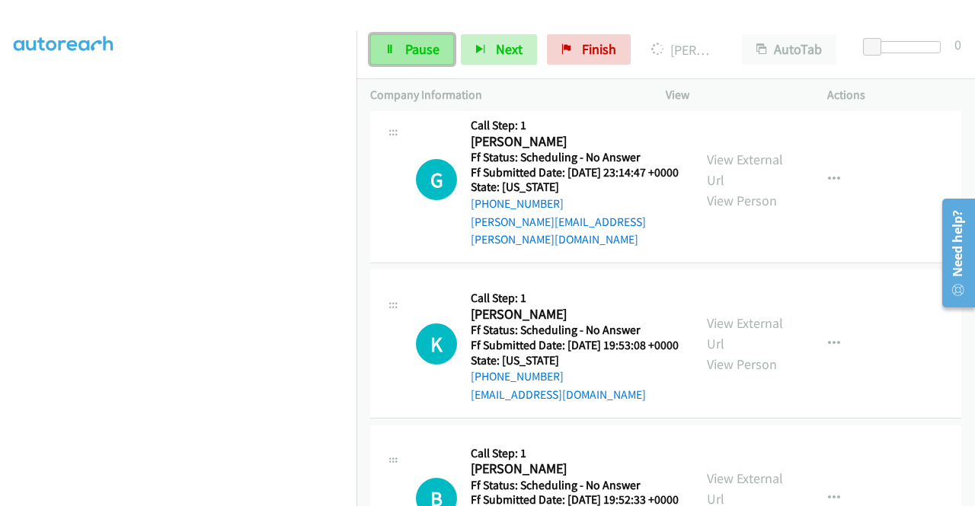
click at [411, 45] on span "Pause" at bounding box center [422, 49] width 34 height 18
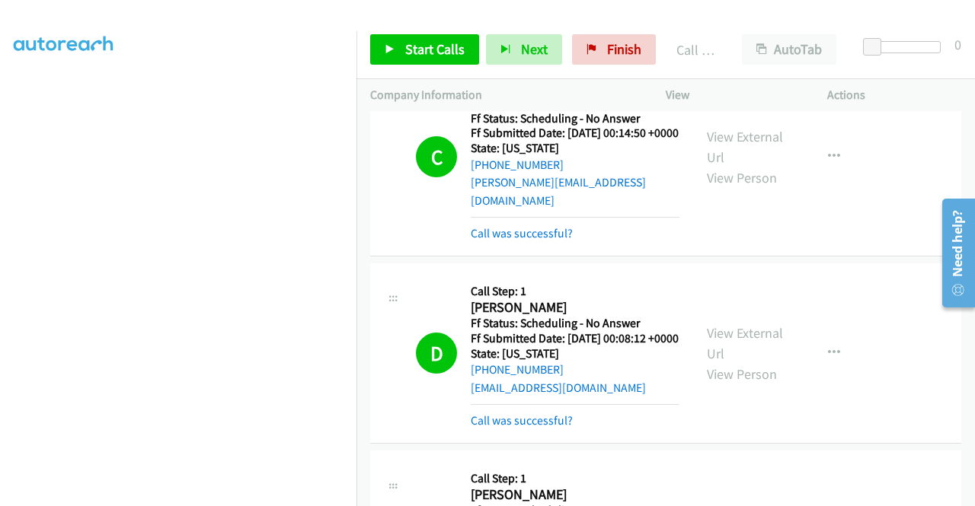
scroll to position [4693, 0]
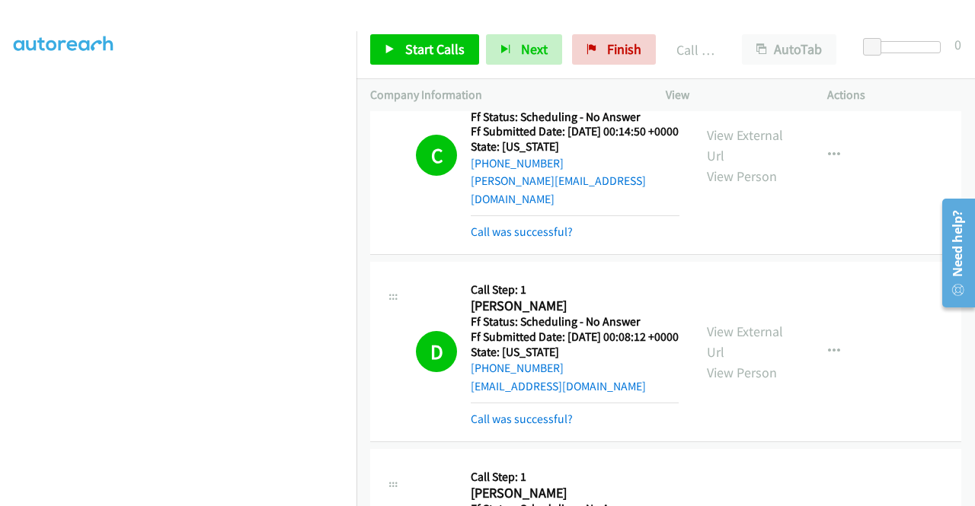
click at [557, 34] on link "Call was successful?" at bounding box center [522, 26] width 102 height 14
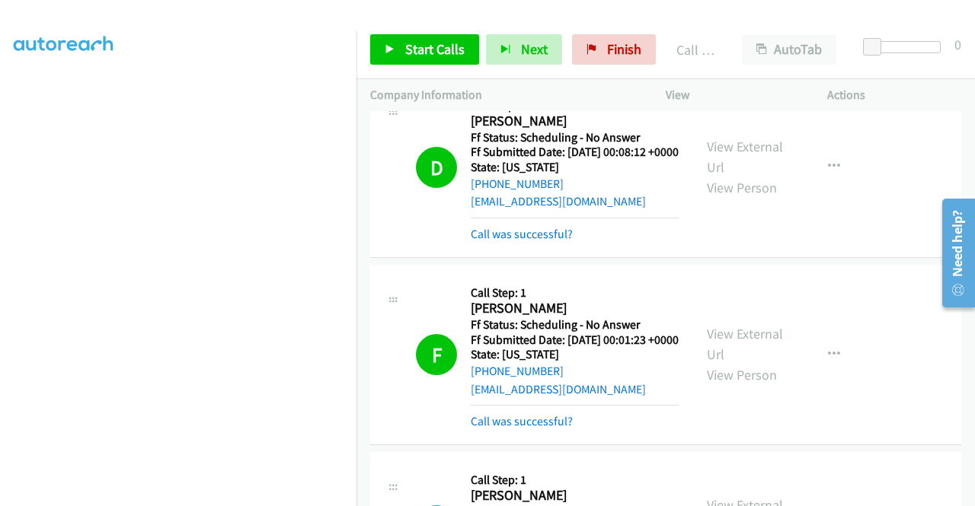
click at [564, 54] on link "Call was successful?" at bounding box center [522, 47] width 102 height 14
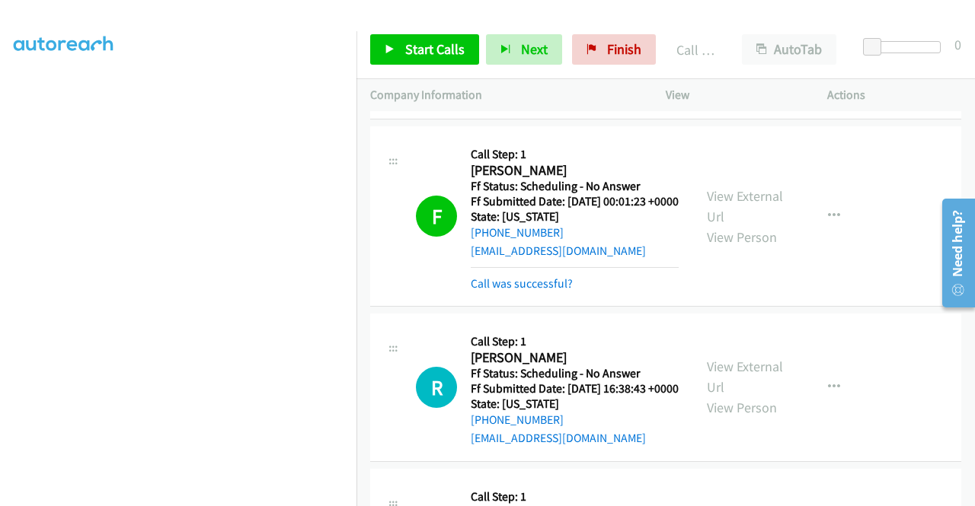
scroll to position [4998, 0]
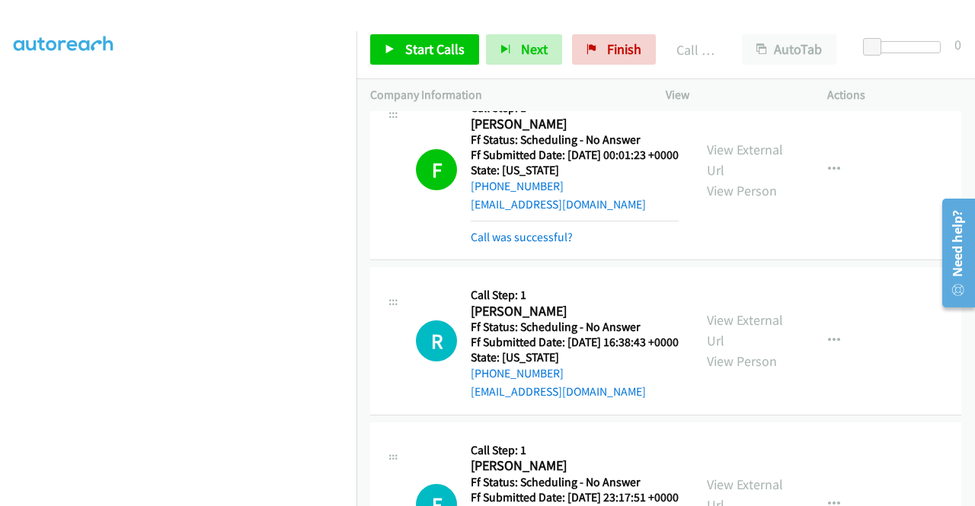
click at [546, 59] on div "Call was successful?" at bounding box center [575, 49] width 208 height 18
click at [561, 56] on link "Call was successful?" at bounding box center [522, 49] width 102 height 14
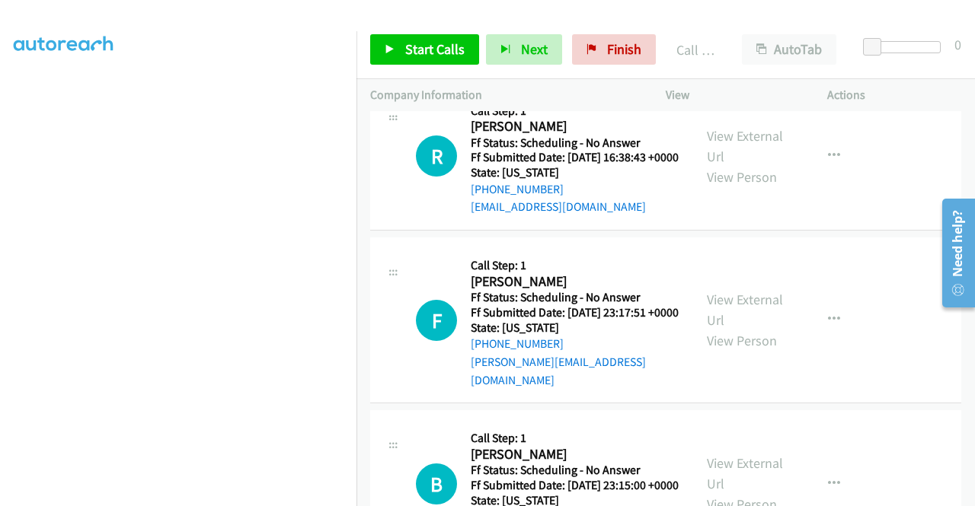
scroll to position [5226, 0]
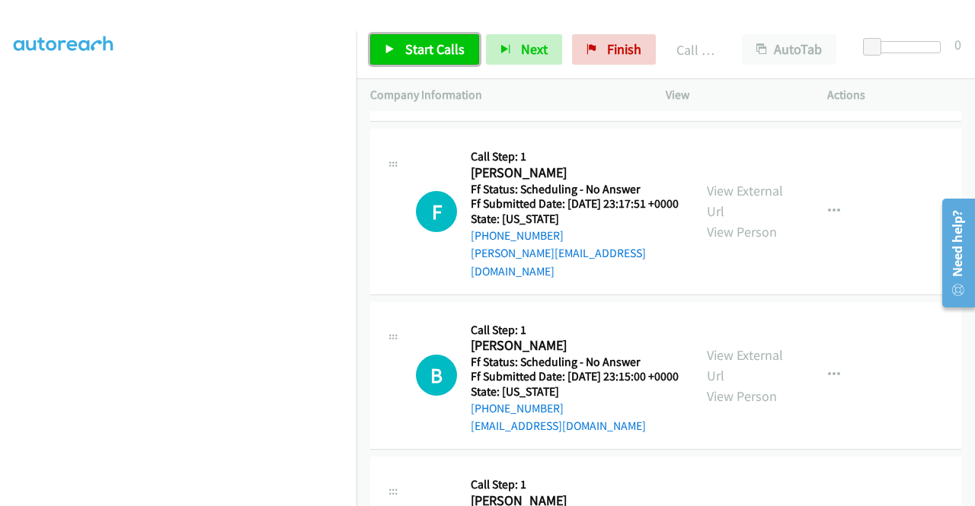
click at [409, 39] on link "Start Calls" at bounding box center [424, 49] width 109 height 30
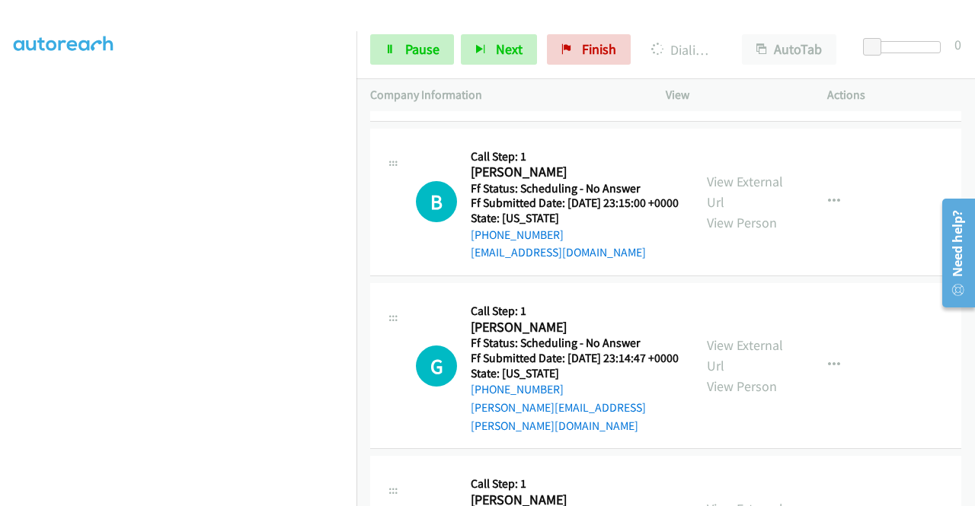
scroll to position [5455, 0]
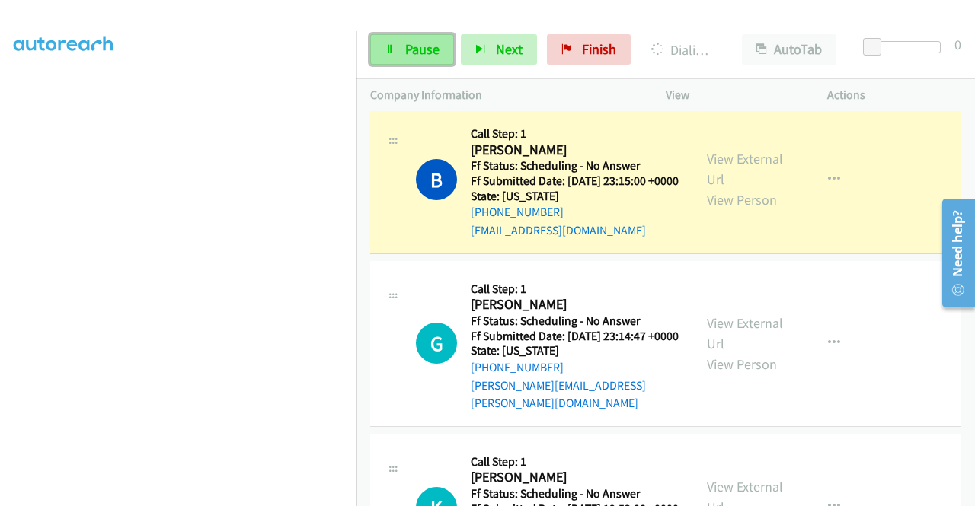
click at [416, 50] on span "Pause" at bounding box center [422, 49] width 34 height 18
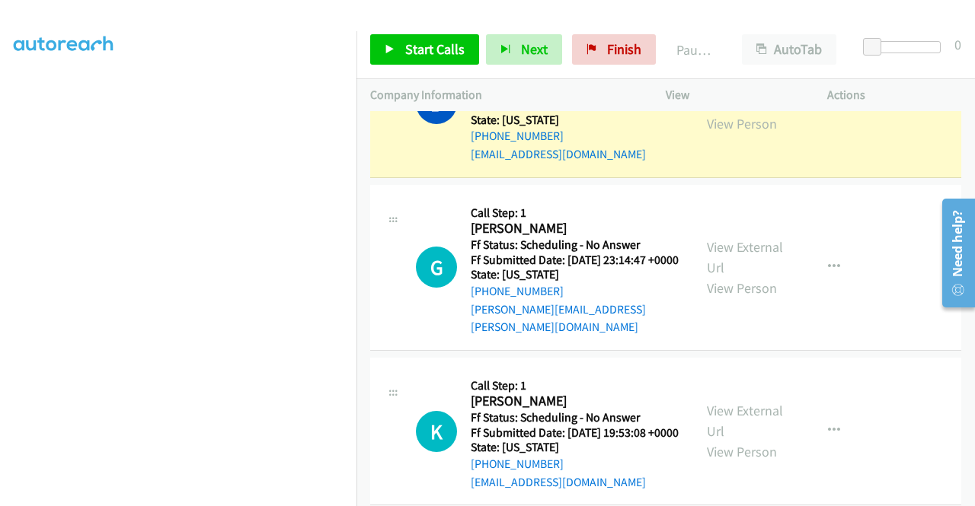
click at [545, 7] on link "Call was successful?" at bounding box center [522, -1] width 102 height 14
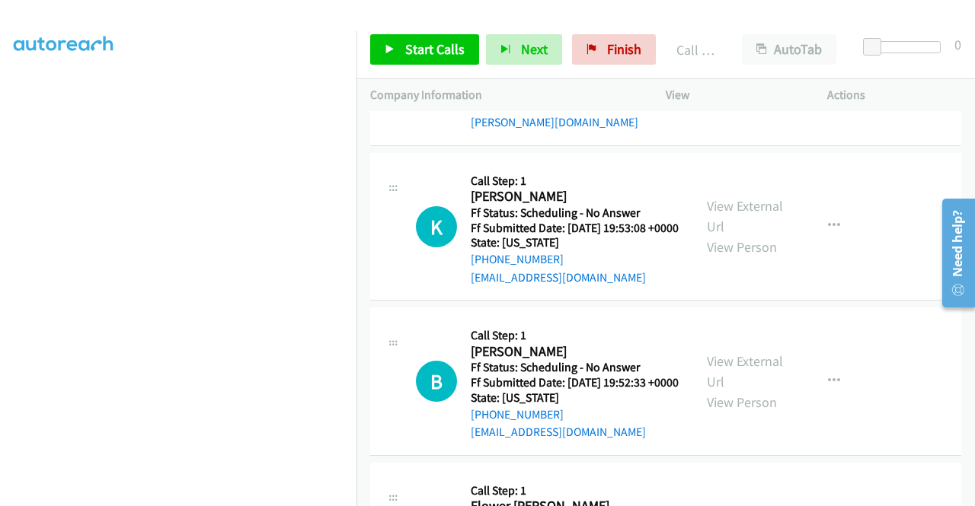
scroll to position [5759, 0]
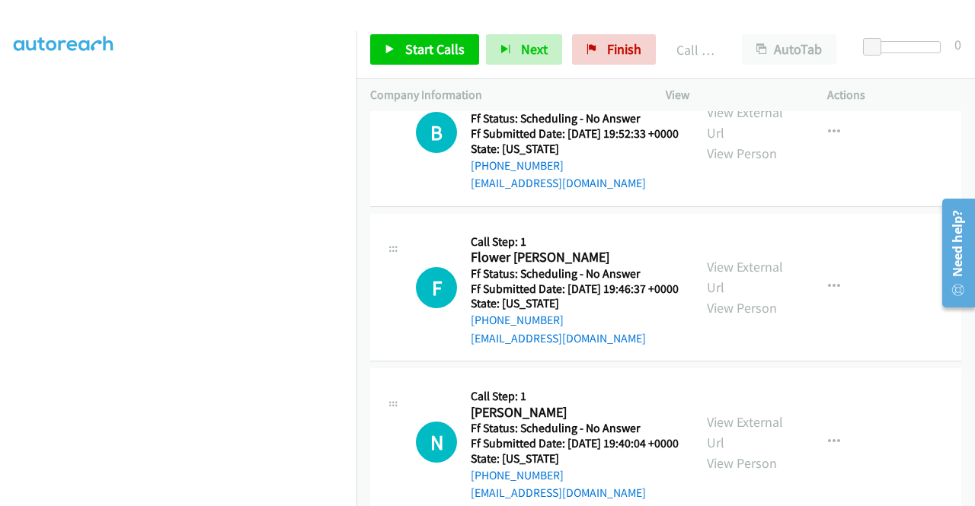
scroll to position [5988, 0]
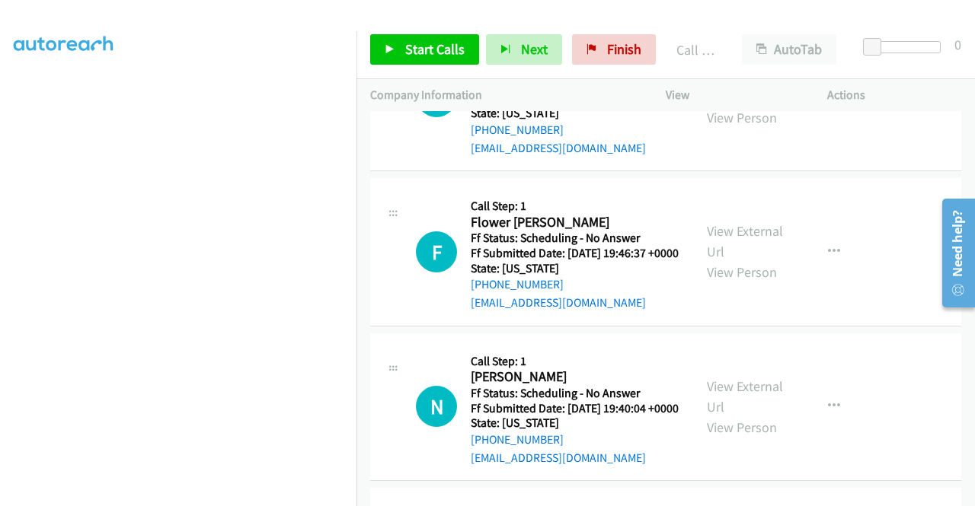
click at [732, 106] on link "View External Url" at bounding box center [745, 87] width 76 height 38
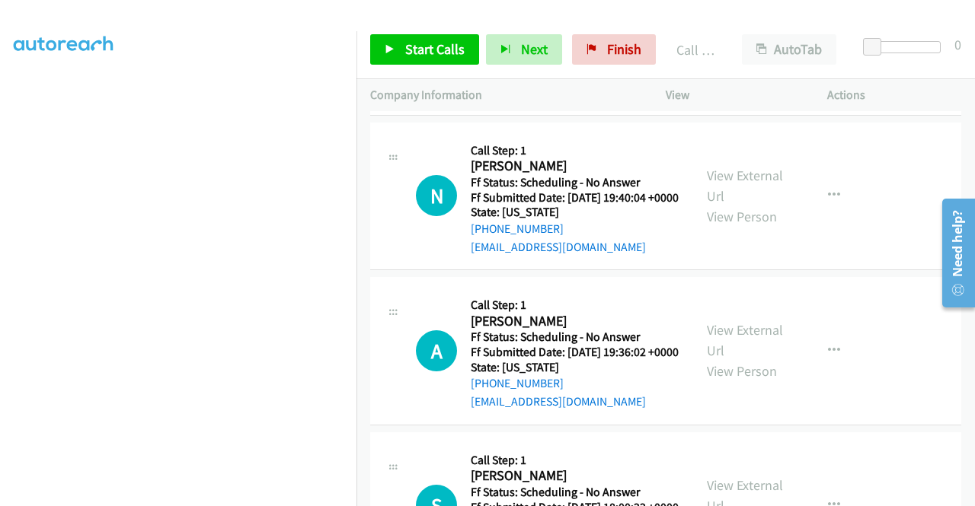
scroll to position [6216, 0]
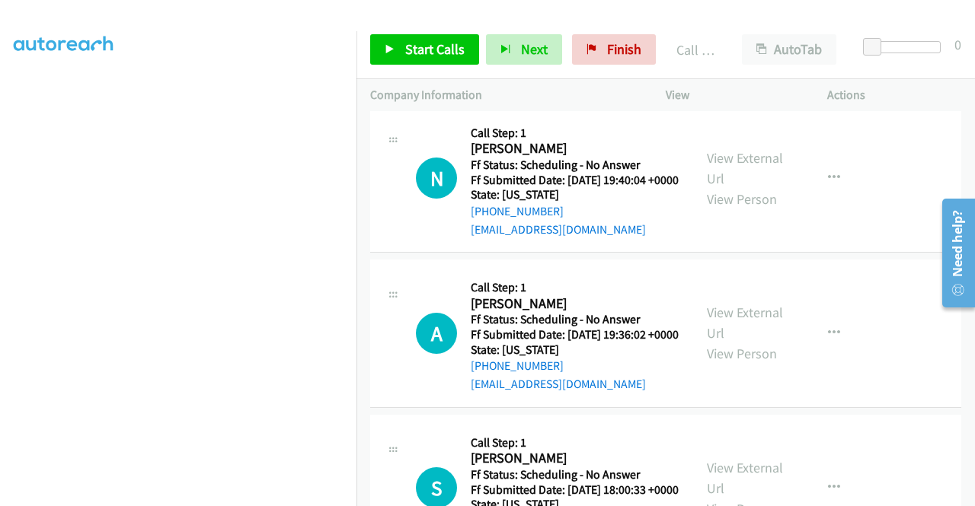
click at [734, 32] on link "View External Url" at bounding box center [745, 13] width 76 height 38
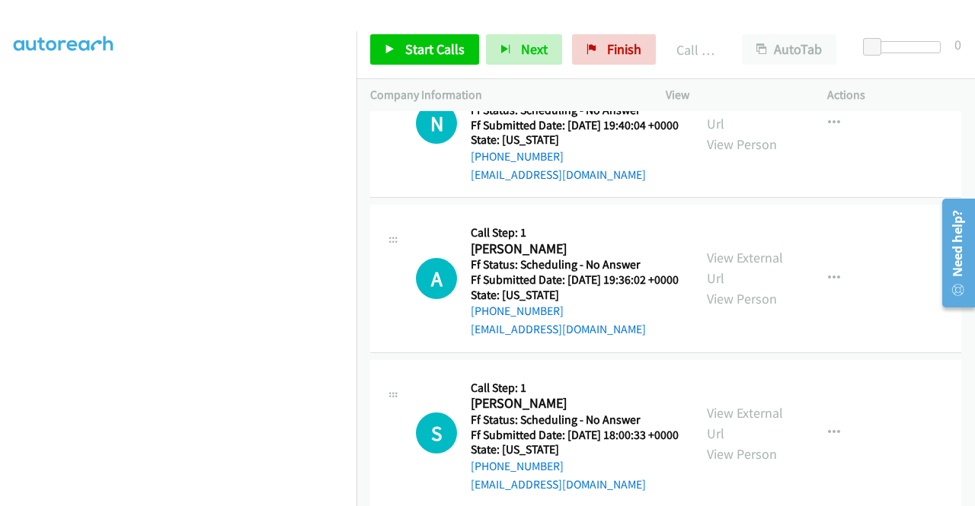
scroll to position [6369, 0]
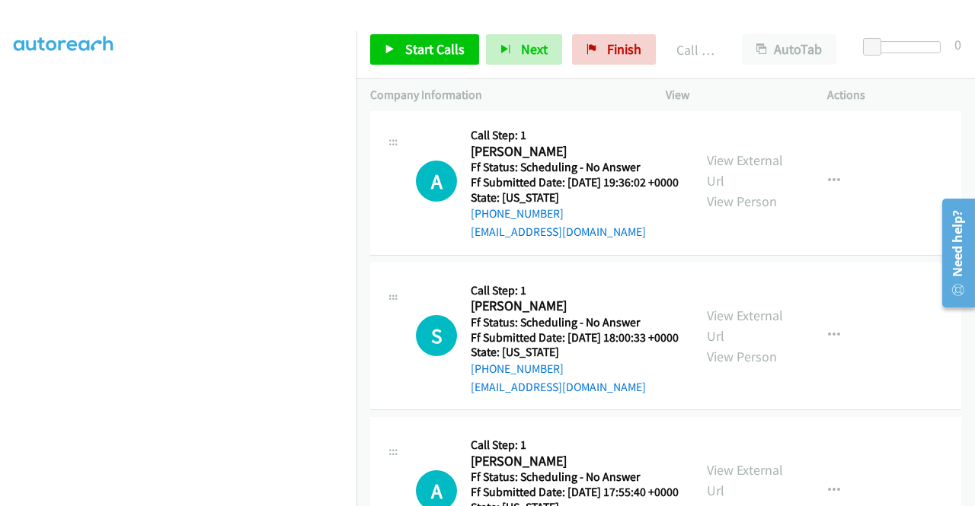
click at [759, 35] on link "View External Url" at bounding box center [745, 16] width 76 height 38
click at [425, 50] on span "Start Calls" at bounding box center [434, 49] width 59 height 18
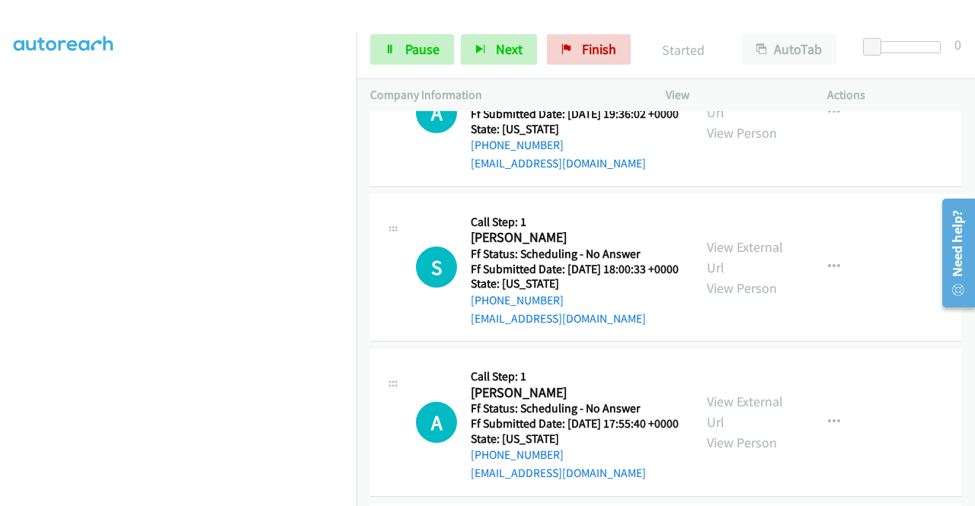
scroll to position [6521, 0]
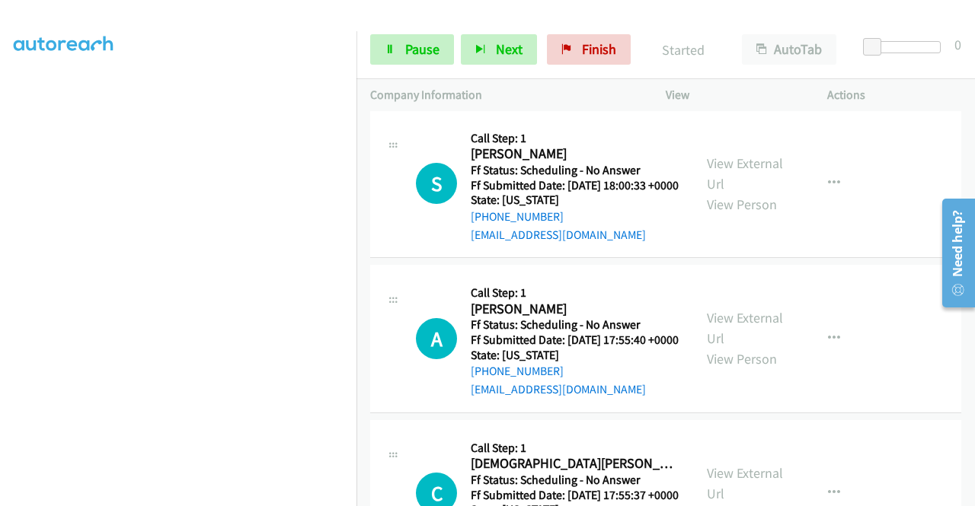
click at [751, 37] on link "View External Url" at bounding box center [745, 18] width 76 height 38
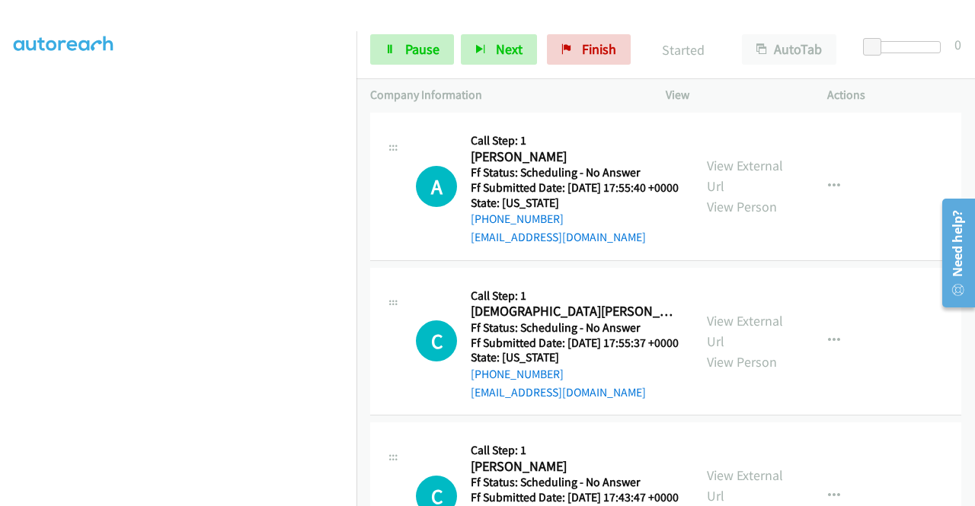
click at [739, 40] on link "View External Url" at bounding box center [745, 21] width 76 height 38
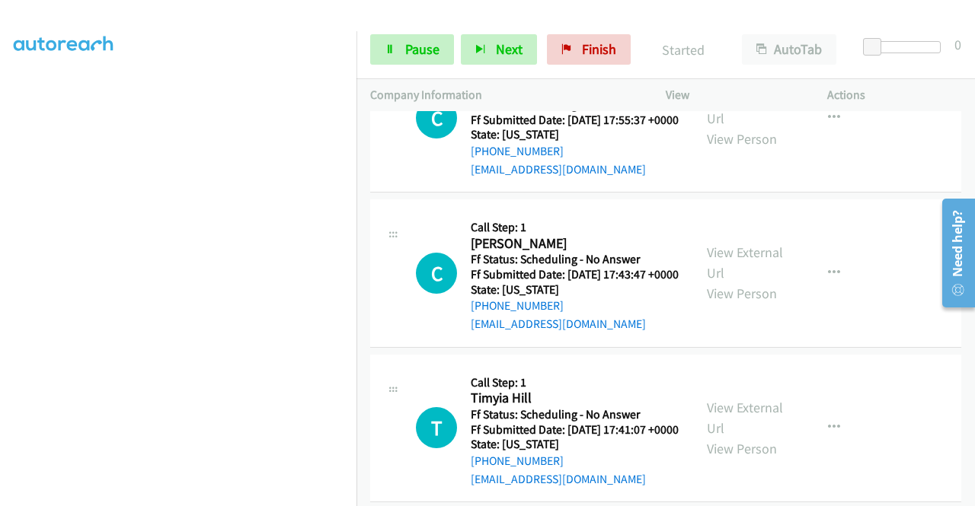
scroll to position [6902, 0]
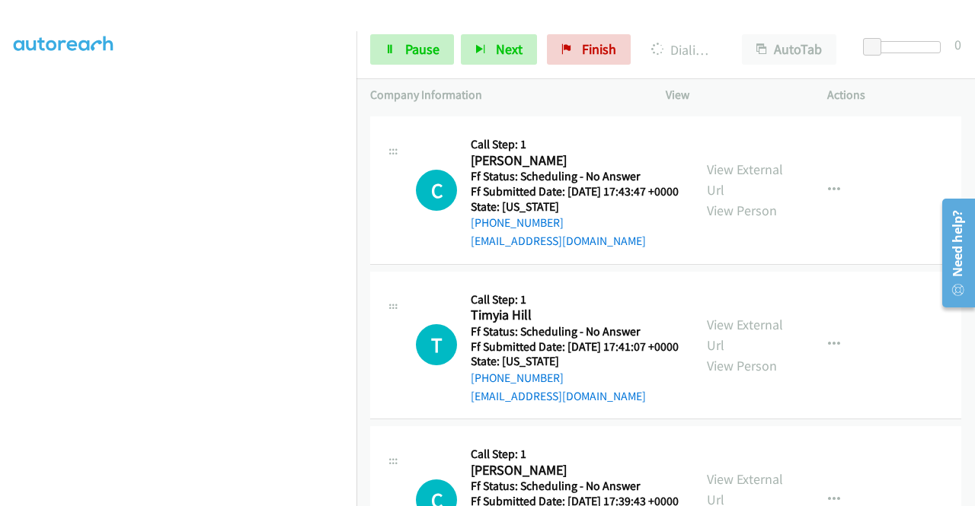
scroll to position [7054, 0]
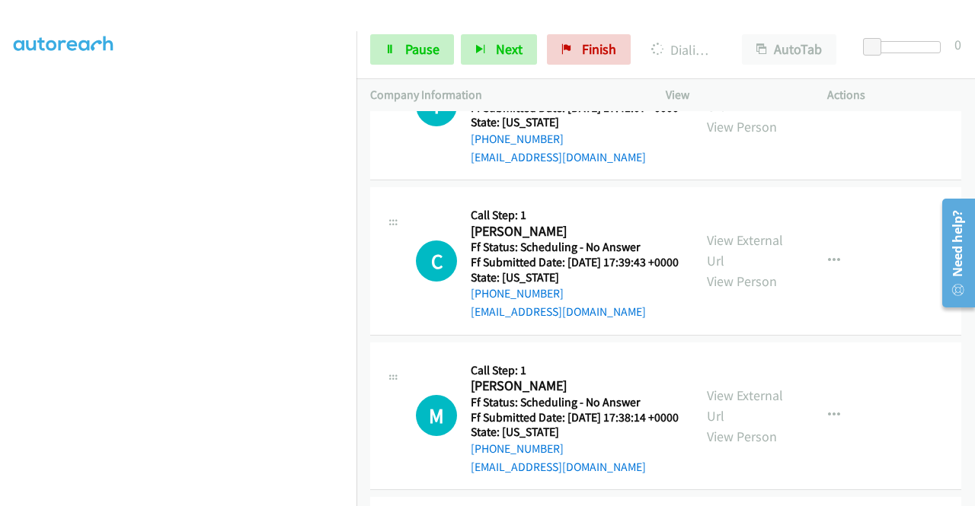
scroll to position [7282, 0]
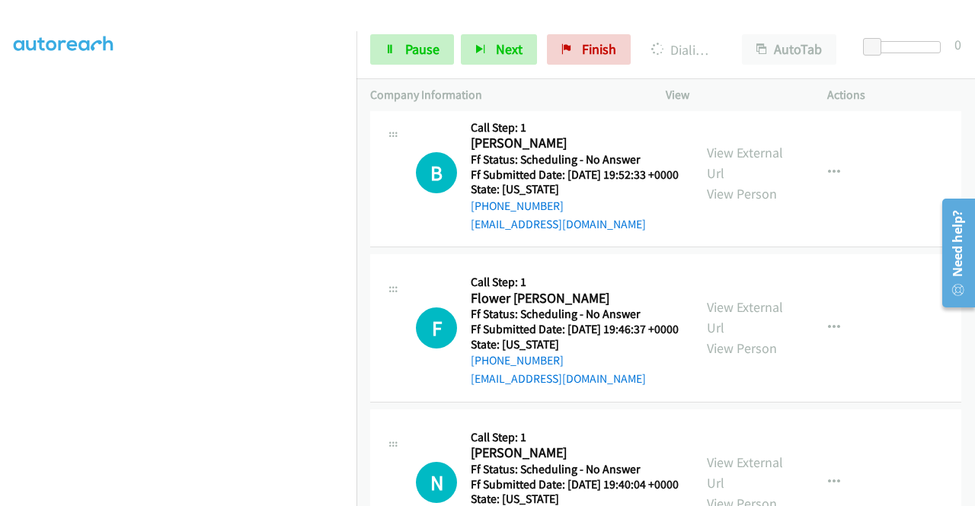
scroll to position [5759, 0]
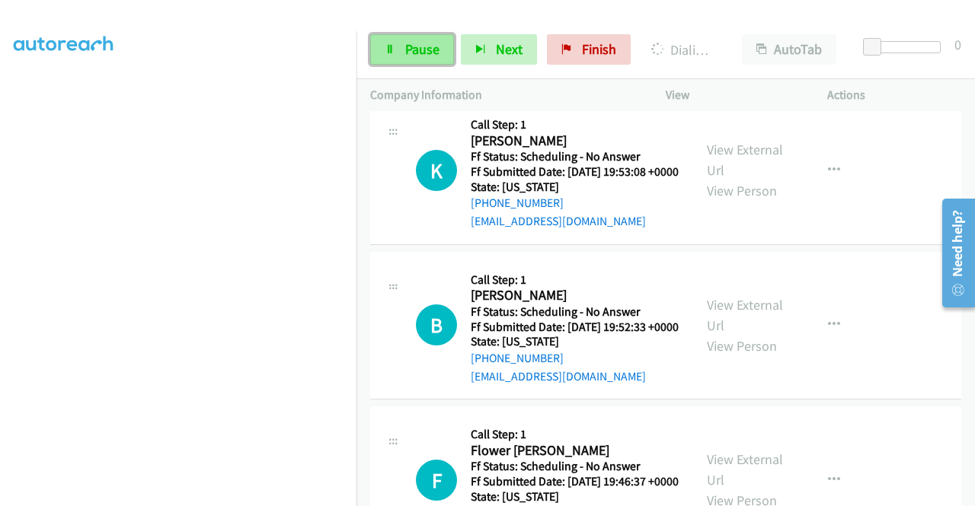
click at [382, 62] on link "Pause" at bounding box center [412, 49] width 84 height 30
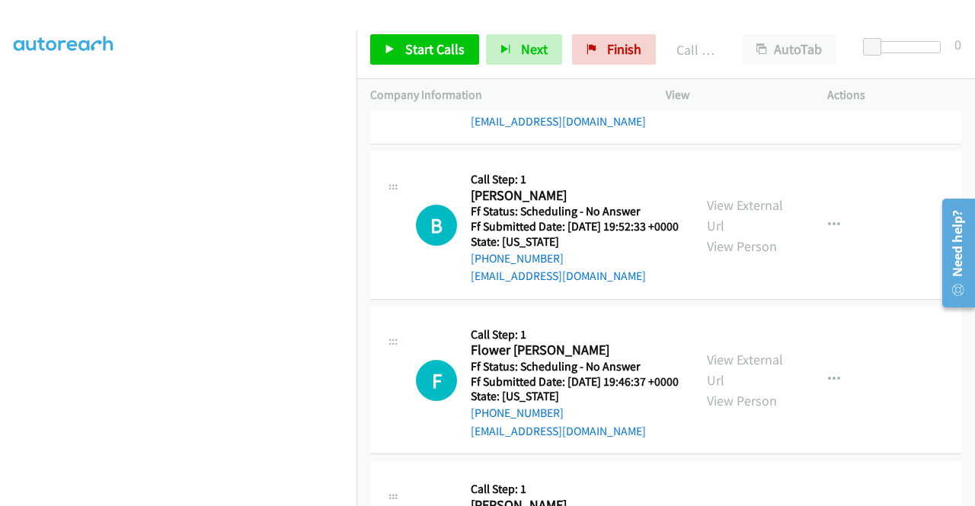
scroll to position [5912, 0]
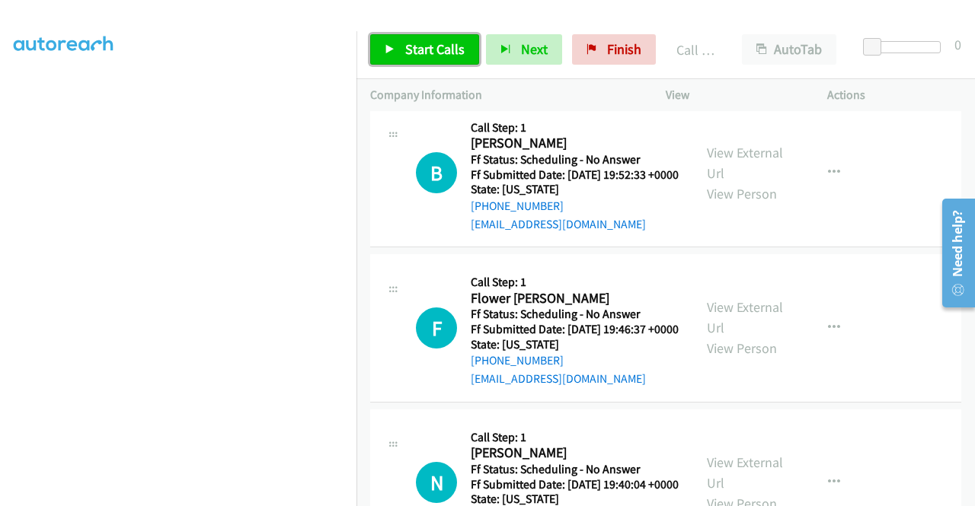
click at [426, 53] on span "Start Calls" at bounding box center [434, 49] width 59 height 18
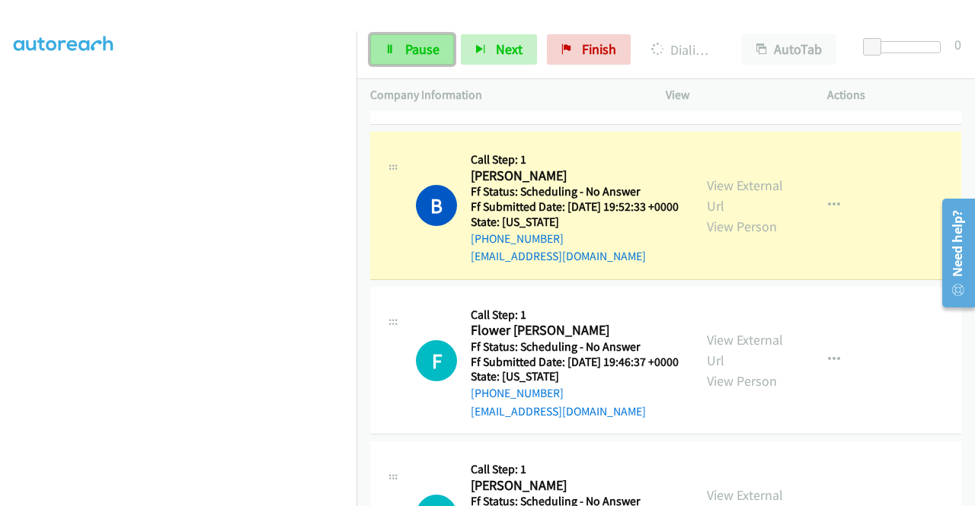
click at [407, 50] on span "Pause" at bounding box center [422, 49] width 34 height 18
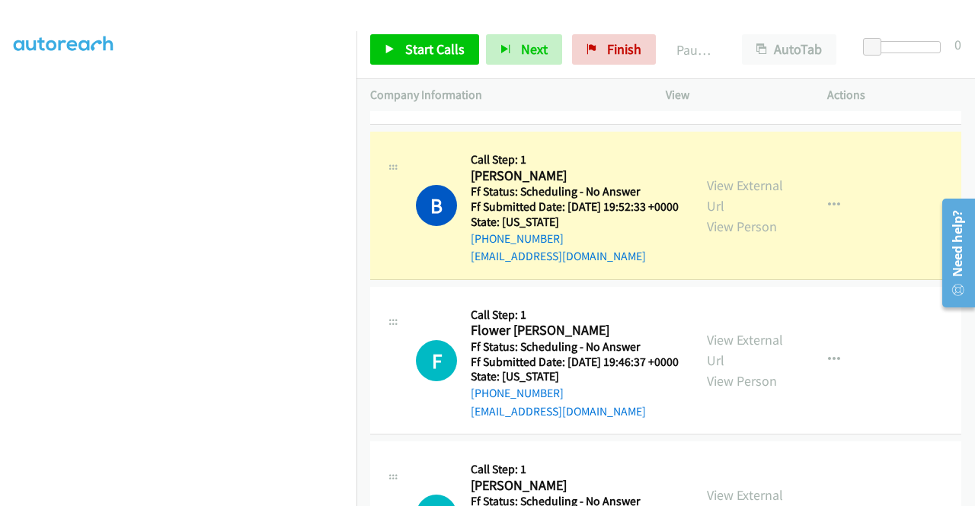
drag, startPoint x: 552, startPoint y: 494, endPoint x: 545, endPoint y: 485, distance: 11.4
click at [550, 125] on div "K Callback Scheduled Call Step: 1 [PERSON_NAME] America/Los_Angeles Ff Status: …" at bounding box center [665, 34] width 591 height 180
click at [545, 109] on link "Call was successful?" at bounding box center [522, 101] width 102 height 14
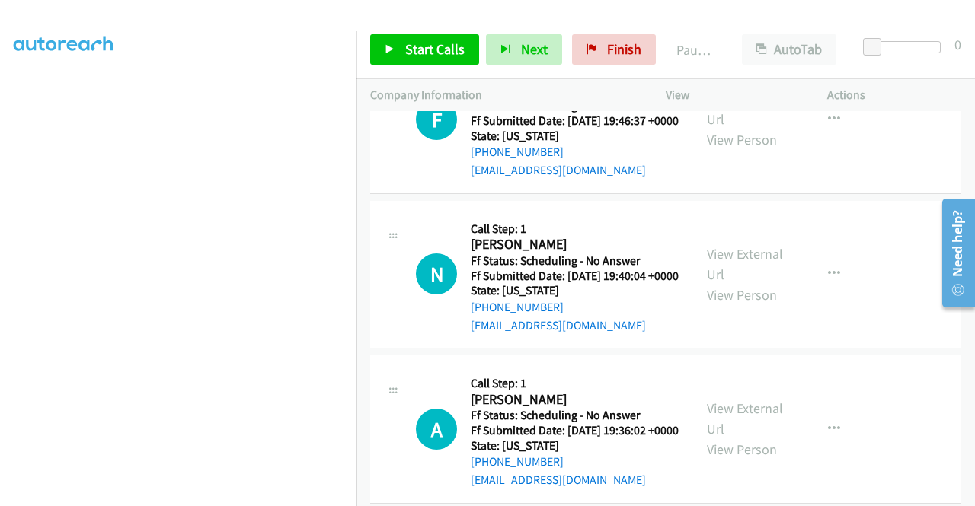
scroll to position [6140, 0]
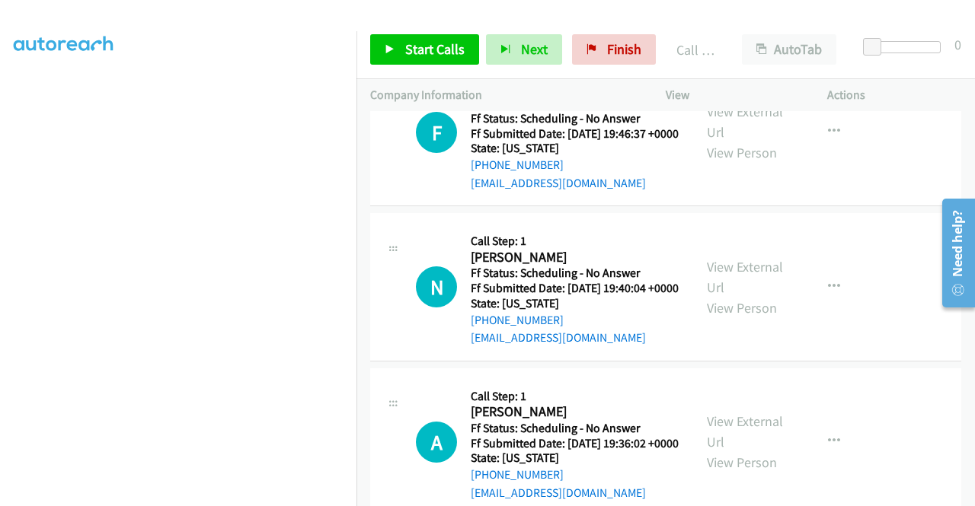
click at [545, 35] on link "Call was successful?" at bounding box center [522, 28] width 102 height 14
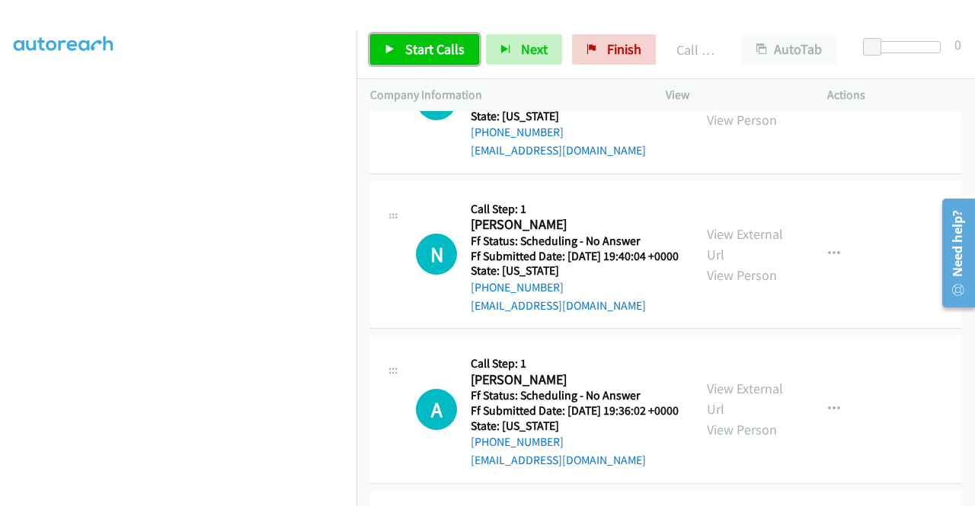
drag, startPoint x: 414, startPoint y: 48, endPoint x: 462, endPoint y: 161, distance: 122.2
click at [414, 48] on span "Start Calls" at bounding box center [434, 49] width 59 height 18
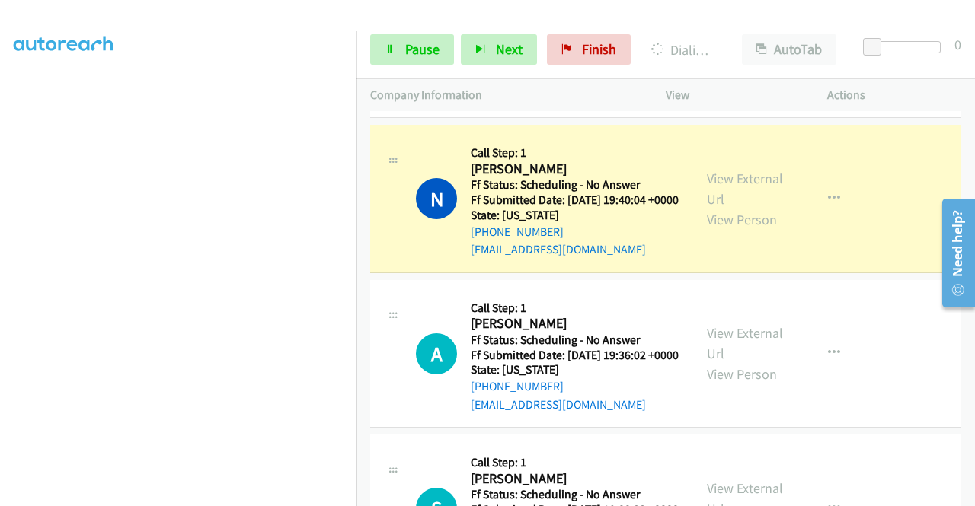
scroll to position [6292, 0]
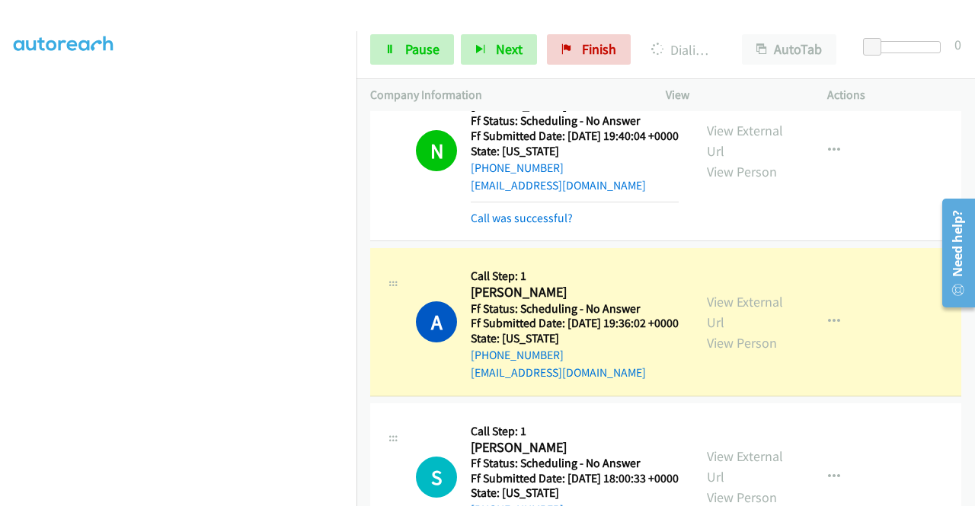
click at [557, 40] on mb0 "Call was successful?" at bounding box center [575, 27] width 208 height 26
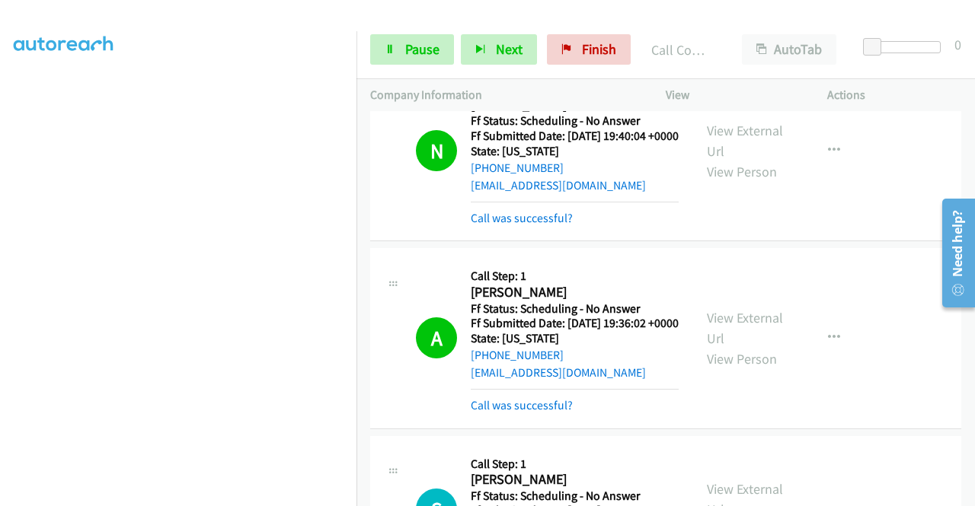
click at [565, 38] on link "Call was successful?" at bounding box center [522, 31] width 102 height 14
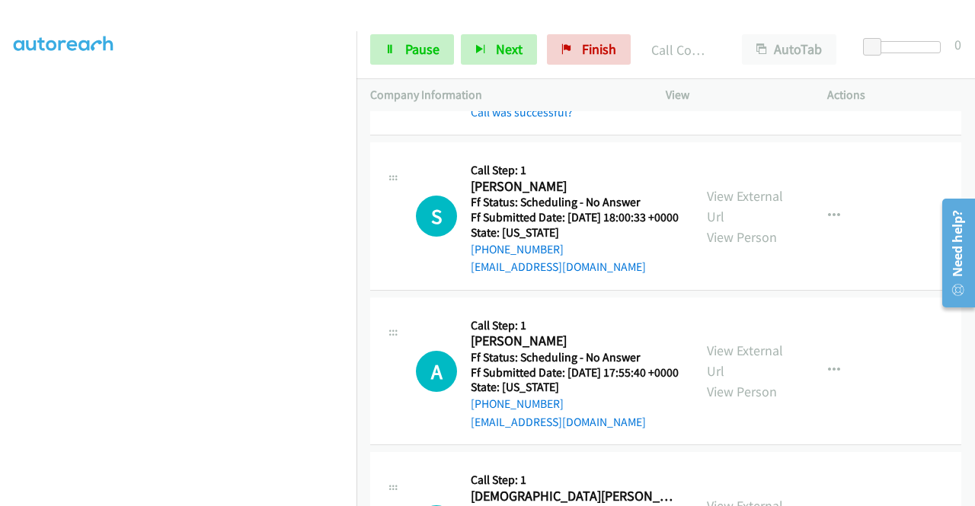
scroll to position [6673, 0]
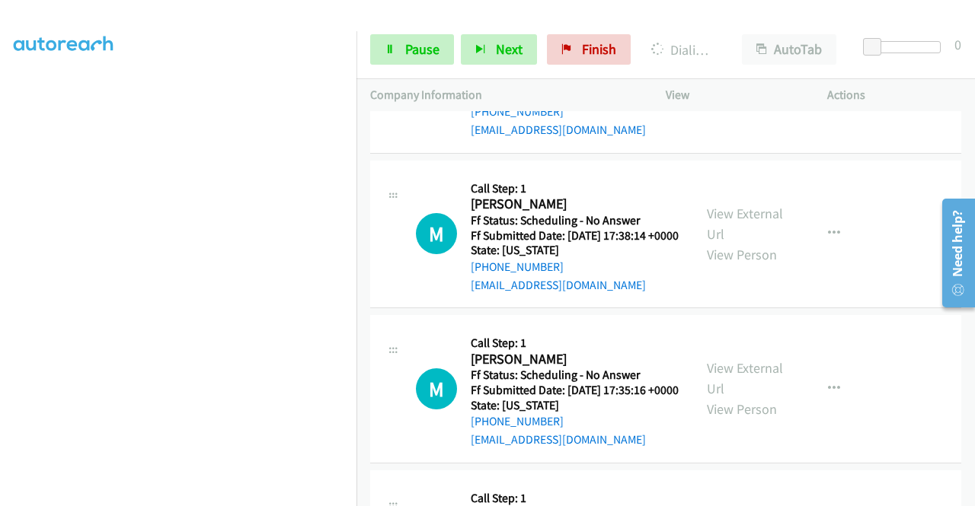
scroll to position [7435, 0]
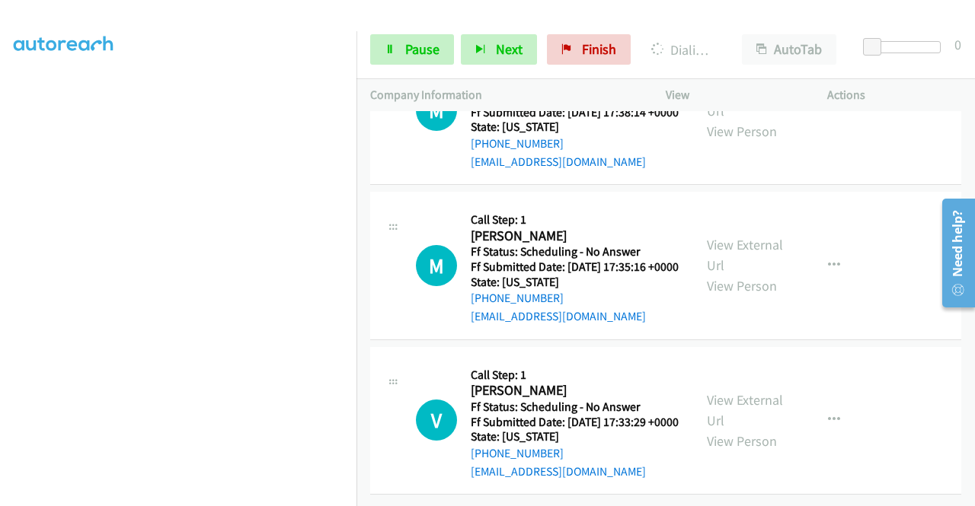
scroll to position [7587, 0]
click at [743, 120] on link "View External Url" at bounding box center [745, 100] width 76 height 38
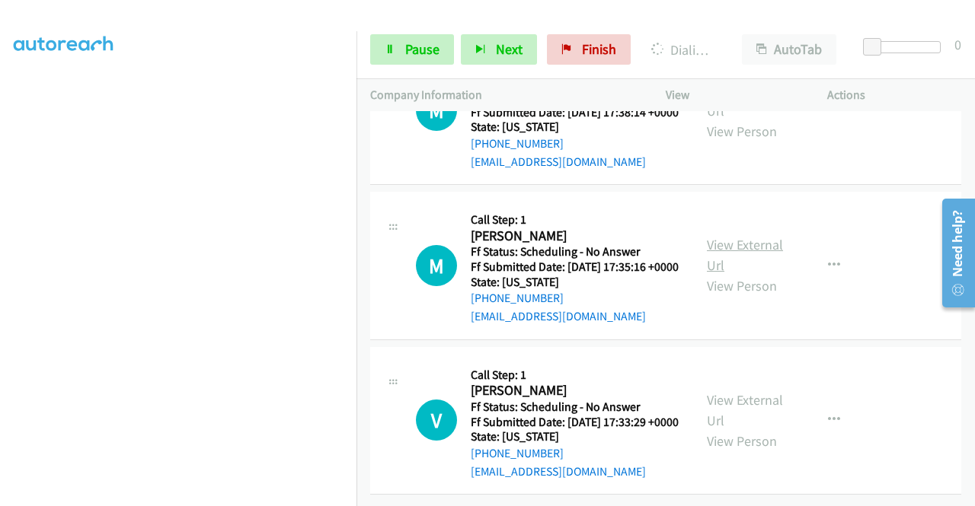
click at [752, 274] on link "View External Url" at bounding box center [745, 255] width 76 height 38
click at [738, 391] on link "View External Url" at bounding box center [745, 410] width 76 height 38
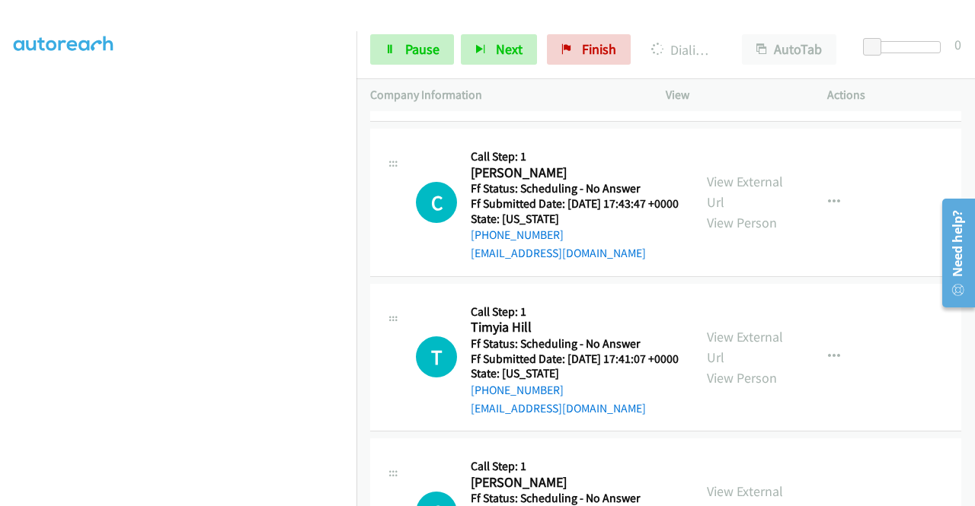
scroll to position [6815, 0]
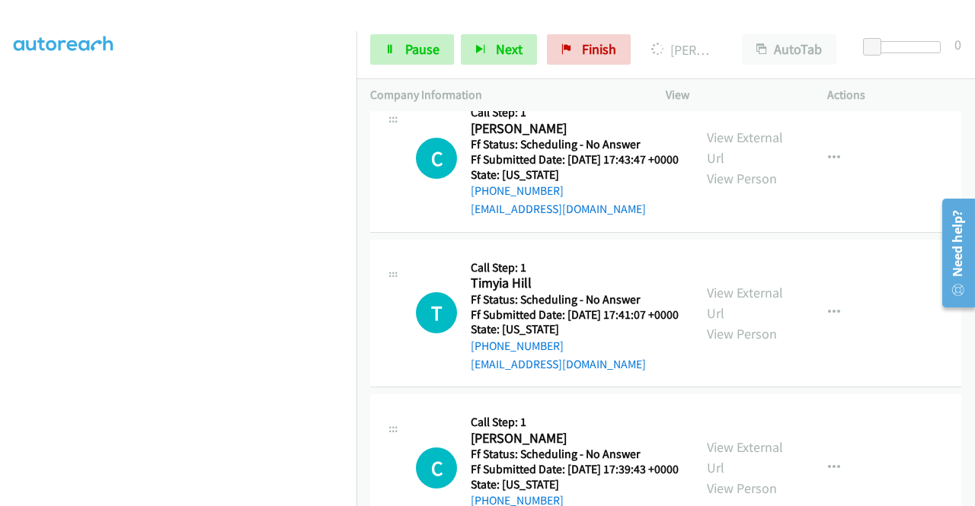
scroll to position [7043, 0]
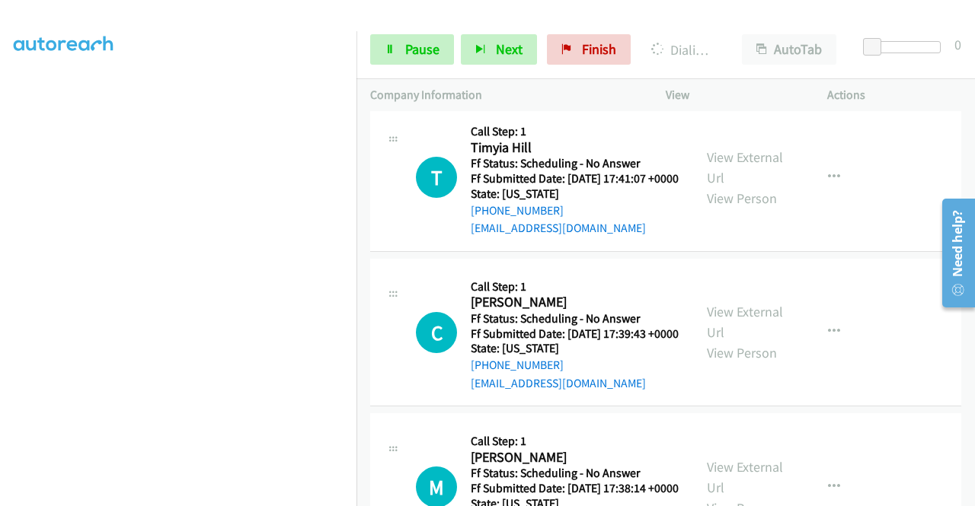
scroll to position [7256, 0]
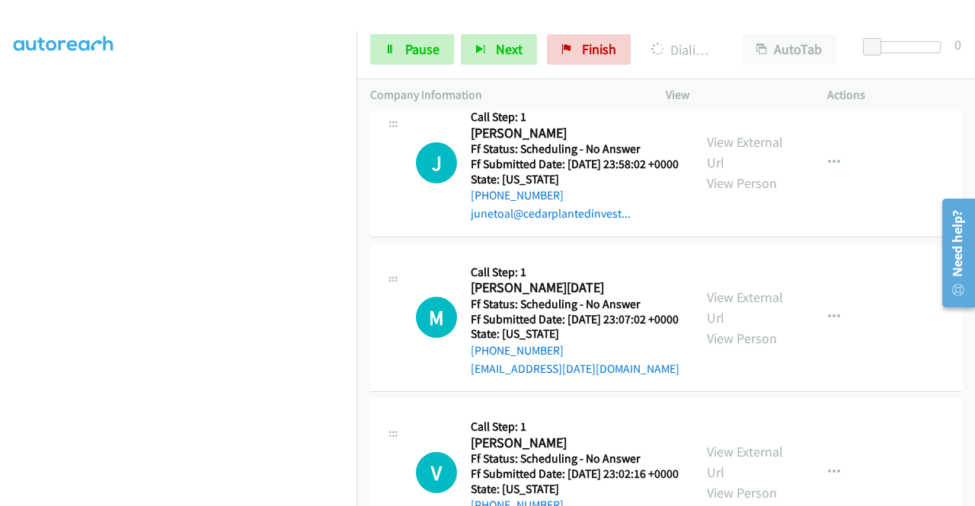
scroll to position [8322, 0]
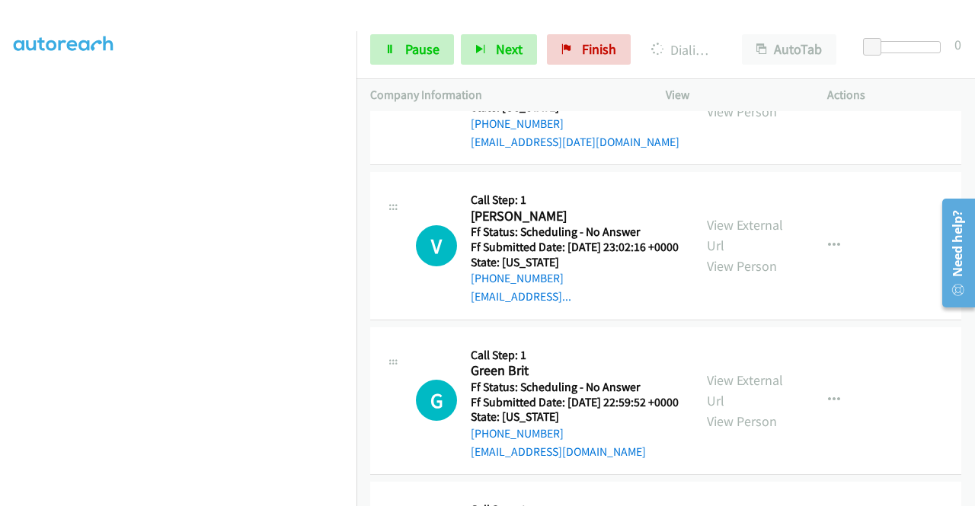
scroll to position [8474, 0]
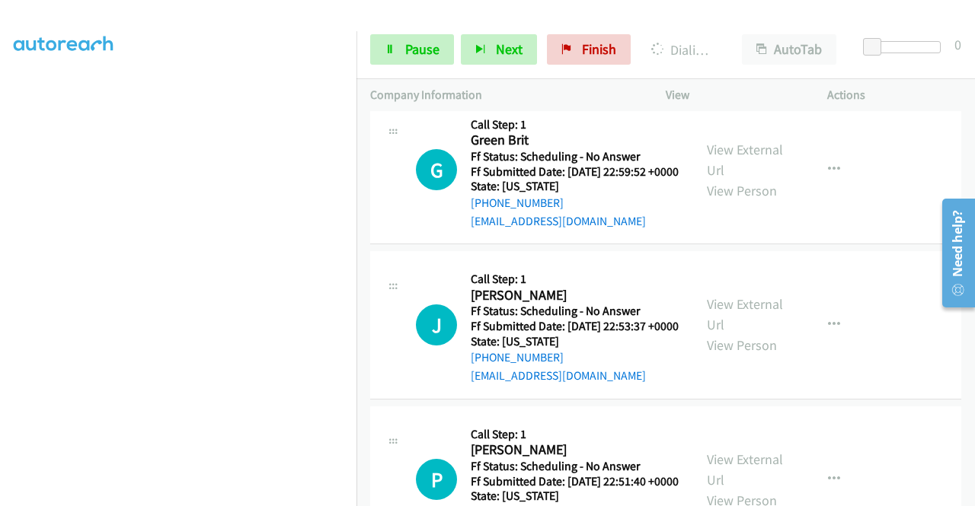
scroll to position [8779, 0]
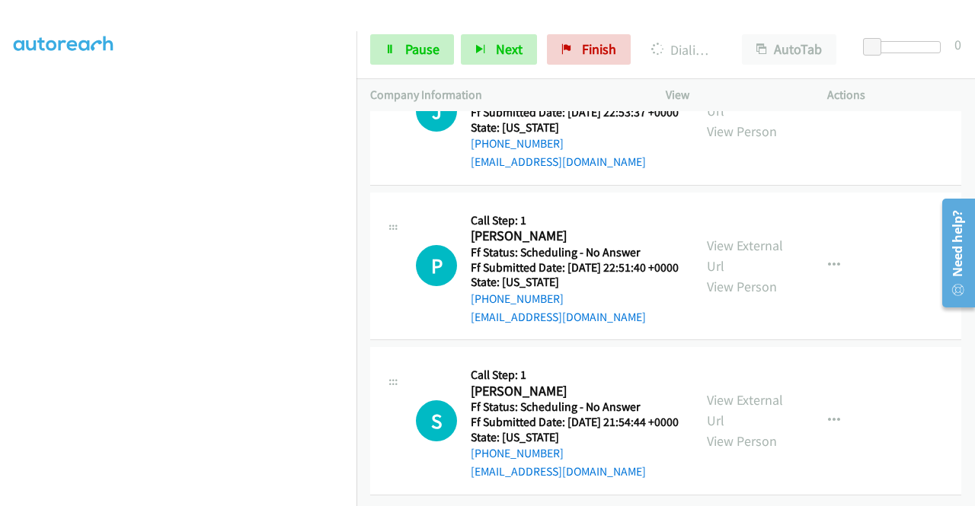
scroll to position [8931, 0]
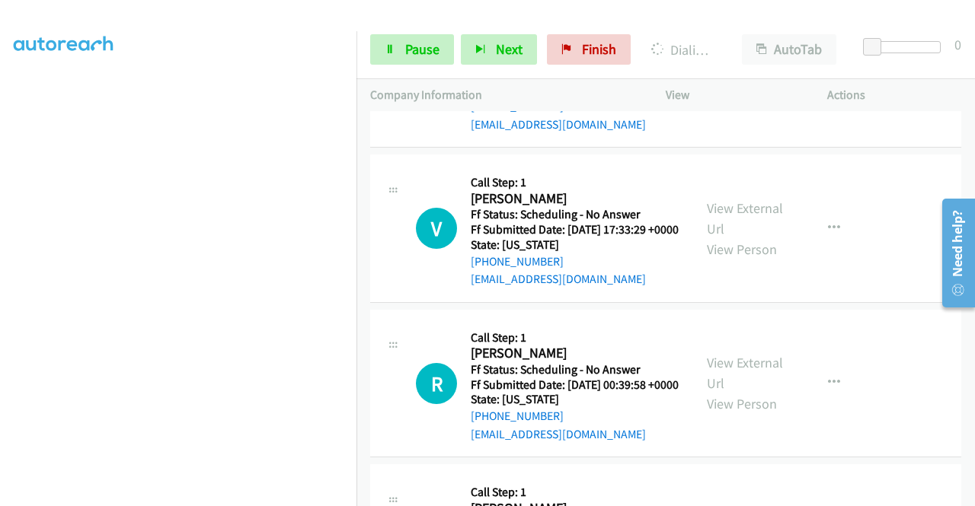
scroll to position [7745, 0]
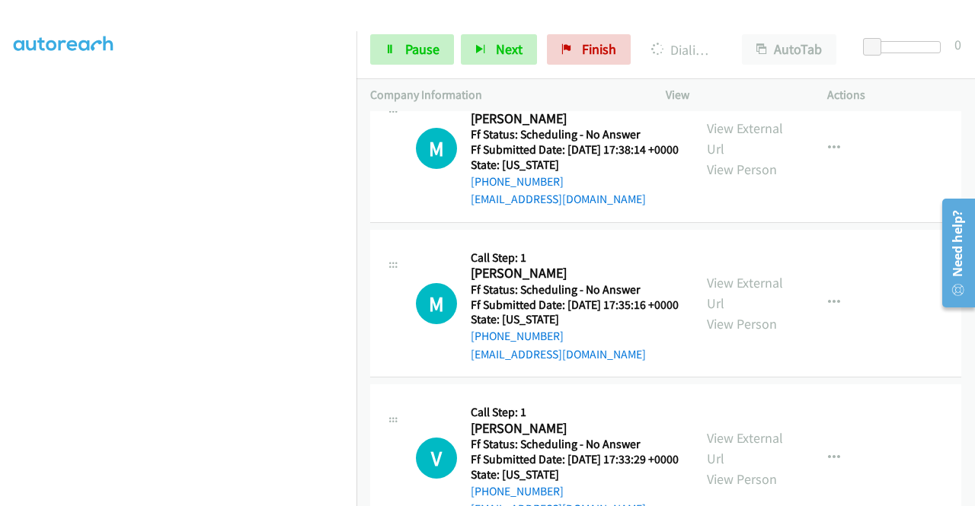
scroll to position [7593, 0]
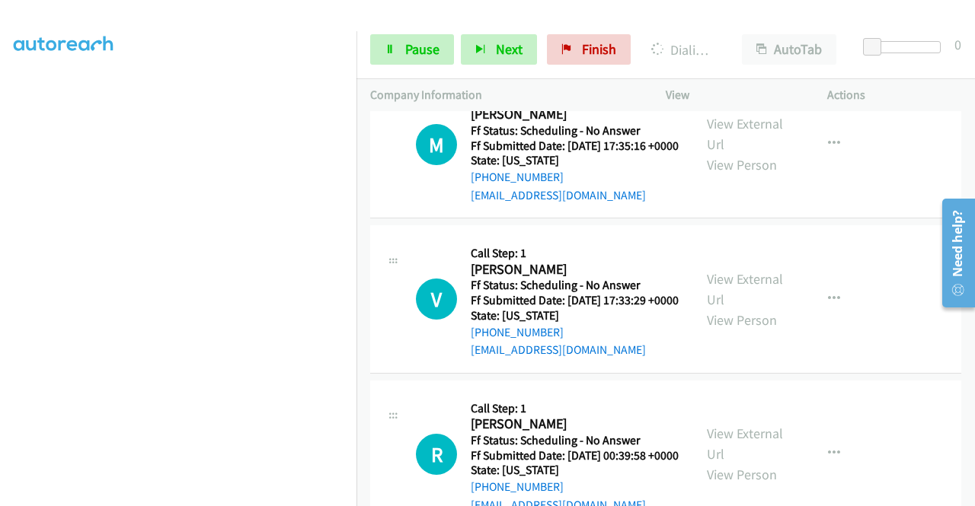
scroll to position [7745, 0]
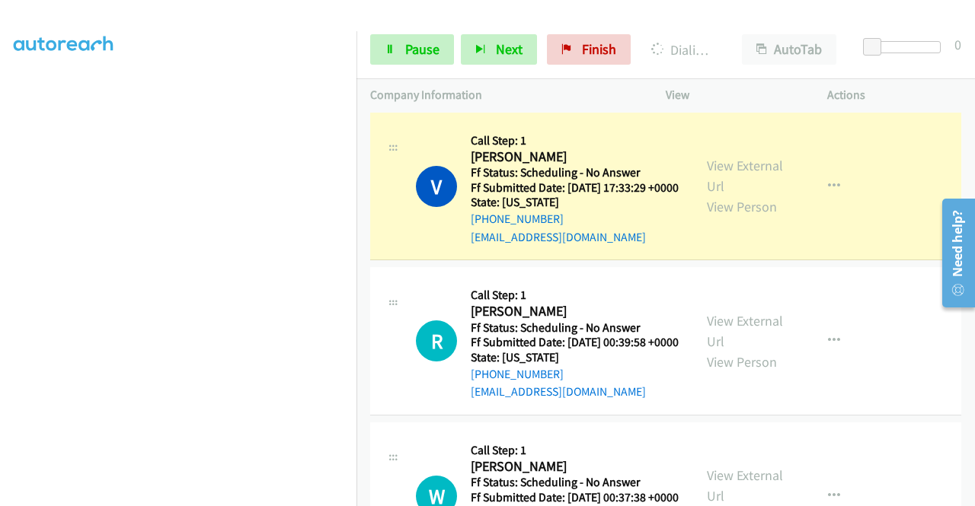
scroll to position [7974, 0]
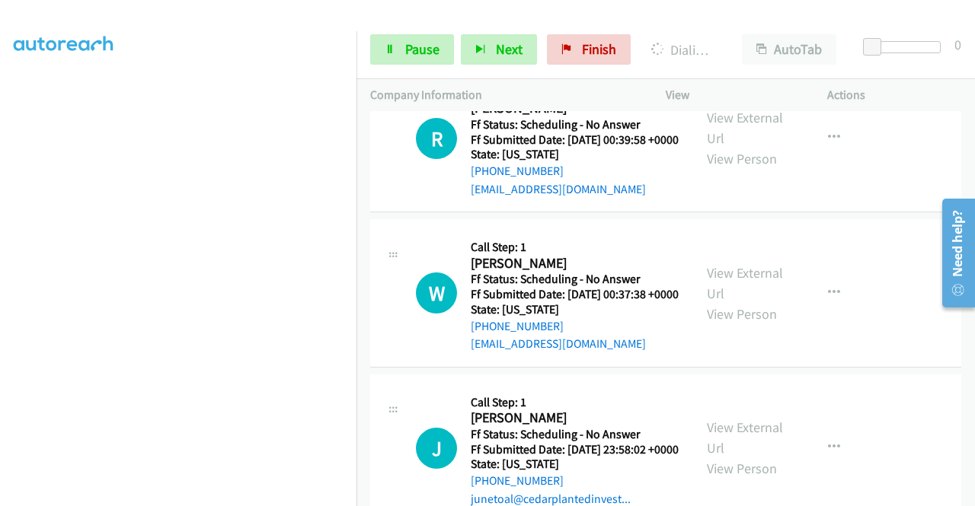
scroll to position [8050, 0]
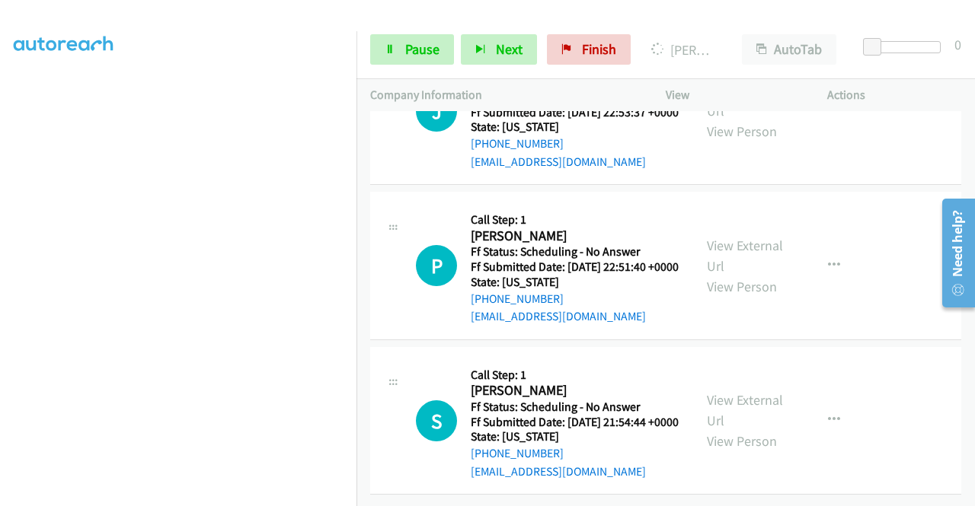
scroll to position [9301, 0]
click at [748, 171] on div "View External Url View Person View External Url Email Schedule/Manage Callback …" at bounding box center [780, 111] width 175 height 120
click at [748, 120] on link "View External Url" at bounding box center [745, 100] width 76 height 38
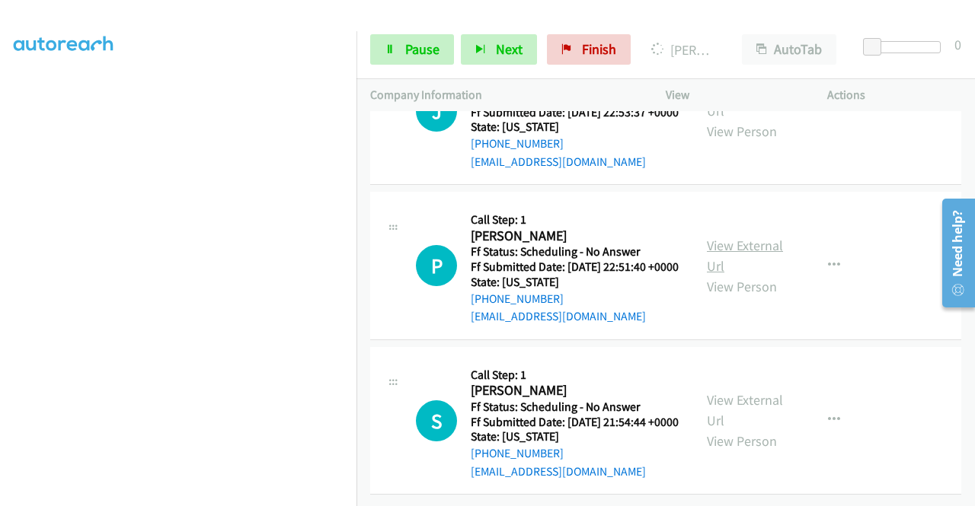
scroll to position [9669, 0]
click at [728, 237] on link "View External Url" at bounding box center [745, 256] width 76 height 38
click at [752, 391] on link "View External Url" at bounding box center [745, 410] width 76 height 38
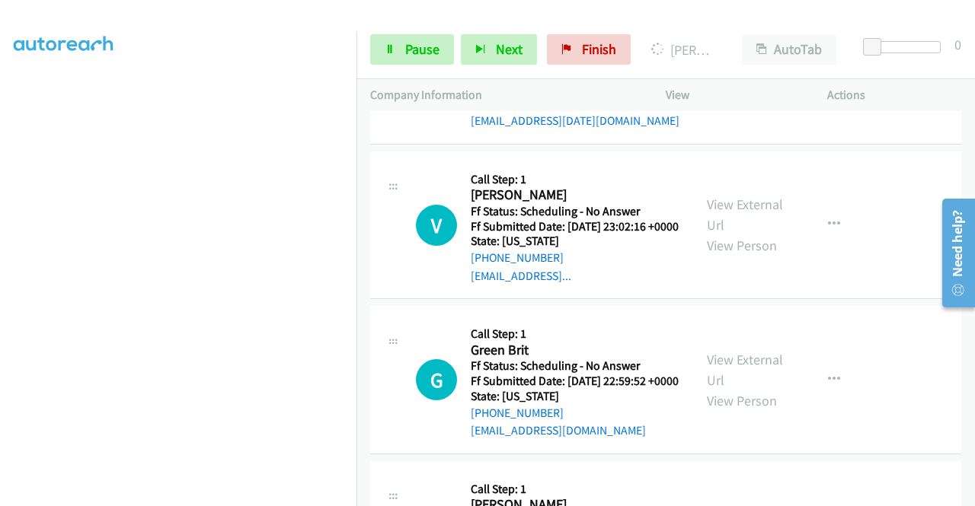
scroll to position [347, 0]
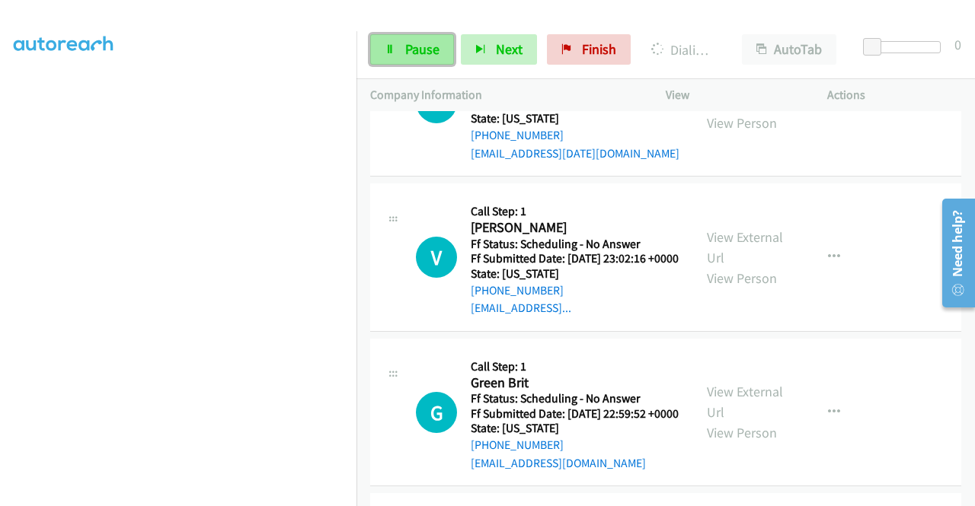
click at [413, 48] on span "Pause" at bounding box center [422, 49] width 34 height 18
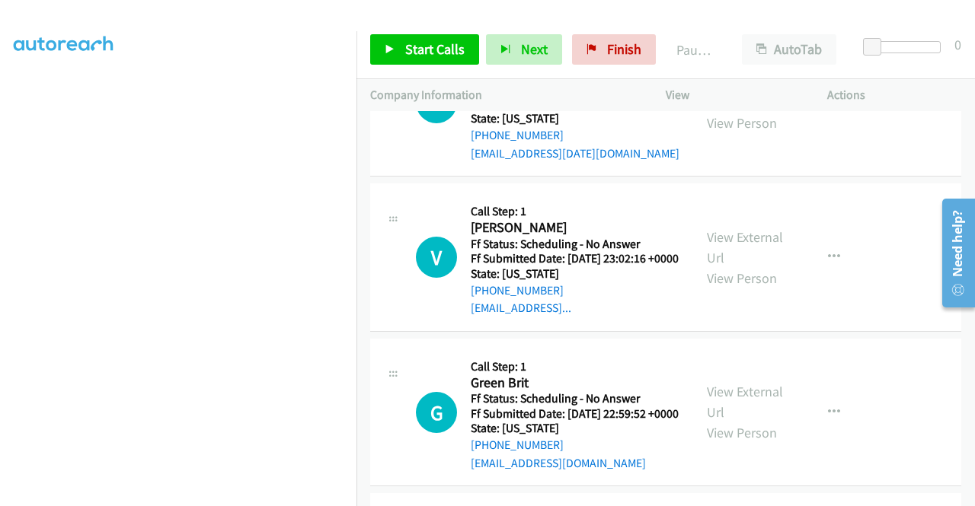
click at [431, 42] on span "Start Calls" at bounding box center [434, 49] width 59 height 18
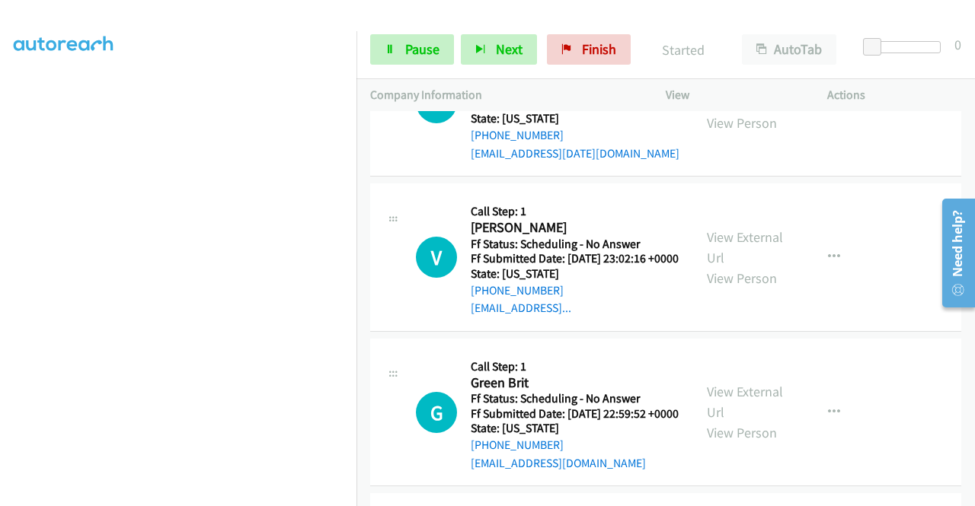
drag, startPoint x: 553, startPoint y: 455, endPoint x: 562, endPoint y: 436, distance: 21.1
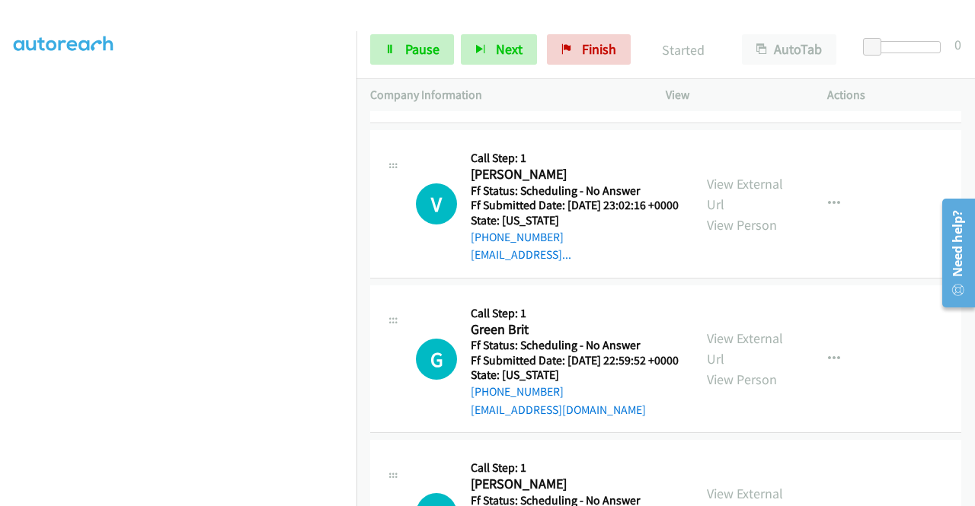
scroll to position [8603, 0]
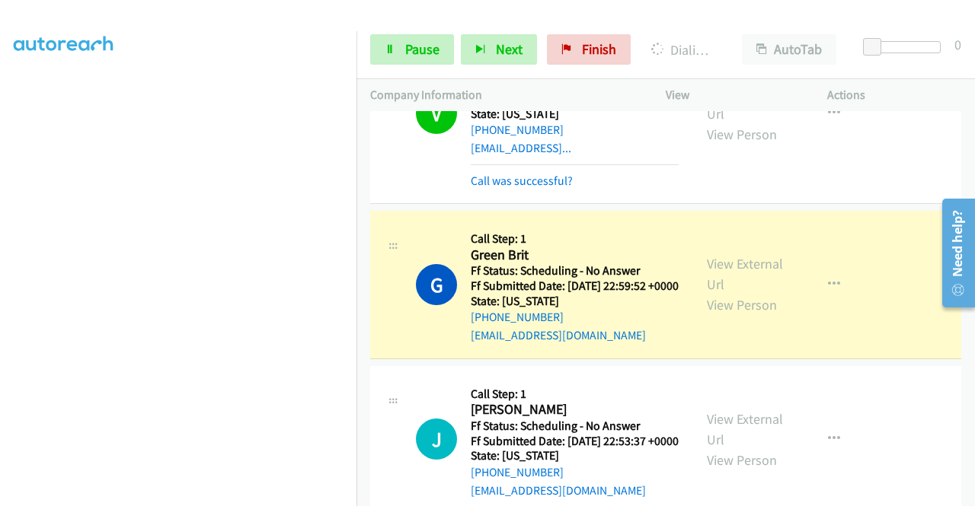
scroll to position [8755, 0]
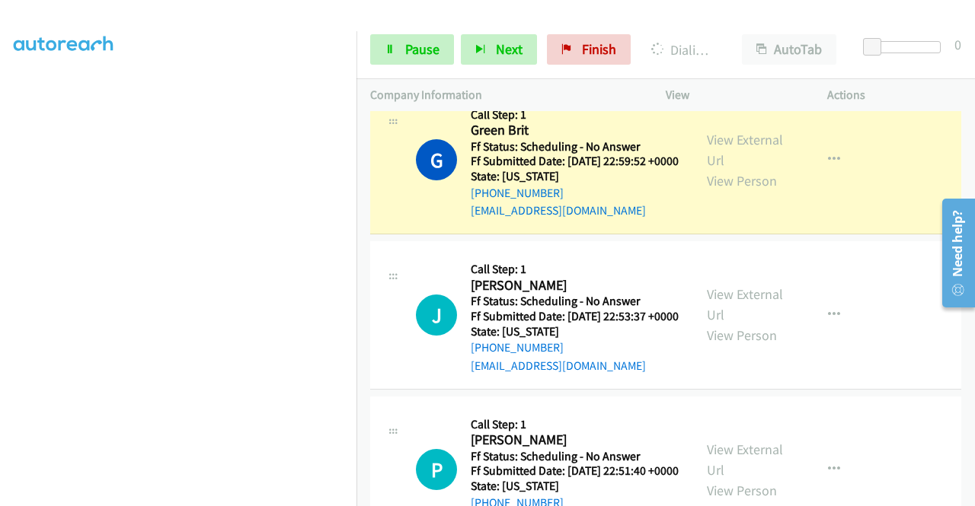
scroll to position [8832, 0]
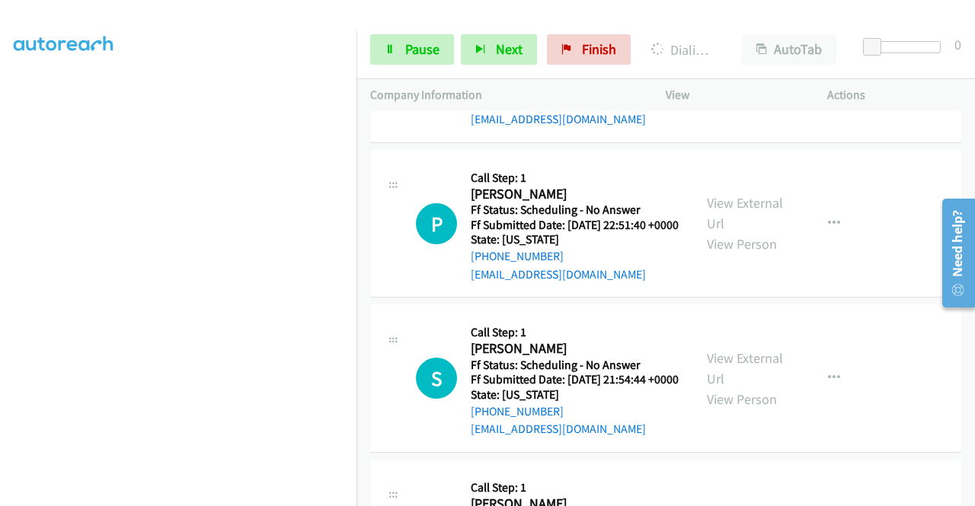
scroll to position [9060, 0]
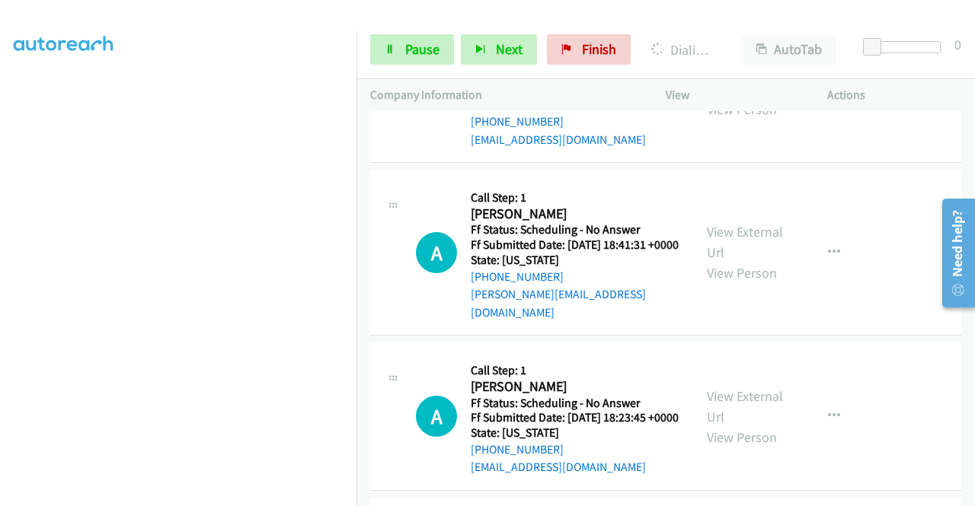
scroll to position [9822, 0]
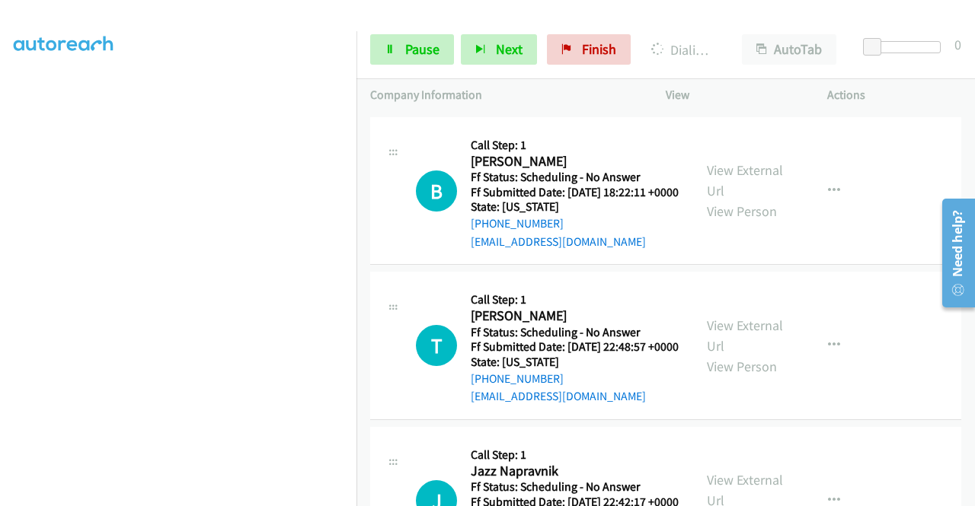
scroll to position [9974, 0]
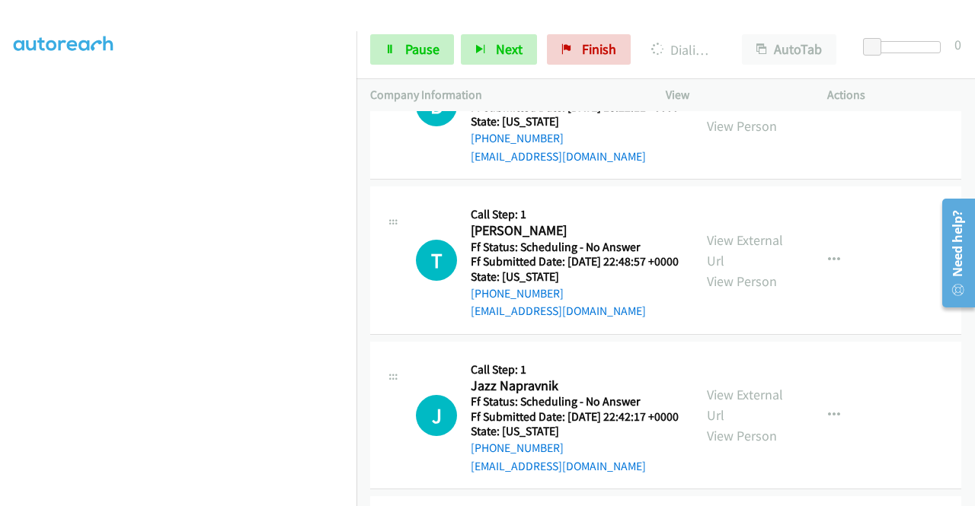
scroll to position [10126, 0]
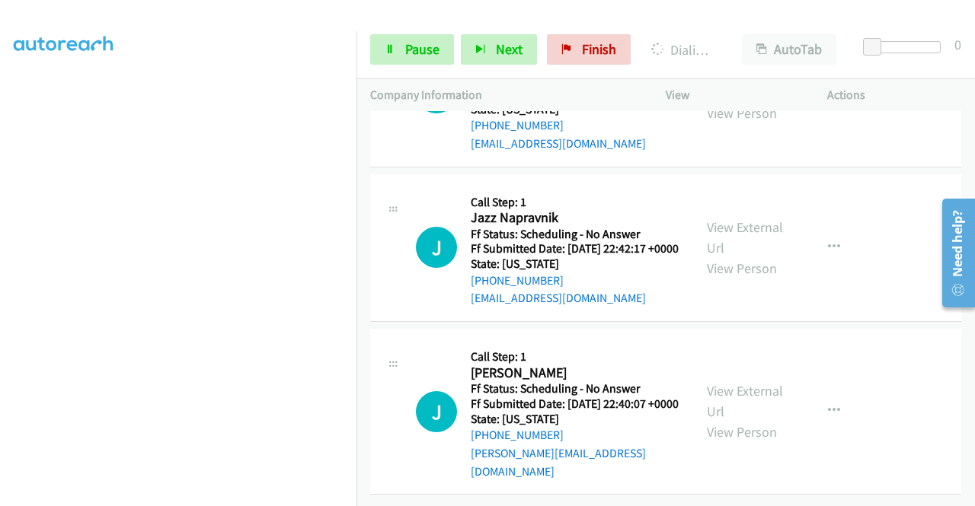
scroll to position [10387, 0]
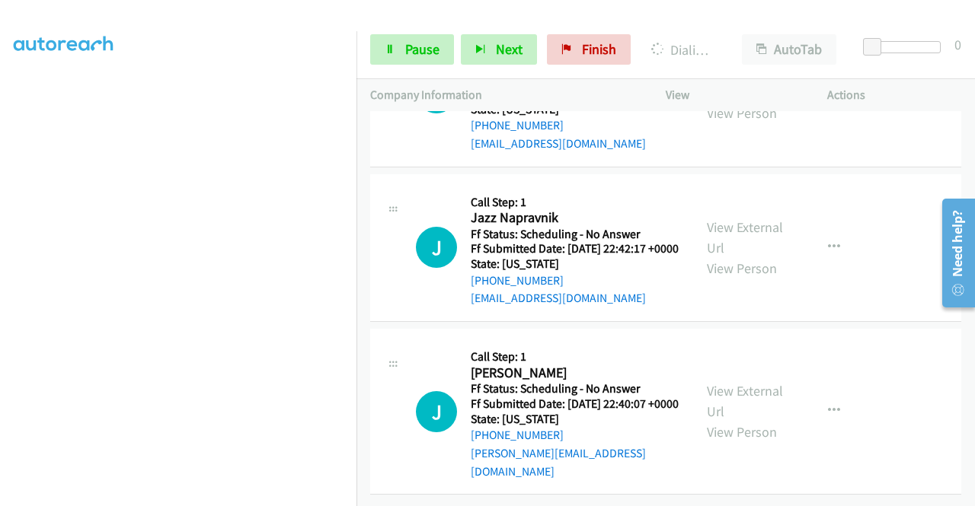
click at [737, 101] on link "View External Url" at bounding box center [745, 82] width 76 height 38
click at [757, 257] on link "View External Url" at bounding box center [745, 238] width 76 height 38
click at [749, 382] on link "View External Url" at bounding box center [745, 401] width 76 height 38
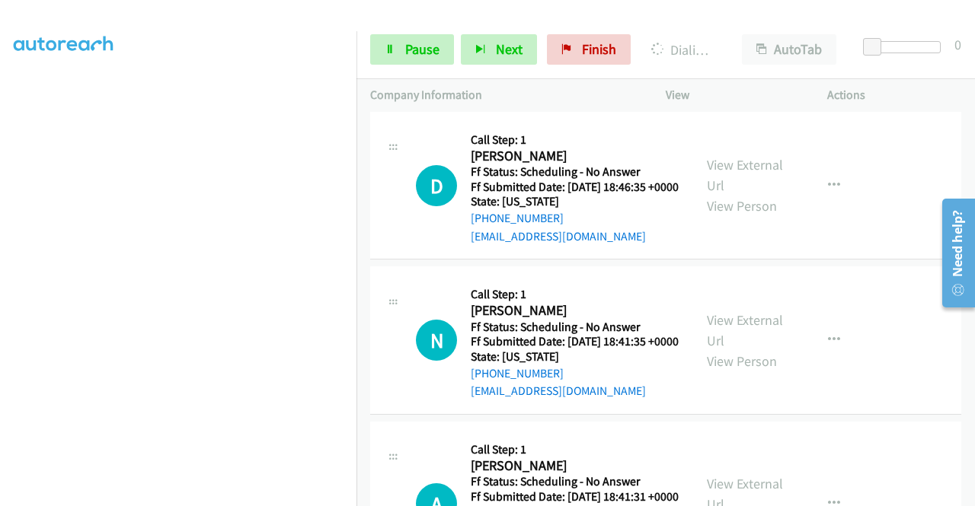
scroll to position [9308, 0]
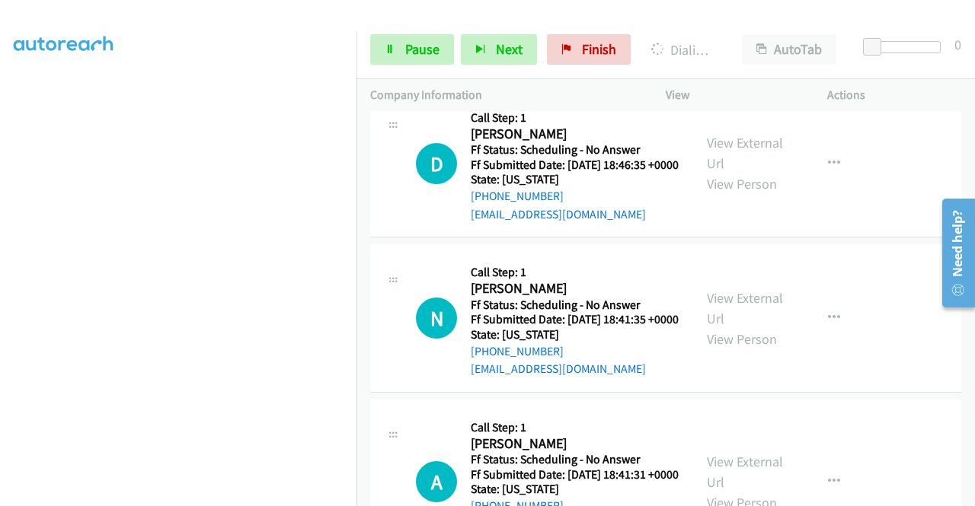
scroll to position [9537, 0]
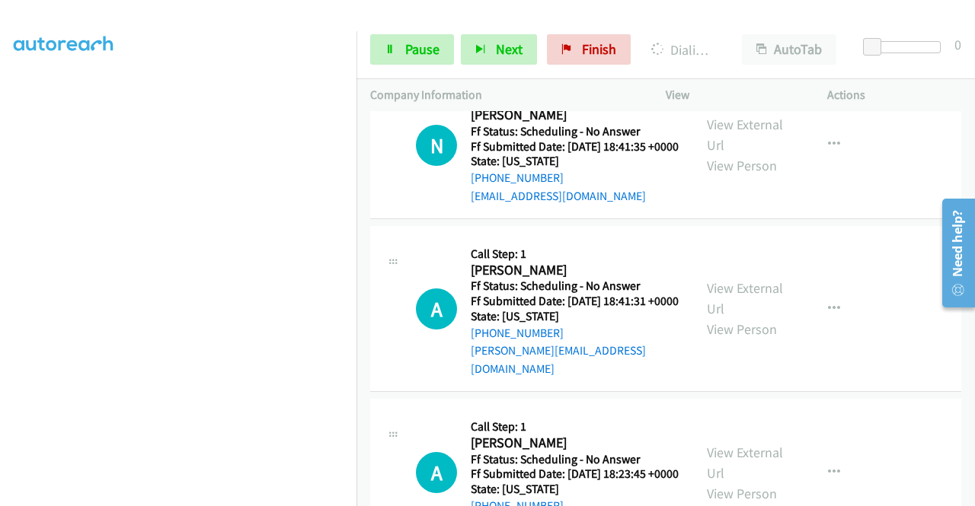
scroll to position [0, 0]
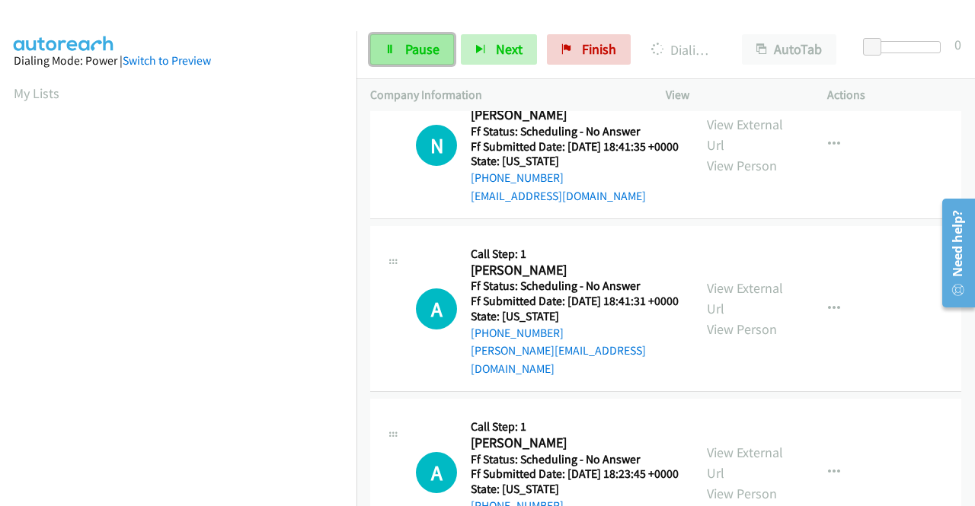
click at [420, 53] on span "Pause" at bounding box center [422, 49] width 34 height 18
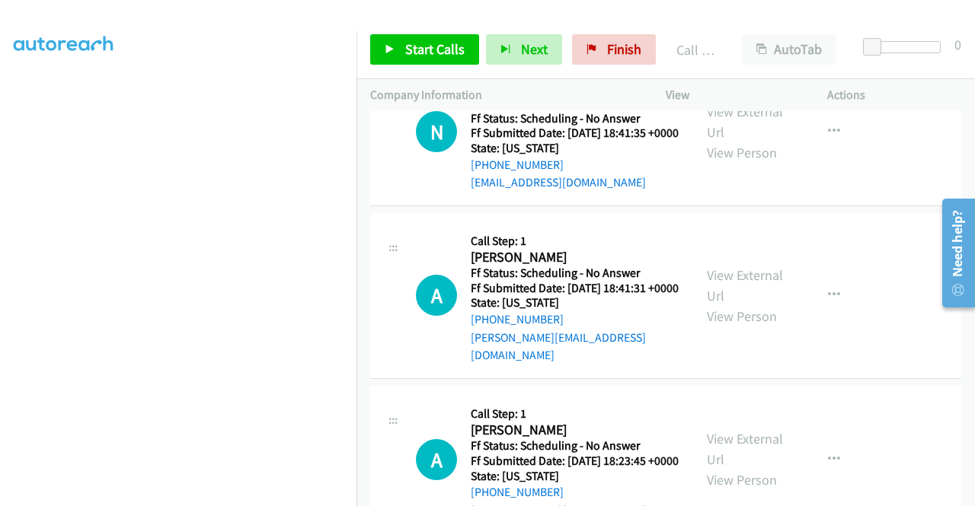
scroll to position [9613, 0]
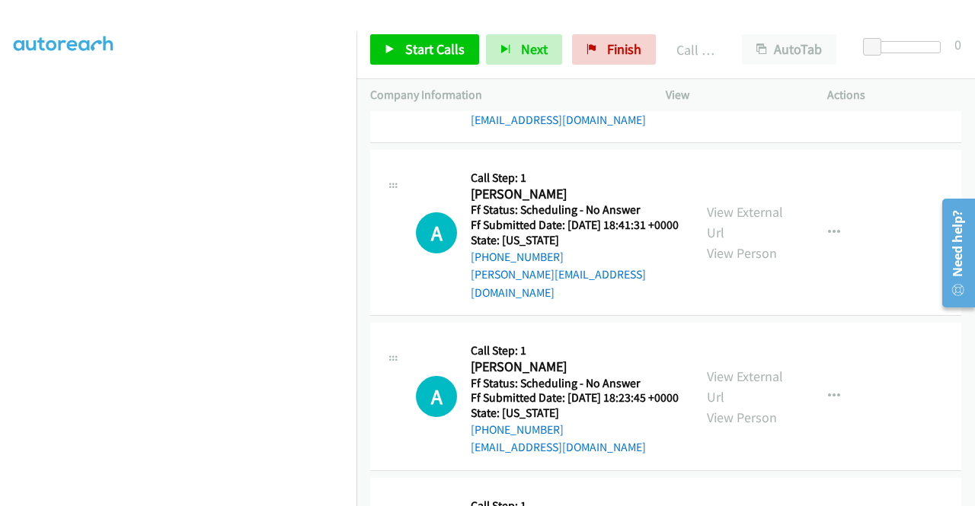
scroll to position [9689, 0]
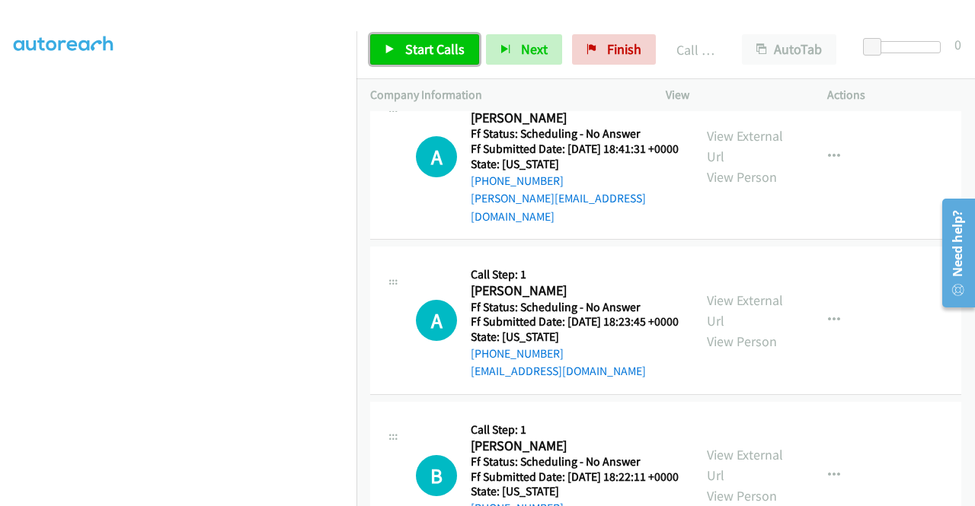
click at [442, 48] on span "Start Calls" at bounding box center [434, 49] width 59 height 18
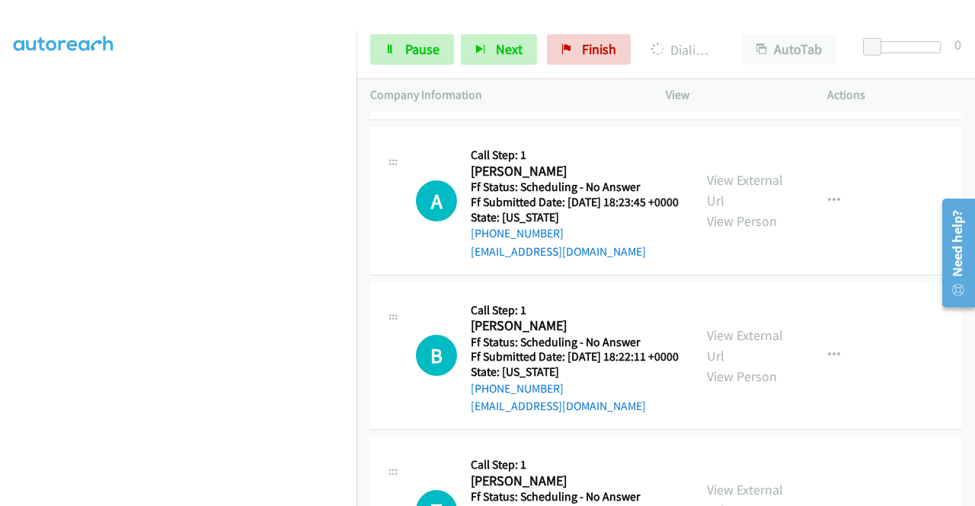
scroll to position [9918, 0]
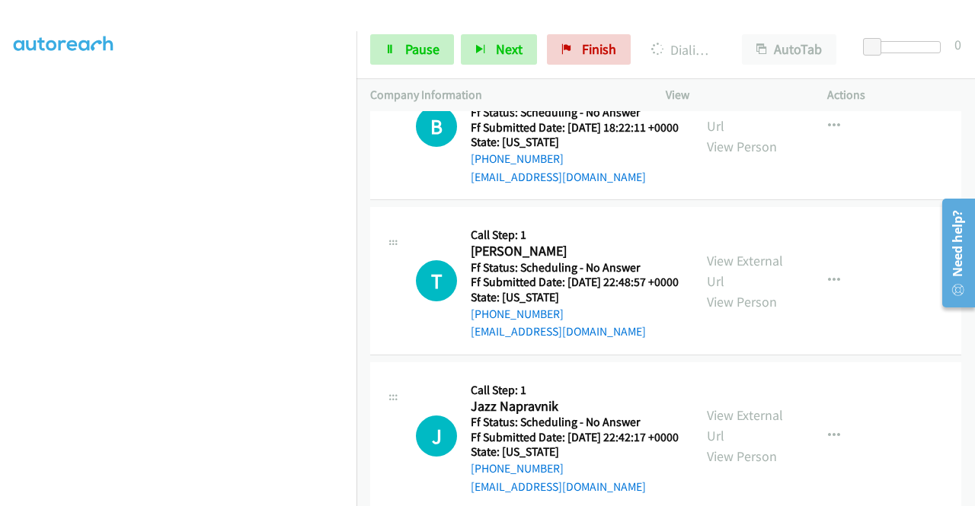
scroll to position [10070, 0]
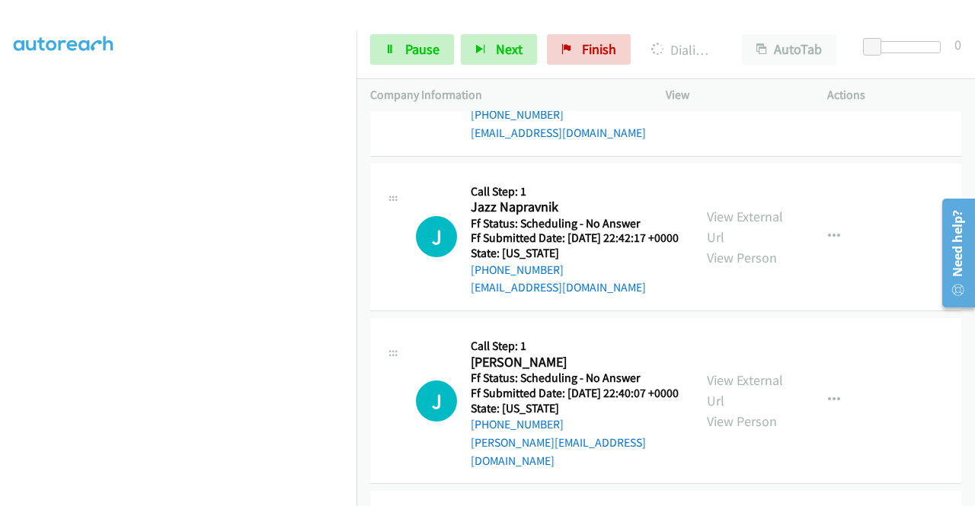
scroll to position [10358, 0]
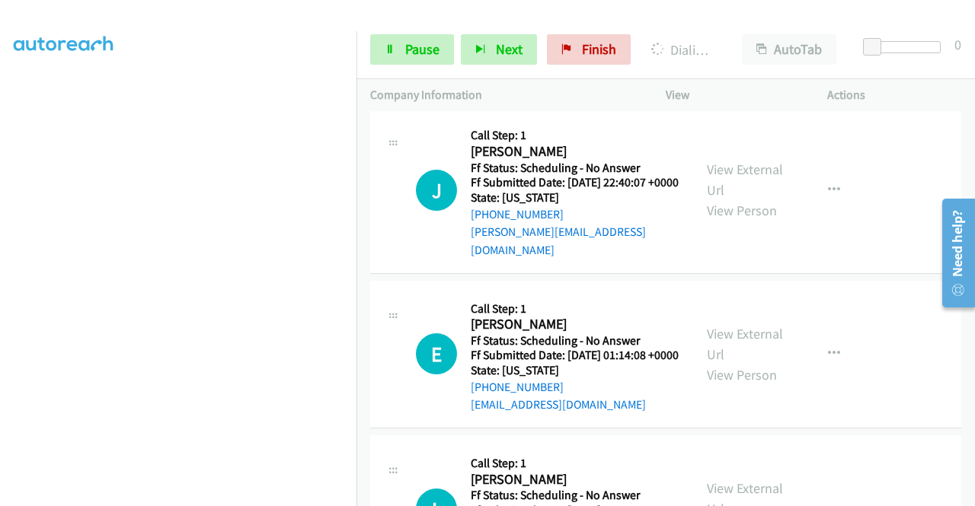
scroll to position [10510, 0]
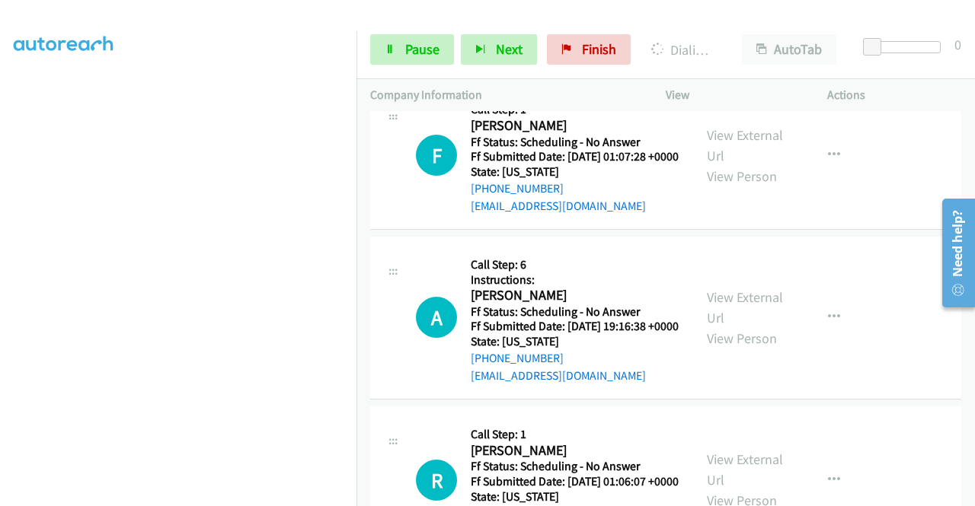
scroll to position [11119, 0]
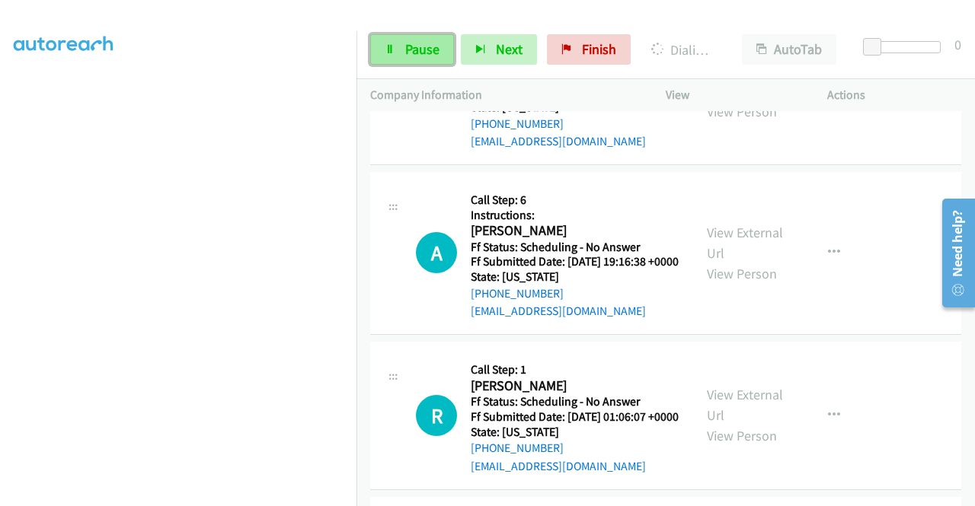
click at [408, 51] on span "Pause" at bounding box center [422, 49] width 34 height 18
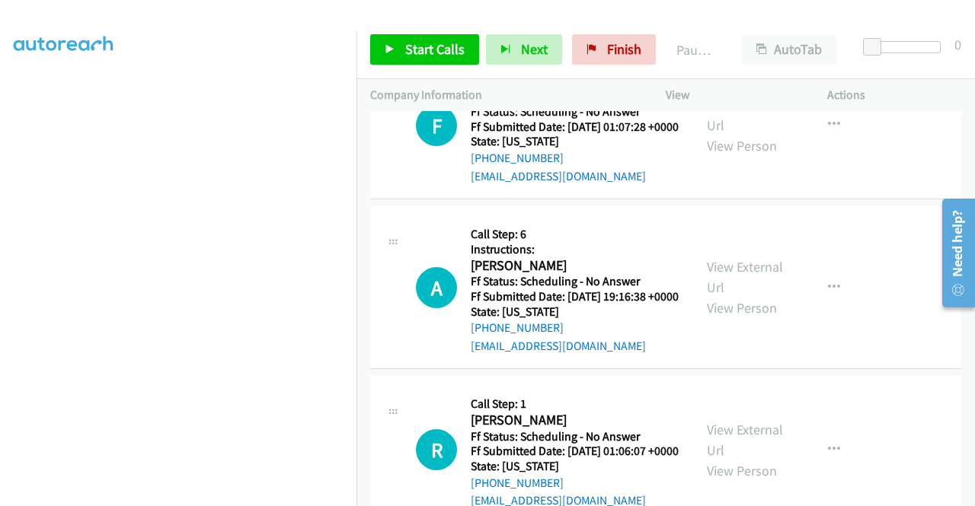
scroll to position [10967, 0]
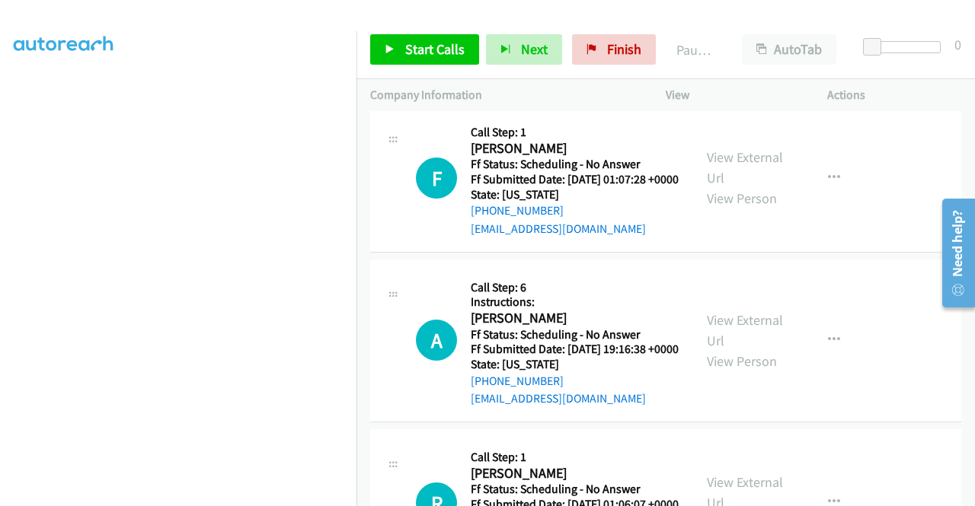
scroll to position [10739, 0]
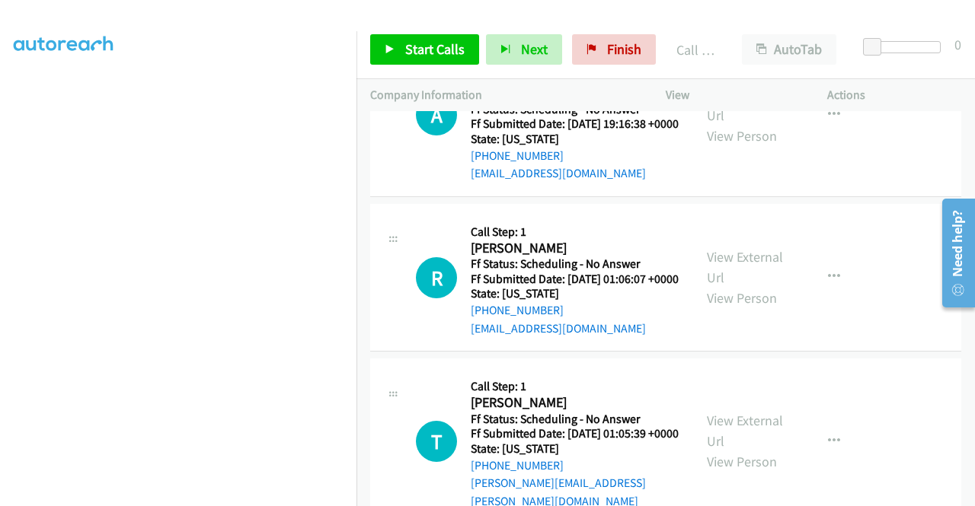
scroll to position [11196, 0]
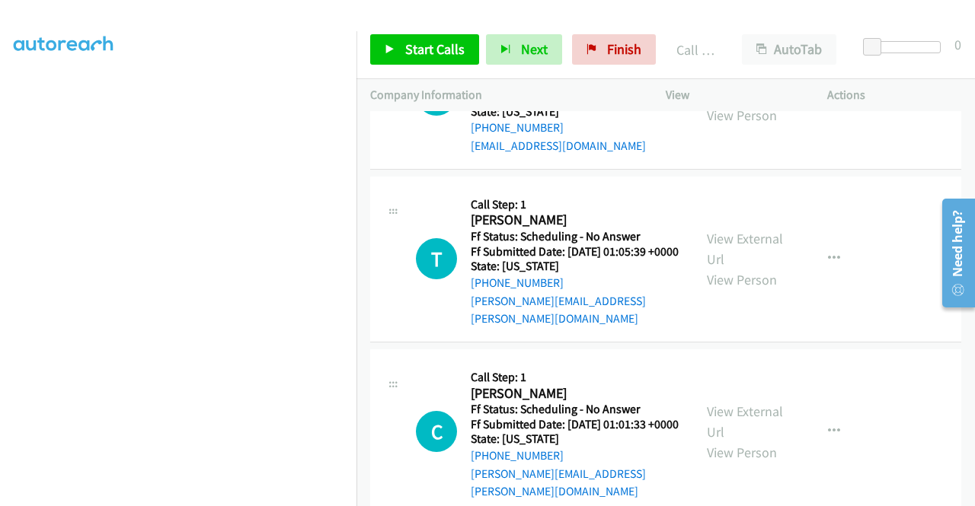
scroll to position [11348, 0]
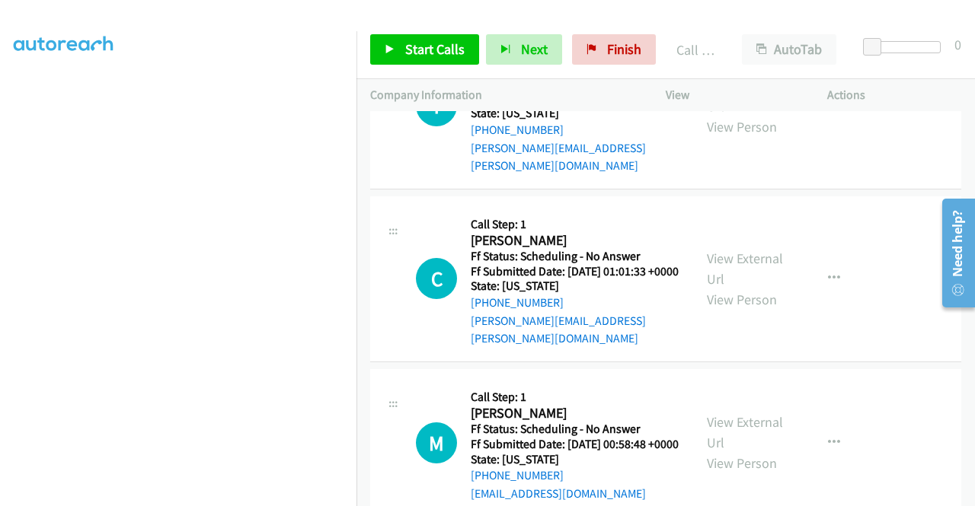
scroll to position [11500, 0]
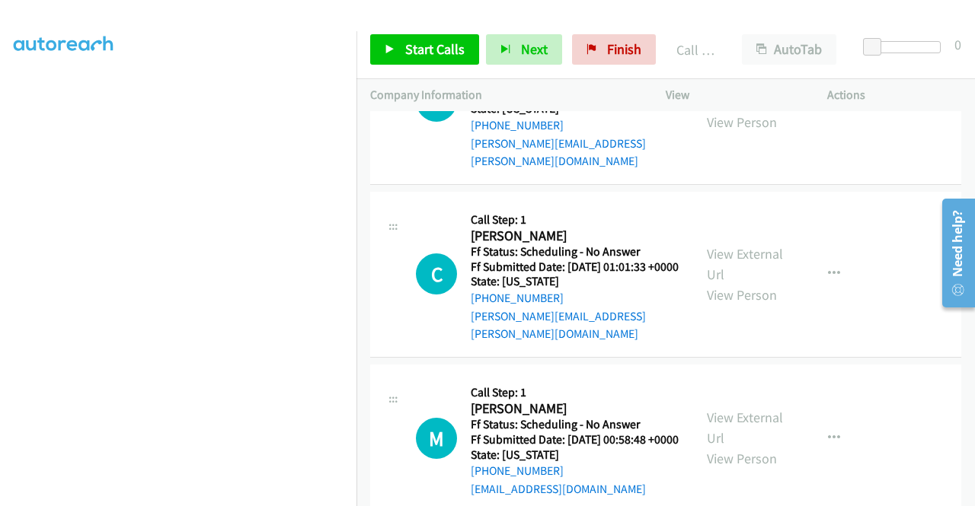
drag, startPoint x: 447, startPoint y: 41, endPoint x: 515, endPoint y: 135, distance: 115.6
click at [447, 42] on span "Start Calls" at bounding box center [434, 49] width 59 height 18
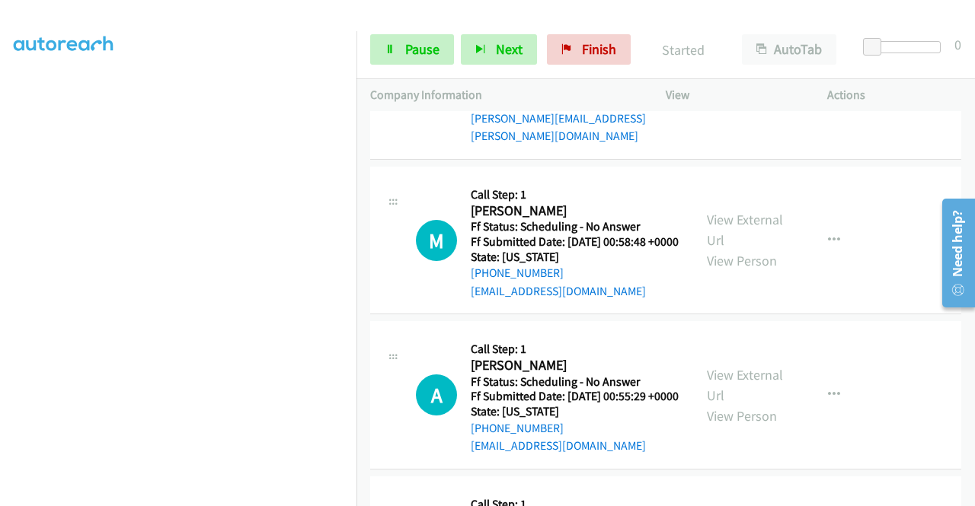
scroll to position [11729, 0]
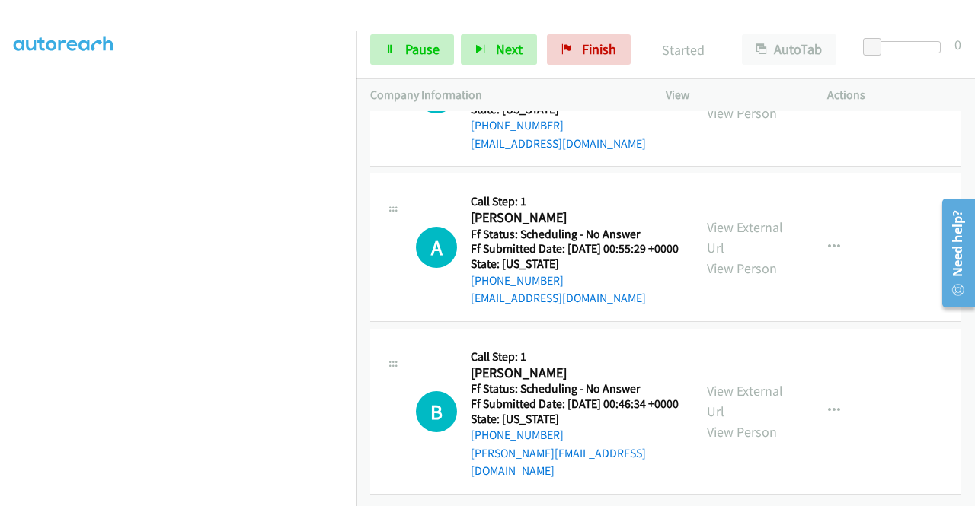
scroll to position [11881, 0]
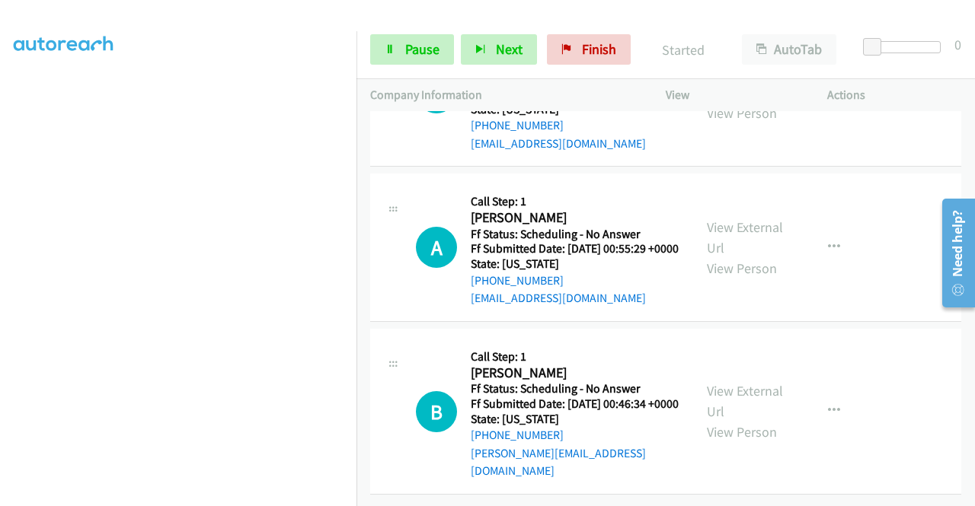
click at [765, 101] on link "View External Url" at bounding box center [745, 82] width 76 height 38
click at [763, 257] on link "View External Url" at bounding box center [745, 238] width 76 height 38
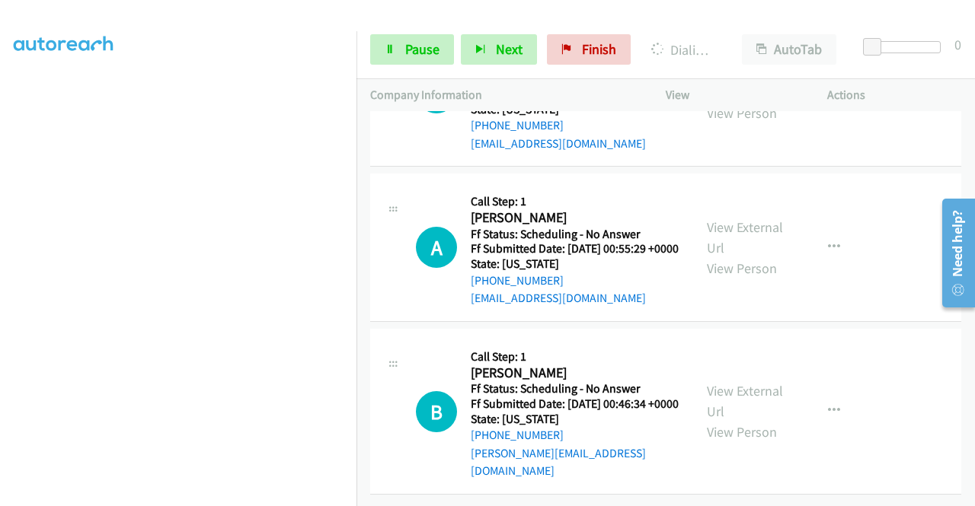
scroll to position [12719, 0]
click at [762, 400] on link "View External Url" at bounding box center [745, 401] width 76 height 38
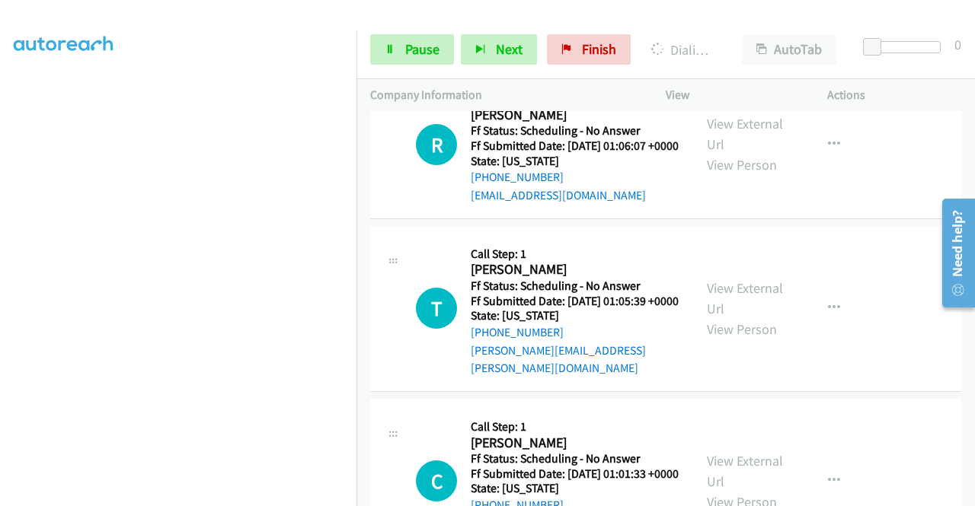
scroll to position [0, 0]
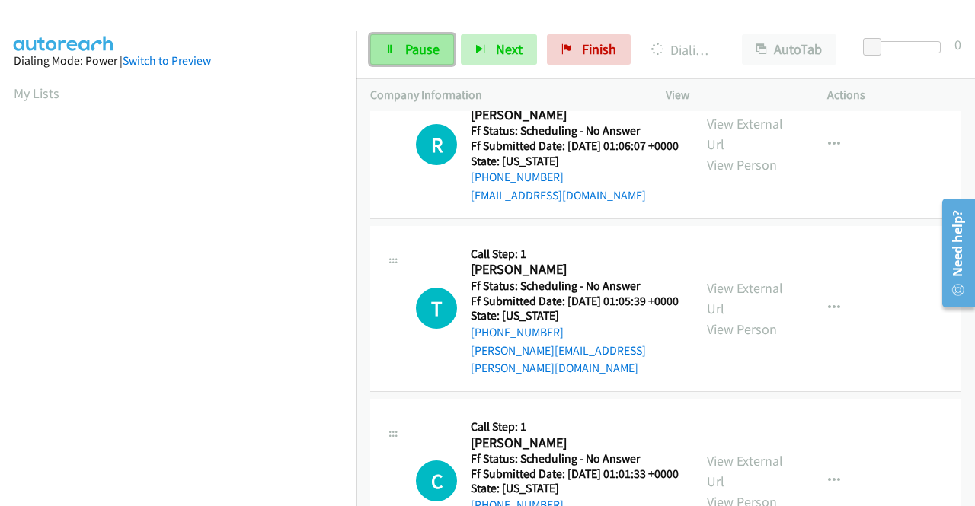
click at [414, 62] on link "Pause" at bounding box center [412, 49] width 84 height 30
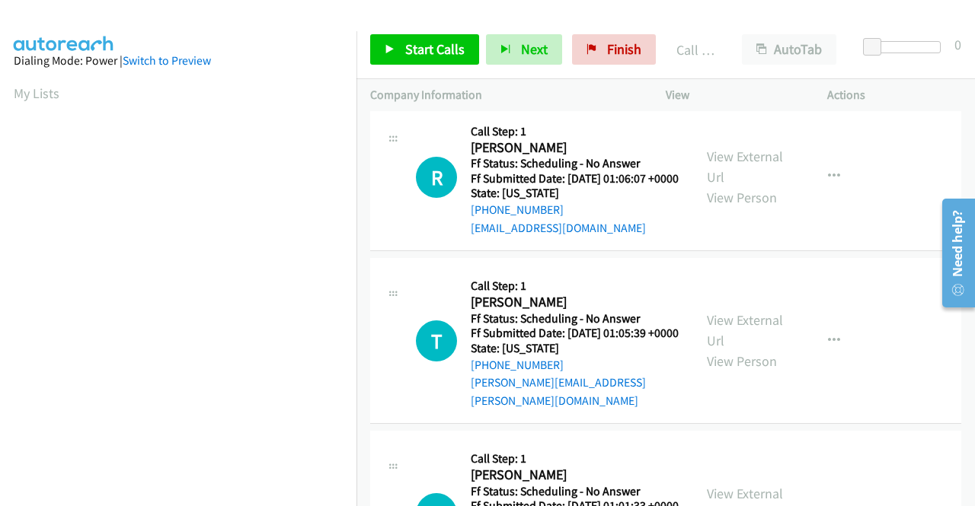
scroll to position [347, 0]
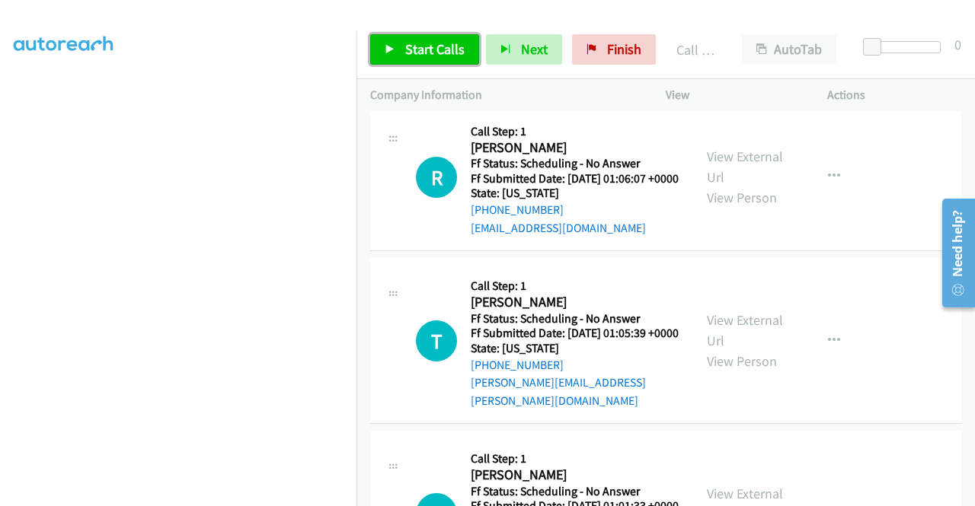
click at [405, 48] on span "Start Calls" at bounding box center [434, 49] width 59 height 18
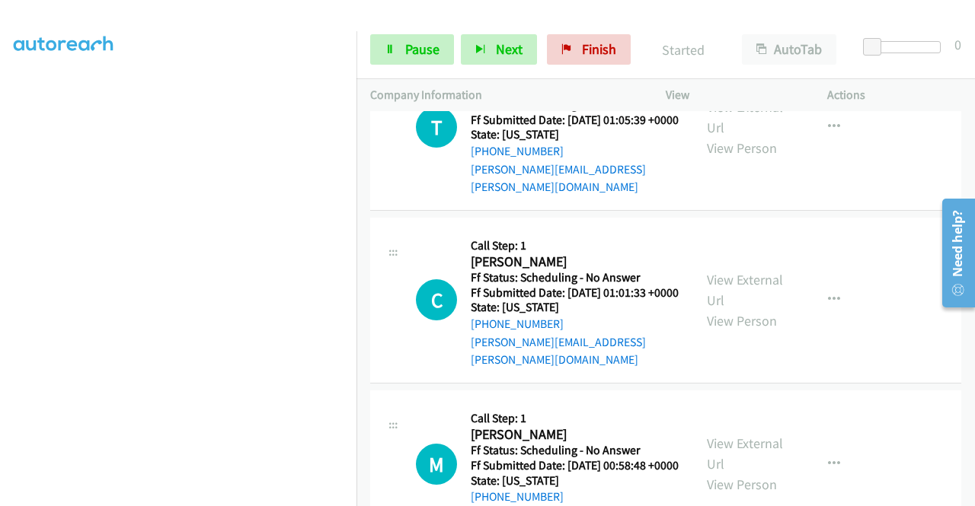
scroll to position [11522, 0]
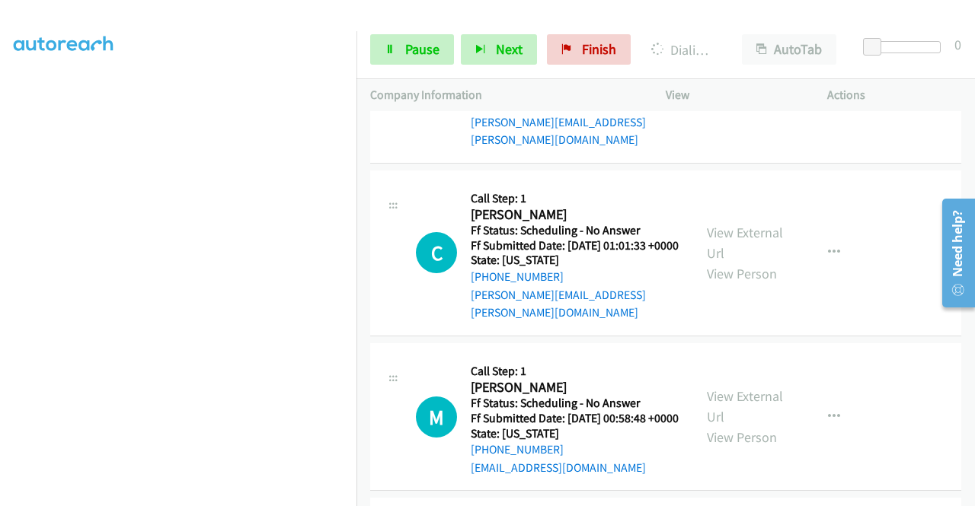
scroll to position [0, 0]
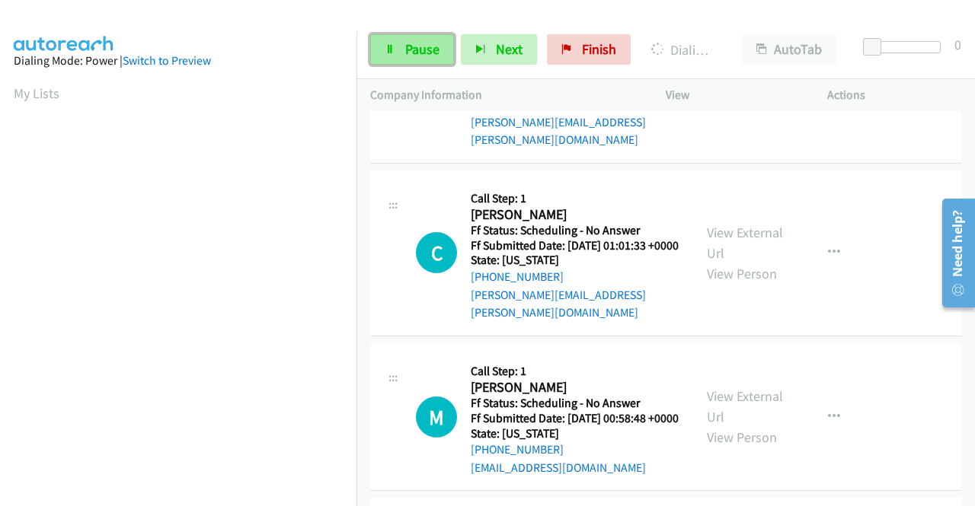
click at [416, 53] on span "Pause" at bounding box center [422, 49] width 34 height 18
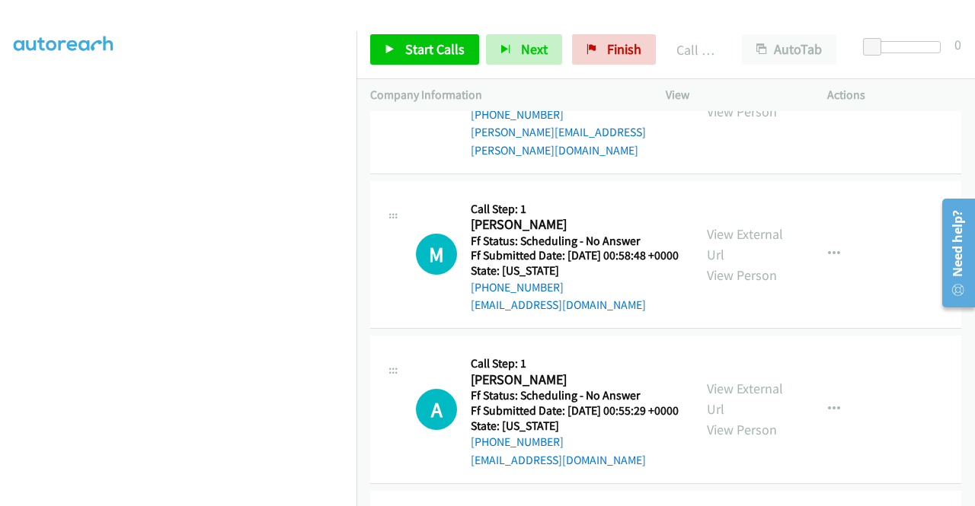
scroll to position [11750, 0]
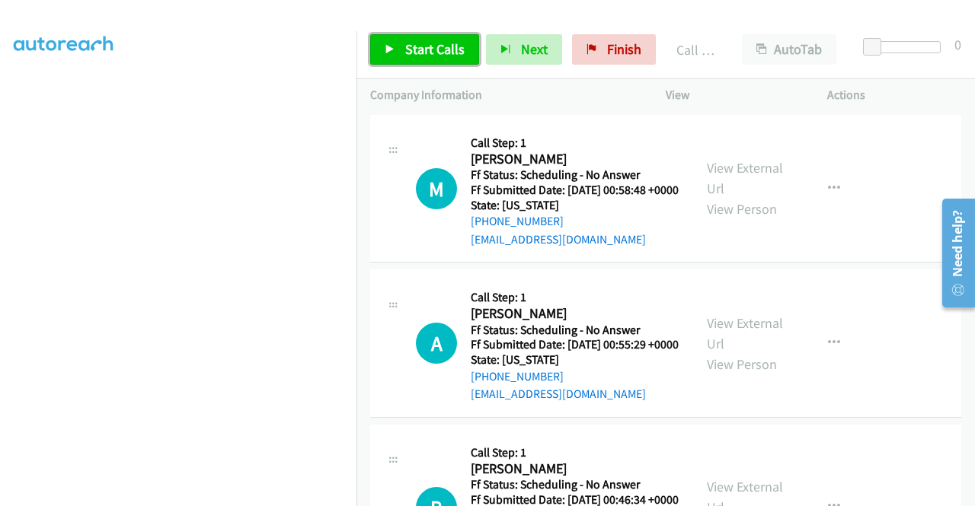
click at [431, 52] on span "Start Calls" at bounding box center [434, 49] width 59 height 18
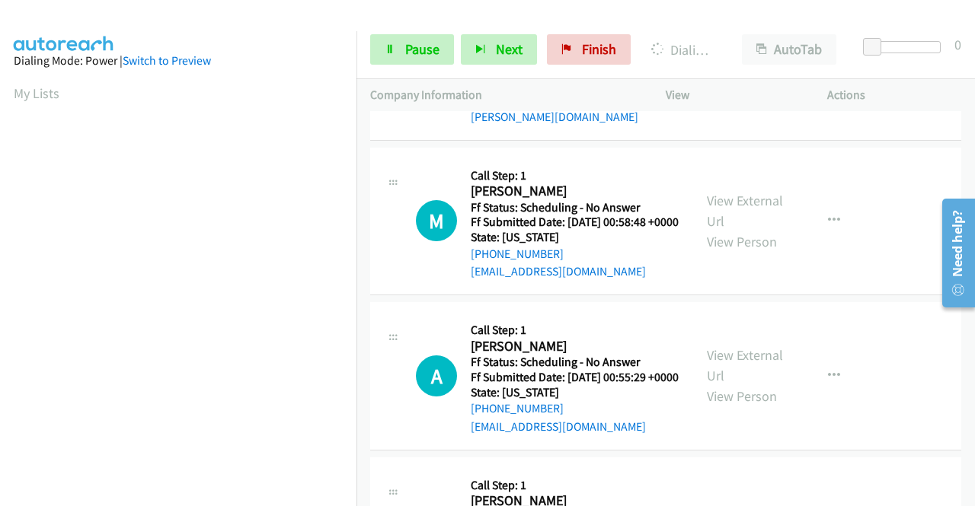
scroll to position [347, 0]
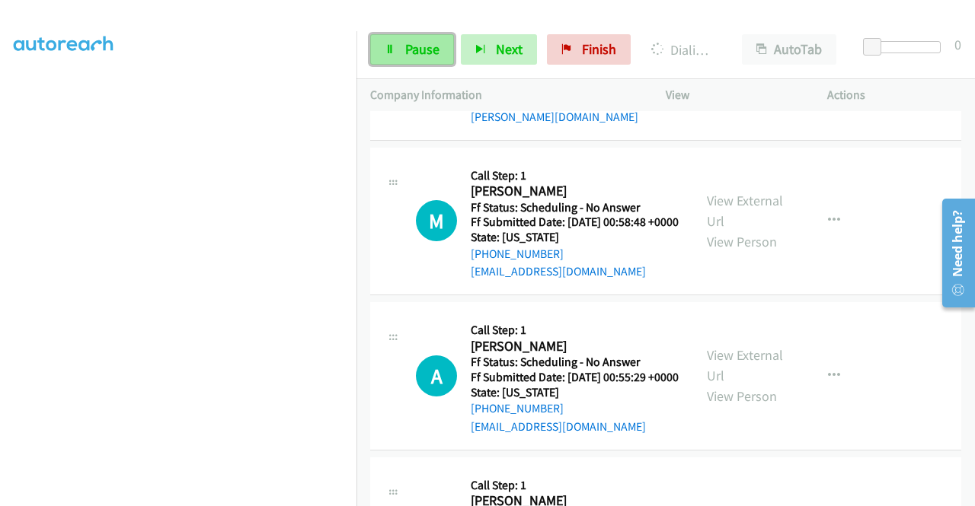
click at [426, 44] on span "Pause" at bounding box center [422, 49] width 34 height 18
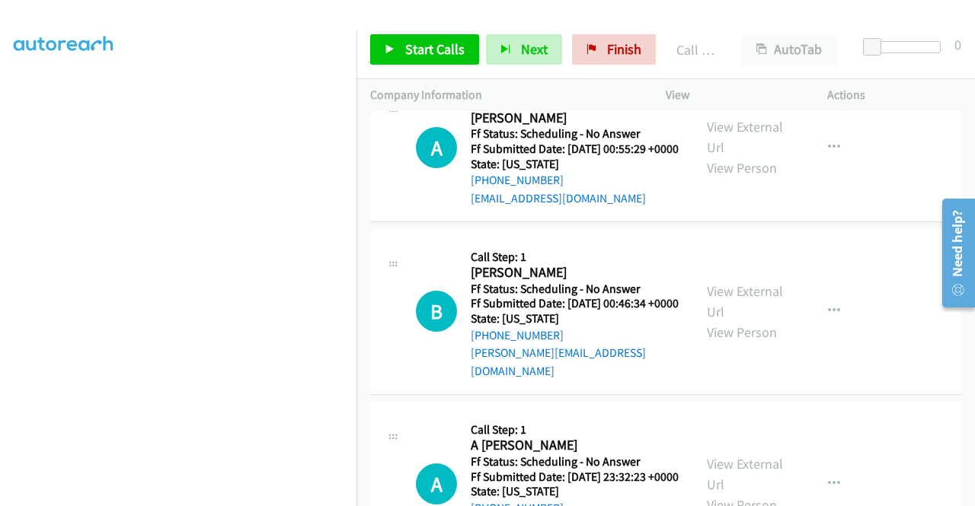
scroll to position [12131, 0]
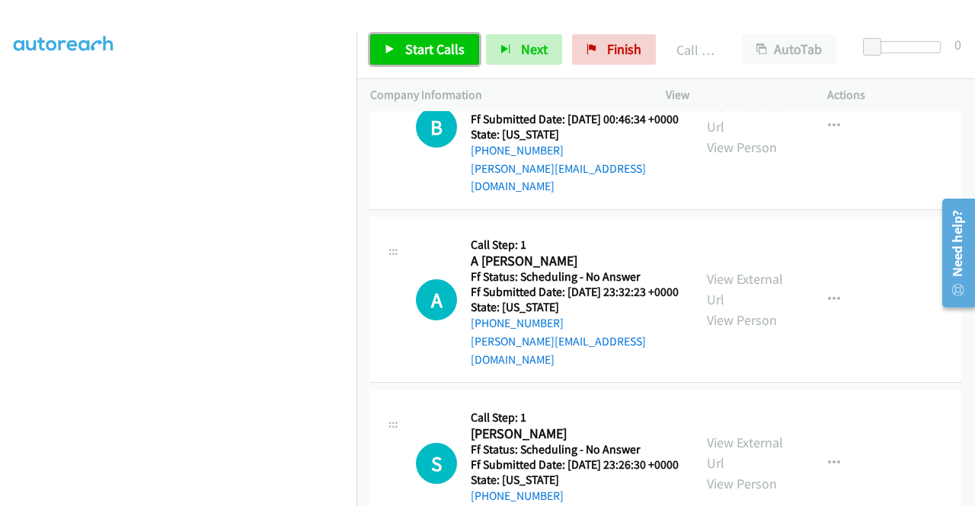
click at [430, 53] on span "Start Calls" at bounding box center [434, 49] width 59 height 18
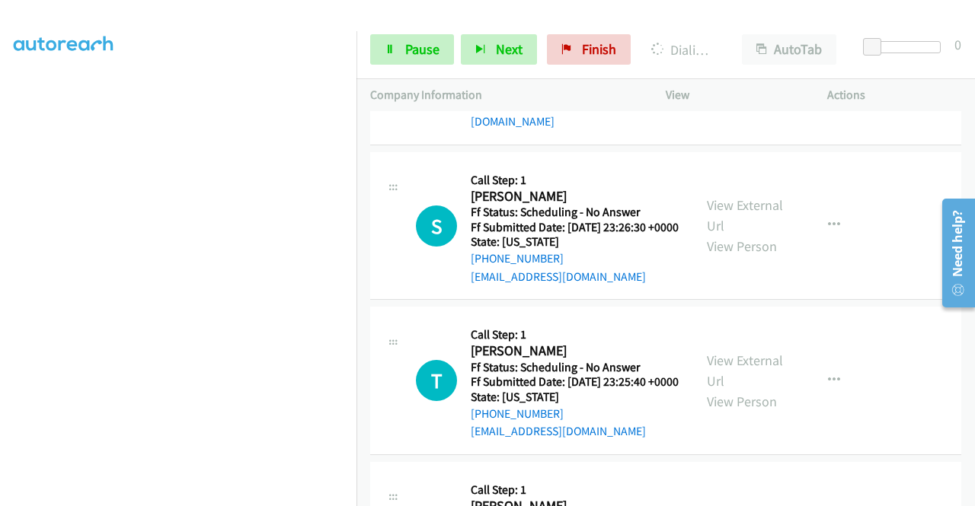
scroll to position [12435, 0]
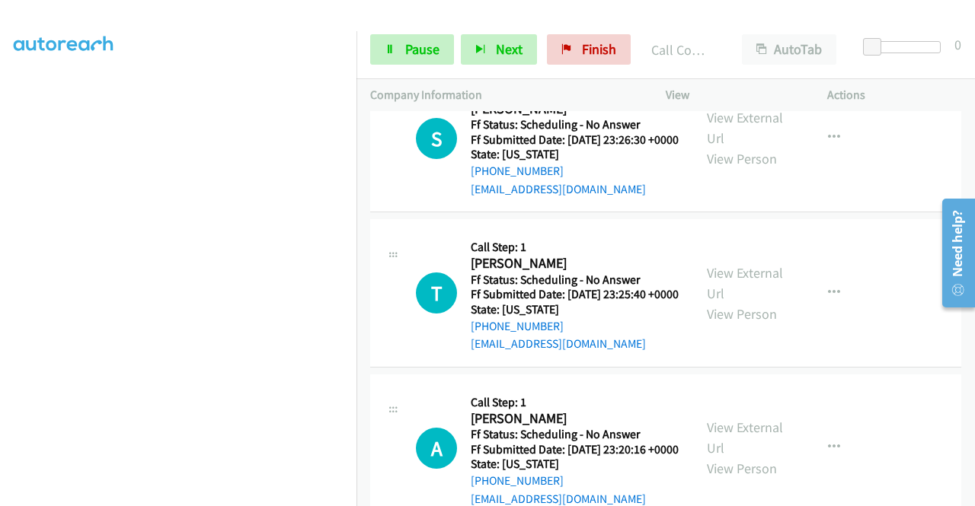
scroll to position [12512, 0]
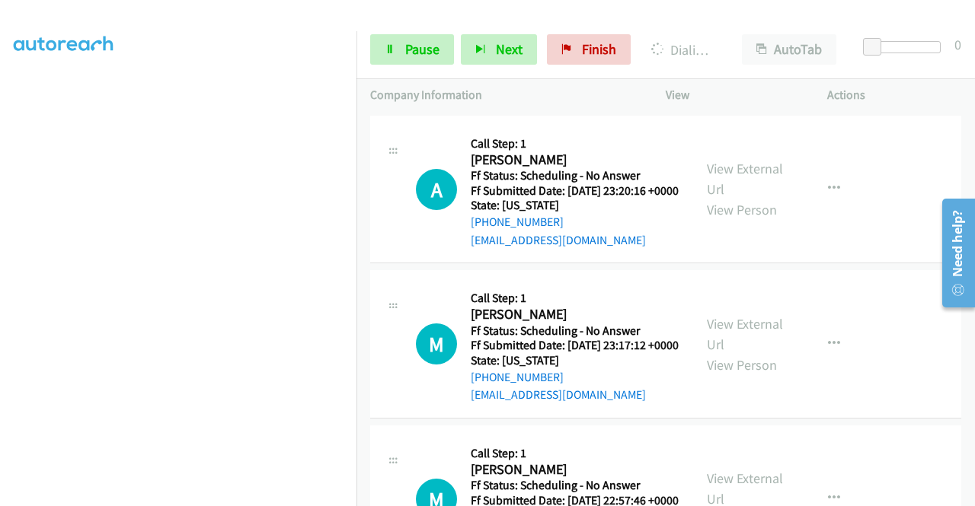
scroll to position [12664, 0]
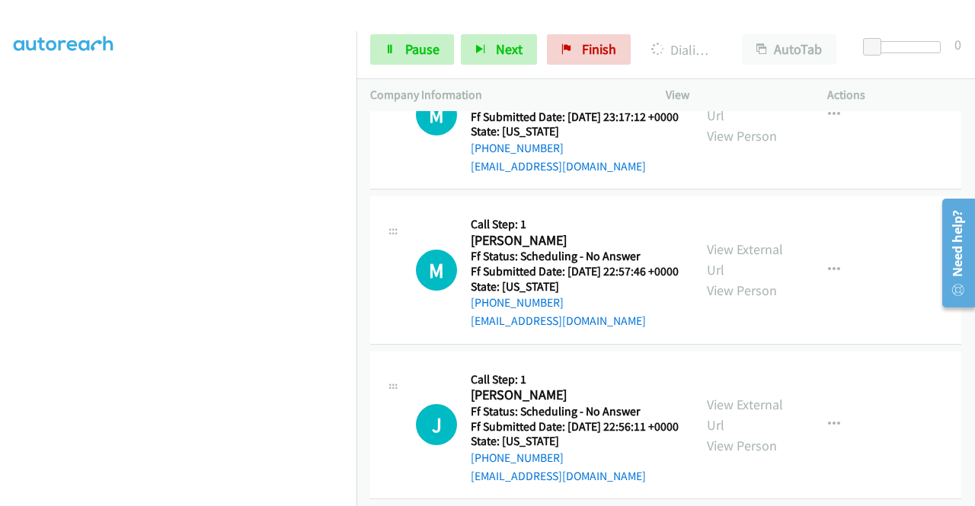
scroll to position [12969, 0]
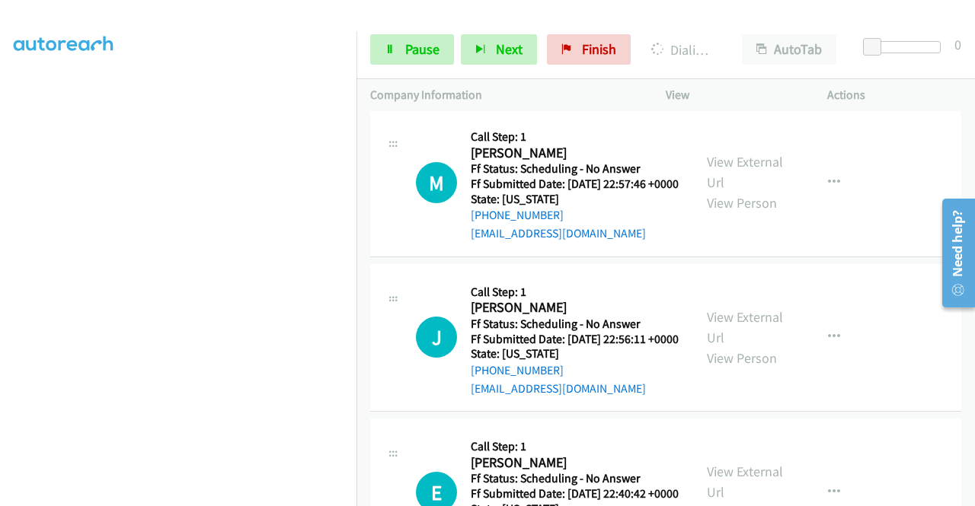
scroll to position [13121, 0]
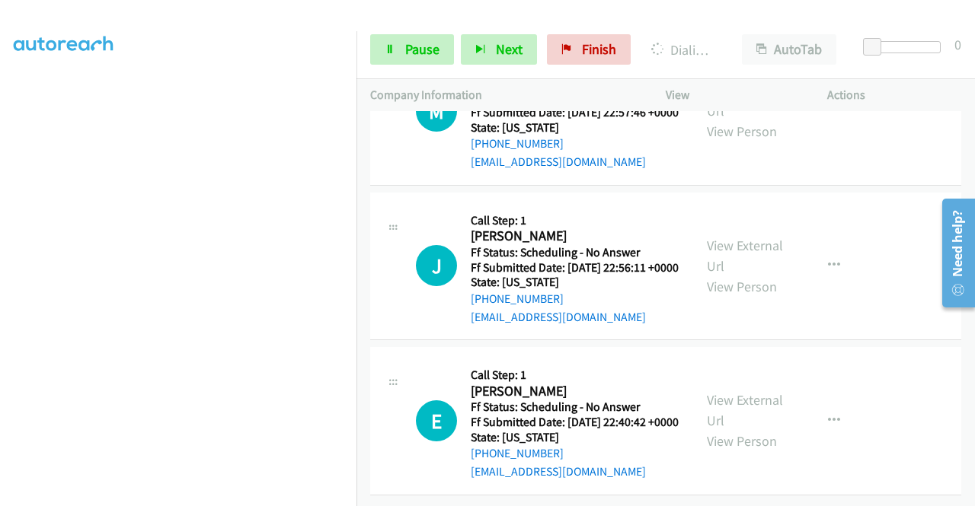
scroll to position [13578, 0]
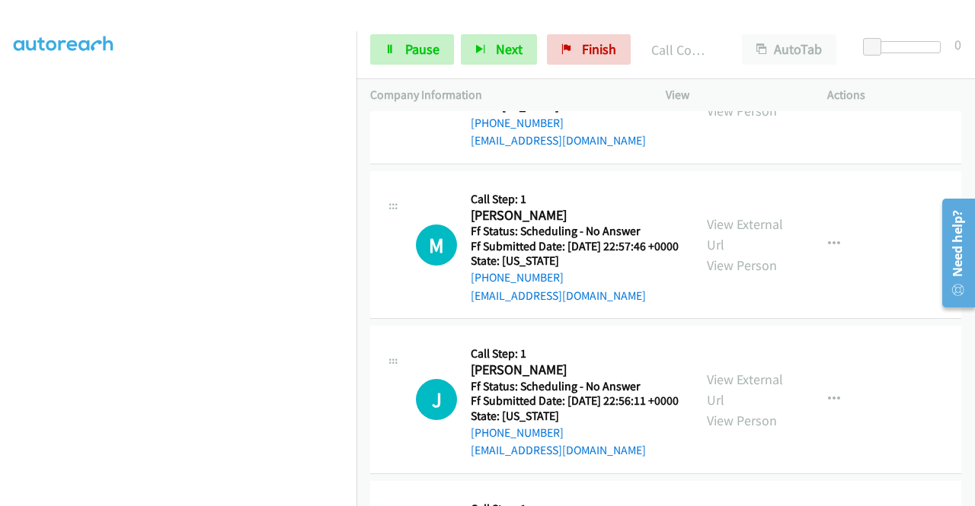
scroll to position [13001, 0]
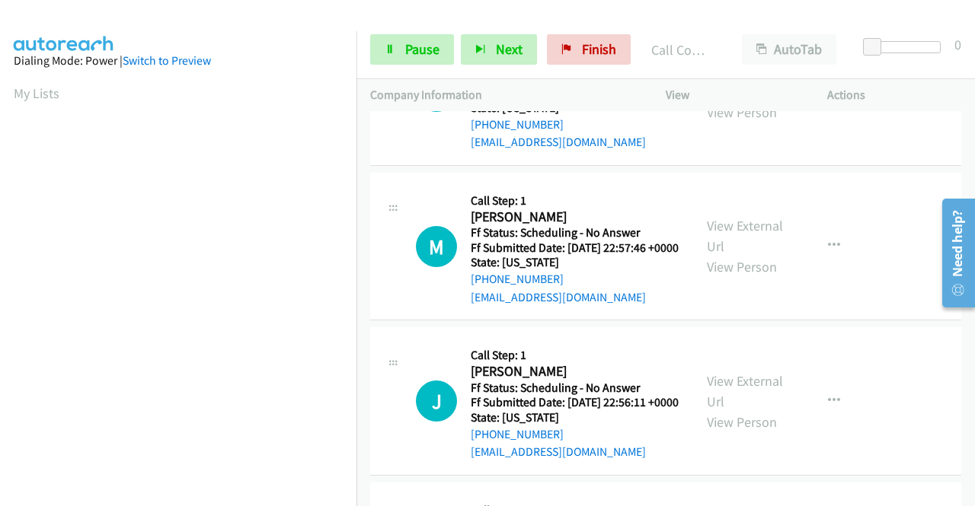
scroll to position [347, 0]
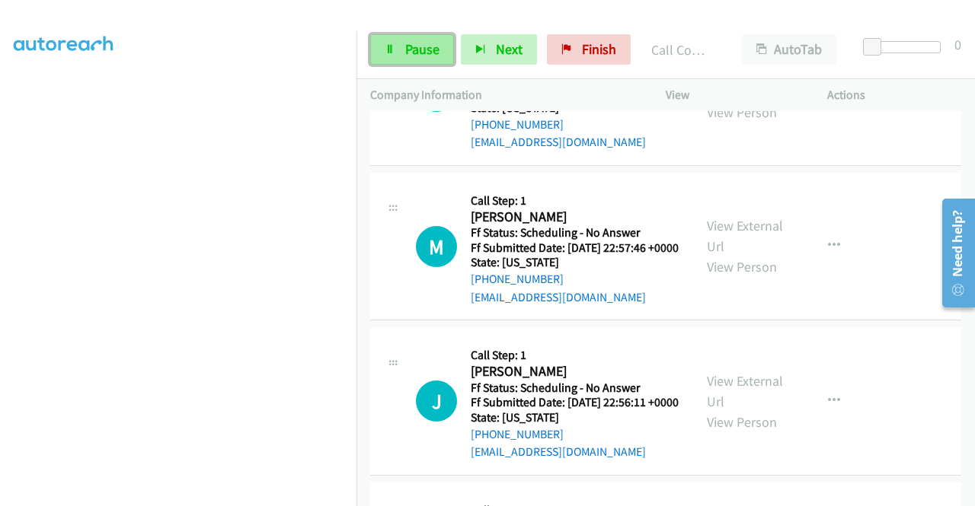
click at [419, 53] on span "Pause" at bounding box center [422, 49] width 34 height 18
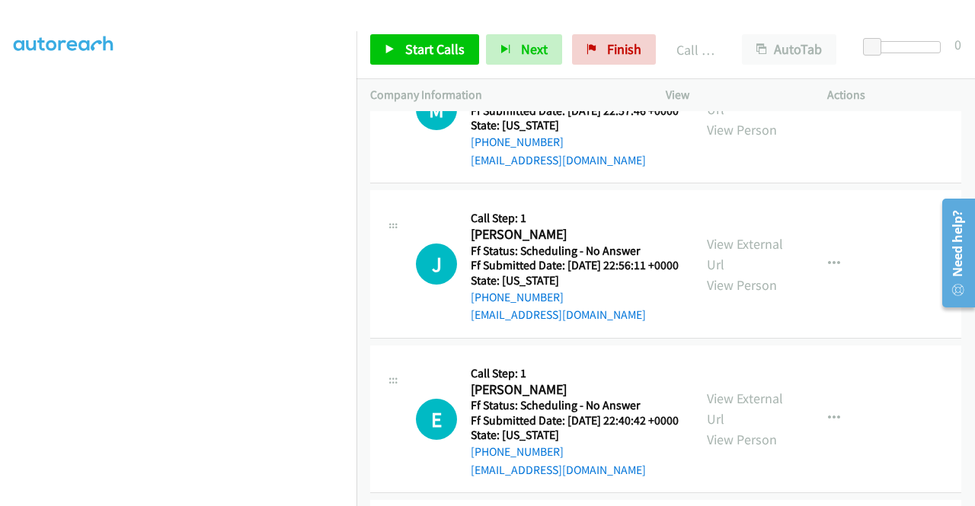
scroll to position [13153, 0]
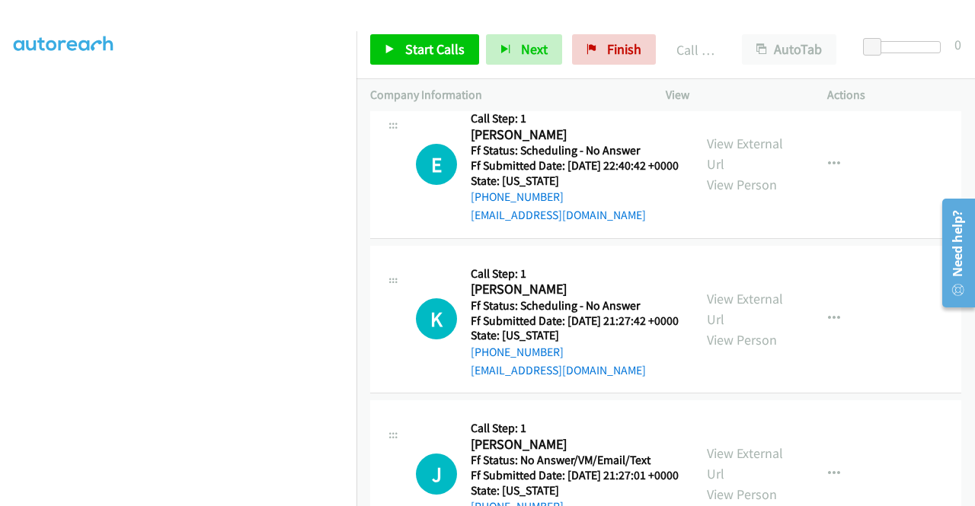
scroll to position [13381, 0]
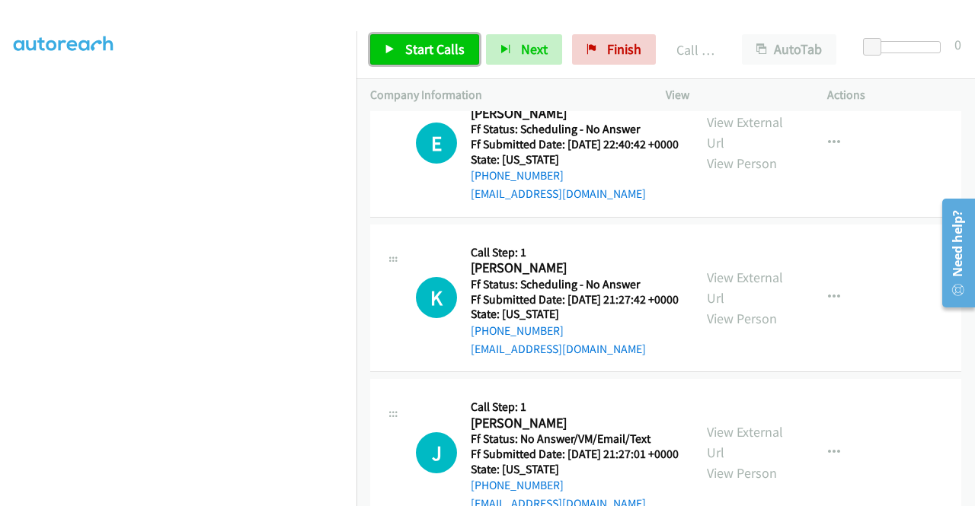
click at [418, 59] on link "Start Calls" at bounding box center [424, 49] width 109 height 30
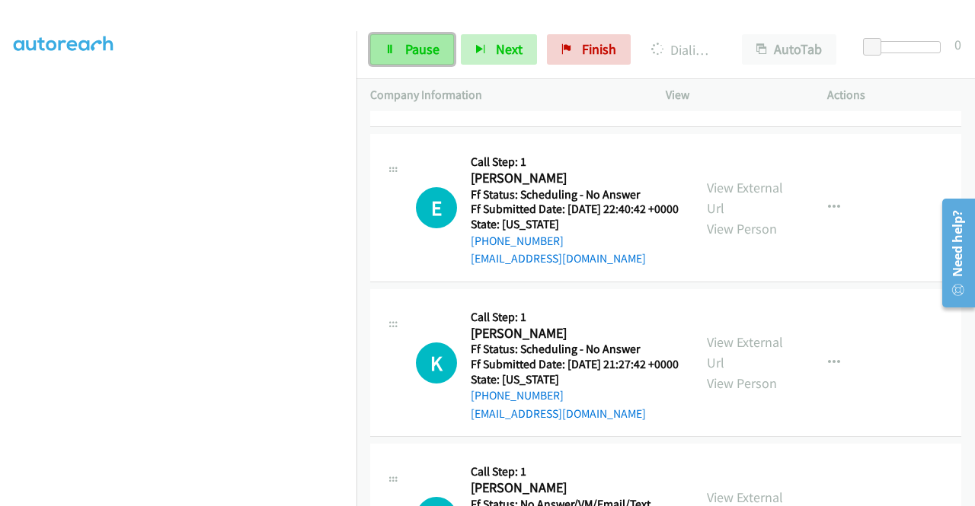
click at [414, 40] on span "Pause" at bounding box center [422, 49] width 34 height 18
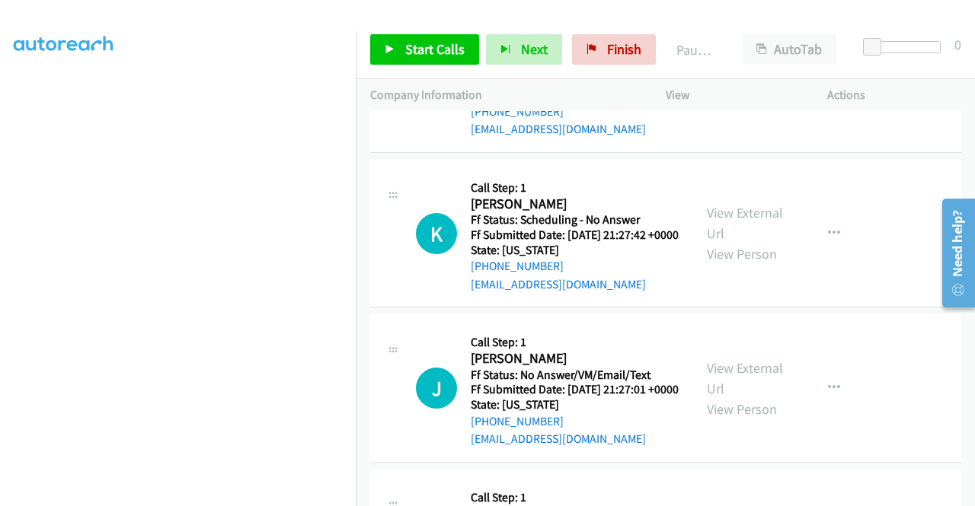
scroll to position [13610, 0]
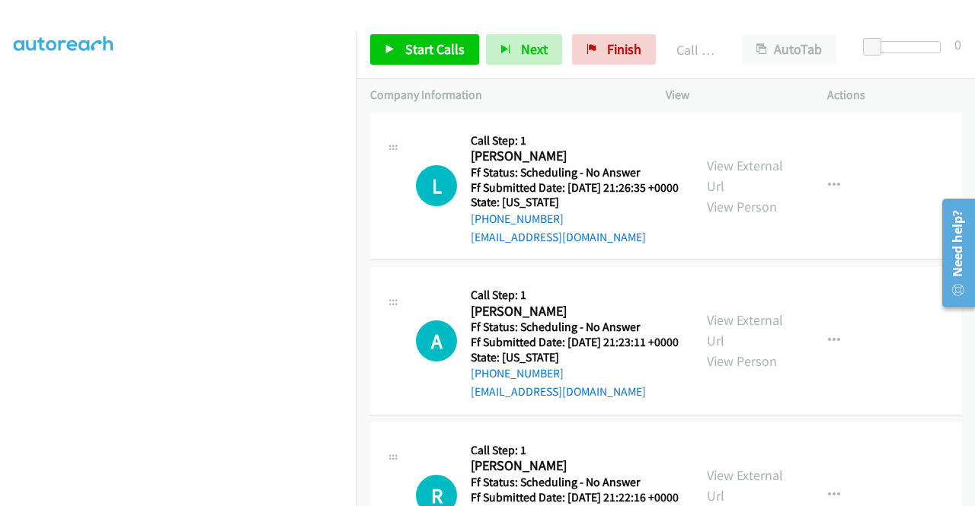
scroll to position [13838, 0]
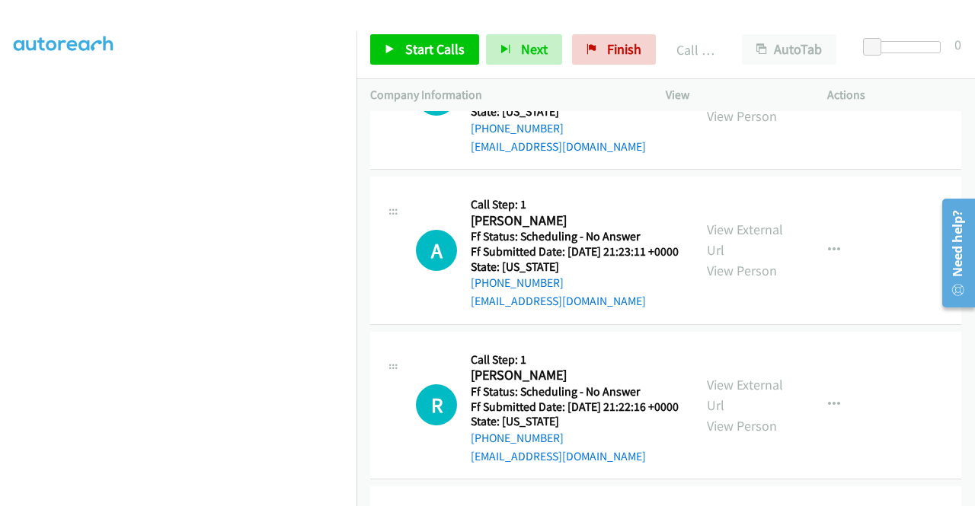
scroll to position [13914, 0]
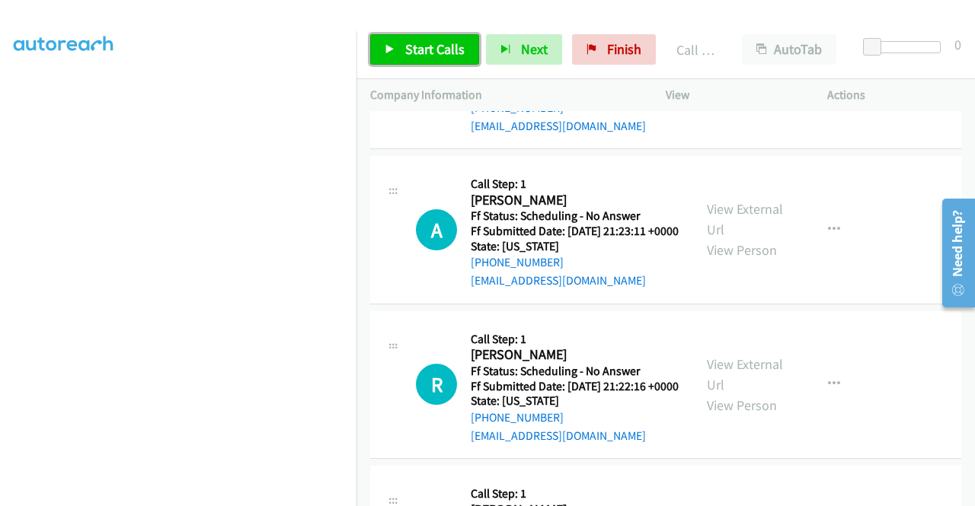
click at [440, 40] on span "Start Calls" at bounding box center [434, 49] width 59 height 18
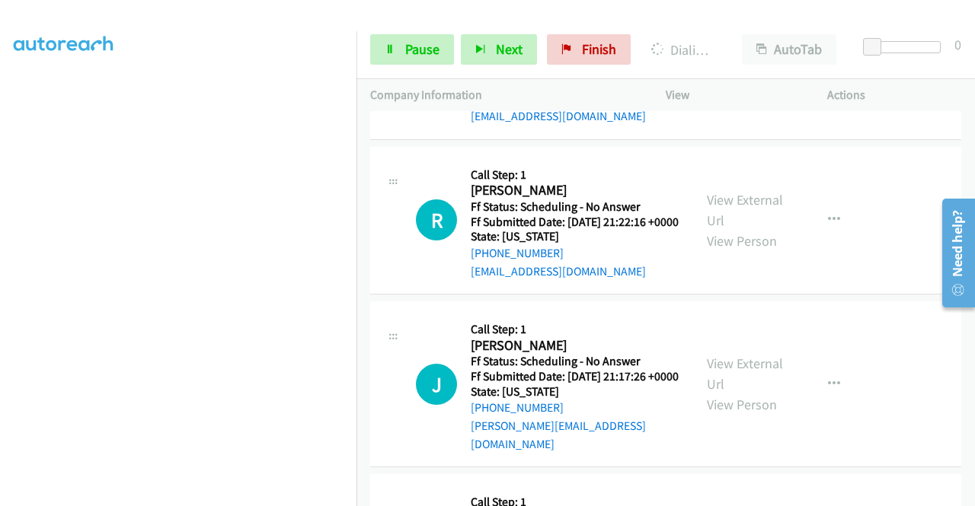
scroll to position [14143, 0]
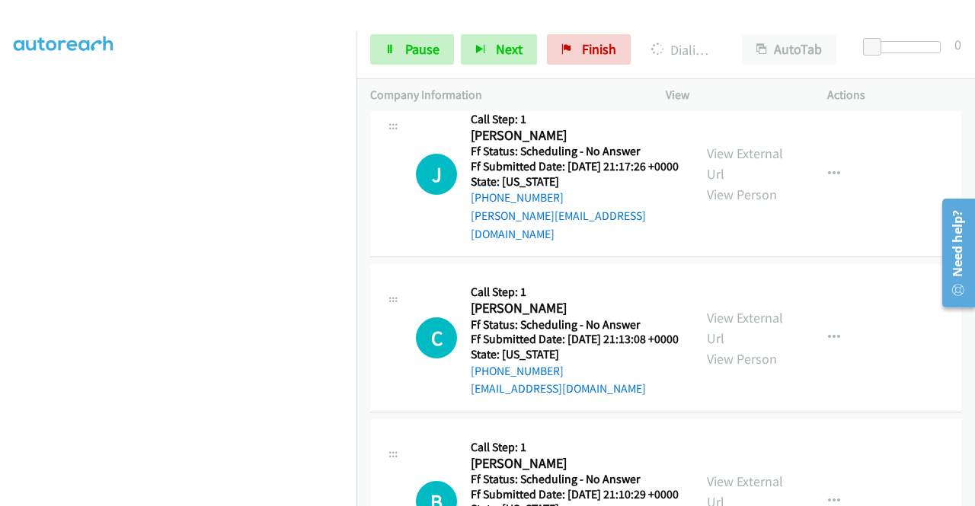
scroll to position [14295, 0]
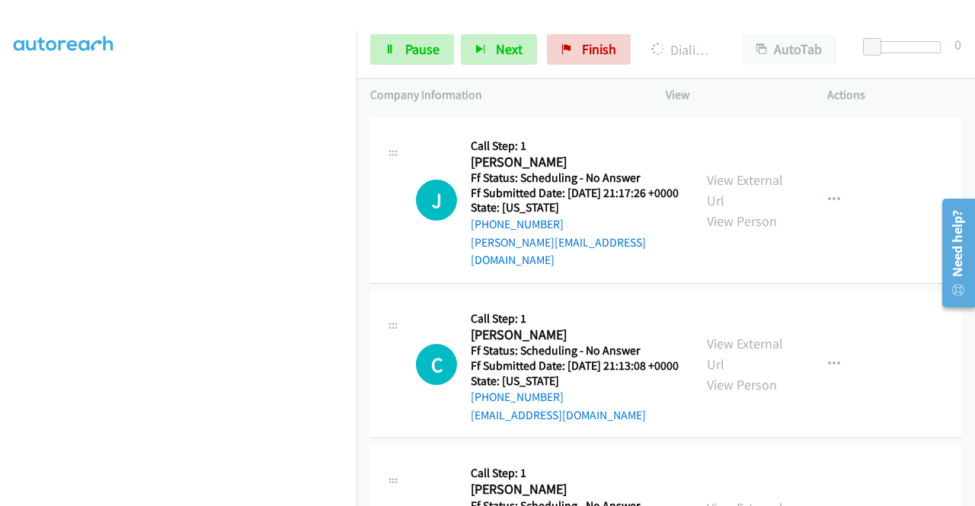
scroll to position [14371, 0]
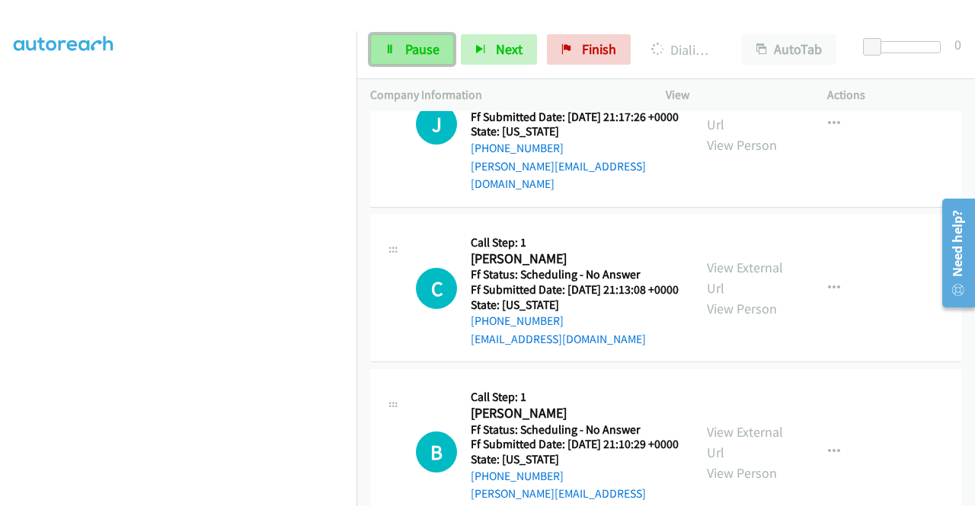
click at [407, 58] on link "Pause" at bounding box center [412, 49] width 84 height 30
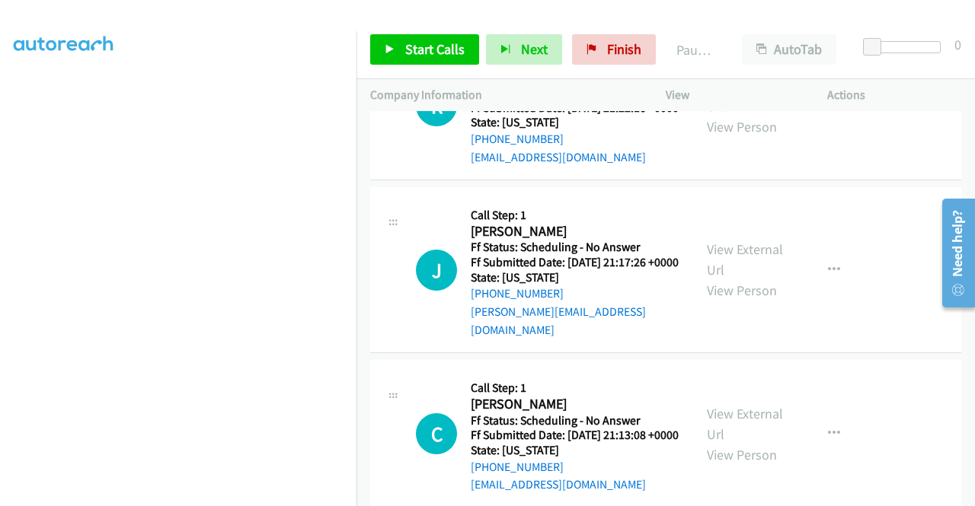
scroll to position [14127, 0]
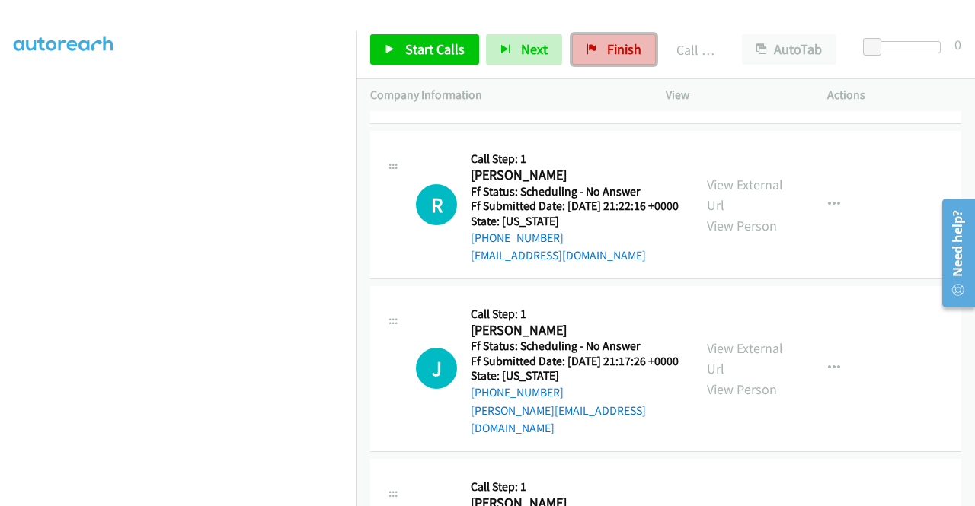
click at [603, 61] on link "Finish" at bounding box center [614, 49] width 84 height 30
